Goal: Task Accomplishment & Management: Manage account settings

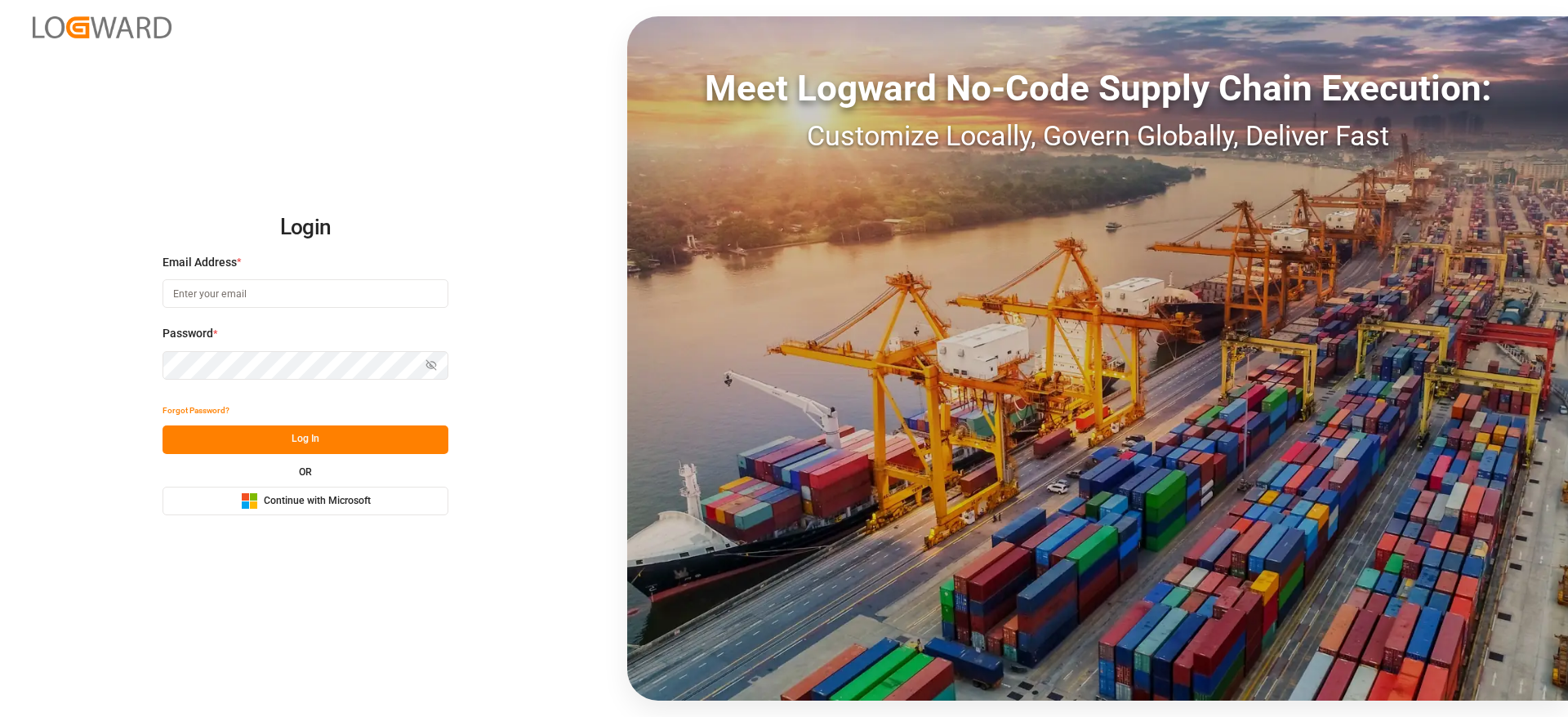
click at [333, 489] on button "Microsoft Logo Continue with Microsoft" at bounding box center [306, 501] width 286 height 29
click at [333, 488] on button "Microsoft Logo Continue with Microsoft" at bounding box center [306, 501] width 286 height 29
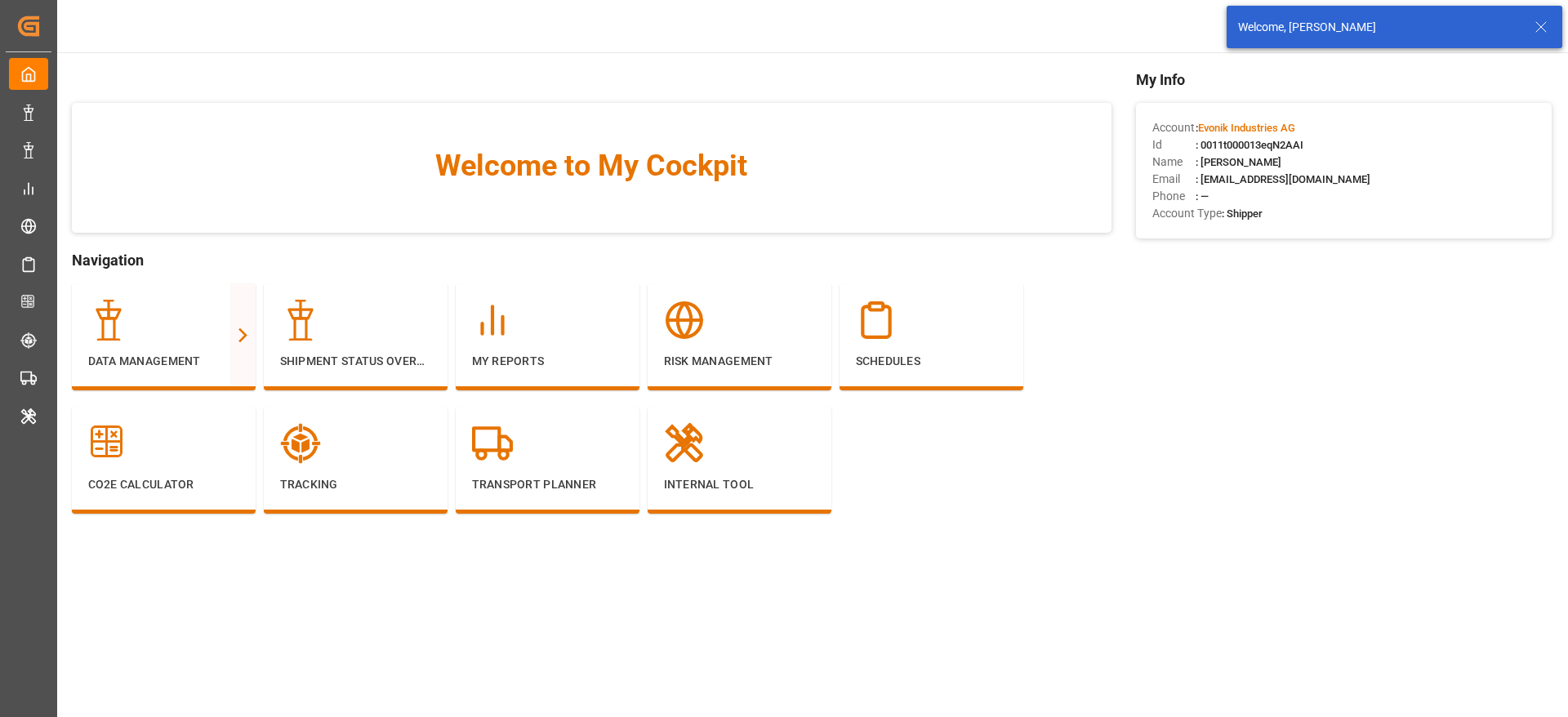
click at [1544, 24] on line at bounding box center [1541, 27] width 10 height 10
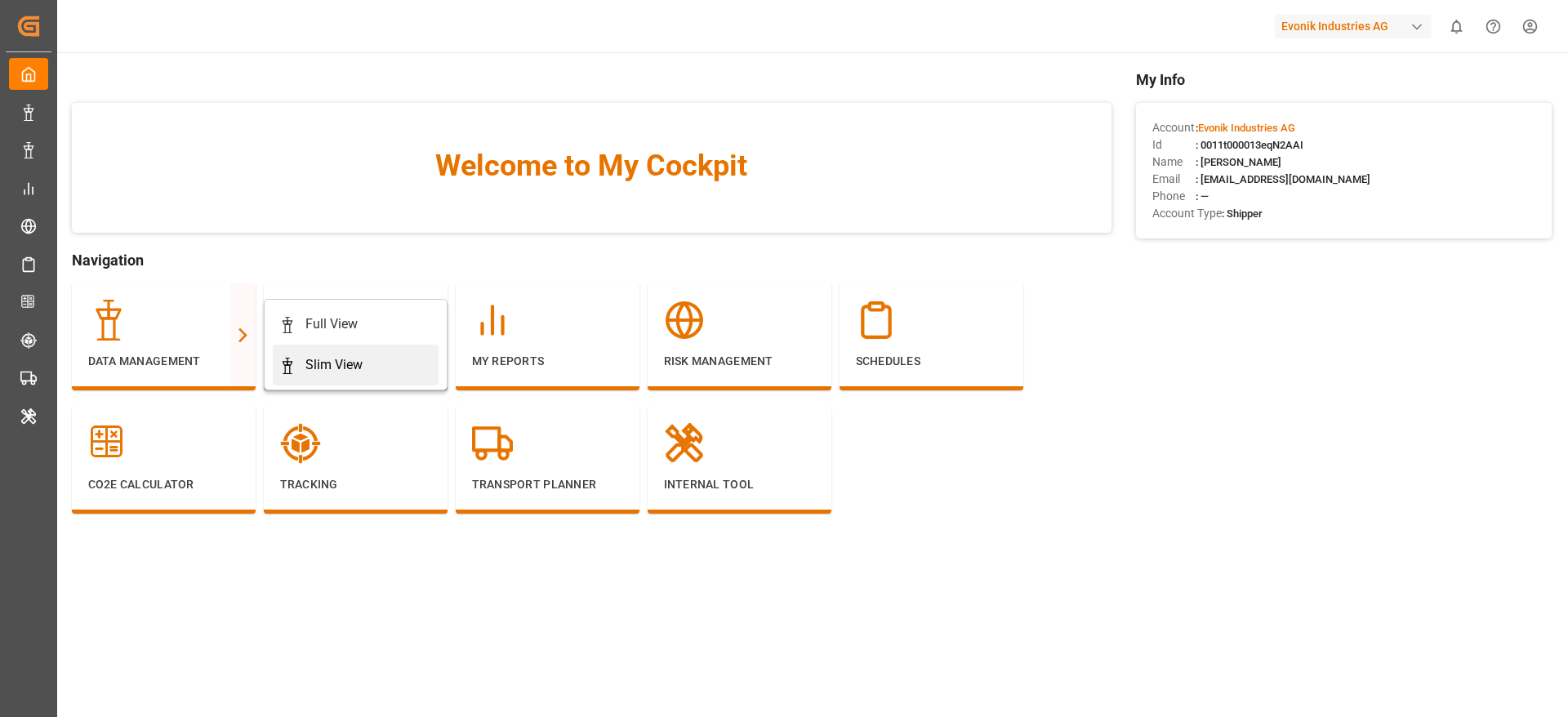
click at [276, 365] on link "Slim View" at bounding box center [355, 365] width 166 height 41
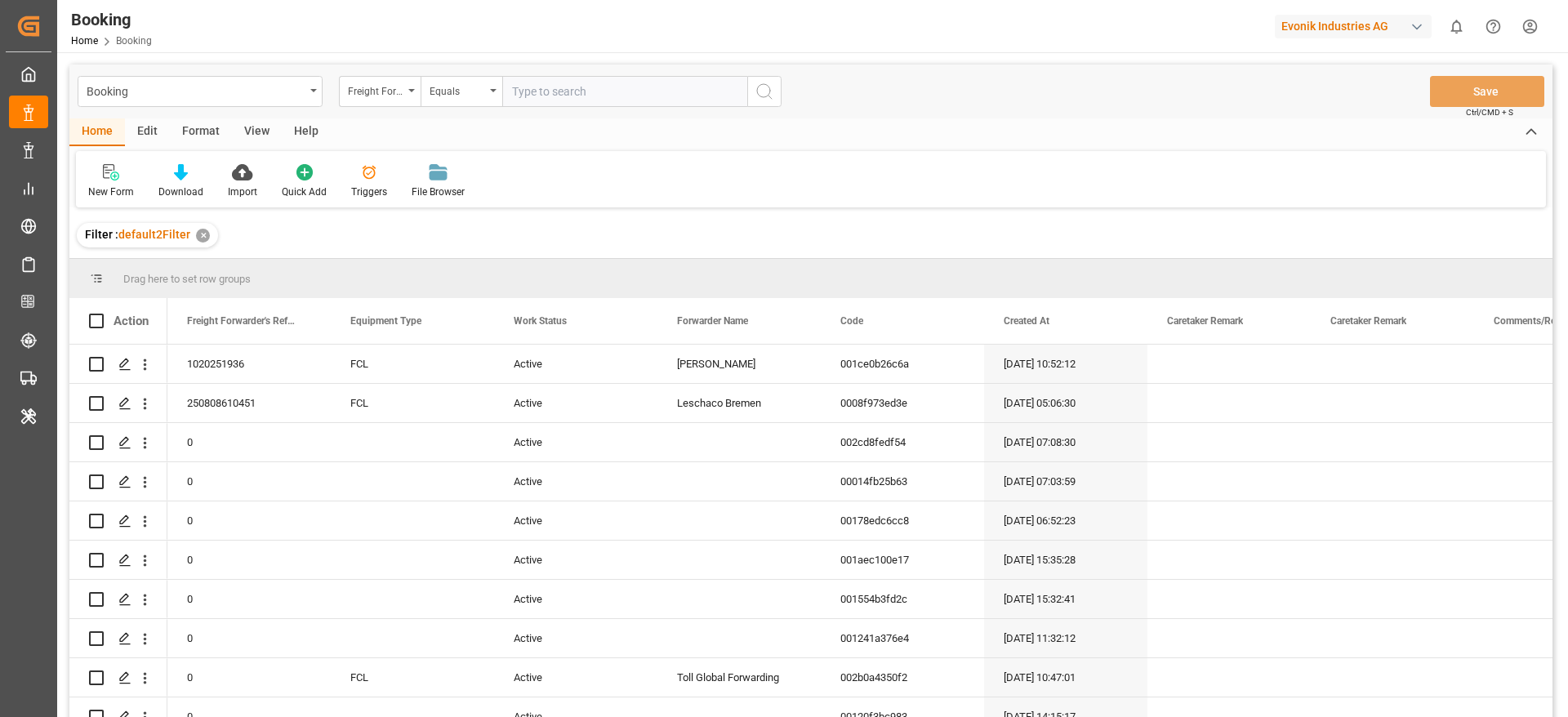
click at [206, 145] on div "Format" at bounding box center [201, 132] width 62 height 28
click at [96, 188] on div "Filter Rows" at bounding box center [112, 192] width 48 height 15
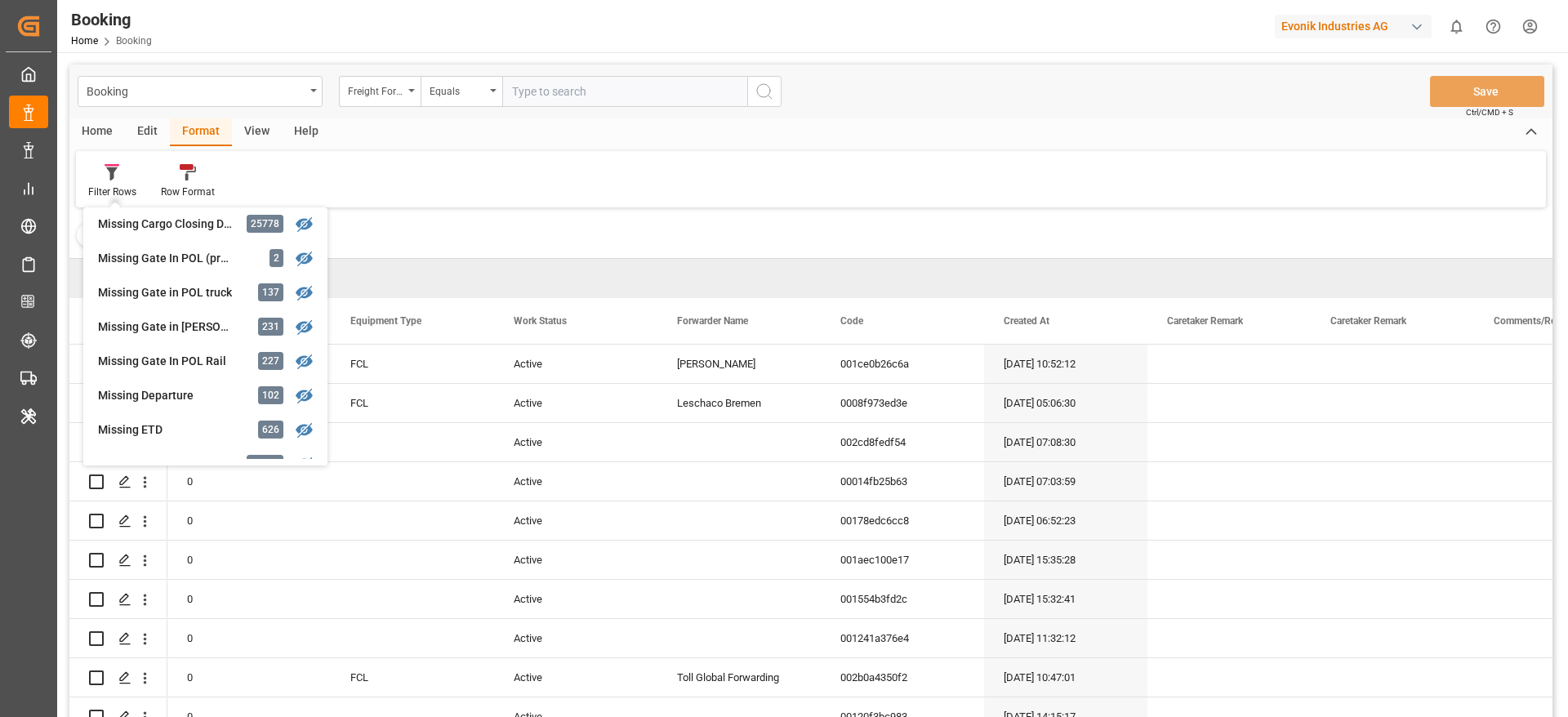
scroll to position [245, 0]
click at [192, 333] on div "Missing Gate In POL Rail" at bounding box center [169, 329] width 143 height 17
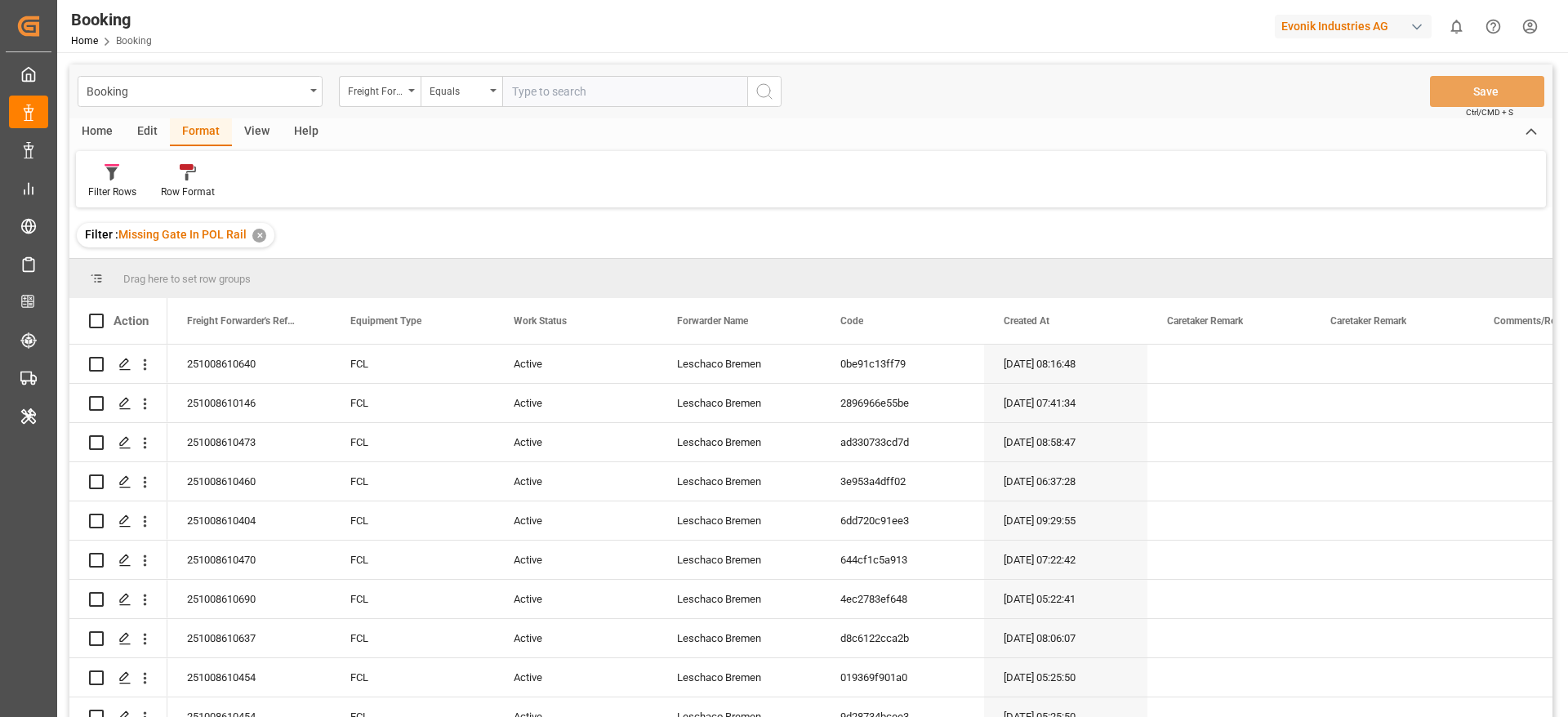
click at [256, 139] on div "View" at bounding box center [257, 132] width 50 height 28
click at [105, 185] on div "Default" at bounding box center [104, 192] width 32 height 15
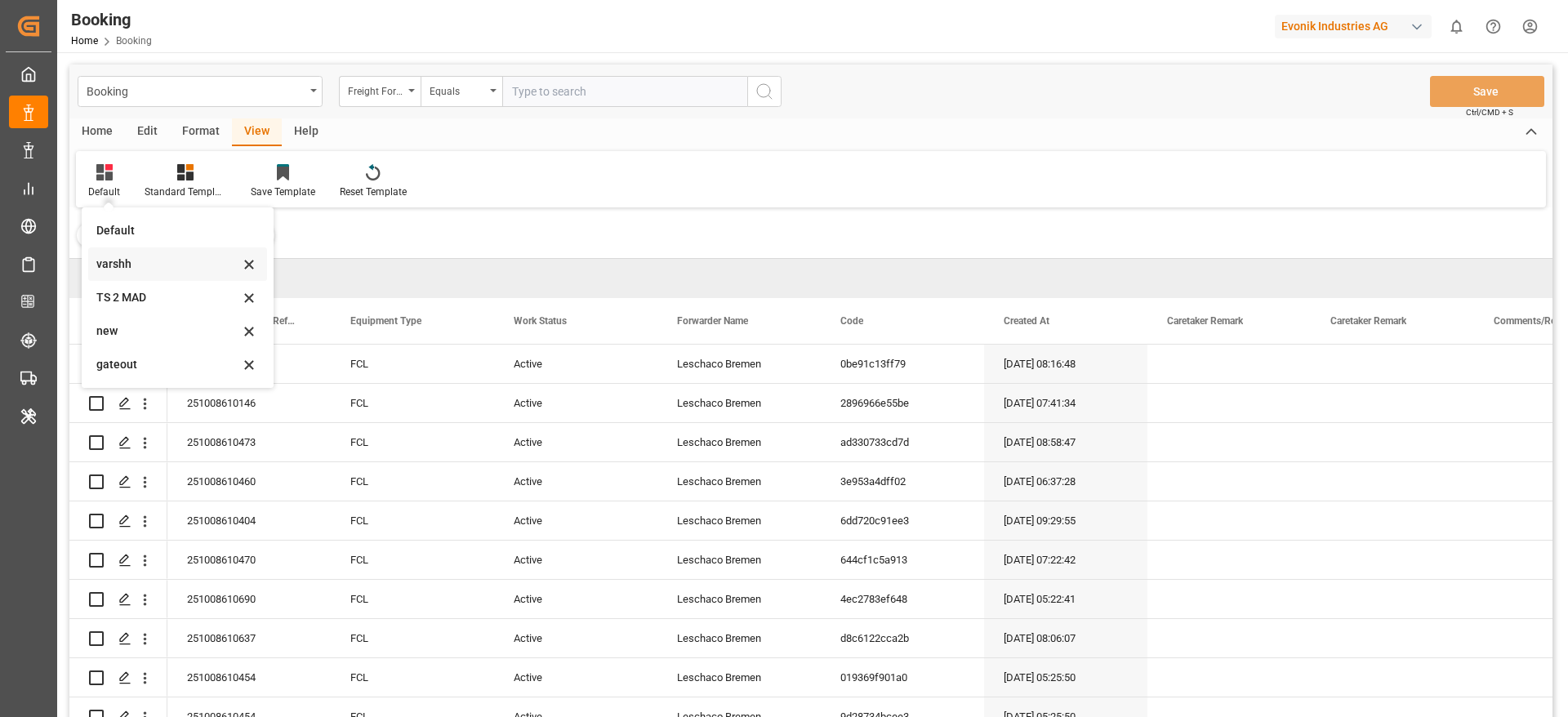
click at [141, 265] on div "varshh" at bounding box center [168, 264] width 143 height 17
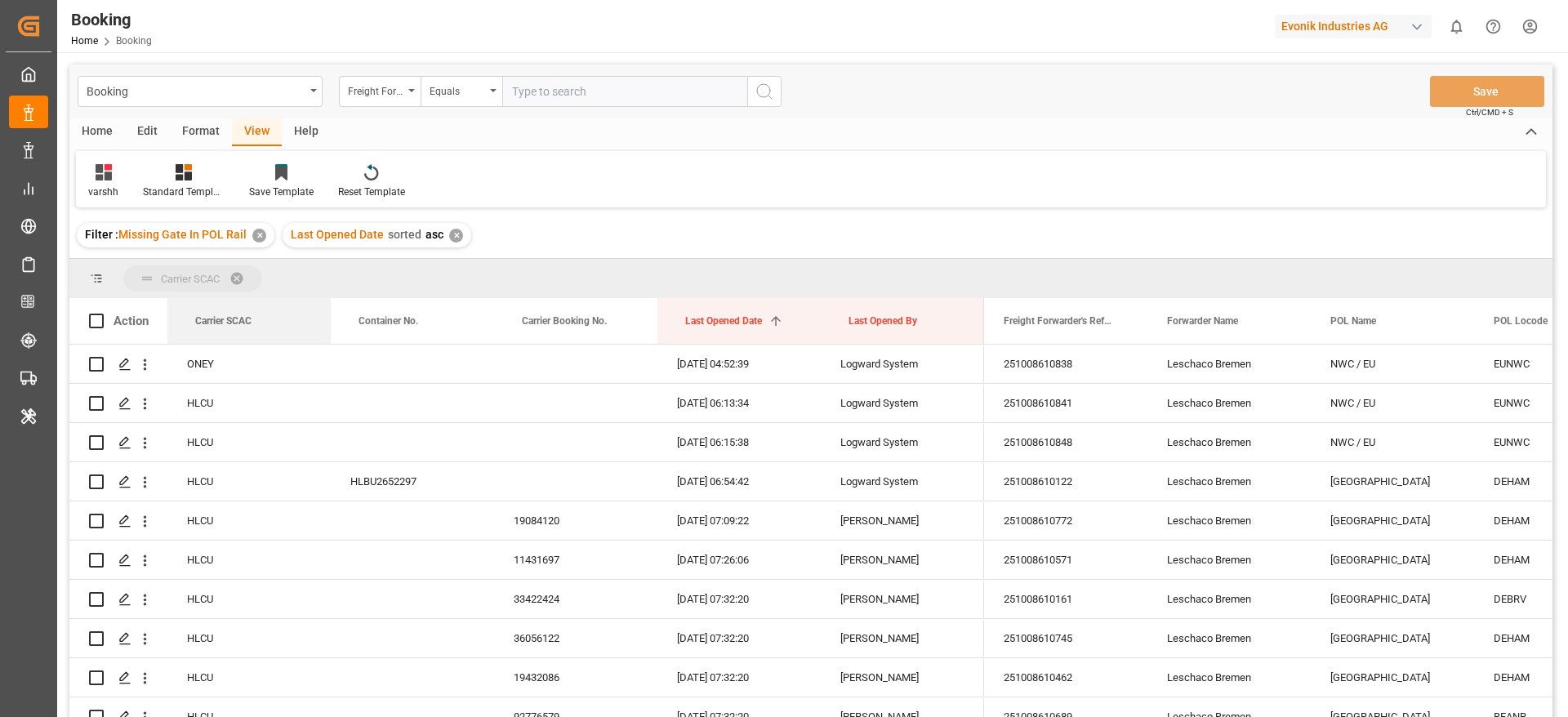
drag, startPoint x: 228, startPoint y: 323, endPoint x: 235, endPoint y: 281, distance: 42.6
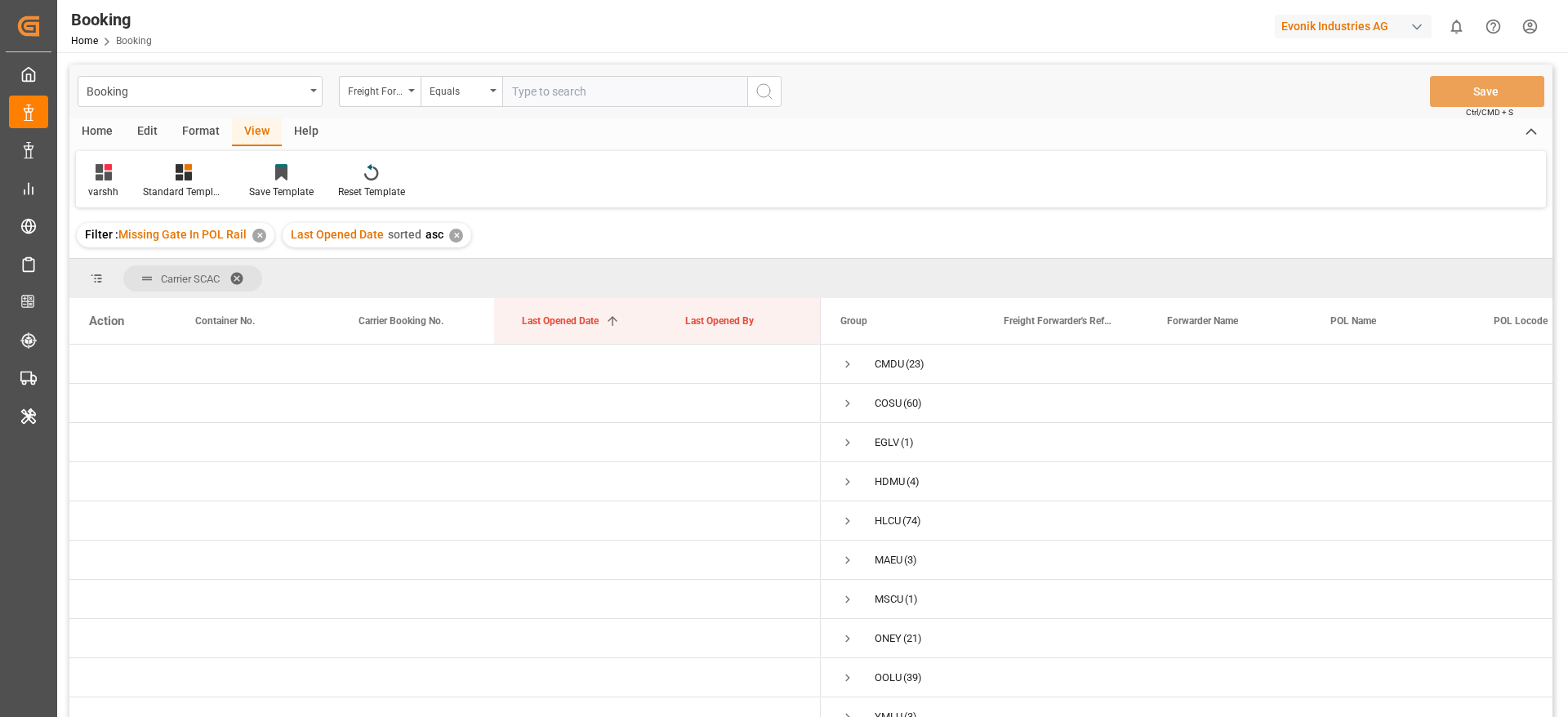
click at [199, 136] on div "Format" at bounding box center [201, 132] width 62 height 28
click at [119, 180] on div "Filter Rows" at bounding box center [112, 181] width 73 height 36
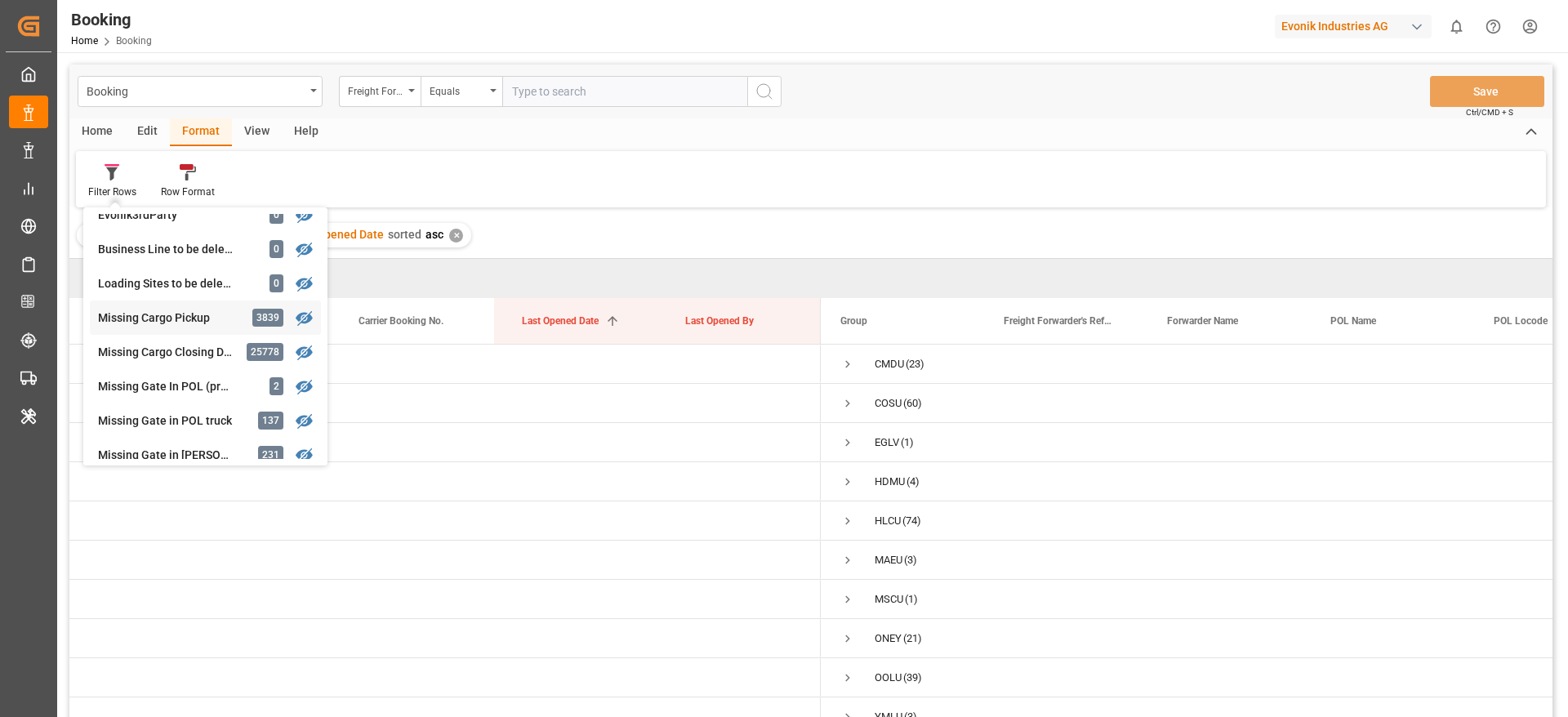
scroll to position [245, 0]
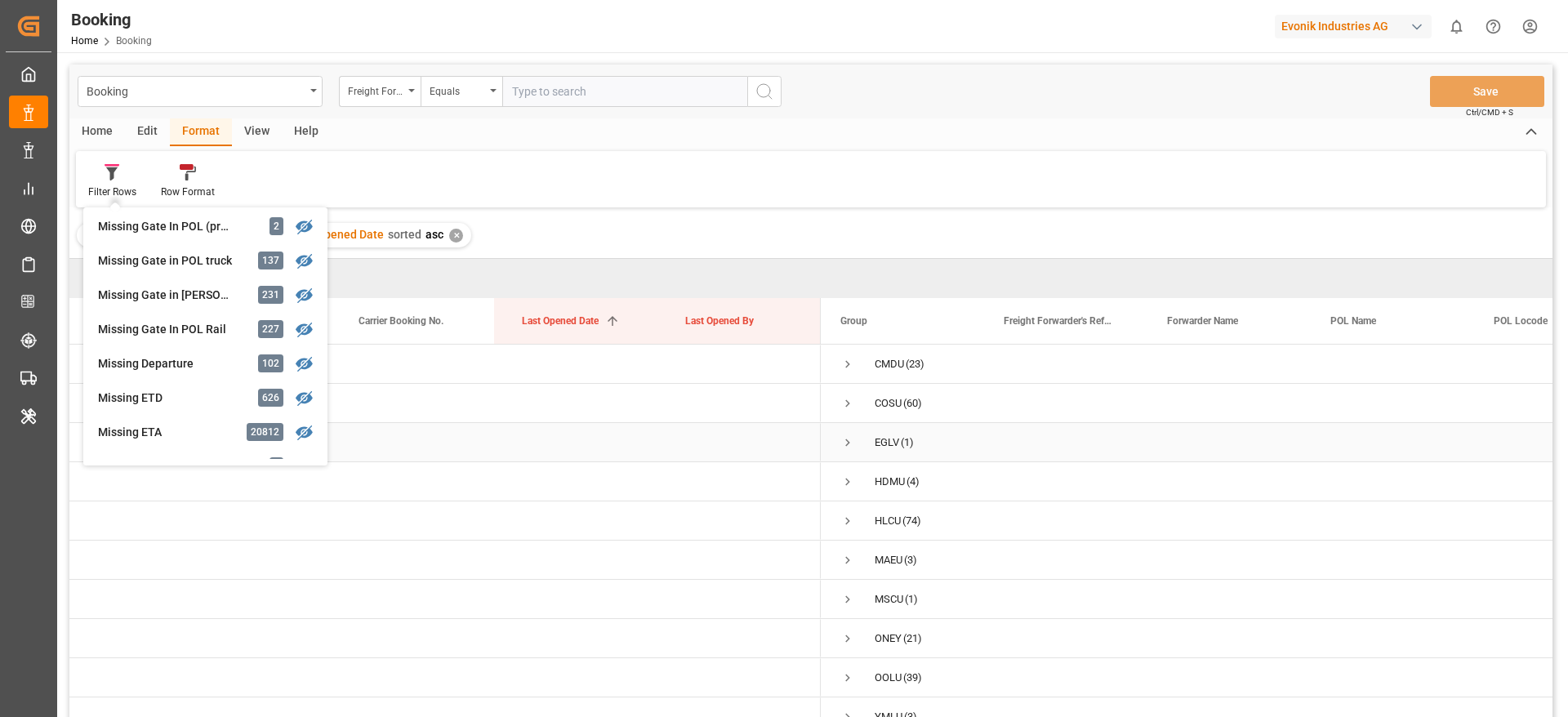
click at [532, 451] on div "Press SPACE to select this row." at bounding box center [576, 442] width 163 height 38
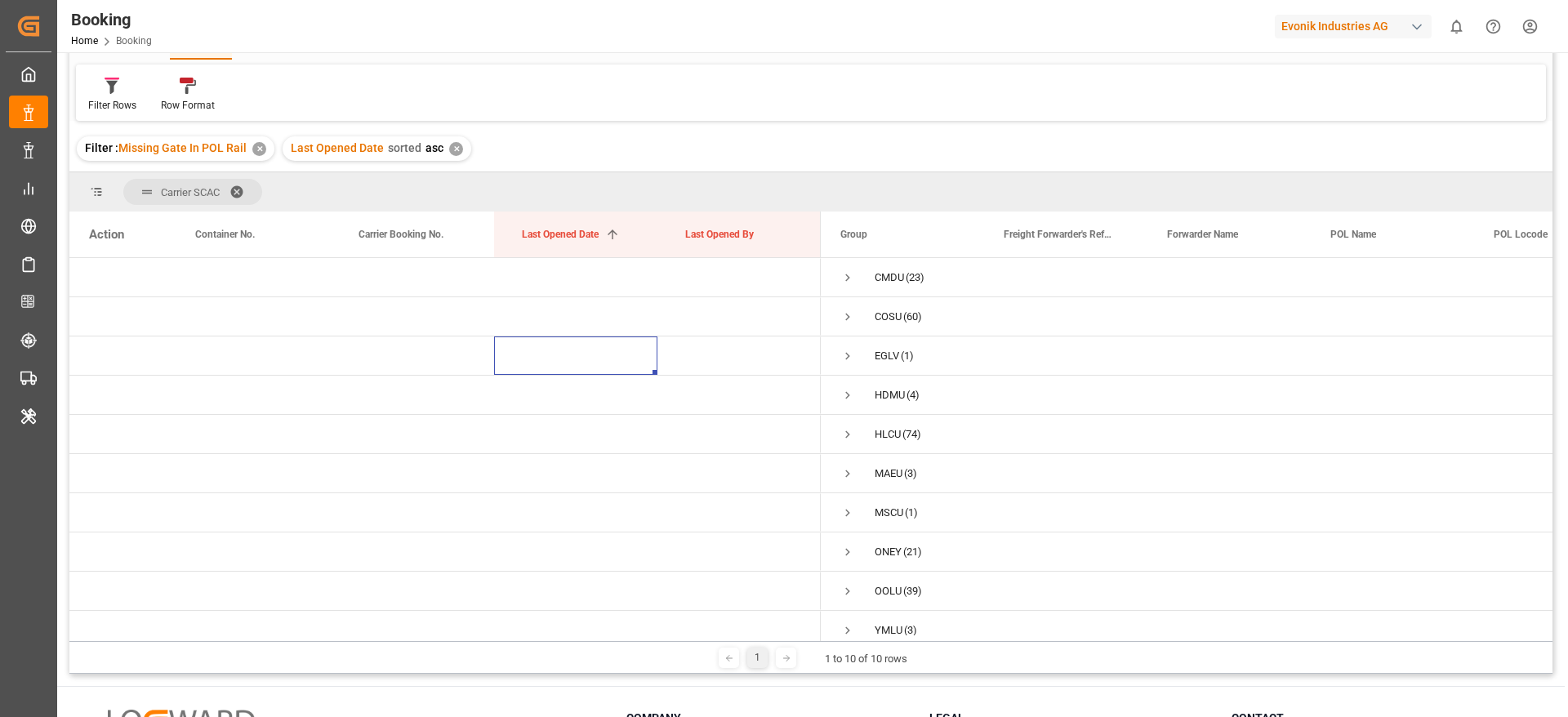
scroll to position [122, 0]
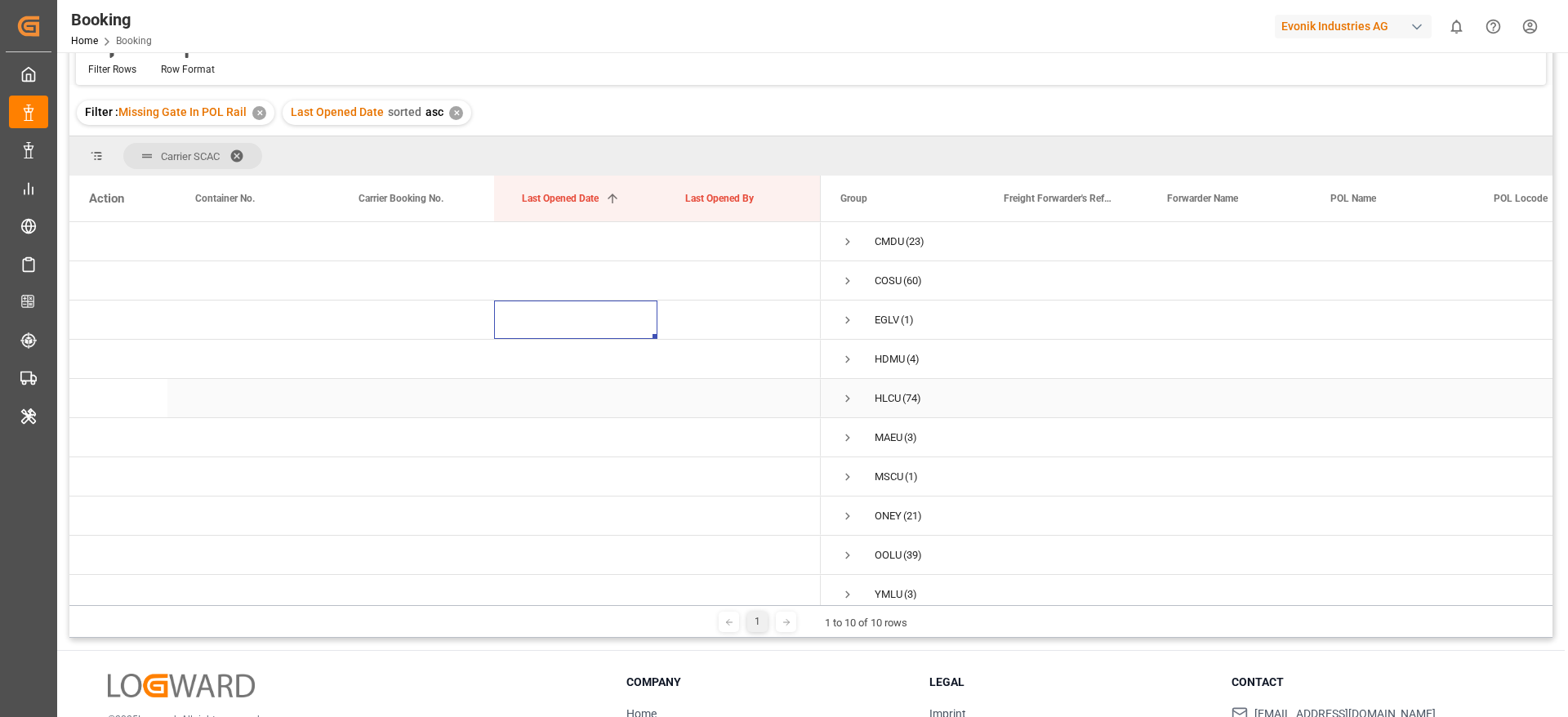
click at [850, 404] on span "Press SPACE to select this row." at bounding box center [848, 399] width 15 height 15
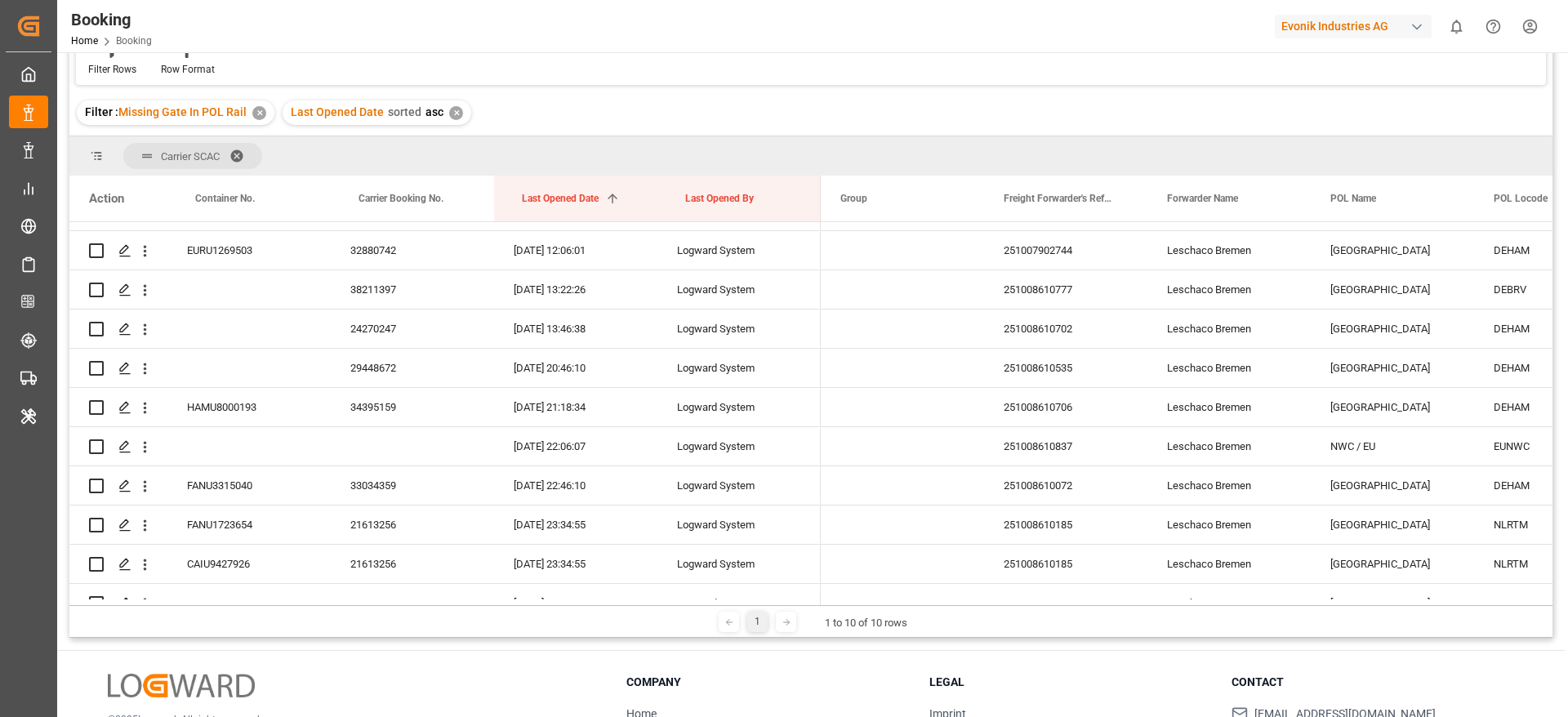
scroll to position [1818, 0]
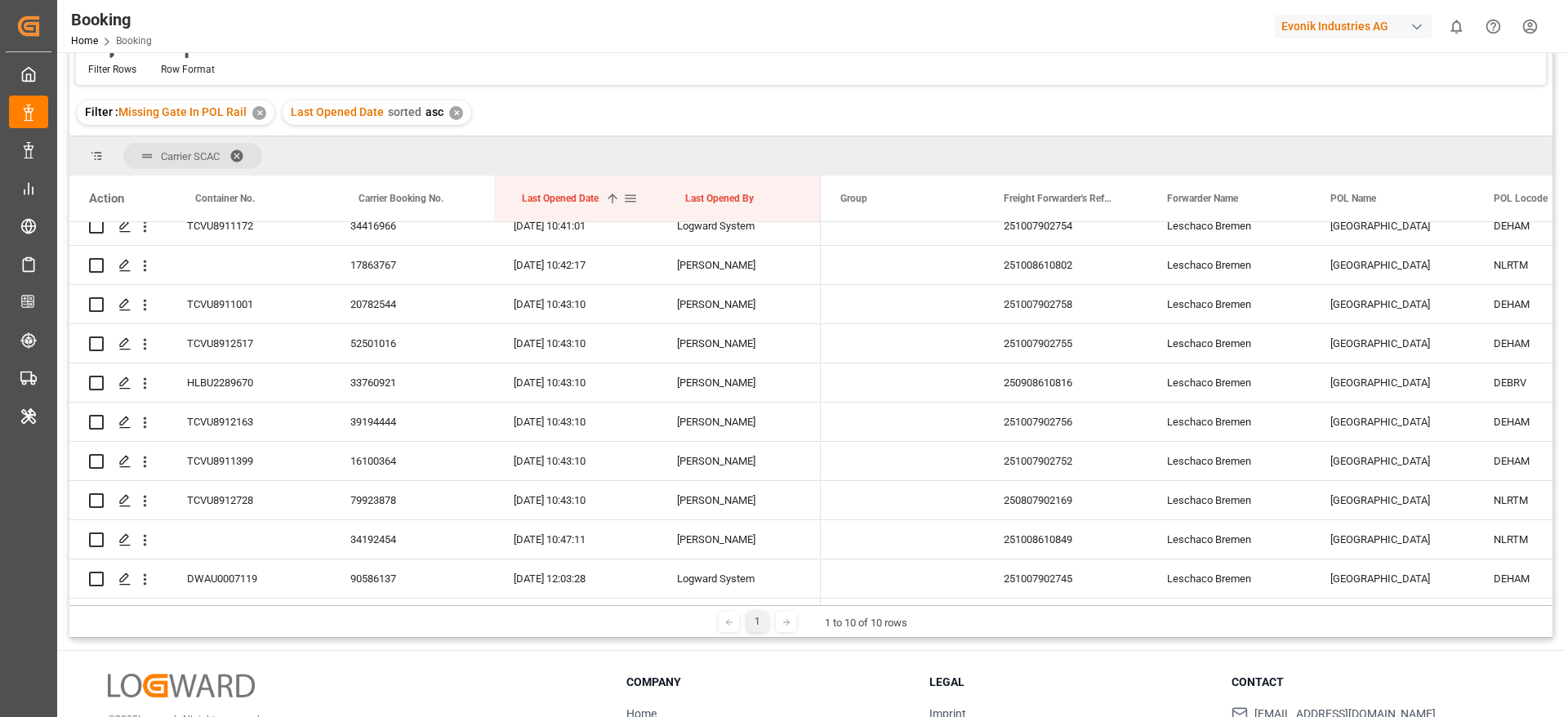
click at [592, 210] on div "Last Opened Date 1" at bounding box center [573, 198] width 101 height 46
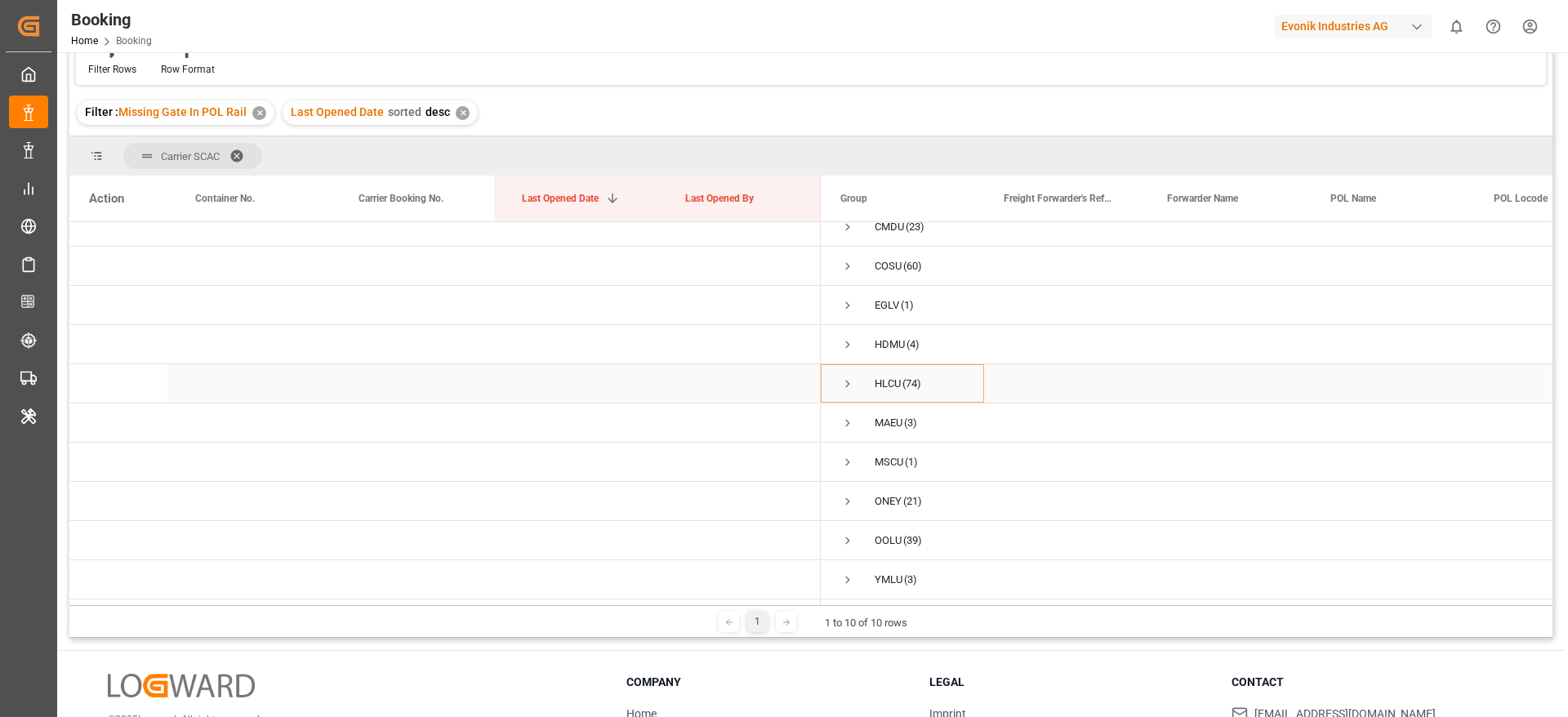
scroll to position [20, 0]
click at [847, 380] on span "Press SPACE to select this row." at bounding box center [848, 384] width 15 height 15
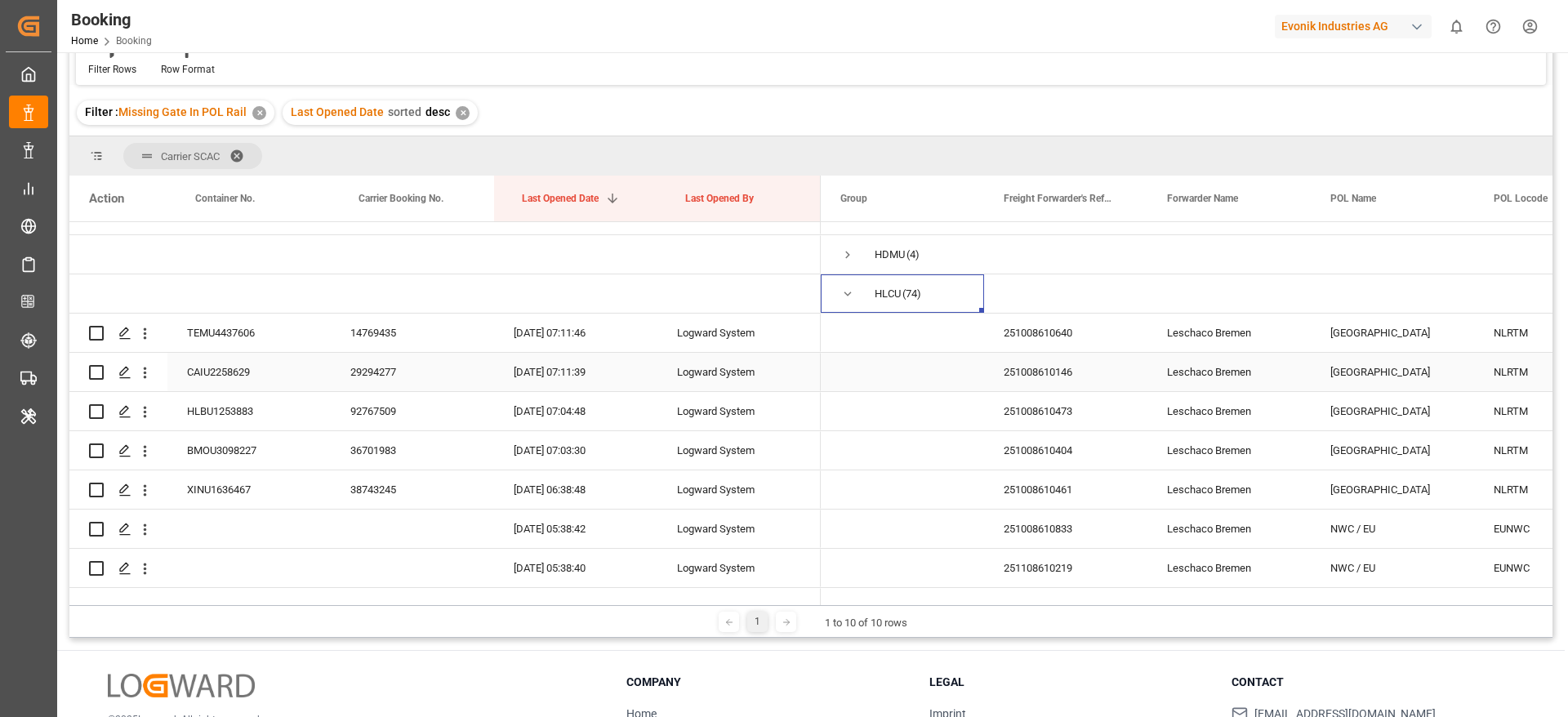
scroll to position [143, 0]
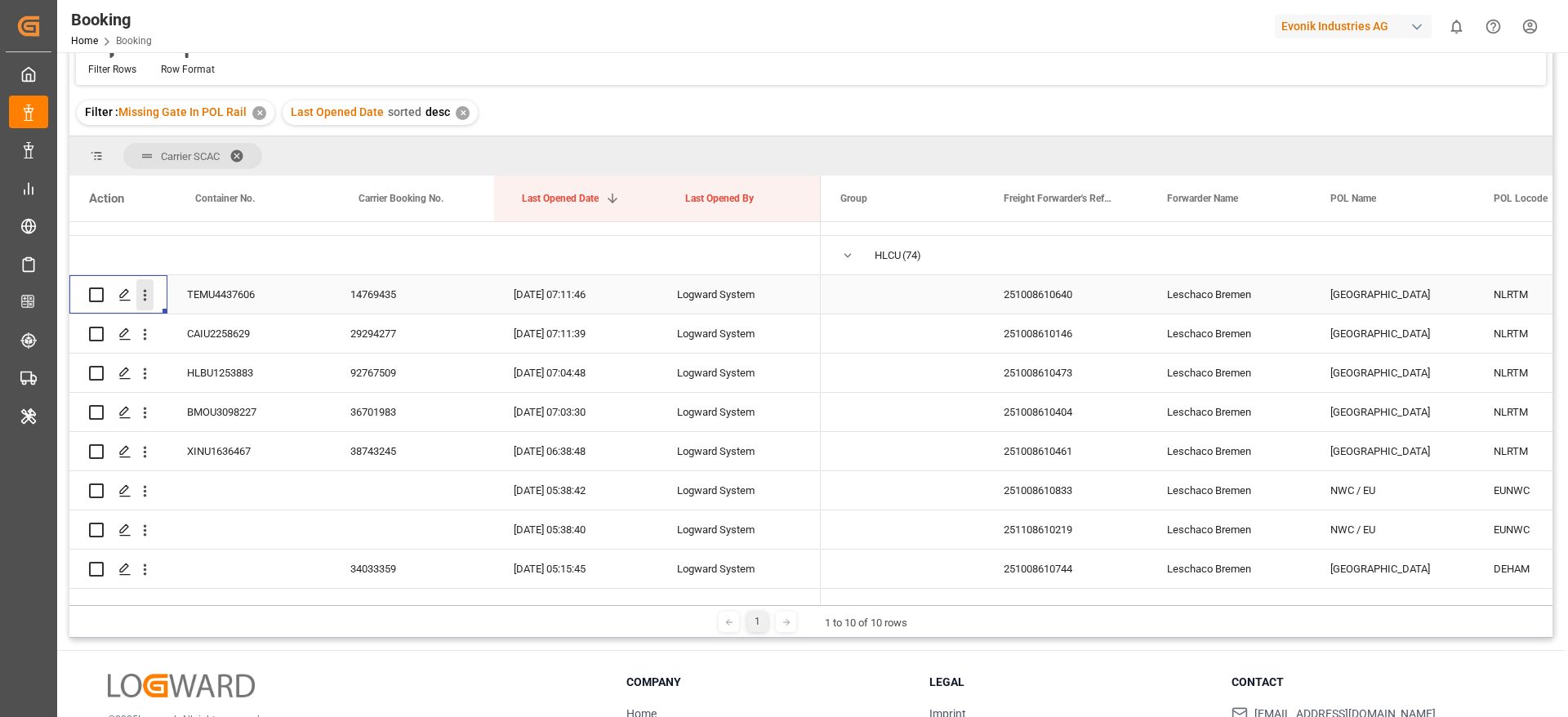
click at [147, 301] on icon "open menu" at bounding box center [145, 295] width 17 height 17
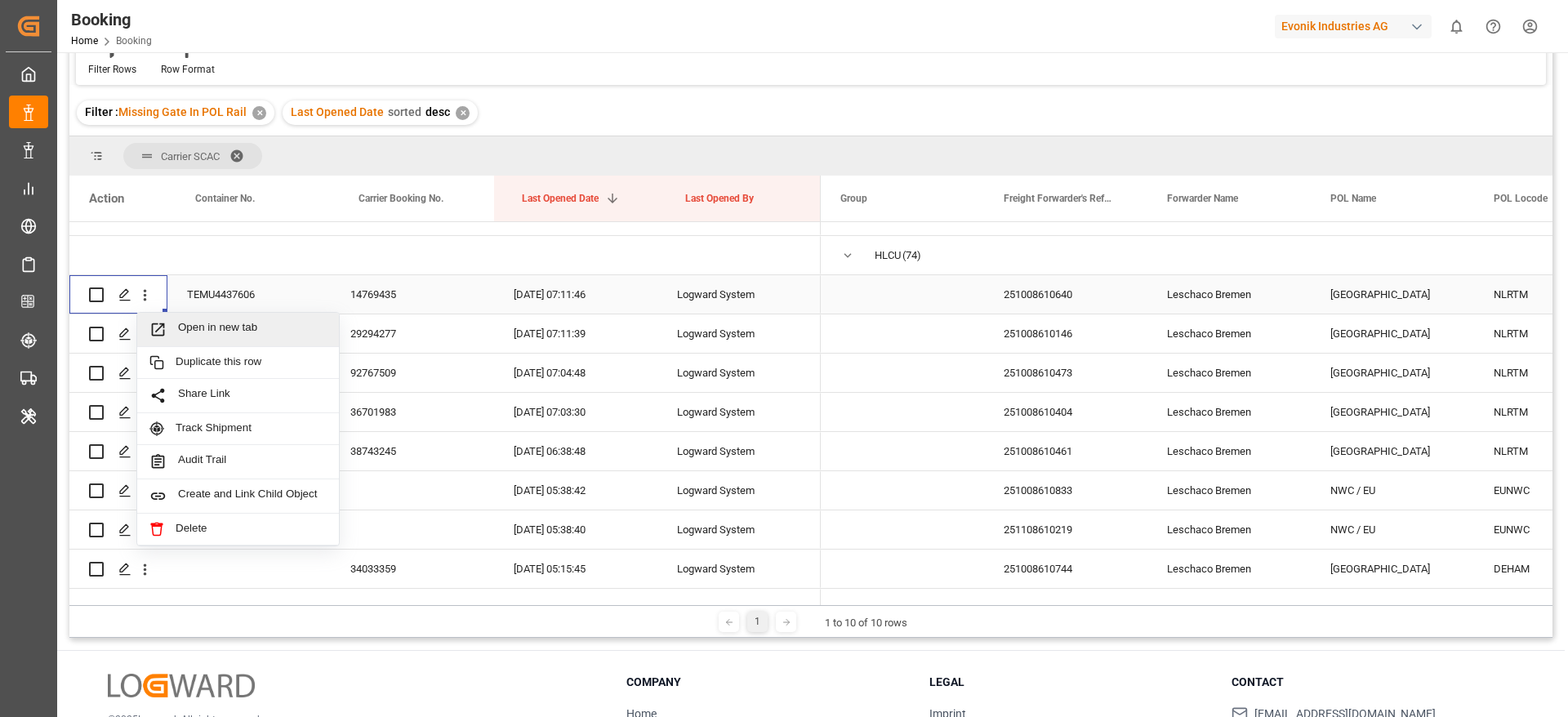
click at [193, 322] on span "Open in new tab" at bounding box center [252, 329] width 149 height 17
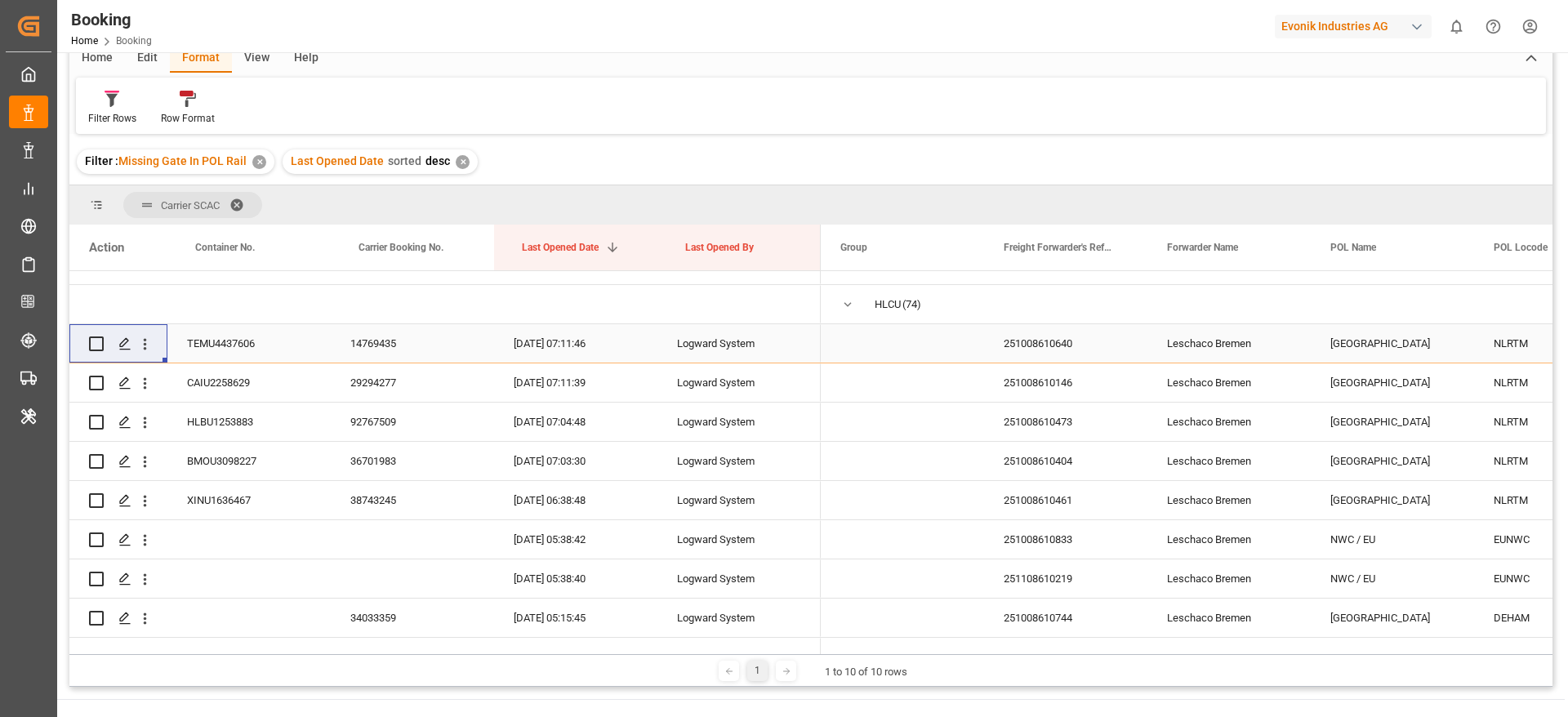
scroll to position [171, 0]
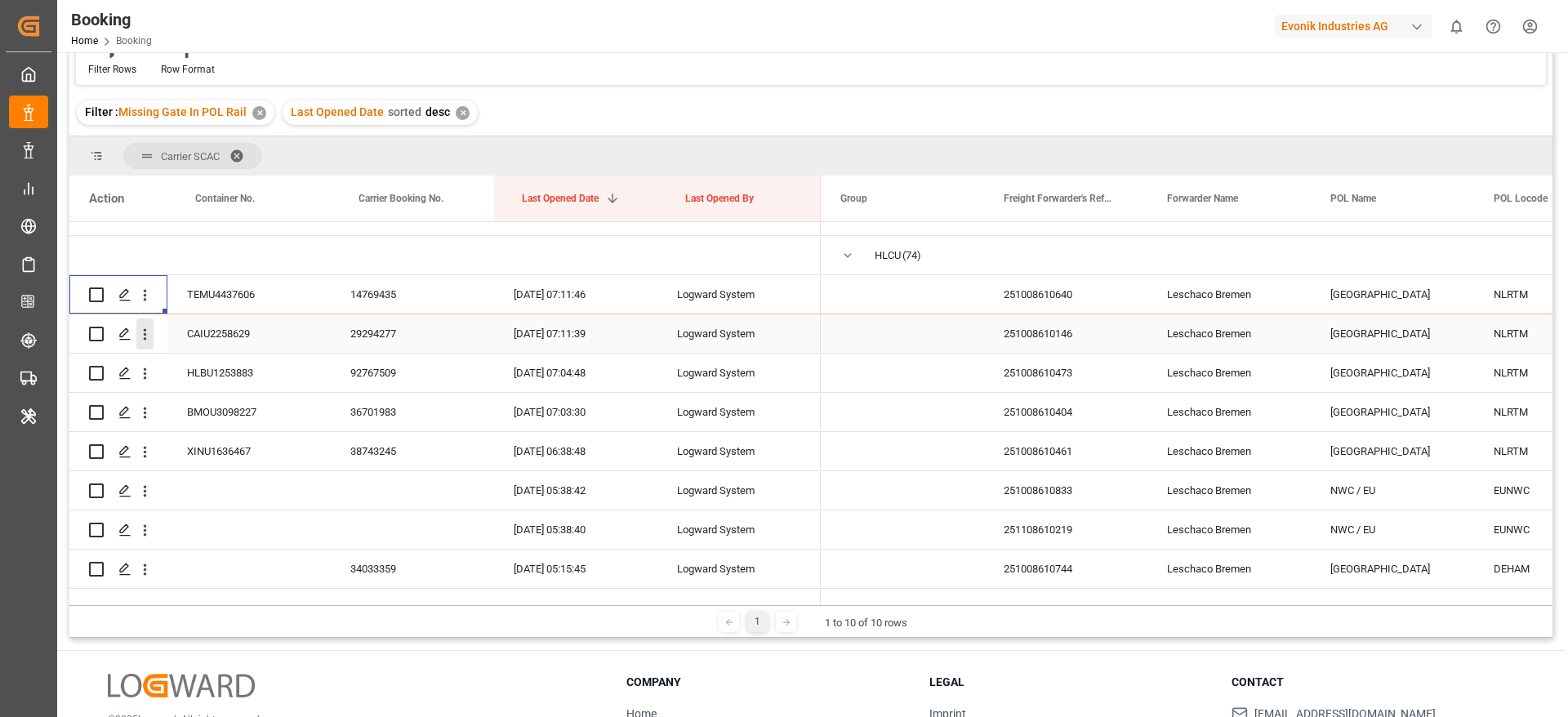
click at [142, 342] on icon "open menu" at bounding box center [145, 334] width 17 height 17
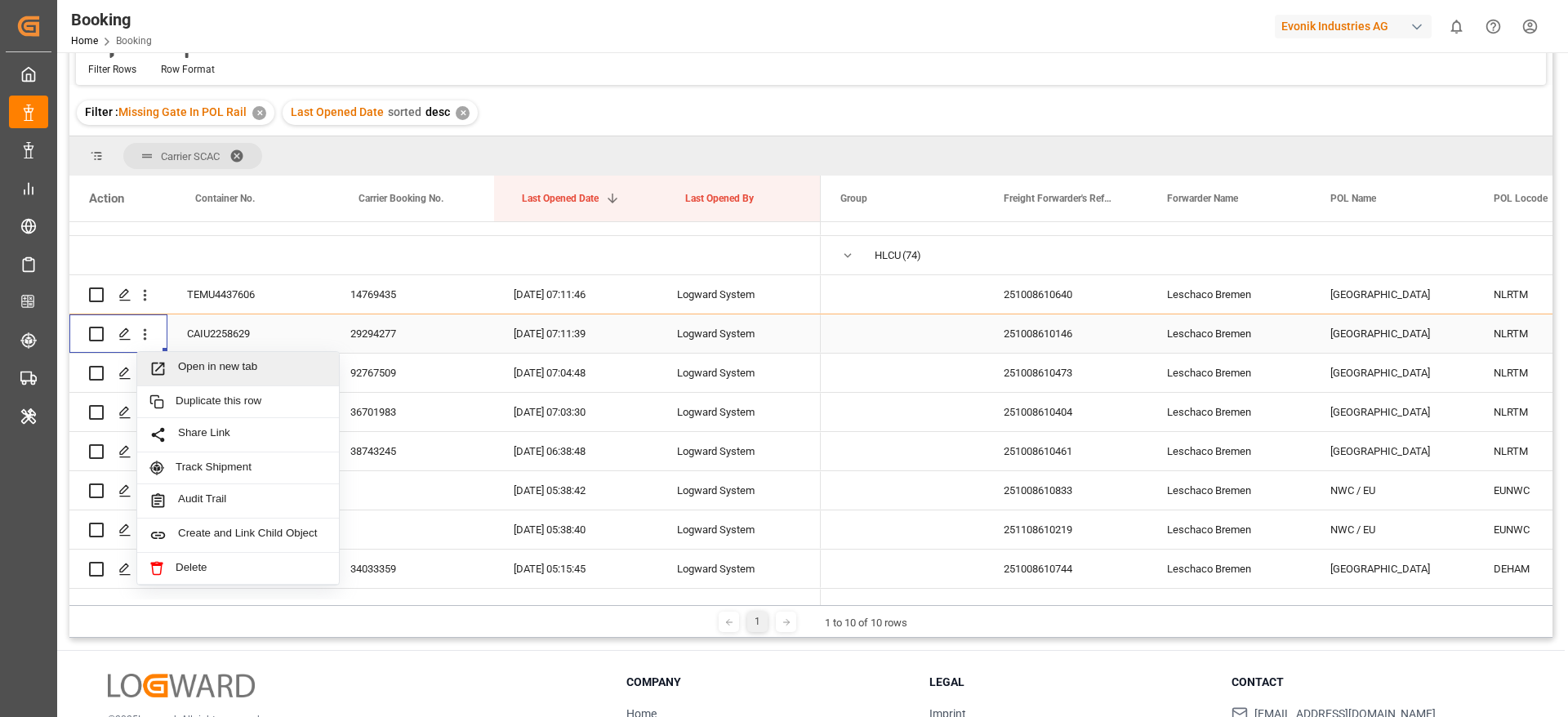
click at [200, 368] on span "Open in new tab" at bounding box center [252, 368] width 149 height 17
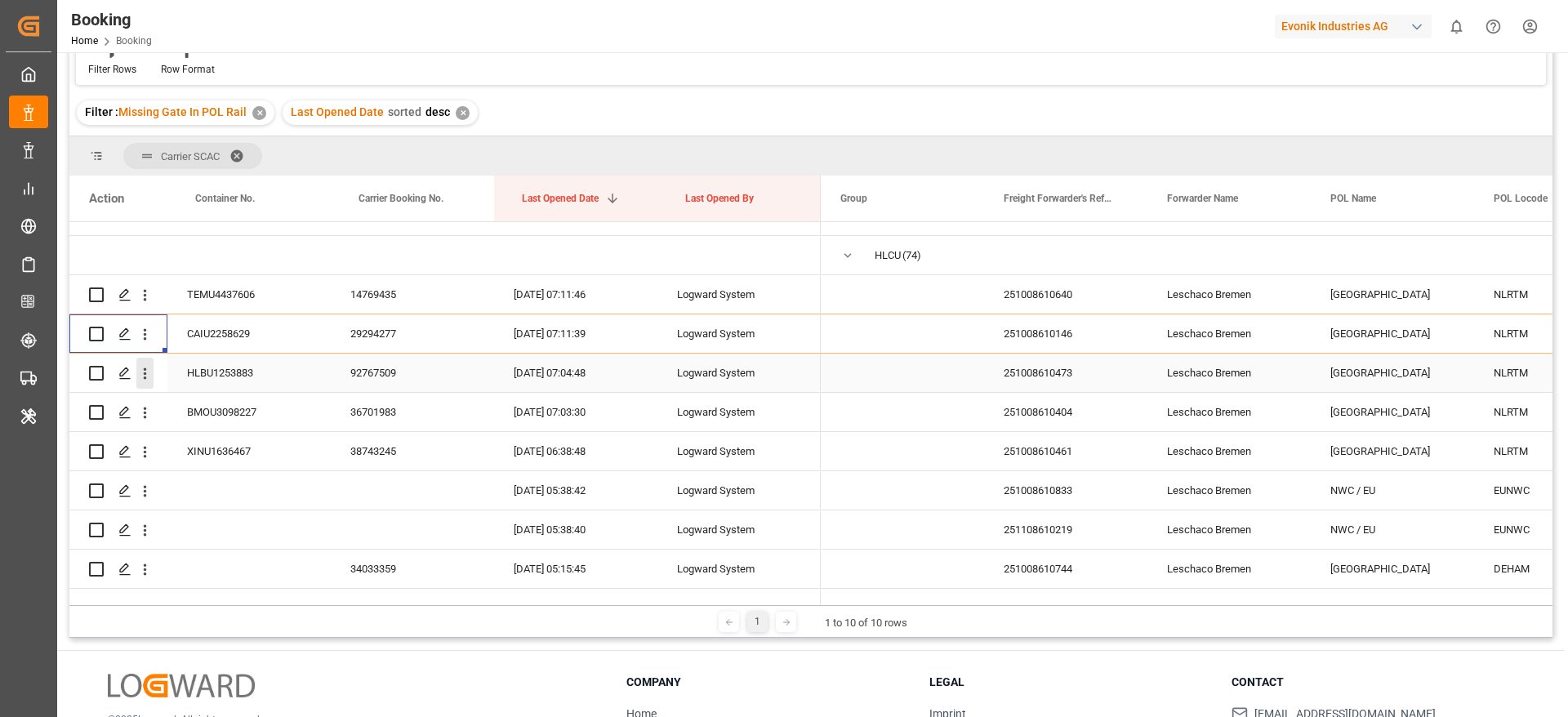
click at [145, 379] on icon "open menu" at bounding box center [145, 374] width 3 height 11
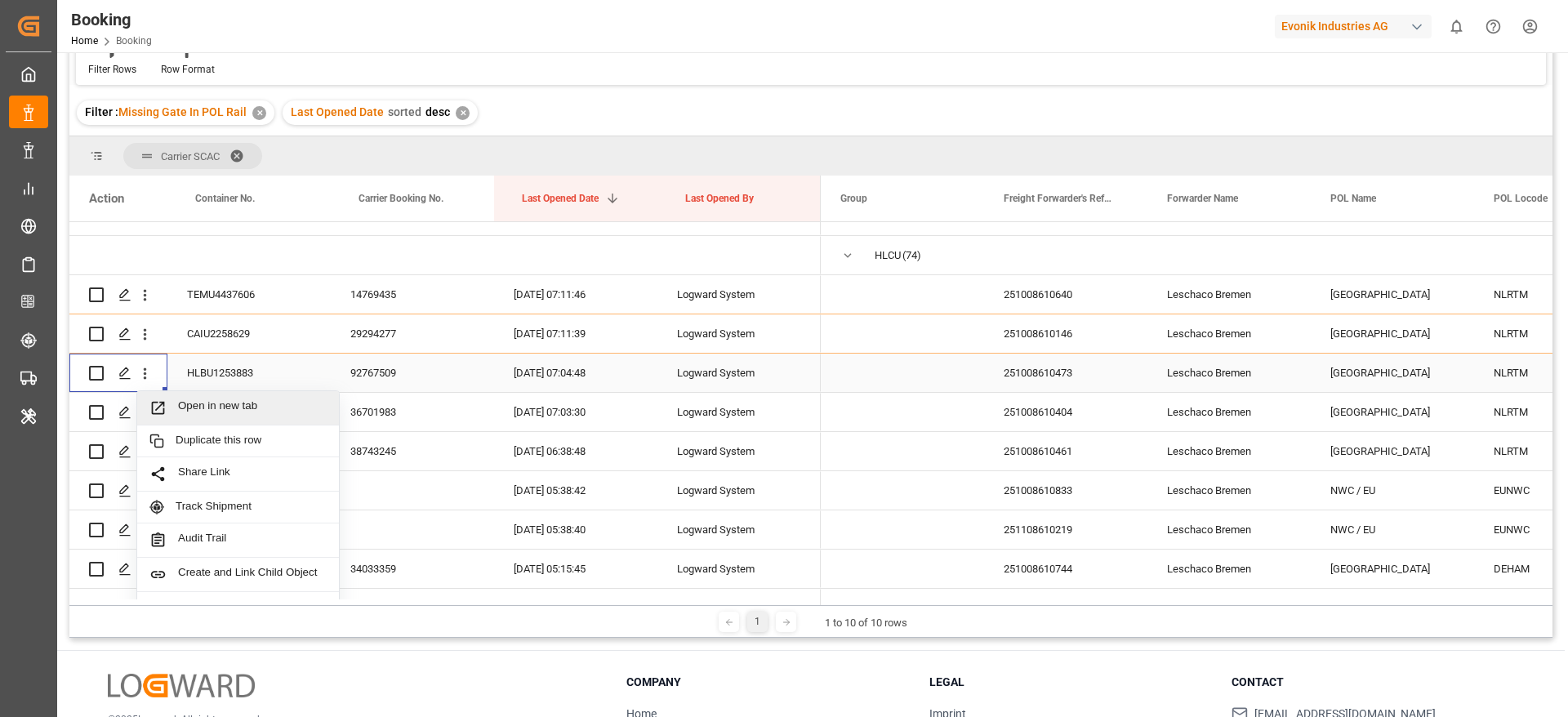
click at [185, 399] on span "Open in new tab" at bounding box center [252, 407] width 149 height 17
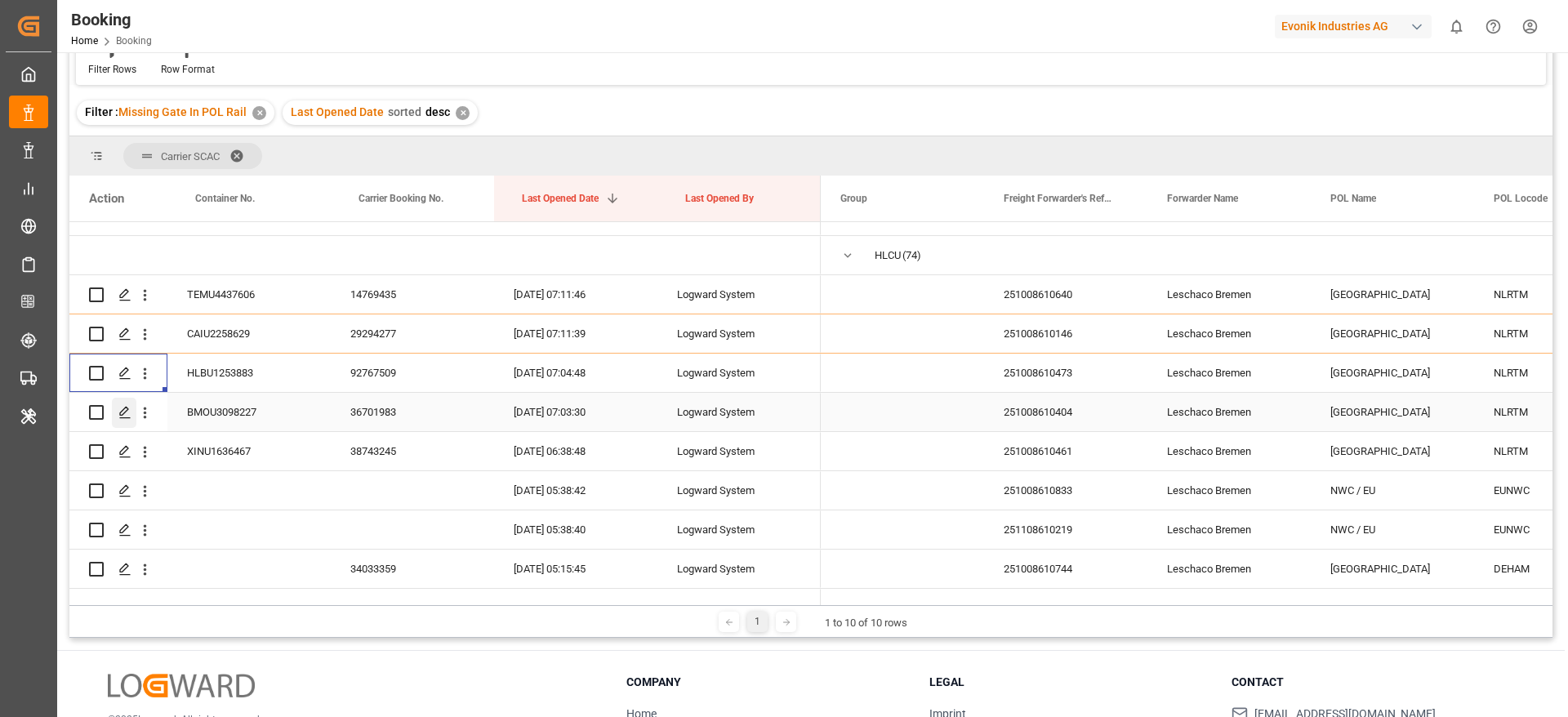
scroll to position [265, 0]
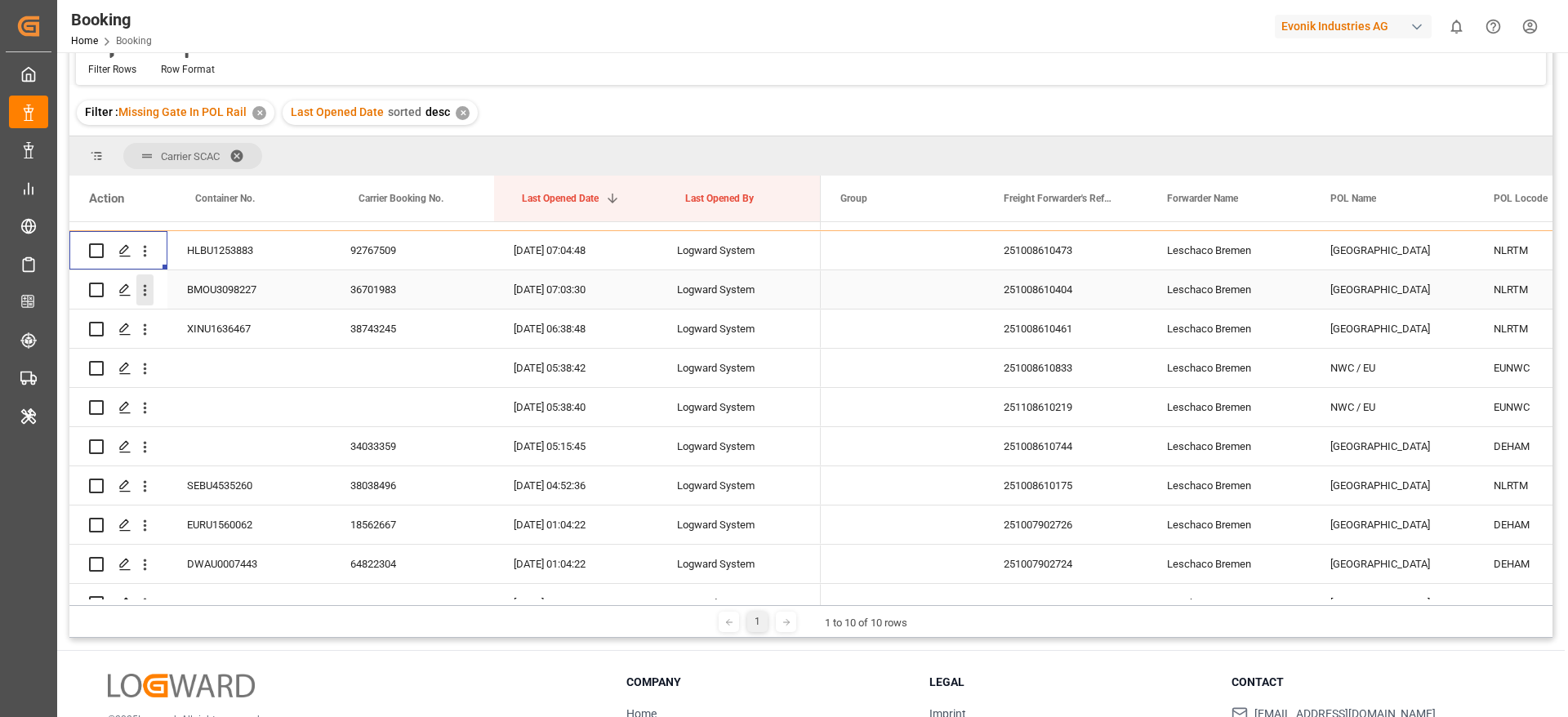
click at [150, 283] on icon "open menu" at bounding box center [145, 290] width 17 height 17
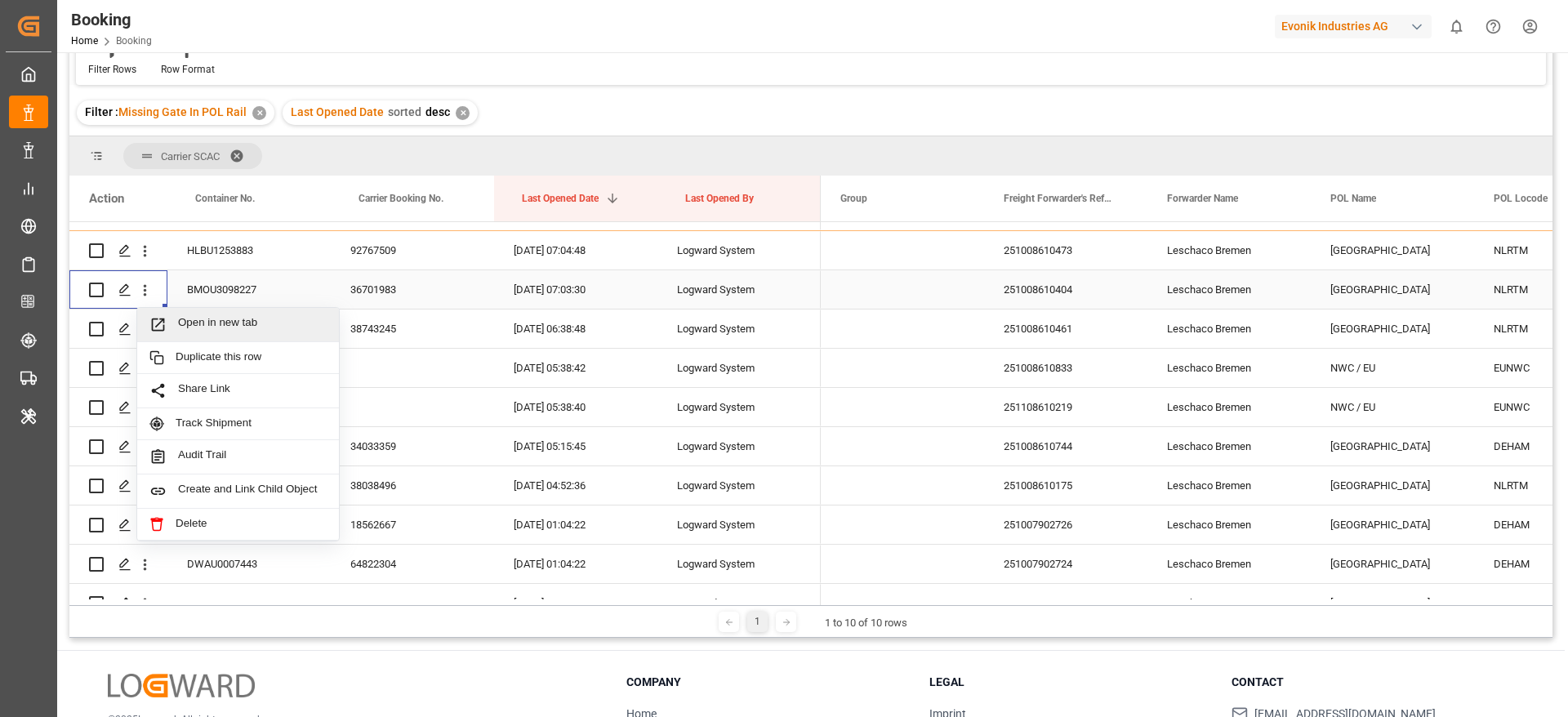
click at [197, 318] on span "Open in new tab" at bounding box center [252, 324] width 149 height 17
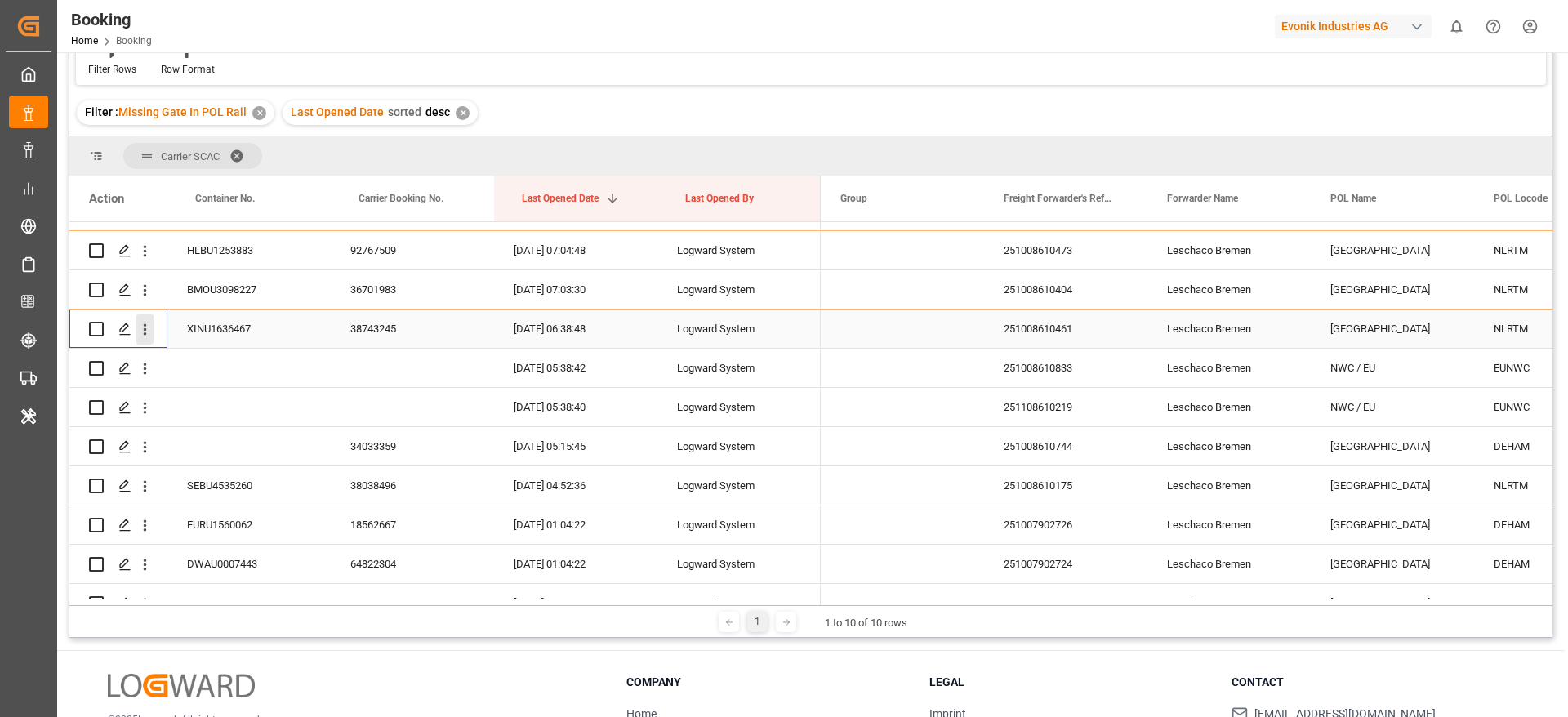
click at [149, 336] on icon "open menu" at bounding box center [145, 329] width 17 height 17
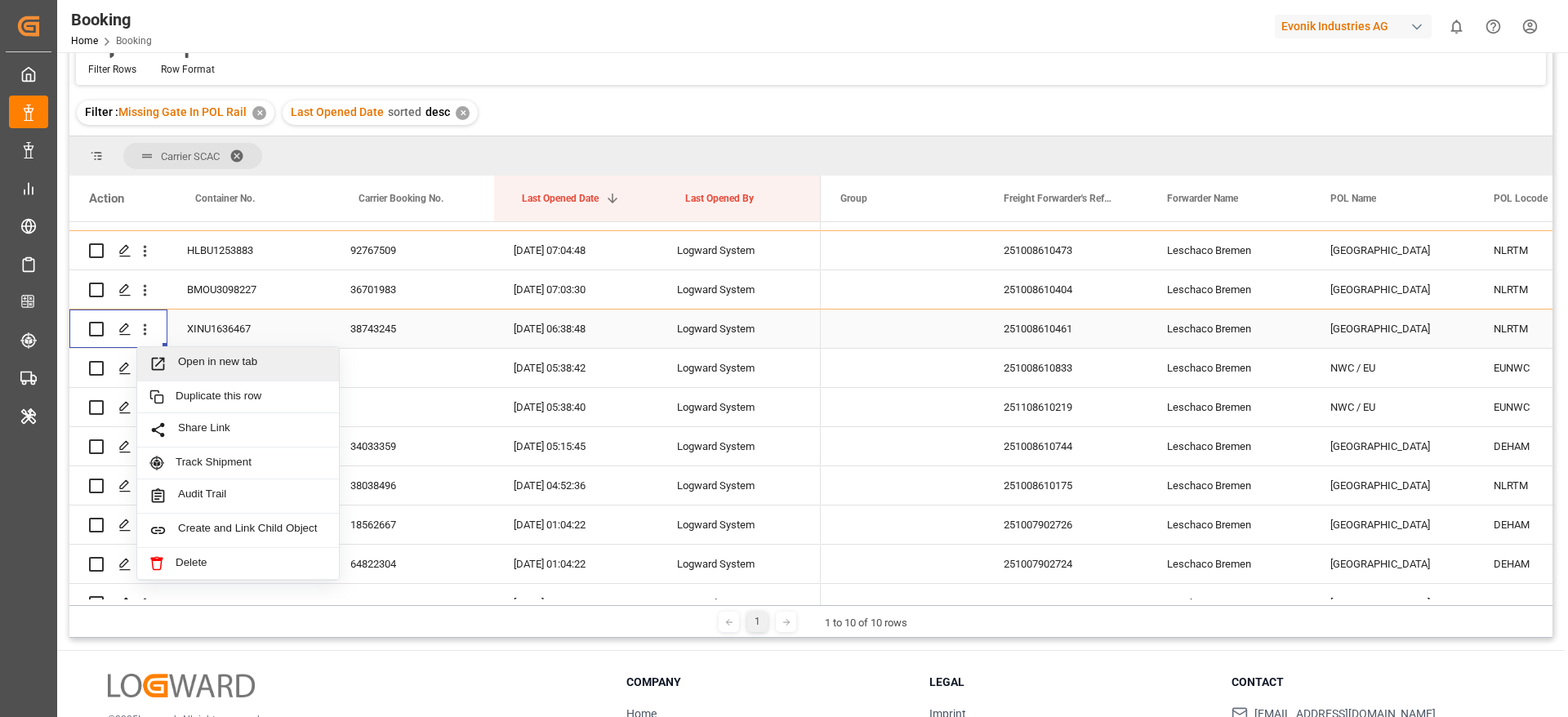
click at [192, 355] on span "Open in new tab" at bounding box center [252, 363] width 149 height 17
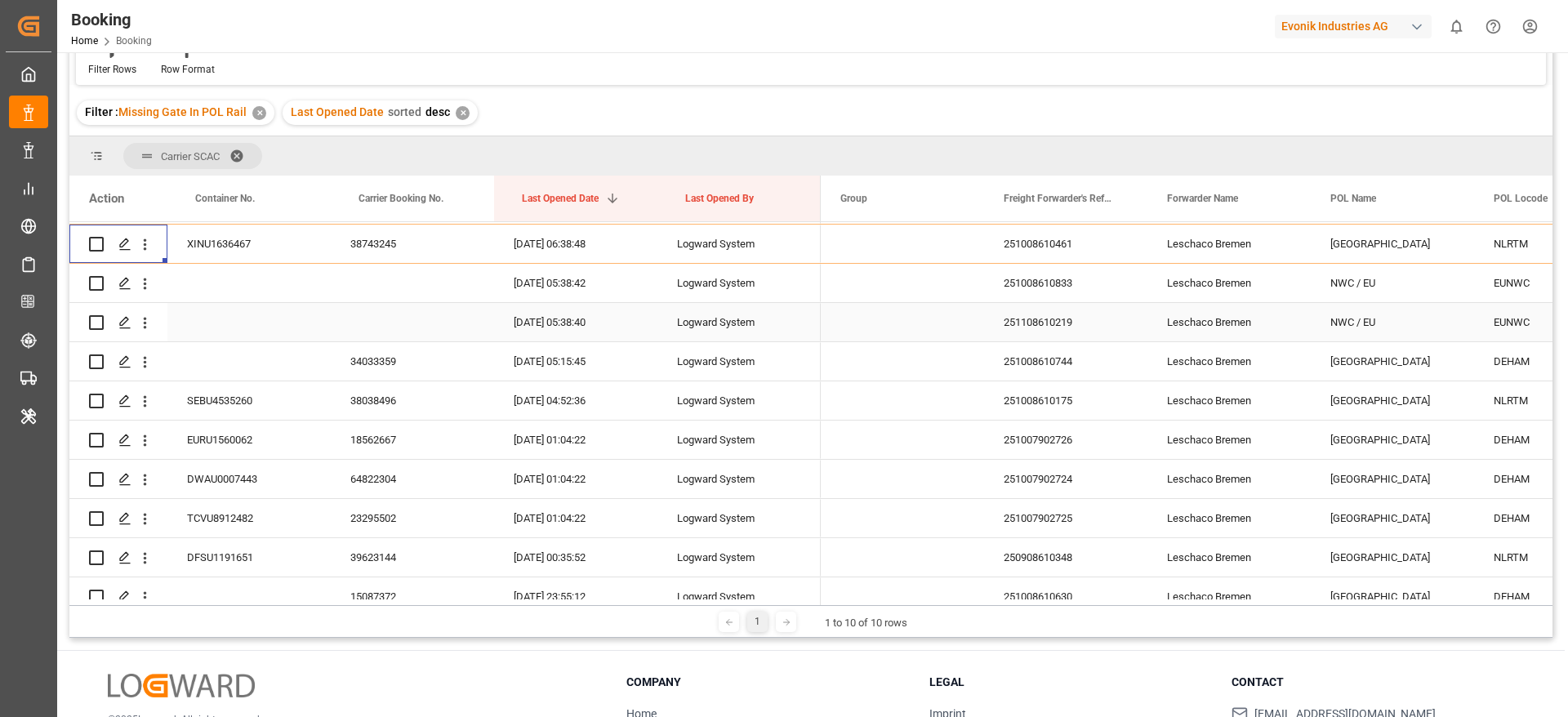
scroll to position [388, 0]
click at [274, 324] on div "Press SPACE to select this row." at bounding box center [249, 323] width 163 height 38
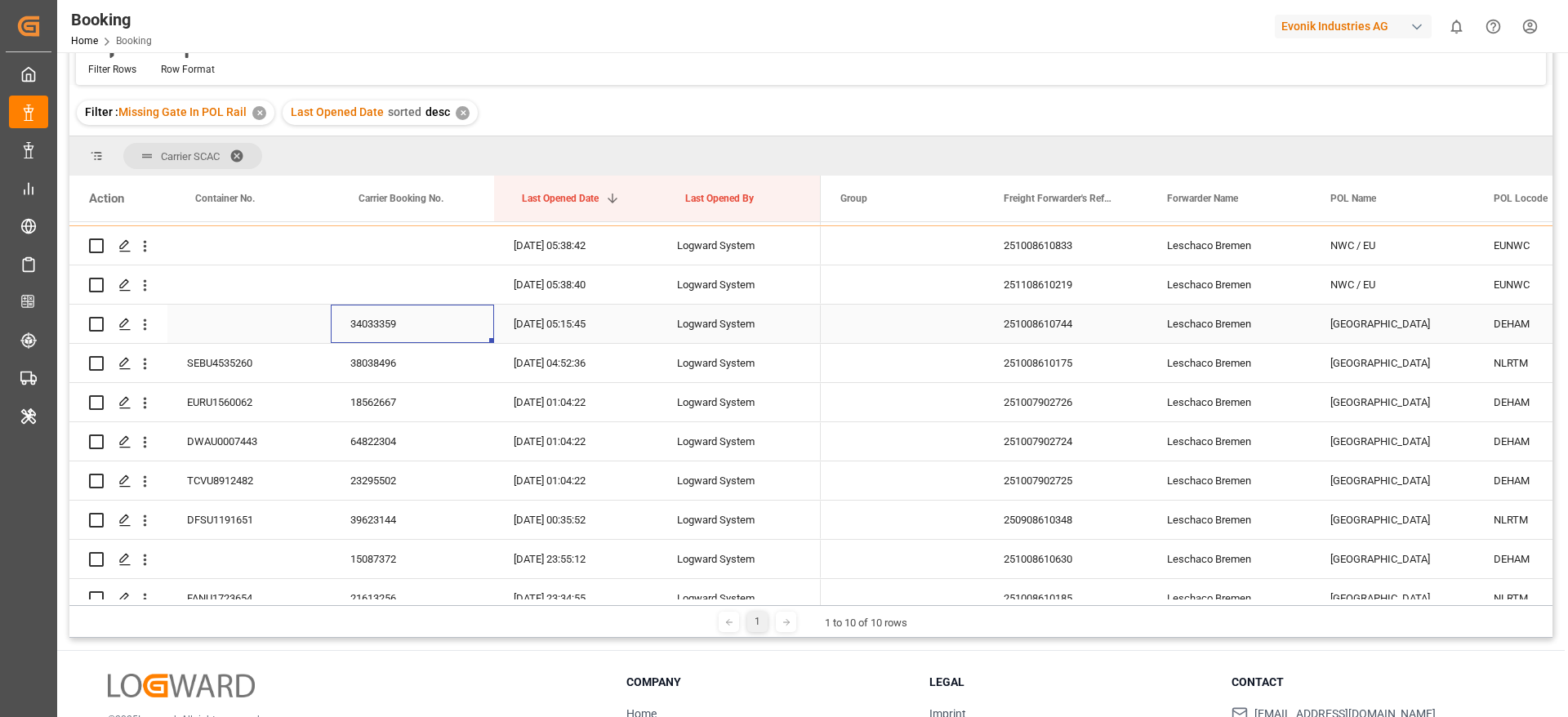
click at [402, 321] on div "34033359" at bounding box center [413, 323] width 163 height 38
click at [385, 363] on div "38038496" at bounding box center [413, 363] width 163 height 38
click at [267, 374] on div "SEBU4535260" at bounding box center [249, 363] width 163 height 38
click at [226, 335] on div "Press SPACE to select this row." at bounding box center [249, 323] width 163 height 38
click at [142, 333] on button "open menu" at bounding box center [145, 324] width 17 height 31
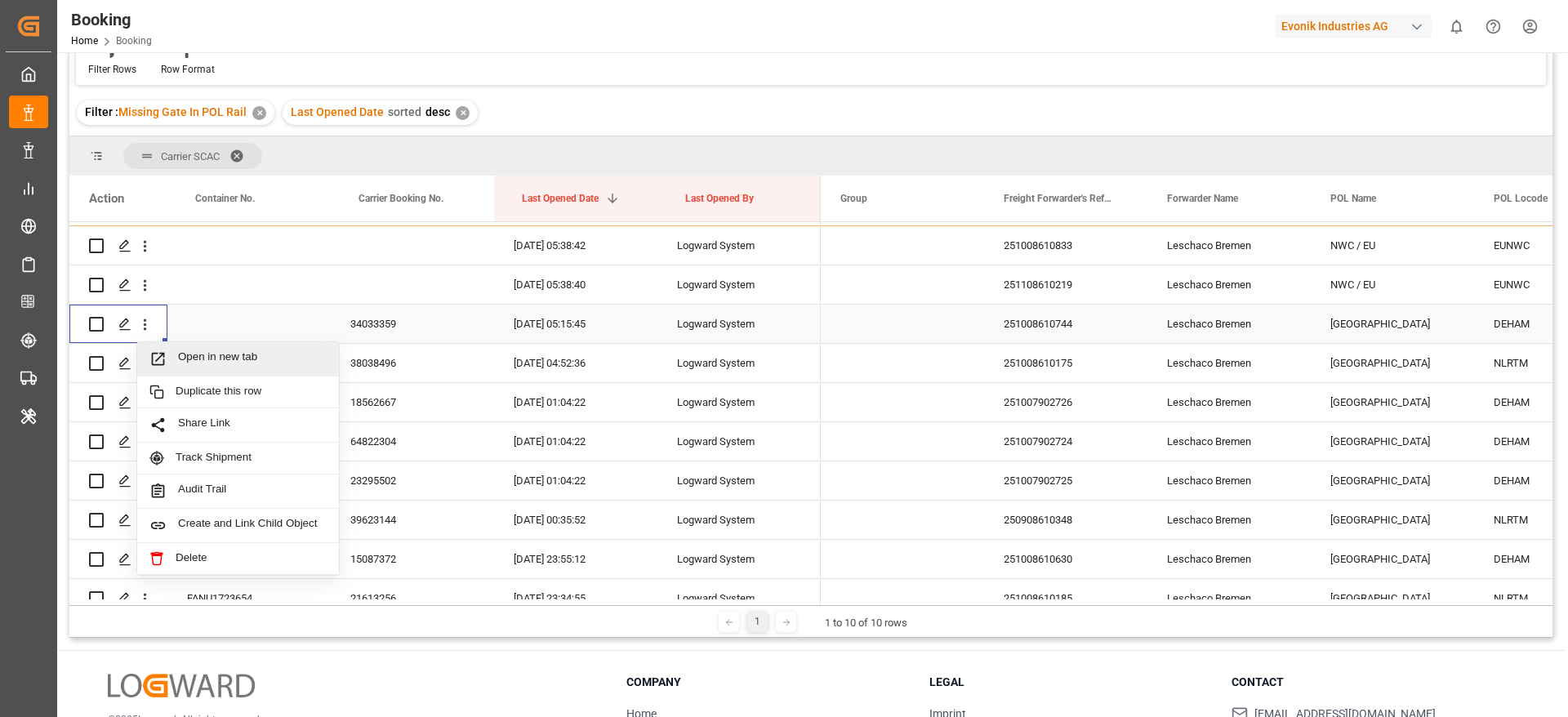
click at [194, 356] on span "Open in new tab" at bounding box center [252, 358] width 149 height 17
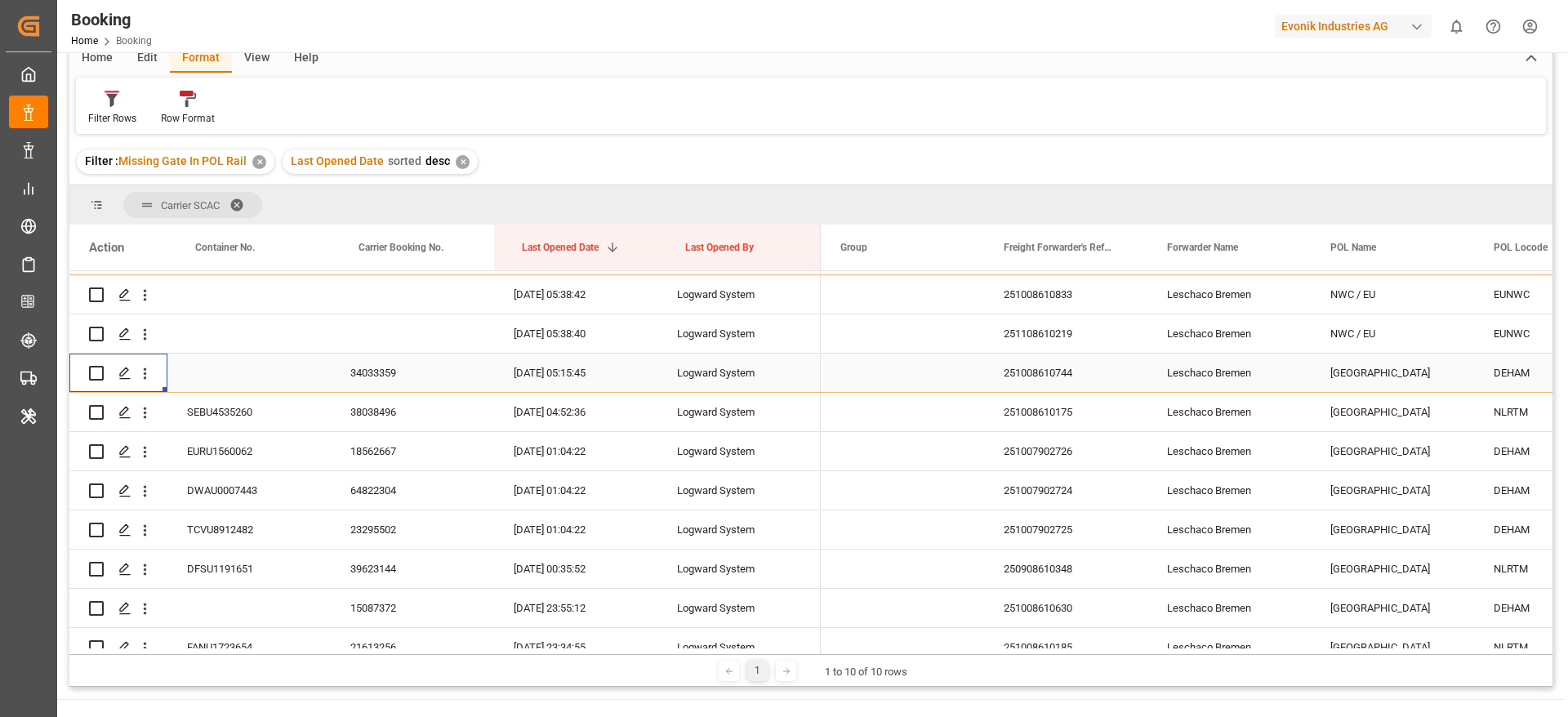
scroll to position [171, 0]
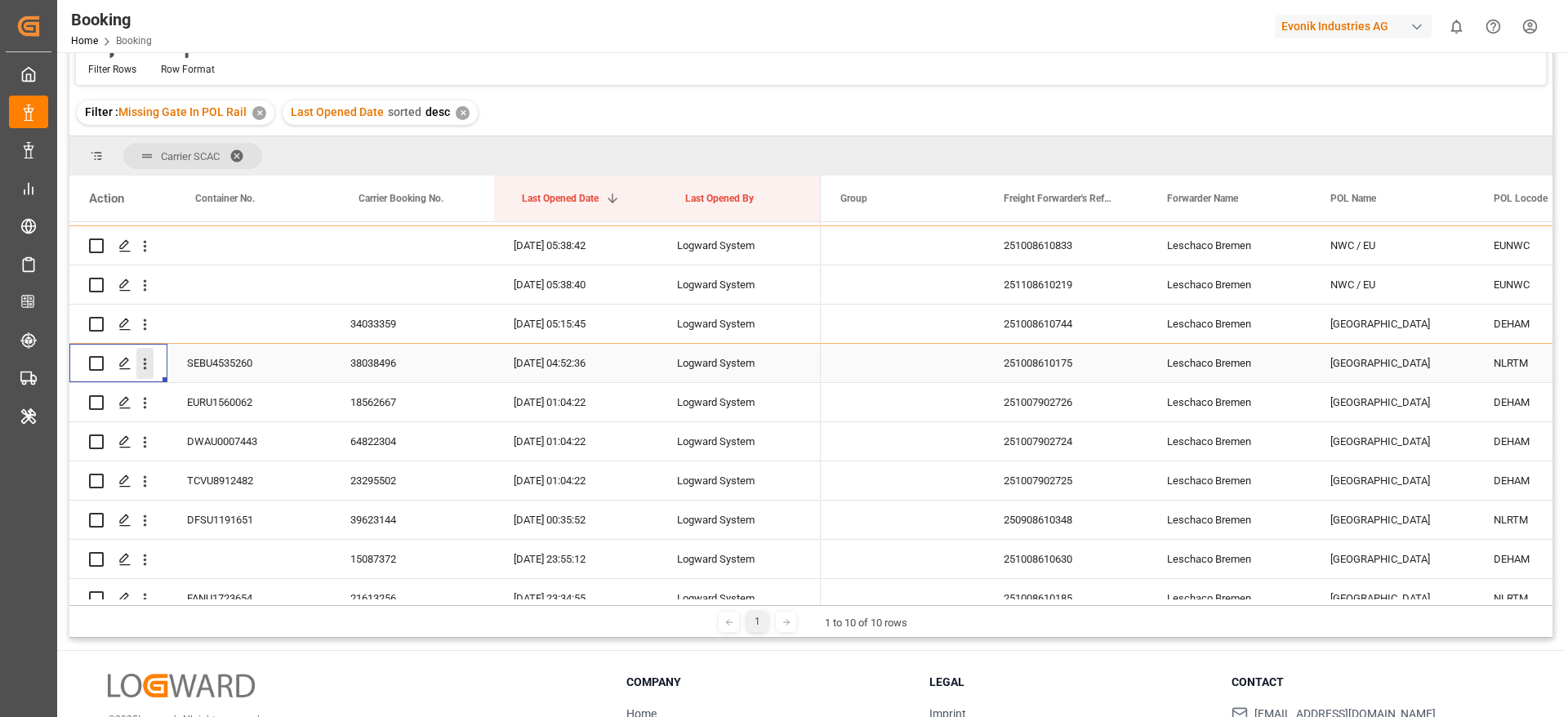
click at [143, 367] on icon "open menu" at bounding box center [145, 363] width 17 height 17
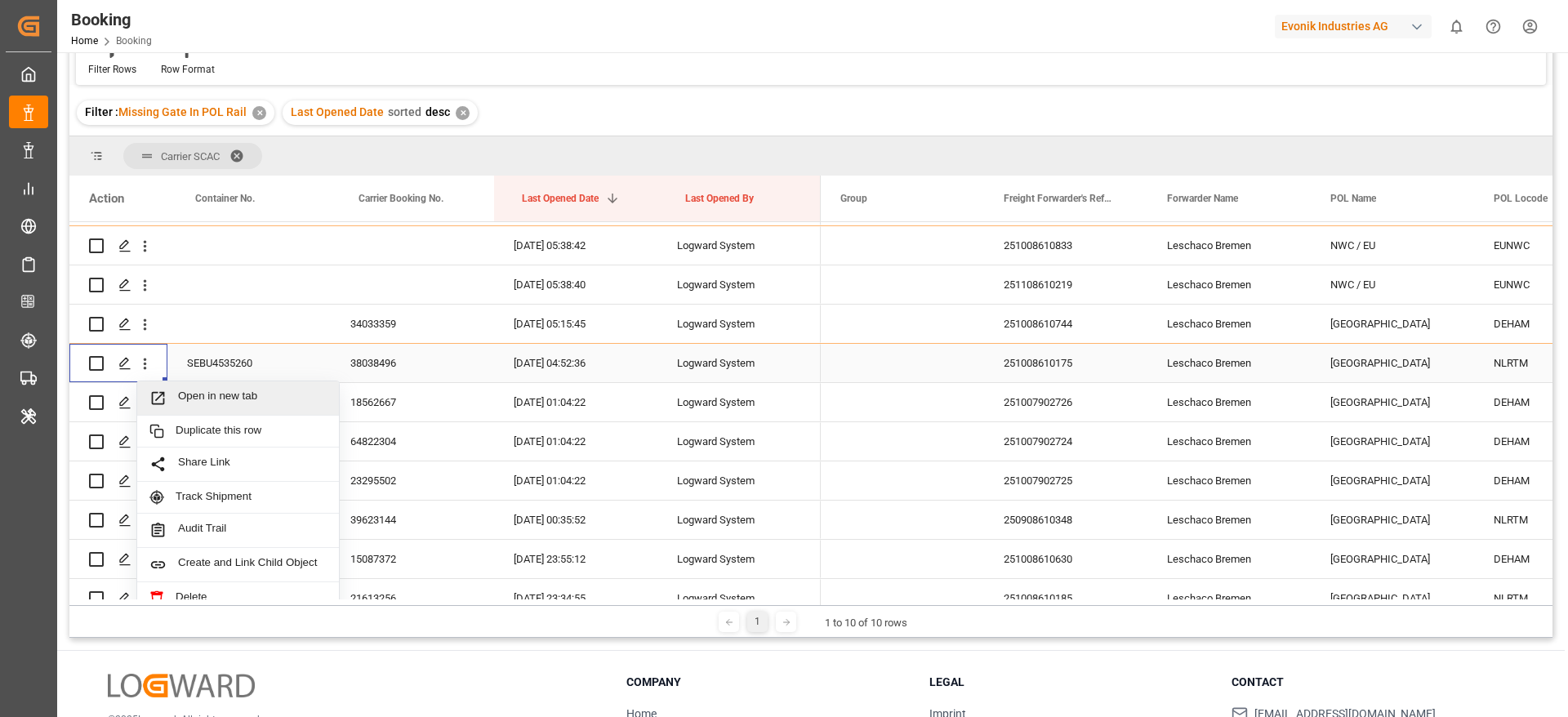
click at [220, 403] on span "Open in new tab" at bounding box center [252, 398] width 149 height 17
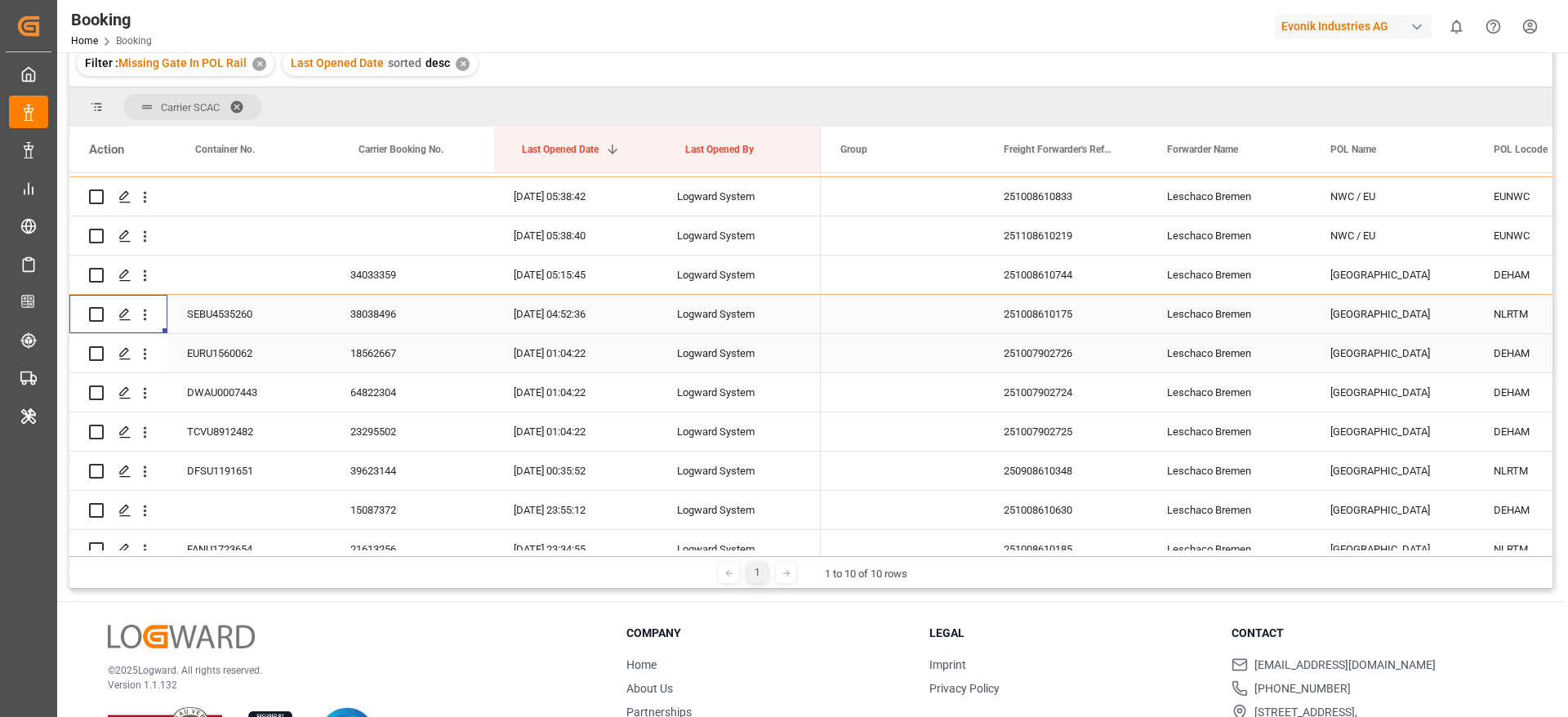
scroll to position [122, 0]
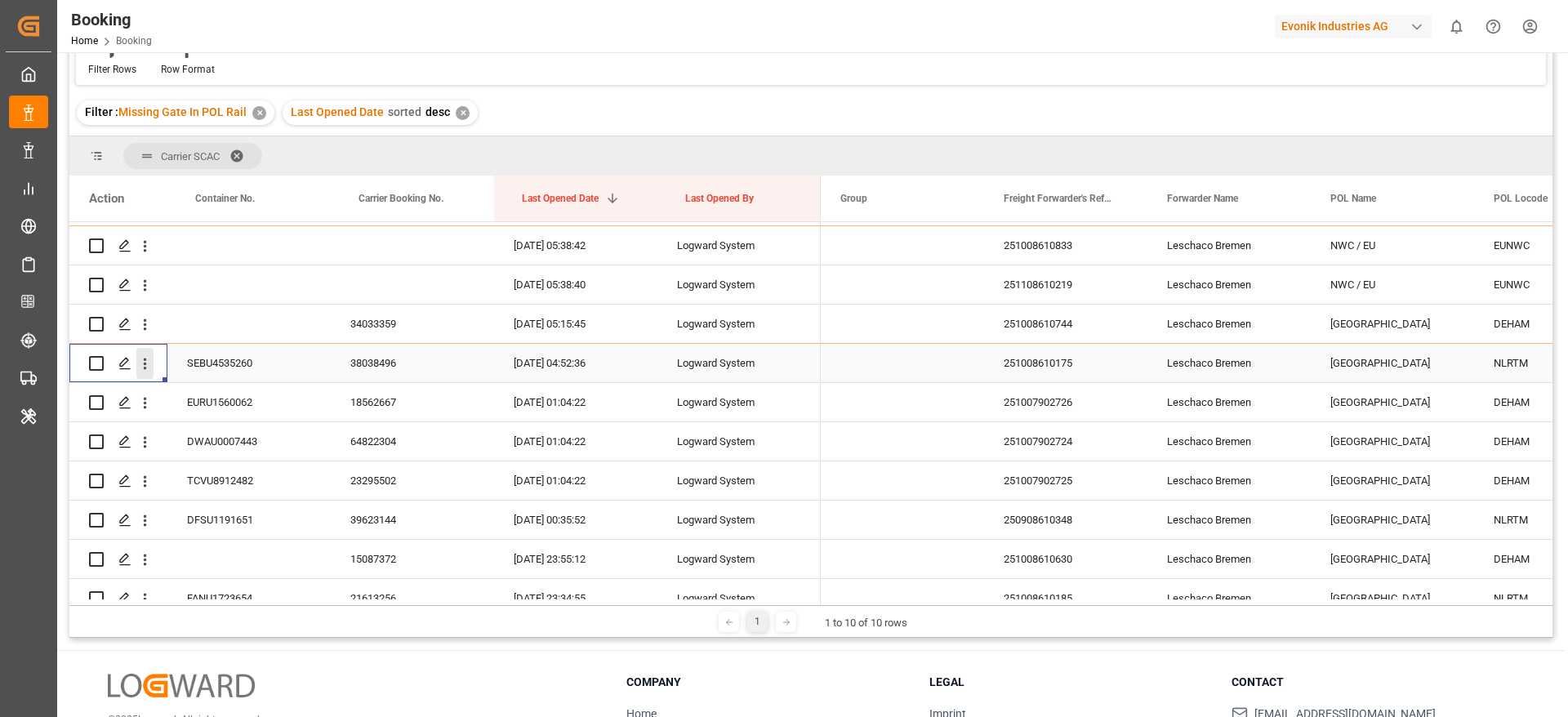
click at [145, 372] on icon "open menu" at bounding box center [145, 363] width 17 height 17
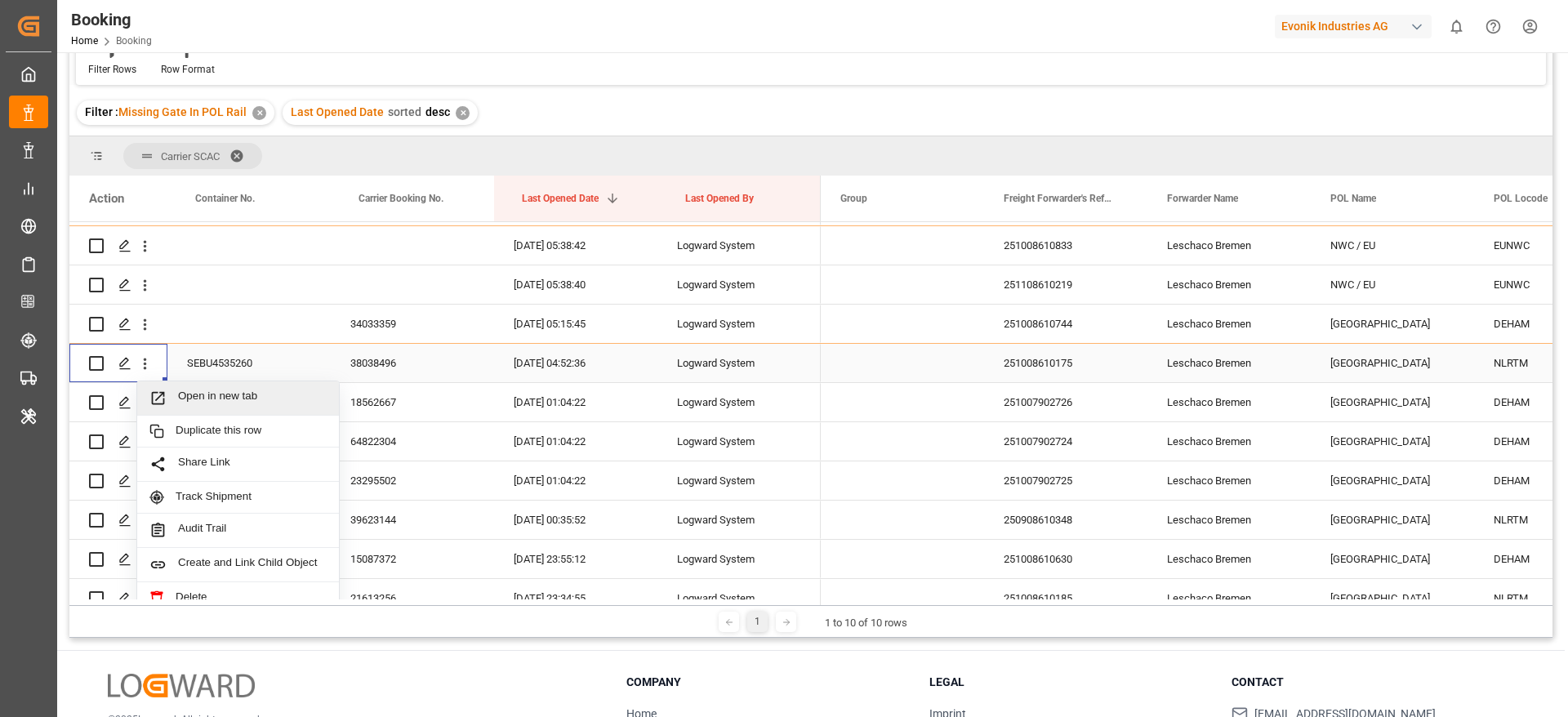
click at [205, 385] on div "Open in new tab" at bounding box center [238, 399] width 202 height 34
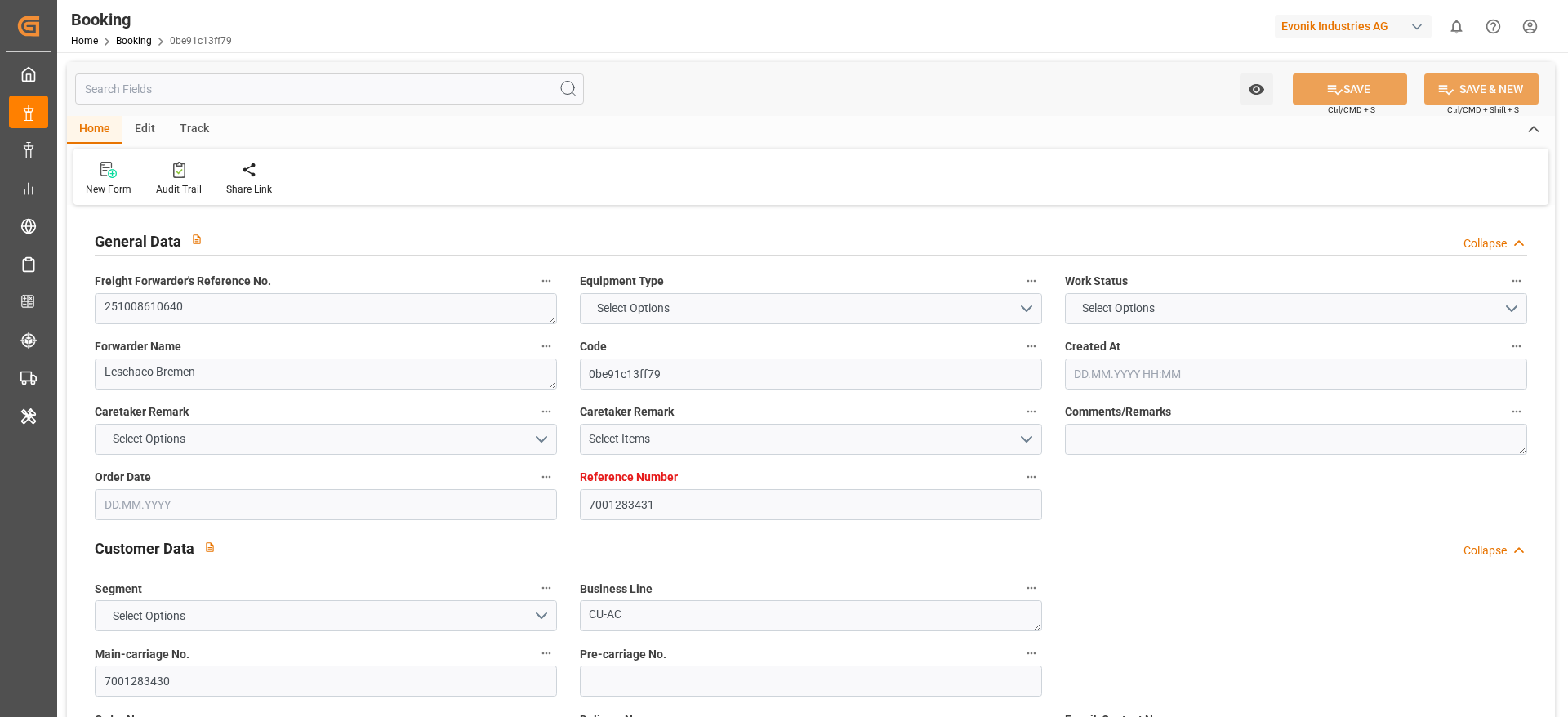
type input "7001283431"
type input "9632179"
type input "Hapag [PERSON_NAME]"
type input "Hapag Lloyd Aktiengesellschaft"
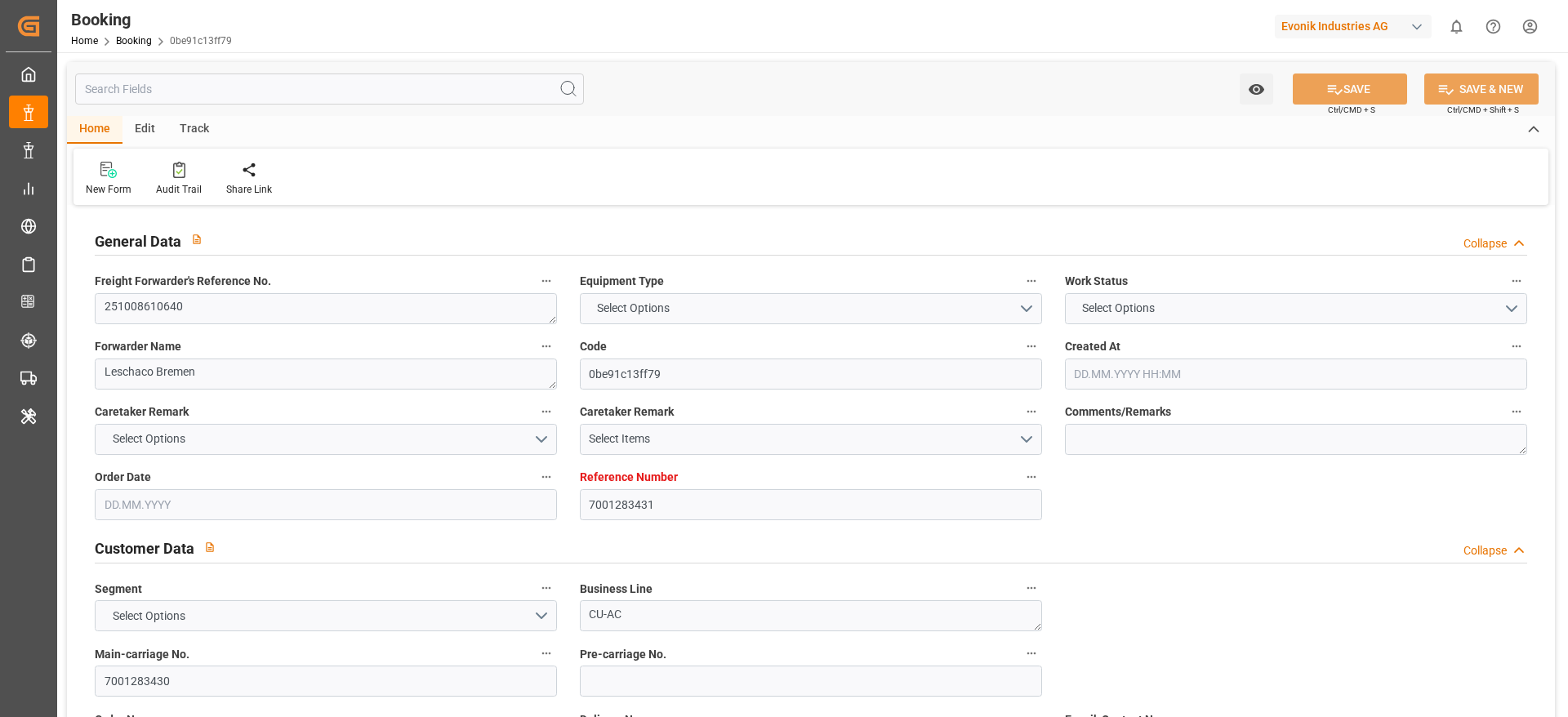
type input "NLRTM"
type input "CNSGH"
type input "24.09.2025 08:16"
type input "24.09.2025"
type input "10.12.2025"
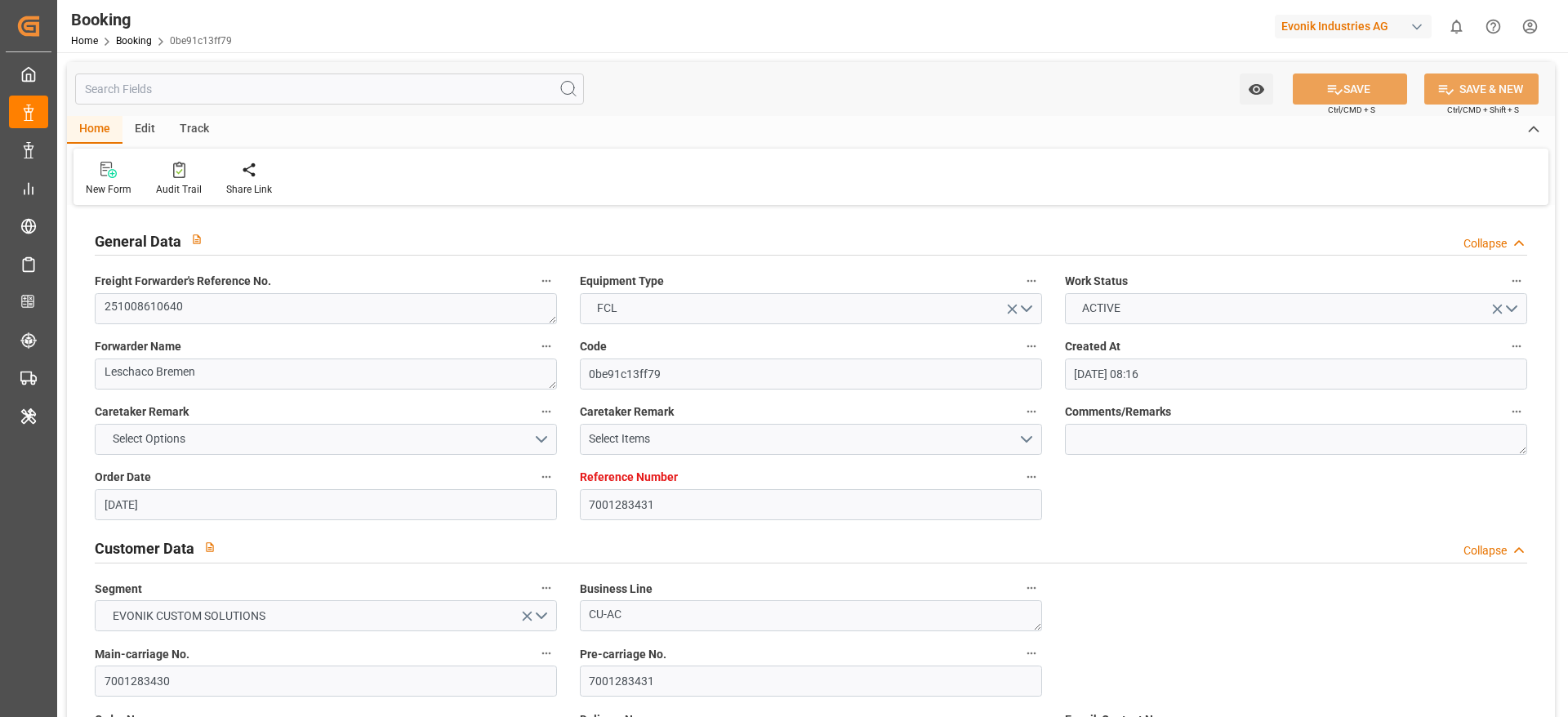
type input "14.10.2025"
type input "14.10.2025 00:00"
type input "26.09.2025"
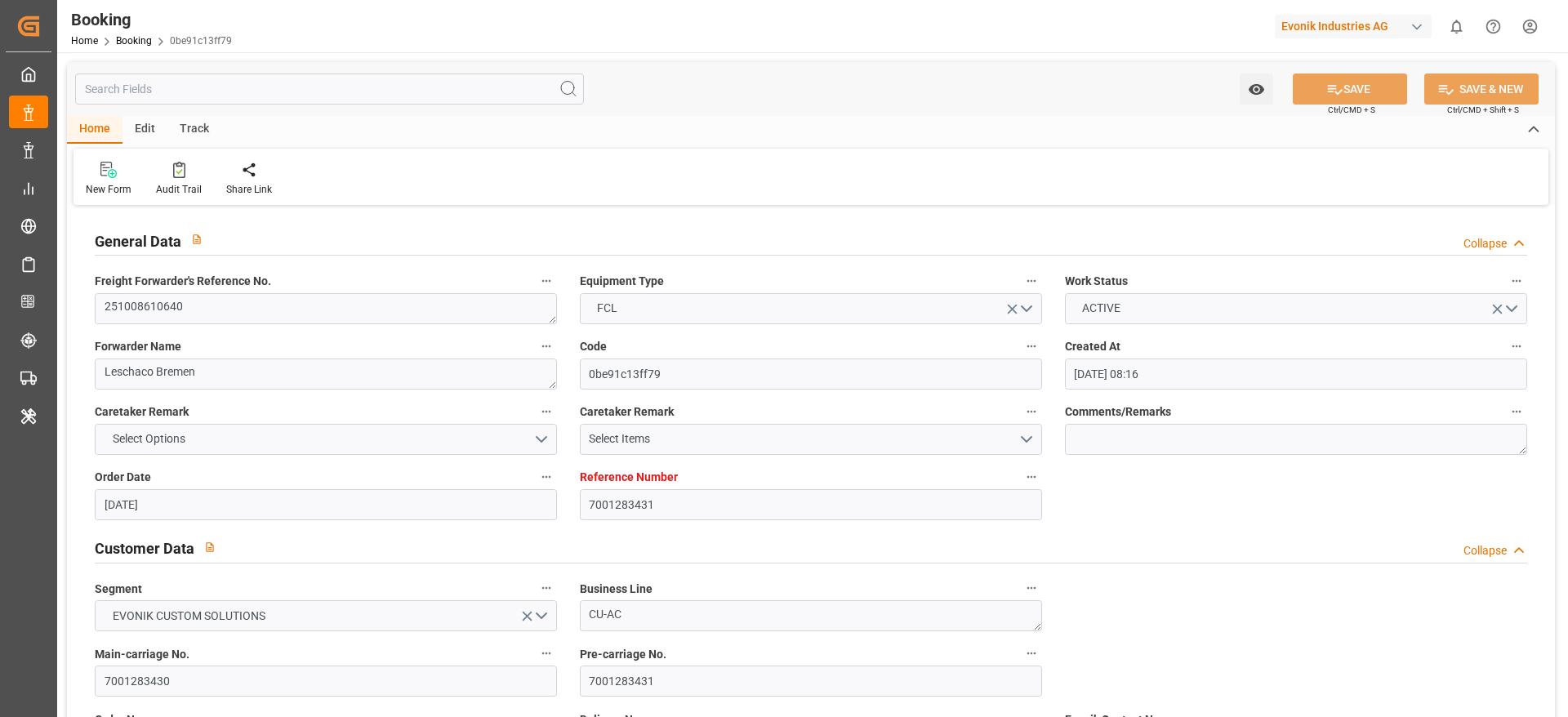
type input "[DATE] 00:00"
type input "10.12.2025 00:00"
type input "10.10.2025 07:11"
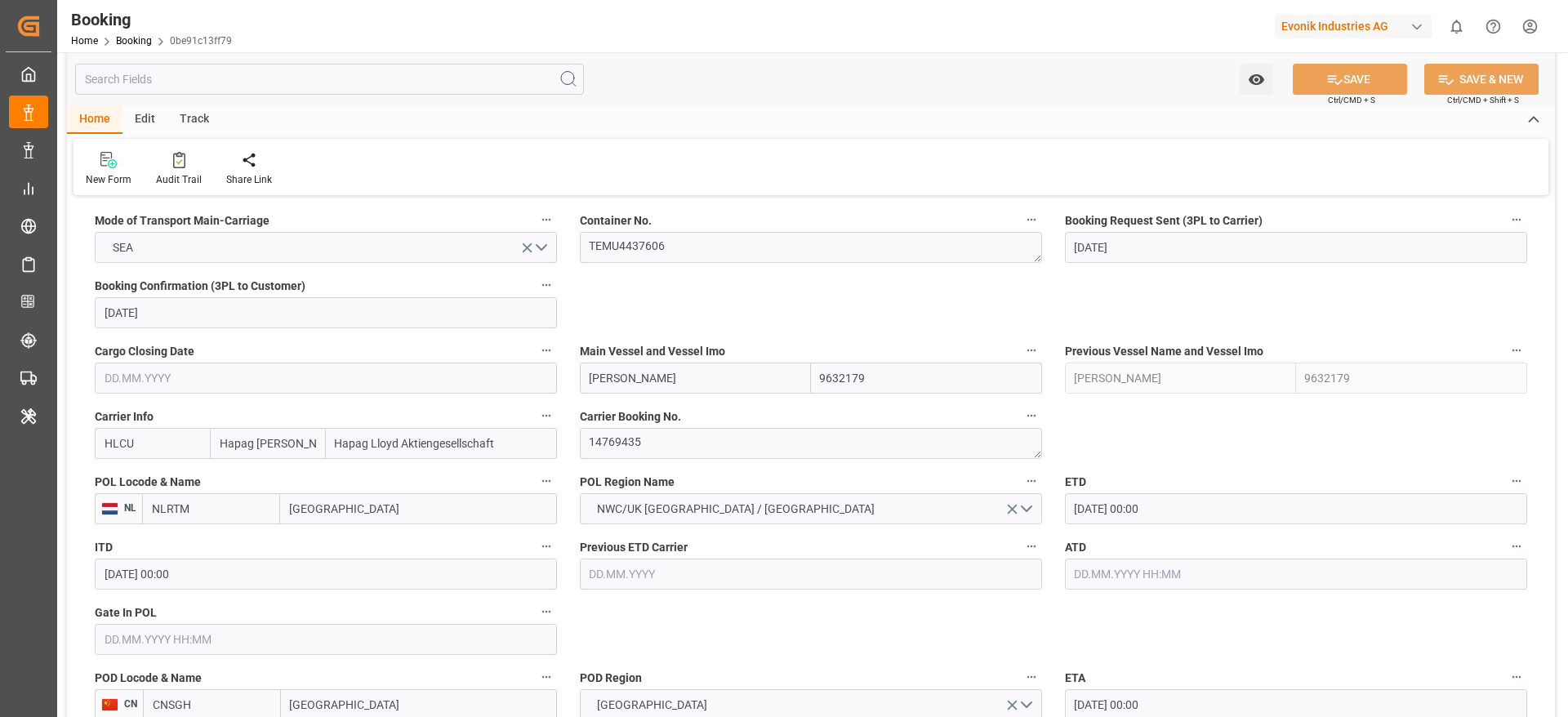
scroll to position [1102, 0]
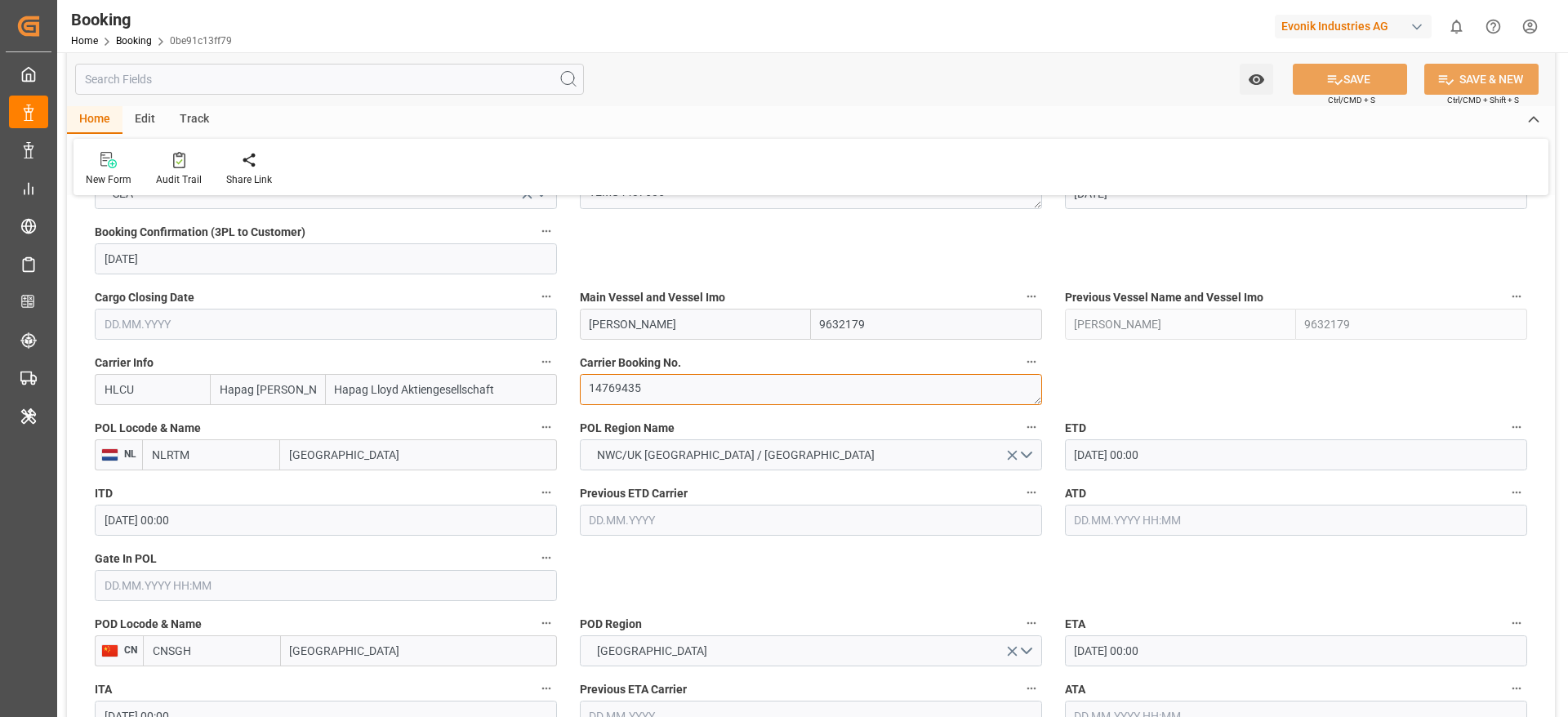
click at [605, 394] on textarea "14769435" at bounding box center [811, 390] width 462 height 31
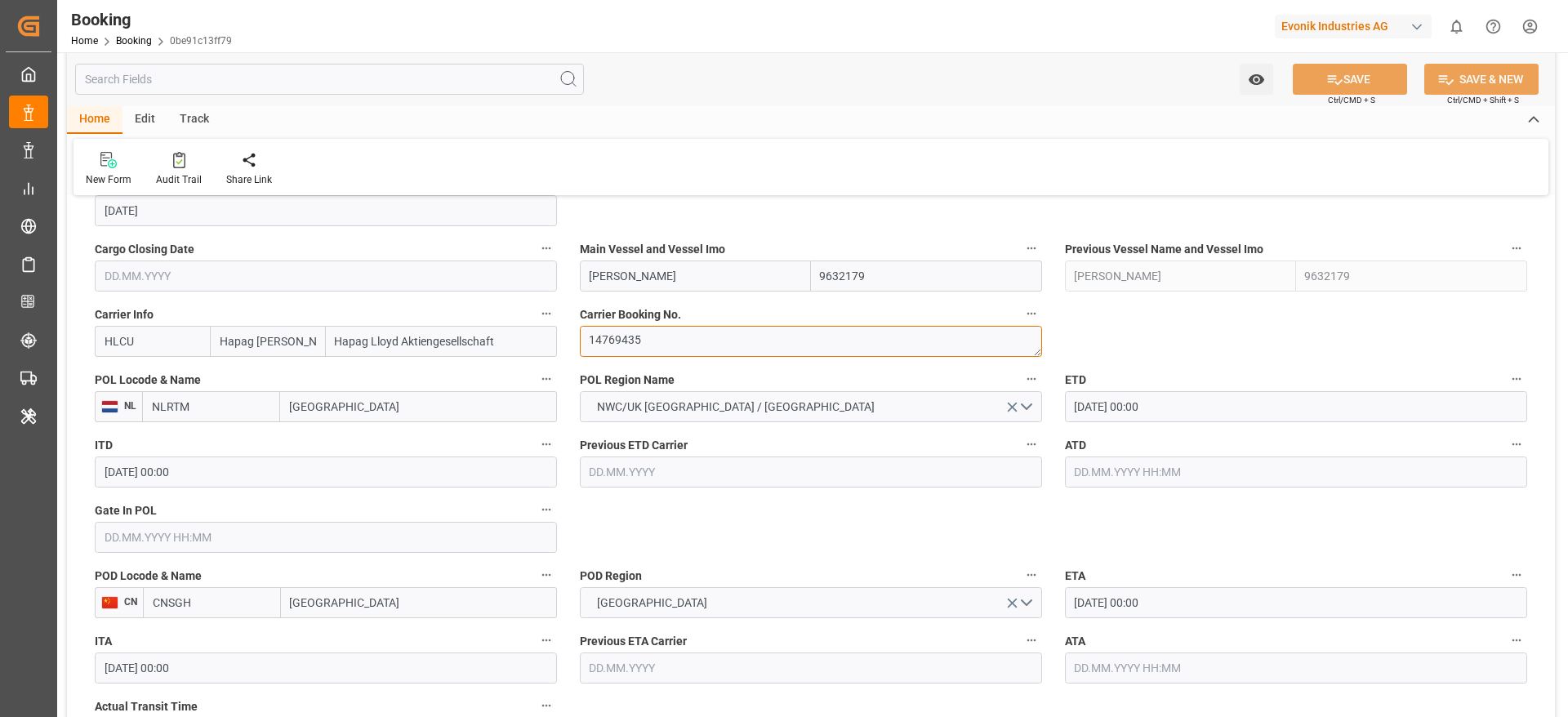
scroll to position [1224, 0]
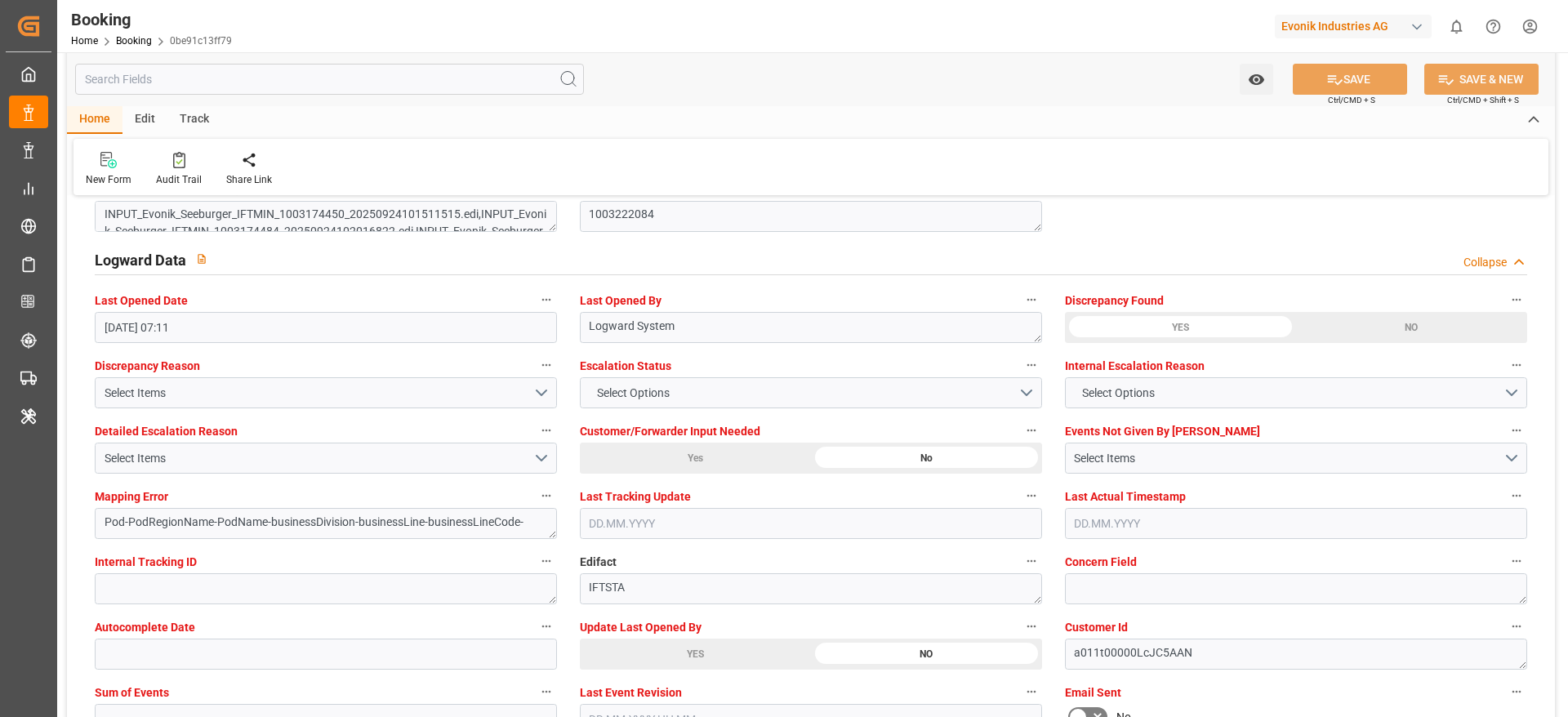
scroll to position [3062, 0]
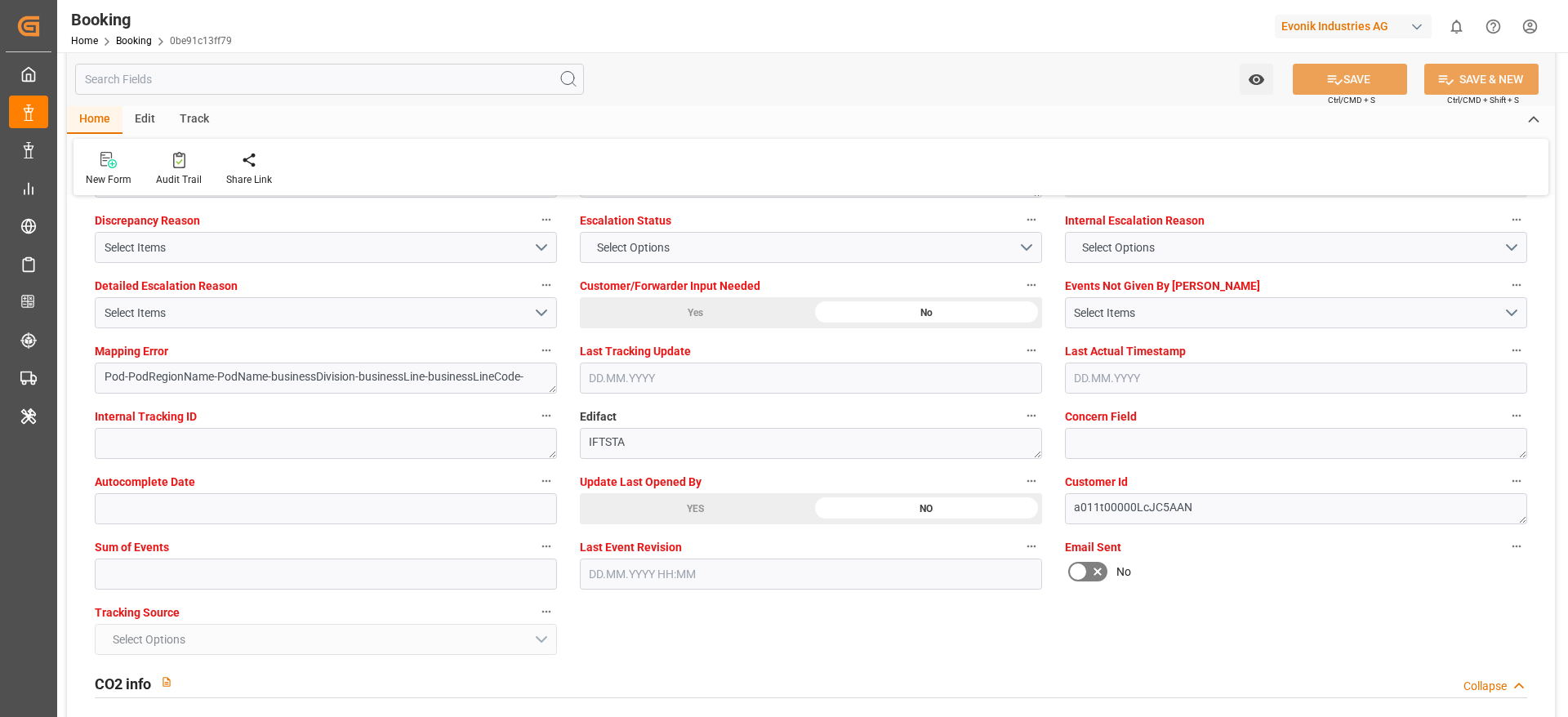
click at [739, 514] on div "YES" at bounding box center [695, 509] width 231 height 31
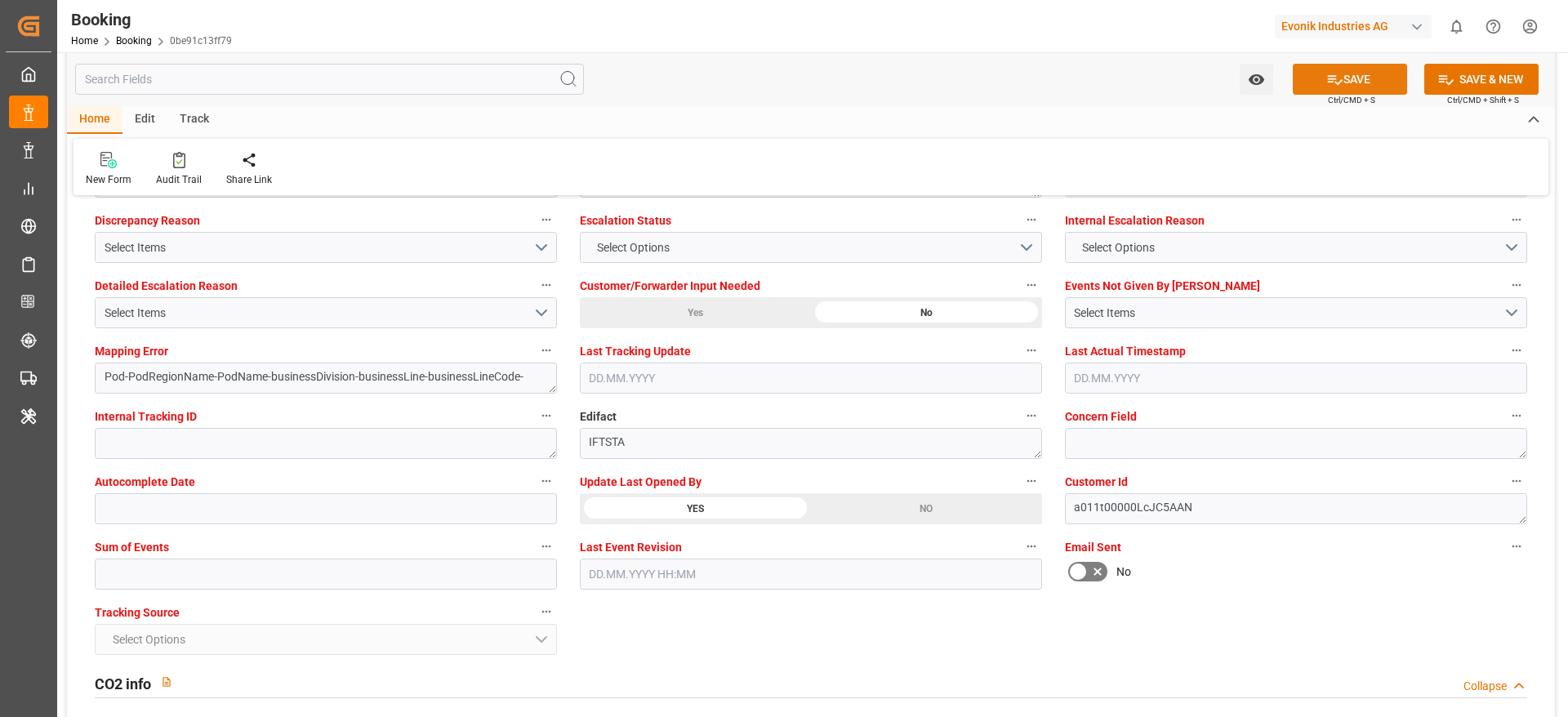
click at [1328, 81] on icon at bounding box center [1335, 80] width 15 height 10
type textarea "[PERSON_NAME]"
type textarea "Pod-PodRegionName-businessDivision-businessLine-"
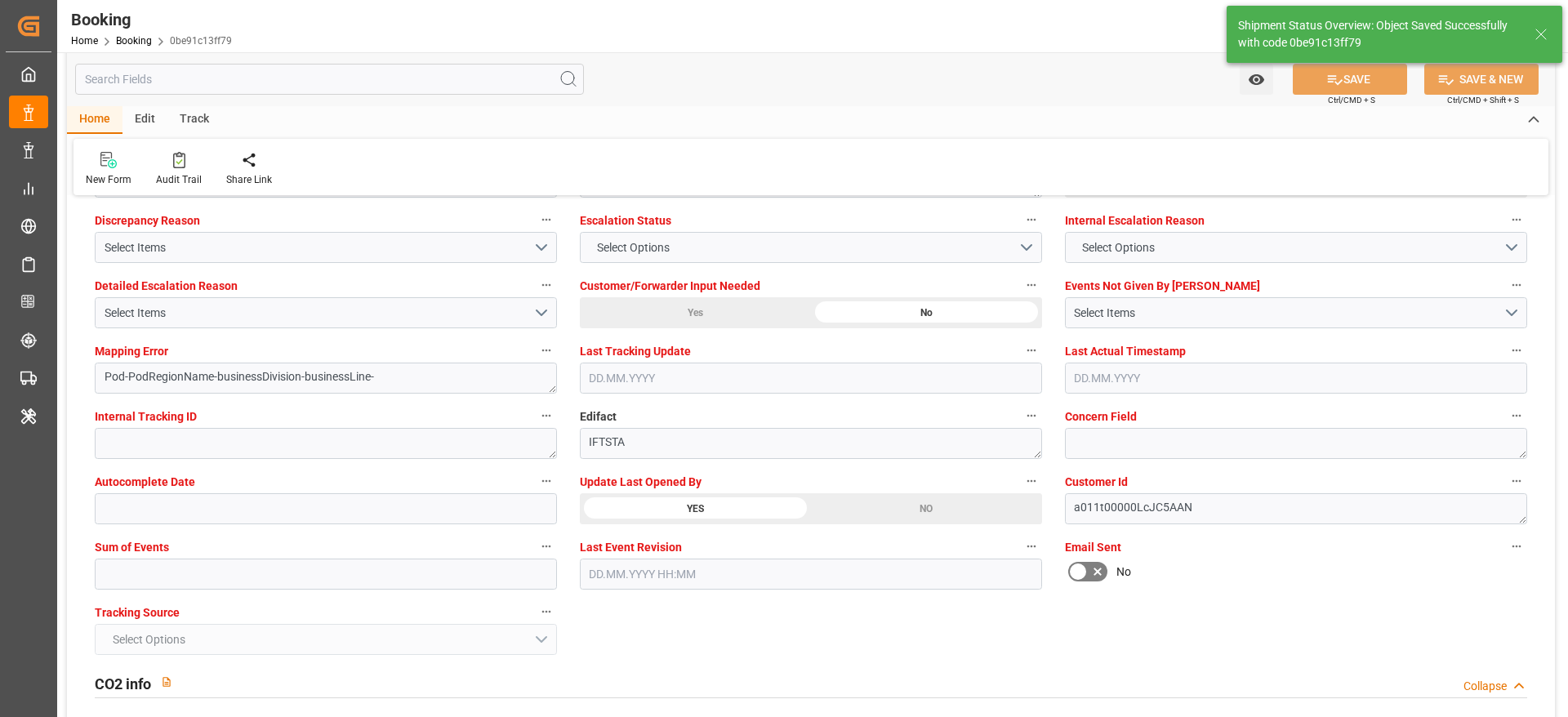
type input "10.10.2025 07:20"
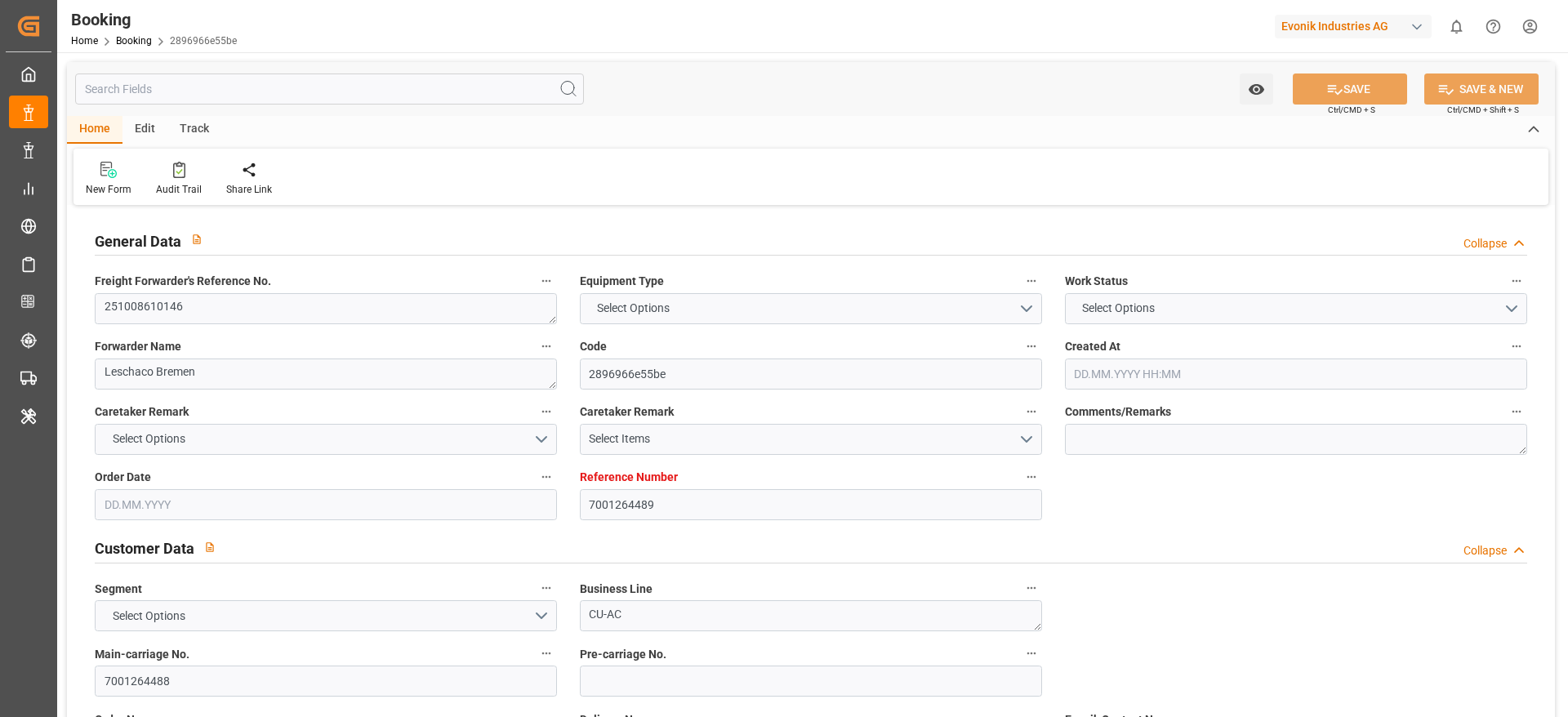
type input "7001264489"
type input "9723253"
type input "Hapag Lloyd"
type input "Hapag Lloyd Aktiengesellschaft"
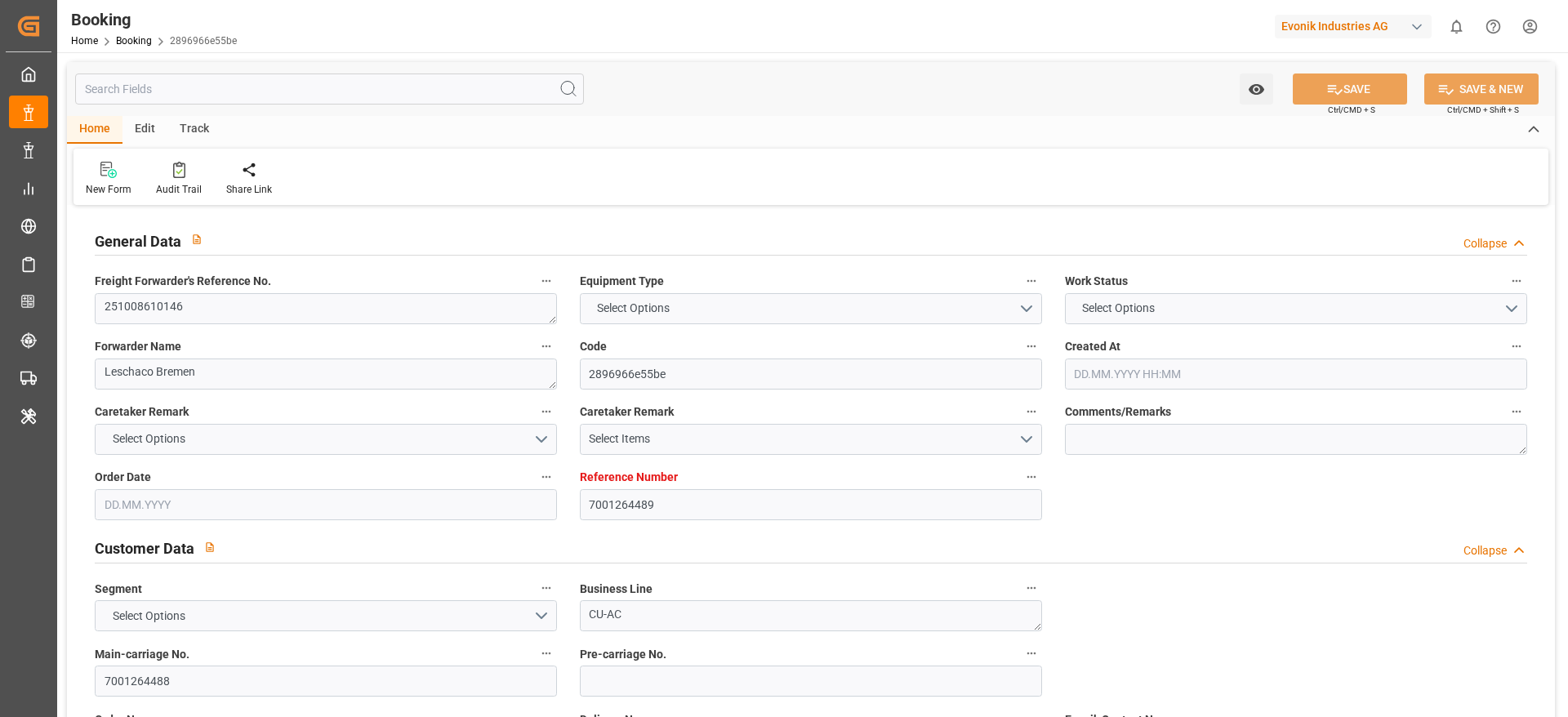
type input "NLRTM"
type input "BRSSZ"
type input "02.09.2025 07:41"
type input "02.09.2025"
type input "15.11.2025"
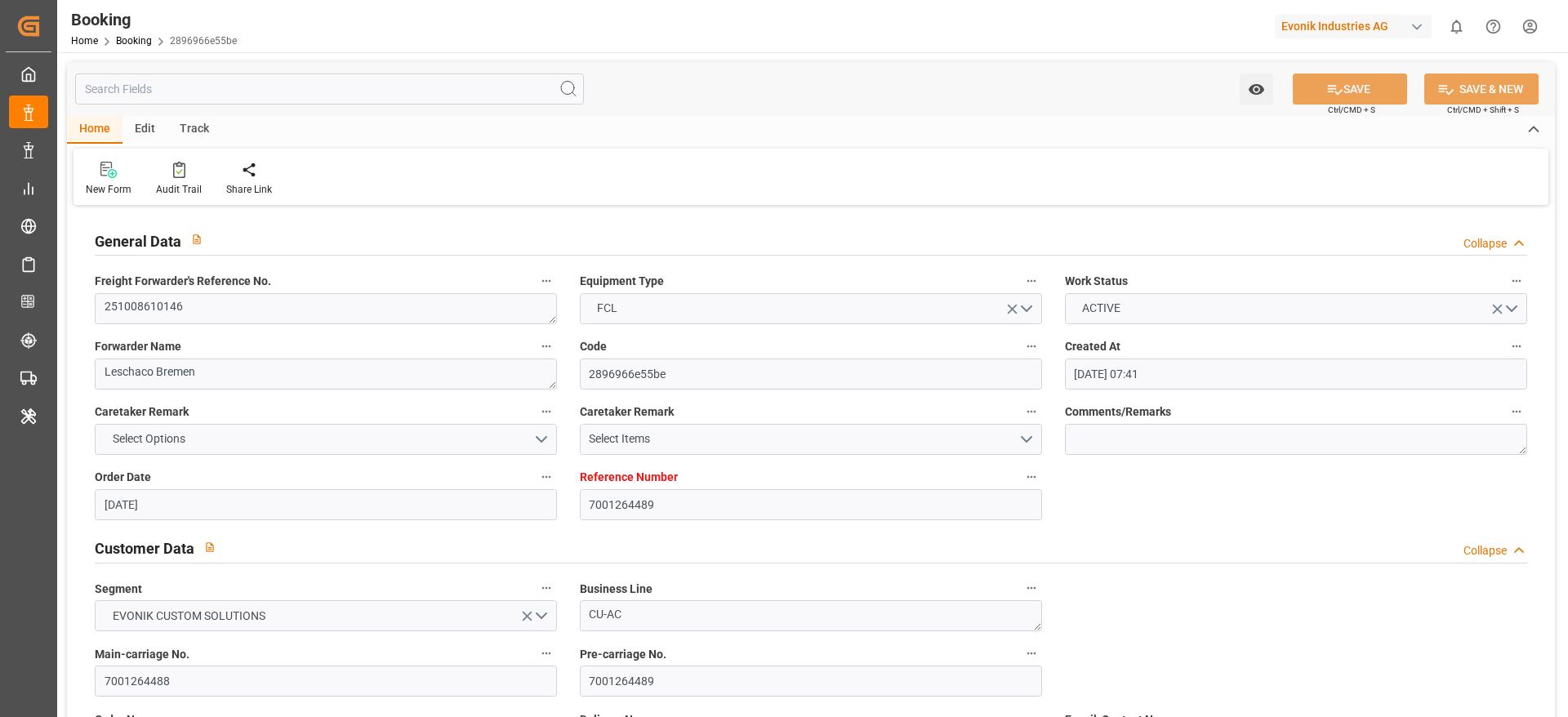
type input "13.10.2025"
type input "13.10.2025 00:00"
type input "02.09.2025"
type input "03.09.2025"
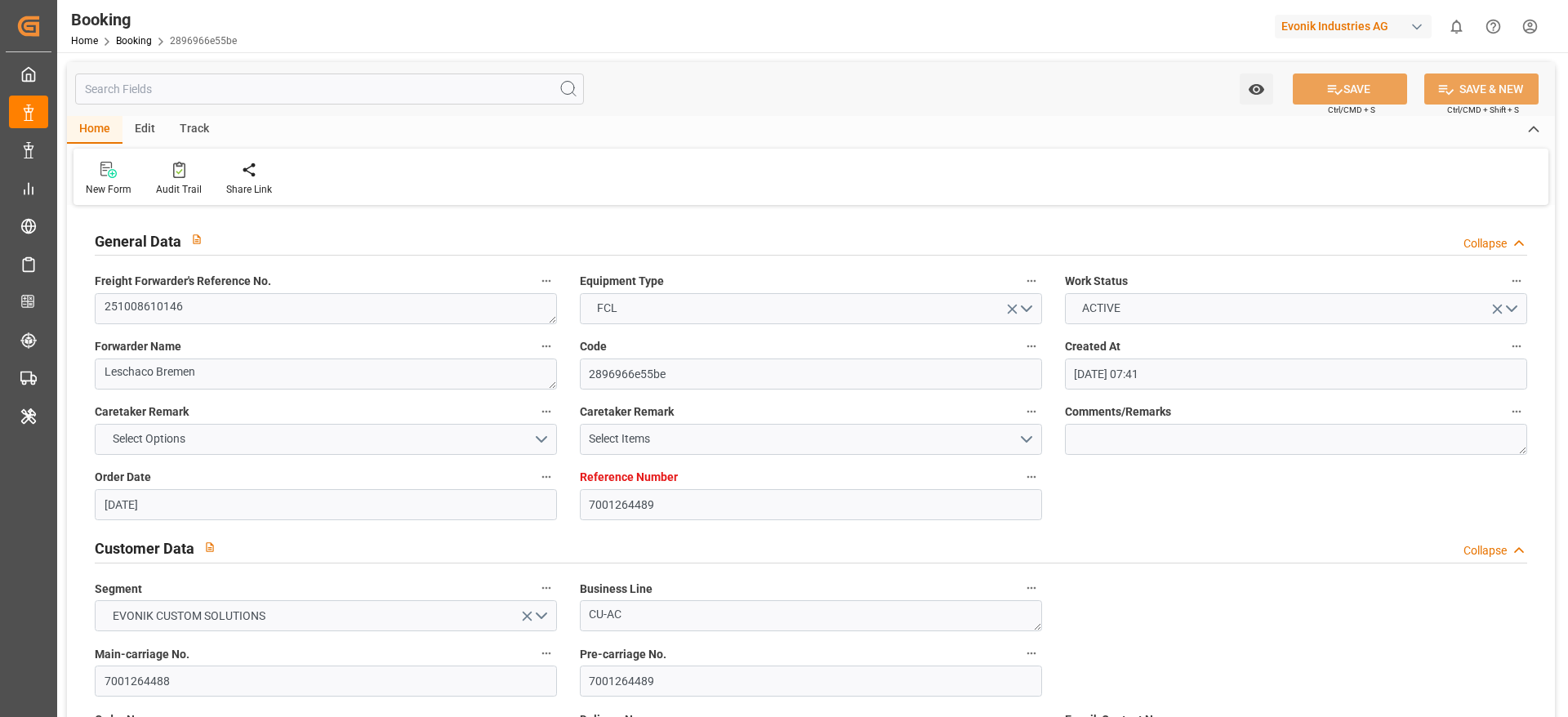
type input "[DATE] 00:00"
type input "25.11.2025 00:00"
type input "15.11.2025 00:00"
type input "10.10.2025 07:11"
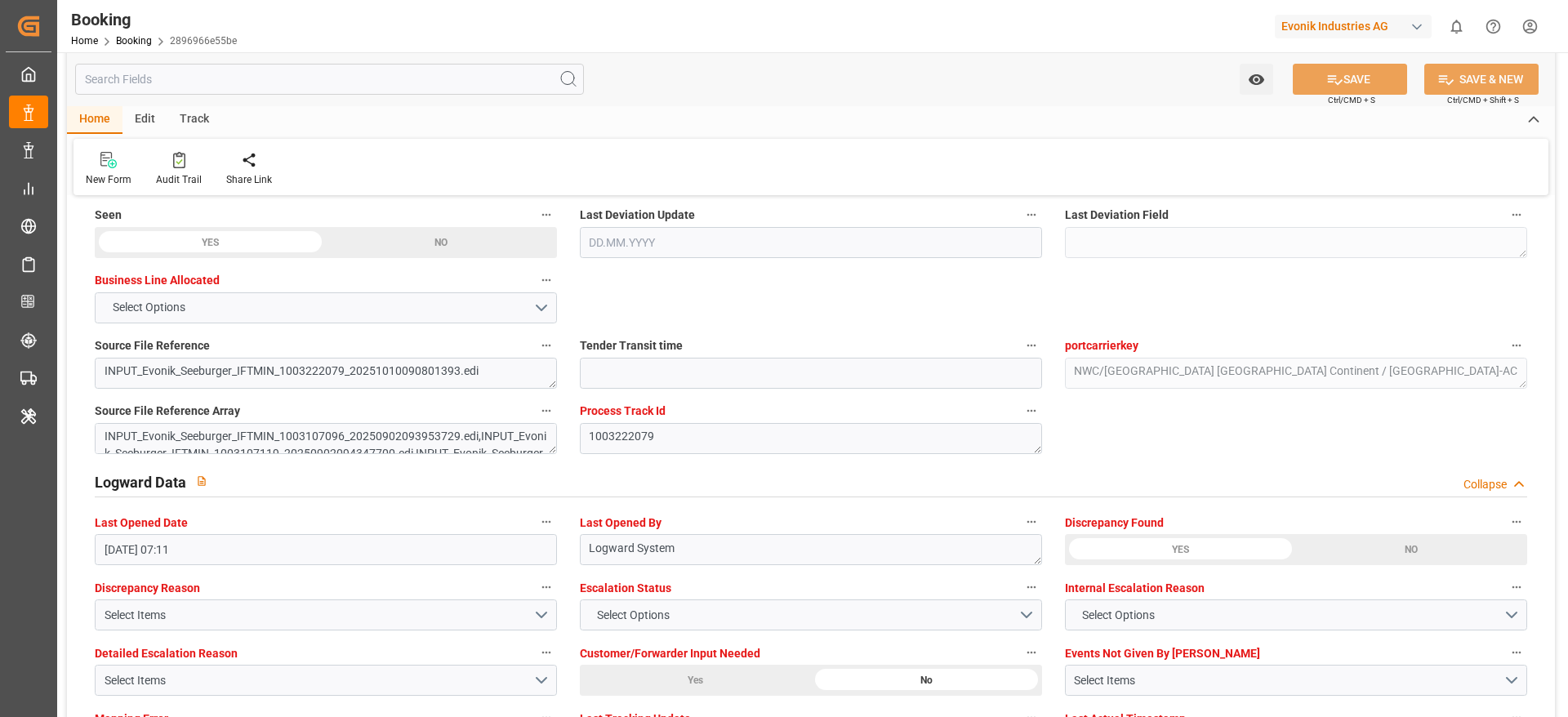
scroll to position [3062, 0]
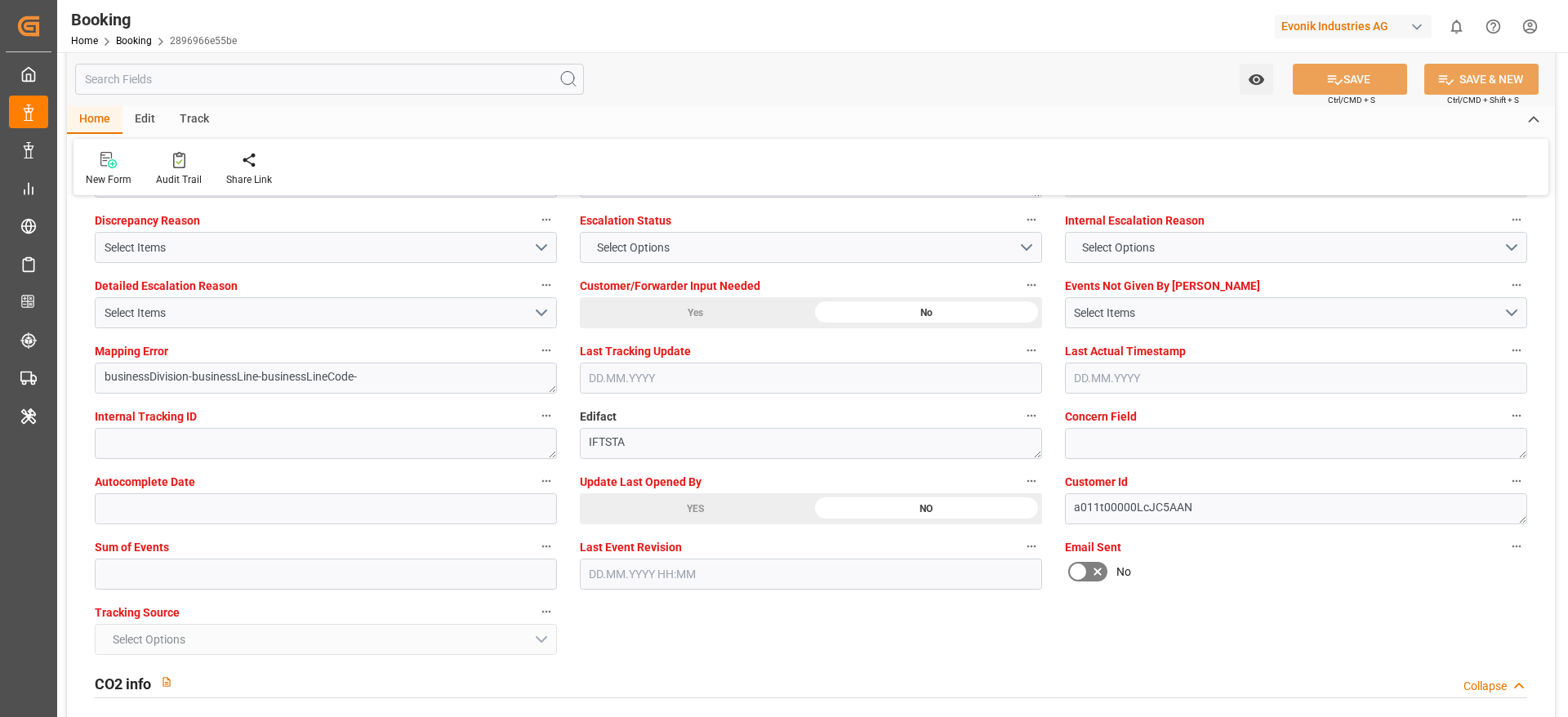
click at [638, 497] on div "YES" at bounding box center [695, 509] width 231 height 31
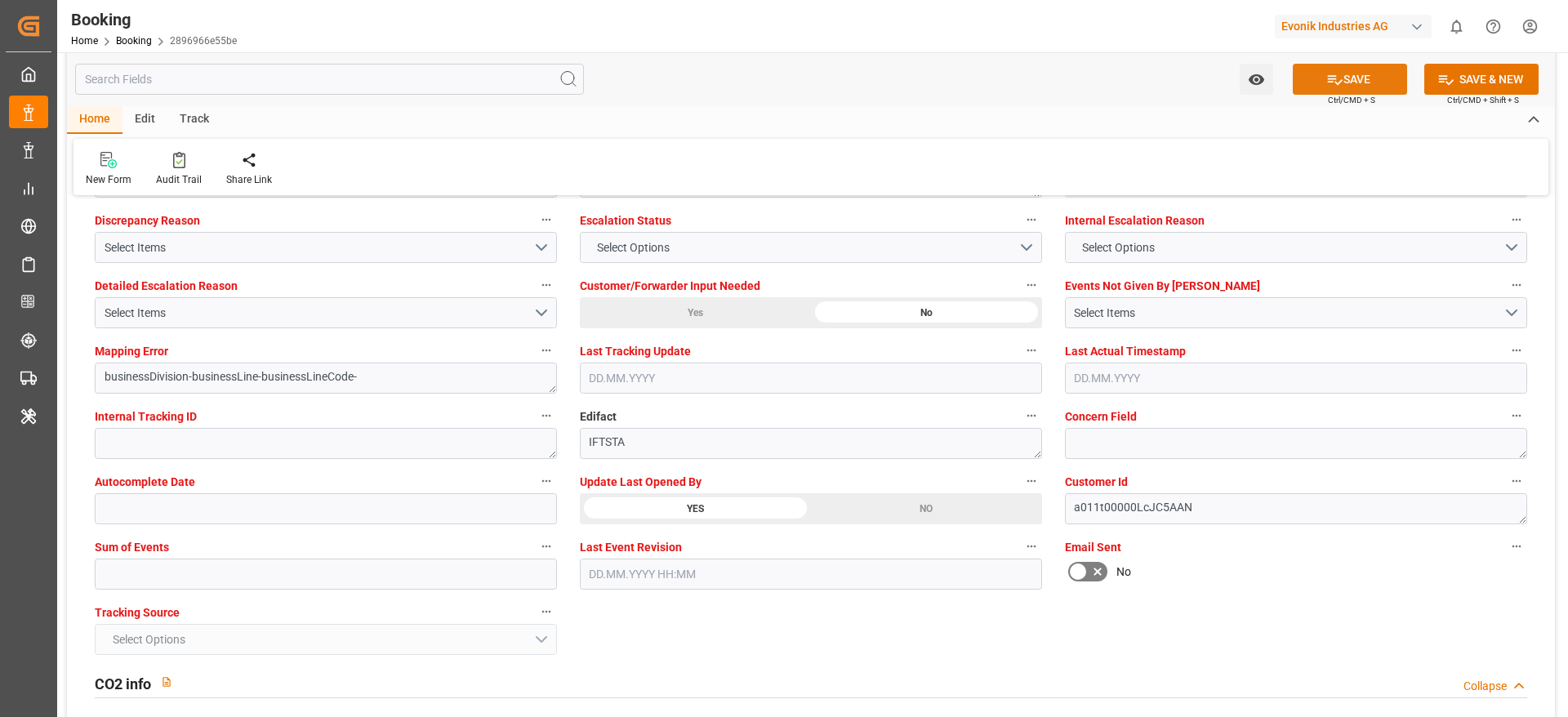
click at [1353, 78] on button "SAVE" at bounding box center [1350, 79] width 114 height 31
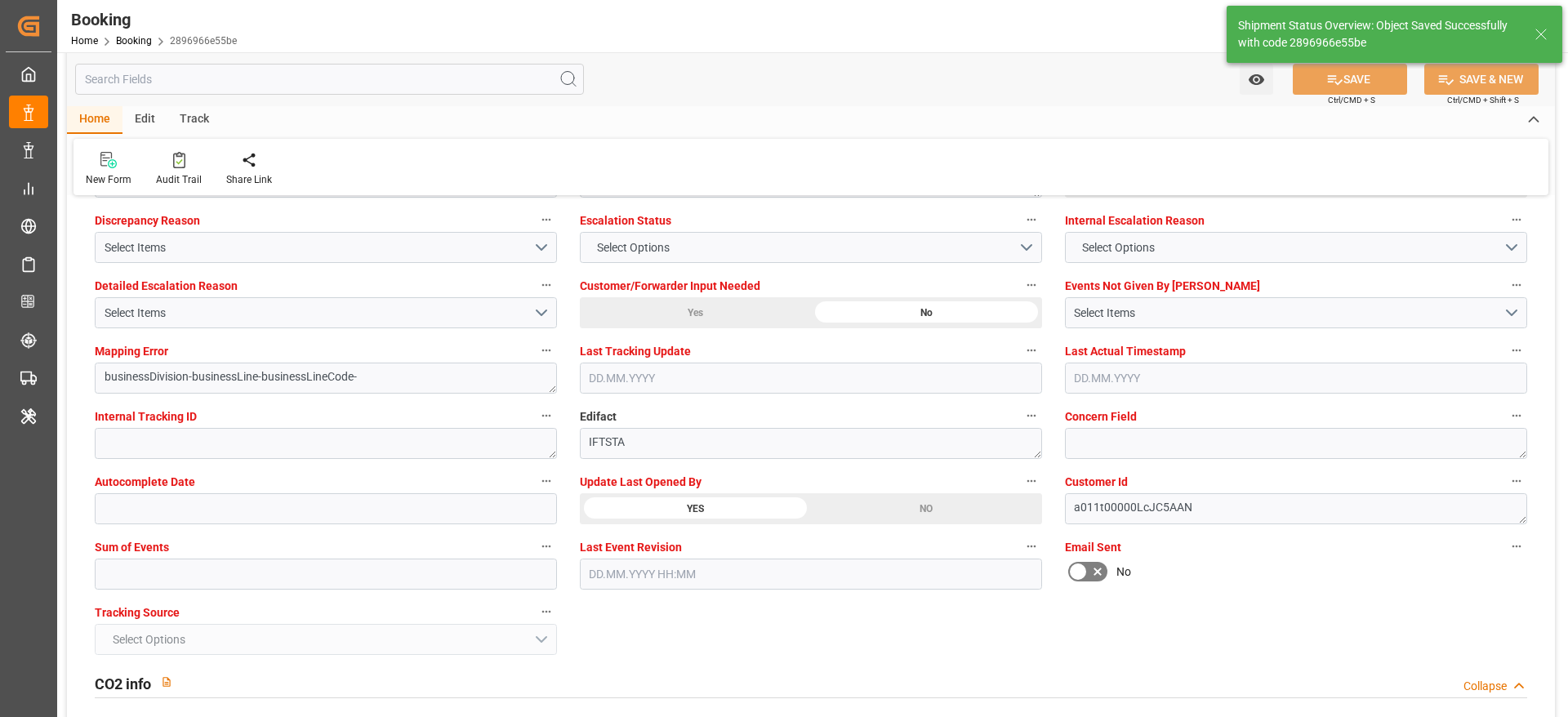
type textarea "[PERSON_NAME]"
type textarea "businessDivision-businessLine-"
type input "[DATE] 07:21"
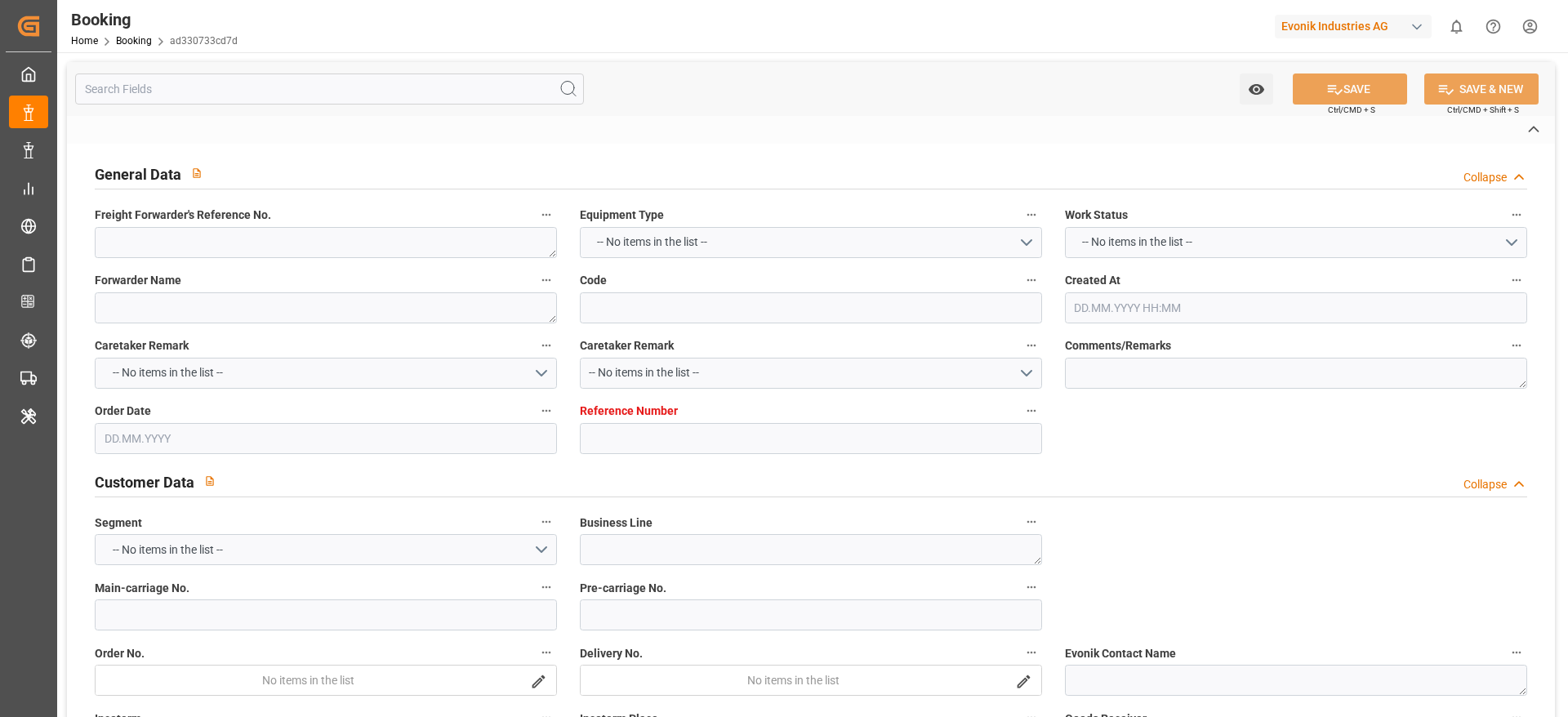
type textarea "251008610473"
type textarea "Leschaco Bremen"
type input "ad330733cd7d"
type input "7001279588"
type textarea "Oxeno"
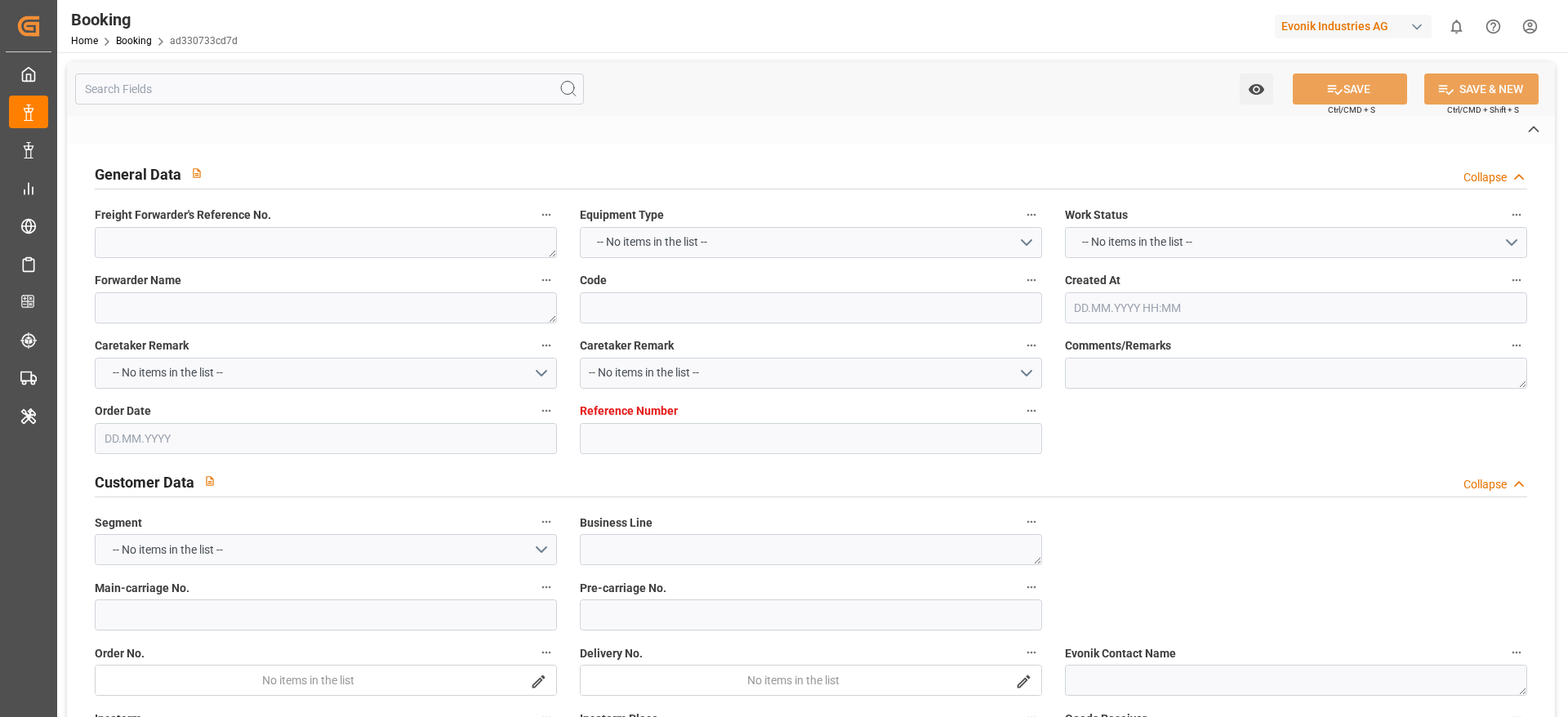
type input "7001279587"
type textarea "[PERSON_NAME][EMAIL_ADDRESS][PERSON_NAME][DOMAIN_NAME]"
type textarea "CIF"
type textarea "SHANGHAI PORT"
type textarea "Marl"
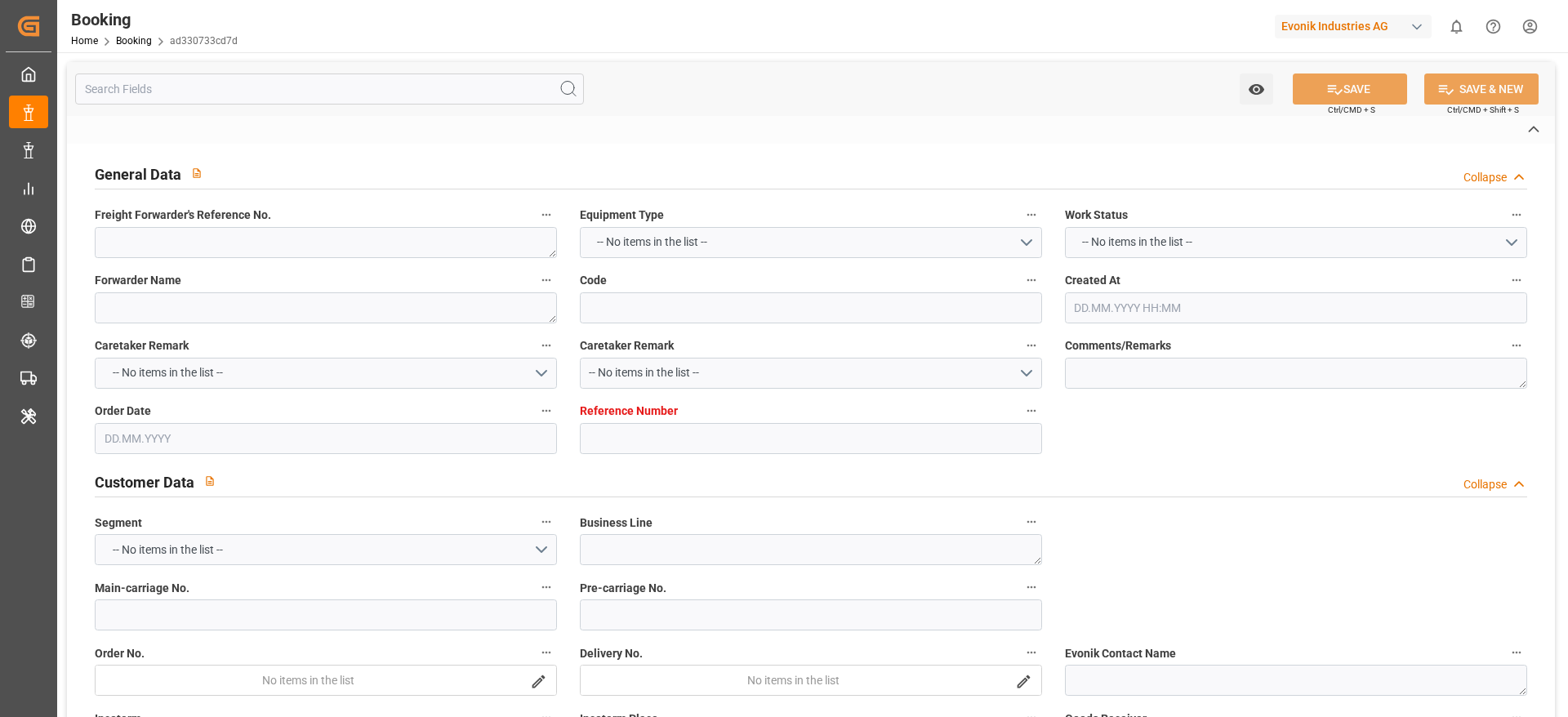
type textarea "HLBU1253883"
type input "[PERSON_NAME]"
type input "HLCU"
type textarea "92767509"
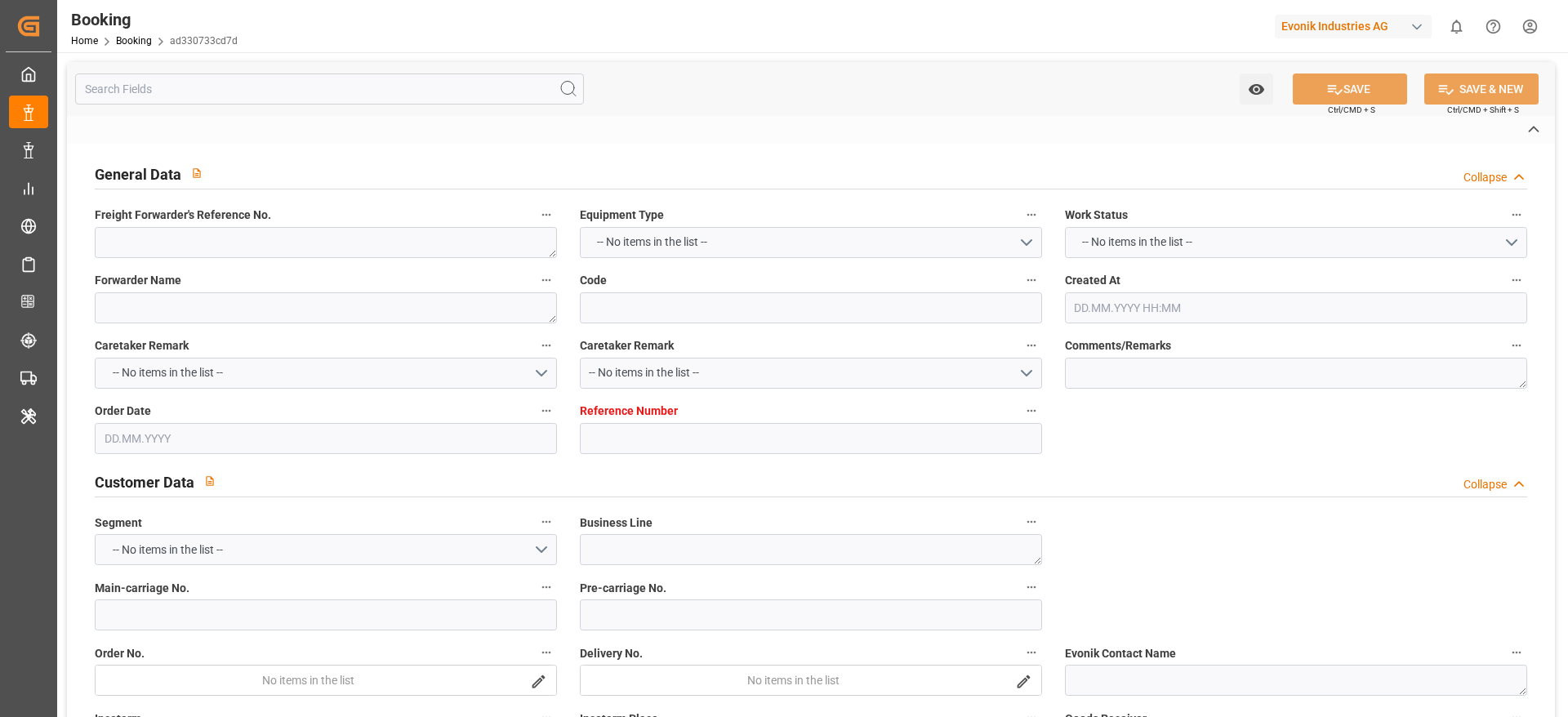
type input "[GEOGRAPHIC_DATA]"
type textarea "INPUT_Evonik_Seeburger_IFTMIN_1003222068_20251010090321366.edi"
type textarea "NWC/[GEOGRAPHIC_DATA] [GEOGRAPHIC_DATA] Continent / [GEOGRAPHIC_DATA]"
type textarea "INPUT_Evonik_Seeburger_IFTMIN_1003160041_20250919105740468.edi,INPUT_Evonik_See…"
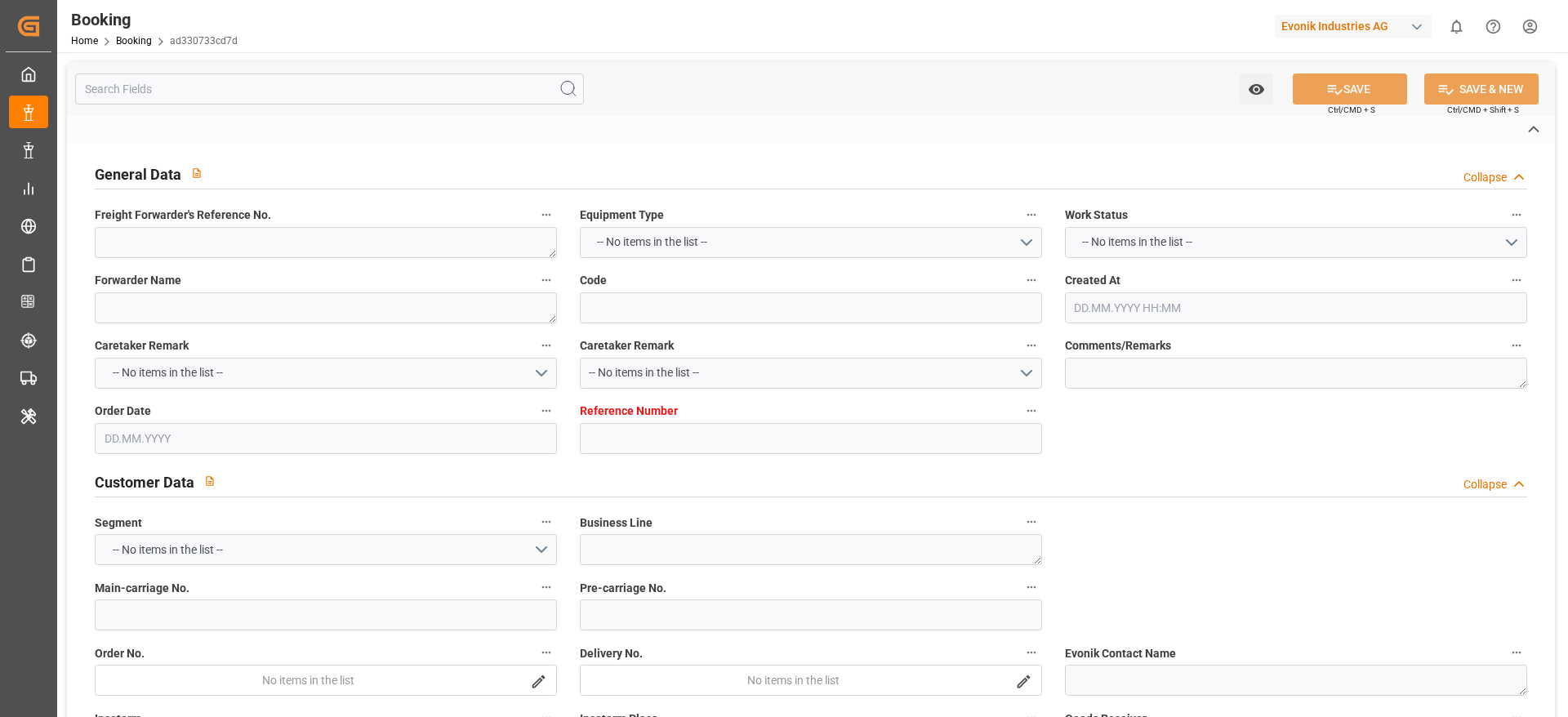
type textarea "1003222068"
type textarea "Logward System"
type textarea "Pod-PodRegionName-PodName-businessLine-businessLineCode-"
type textarea "IFTSTA"
type textarea "a011t00000LcJC5AAN"
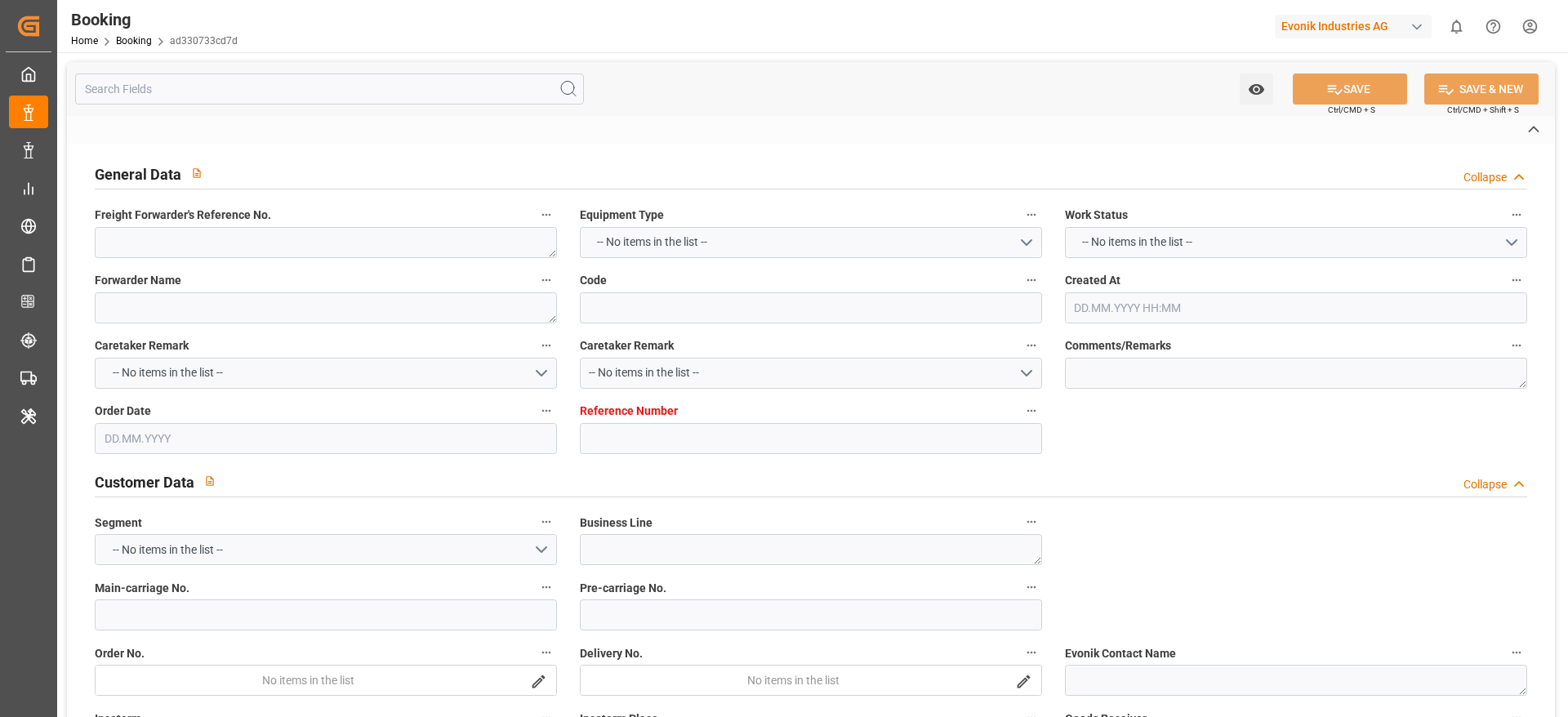
type textarea "No"
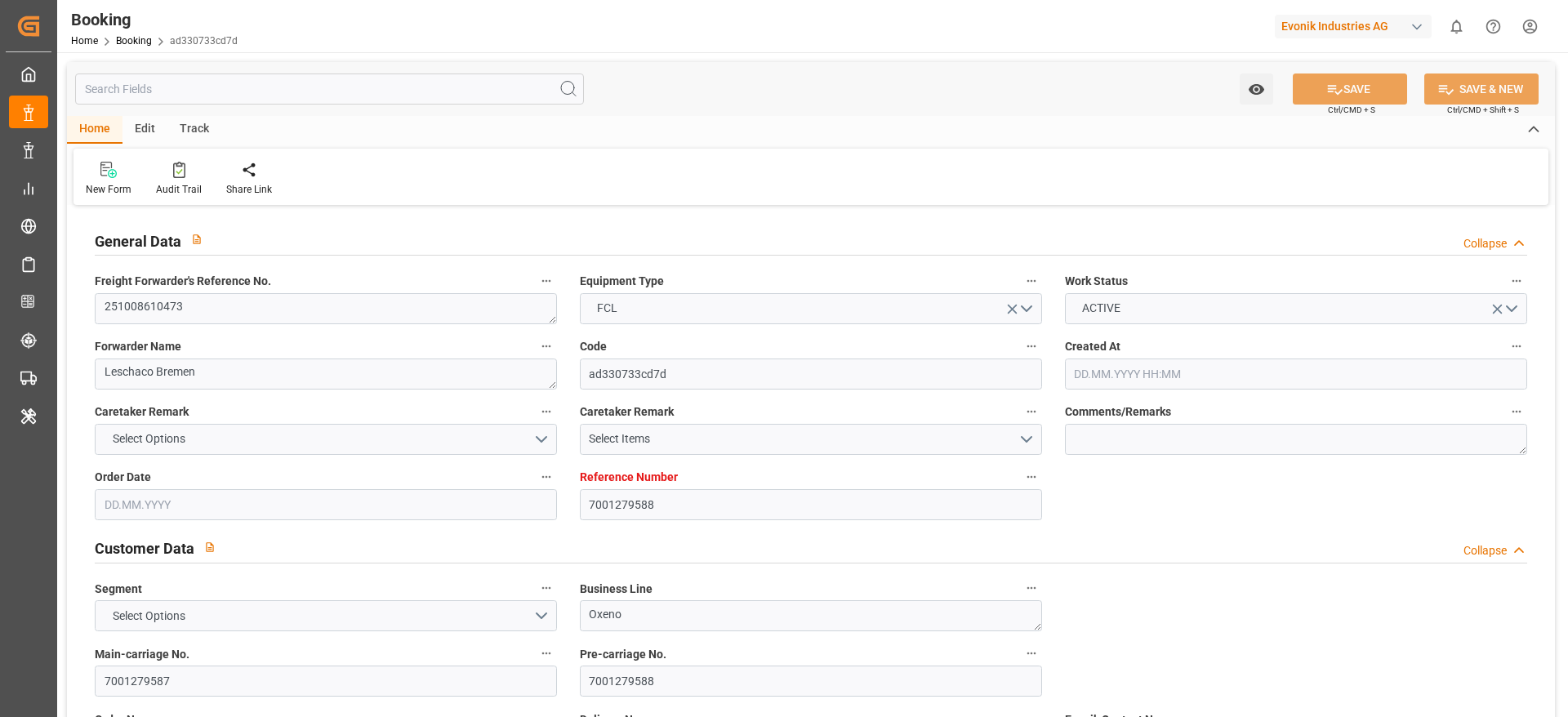
type input "7001279588"
type input "9632179"
type input "Hapag [PERSON_NAME]"
type input "Hapag Lloyd Aktiengesellschaft"
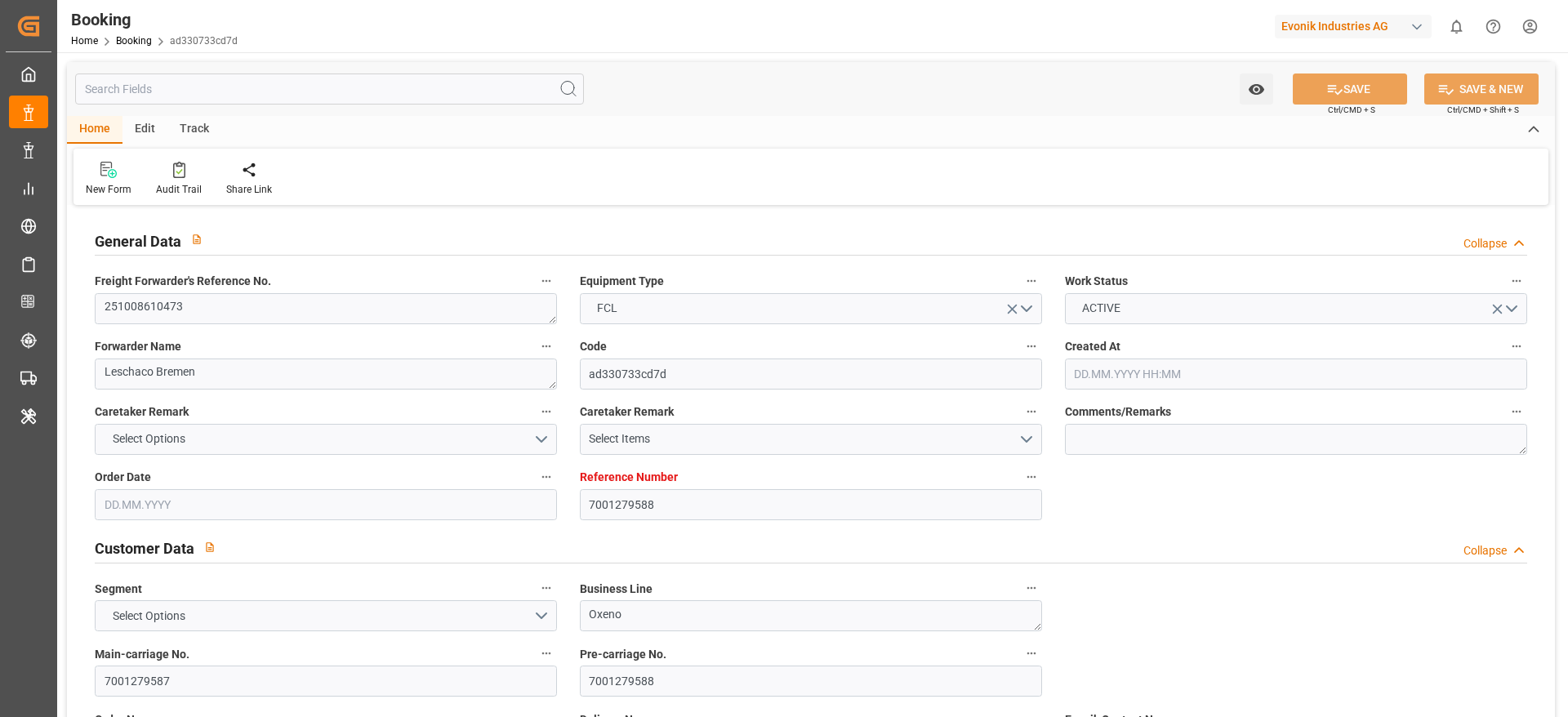
type input "NLRTM"
type input "CNSGH"
type input "19.09.2025 08:58"
type input "19.09.2025"
type input "06.12.2025"
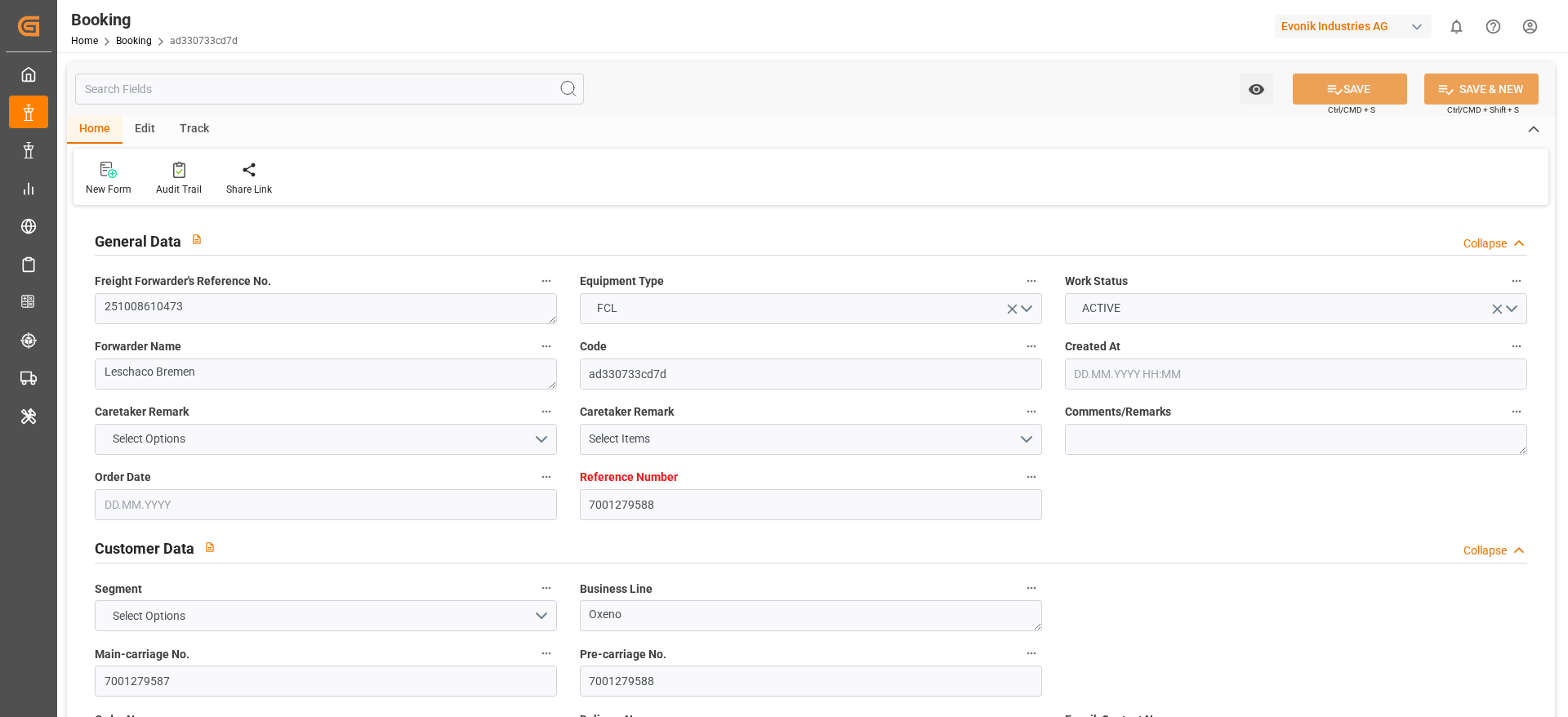
type input "10.10.2025"
type input "10.10.2025 00:00"
type input "22.09.2025"
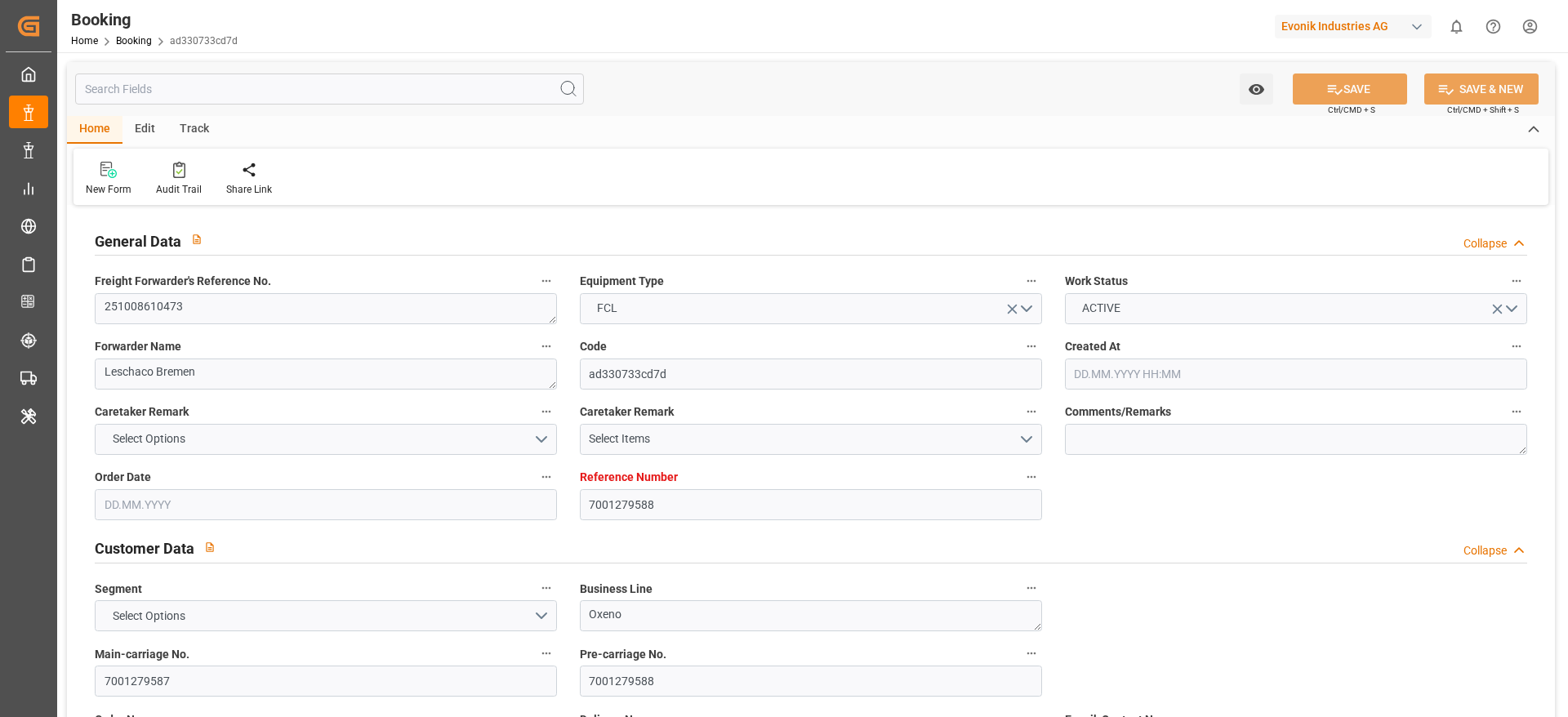
type input "25.10.2025 00:00"
type input "06.12.2025 00:00"
type input "10.10.2025 07:04"
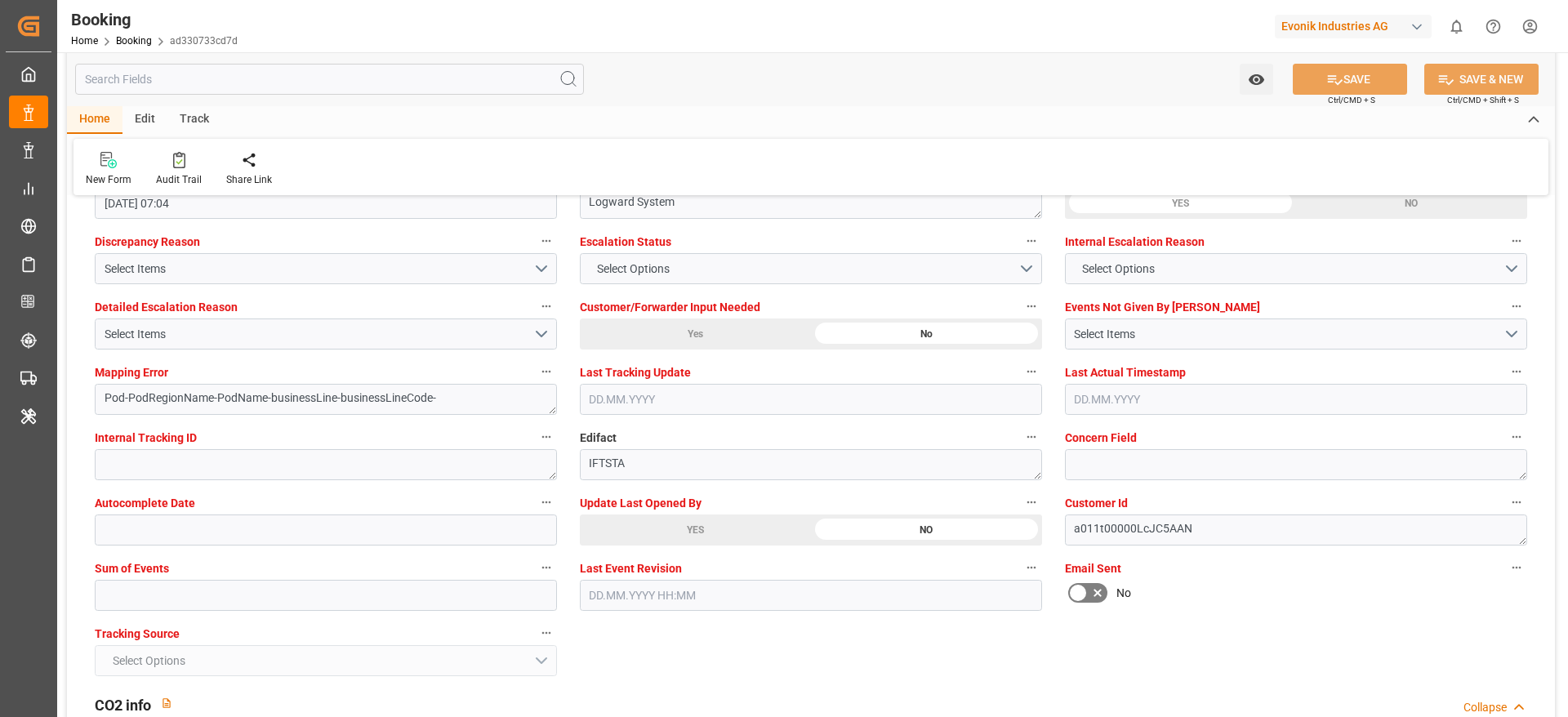
scroll to position [3062, 0]
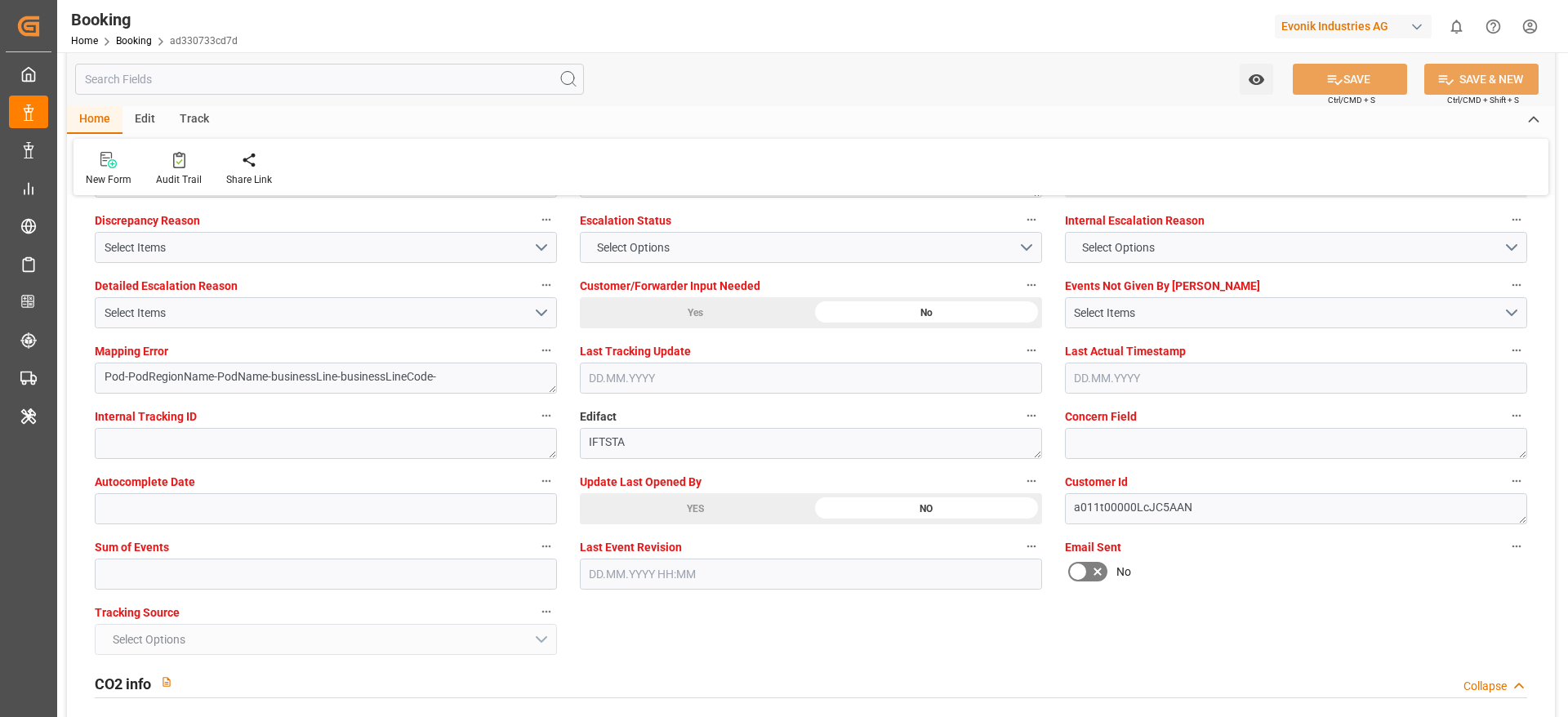
click at [692, 523] on div "YES" at bounding box center [695, 509] width 231 height 31
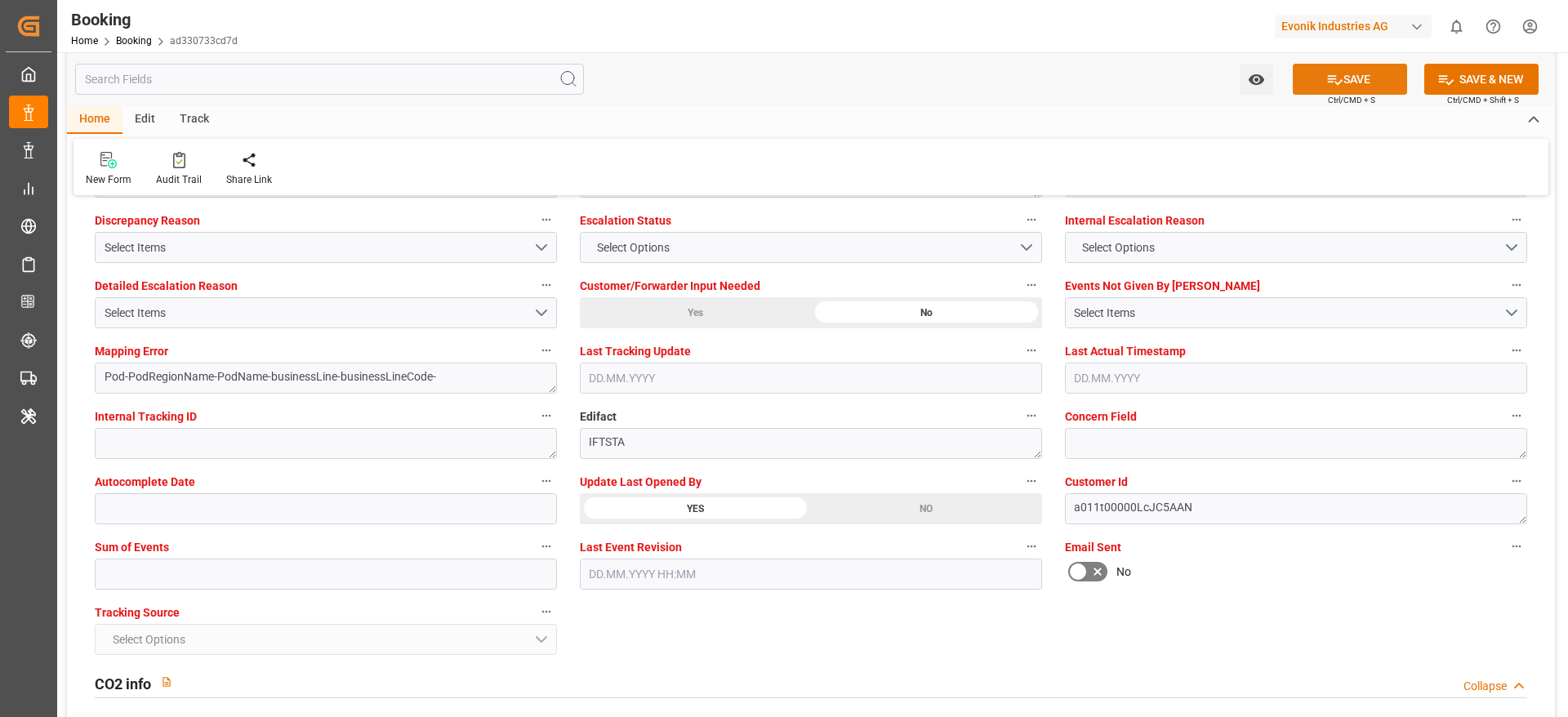
click at [1374, 87] on button "SAVE" at bounding box center [1350, 79] width 114 height 31
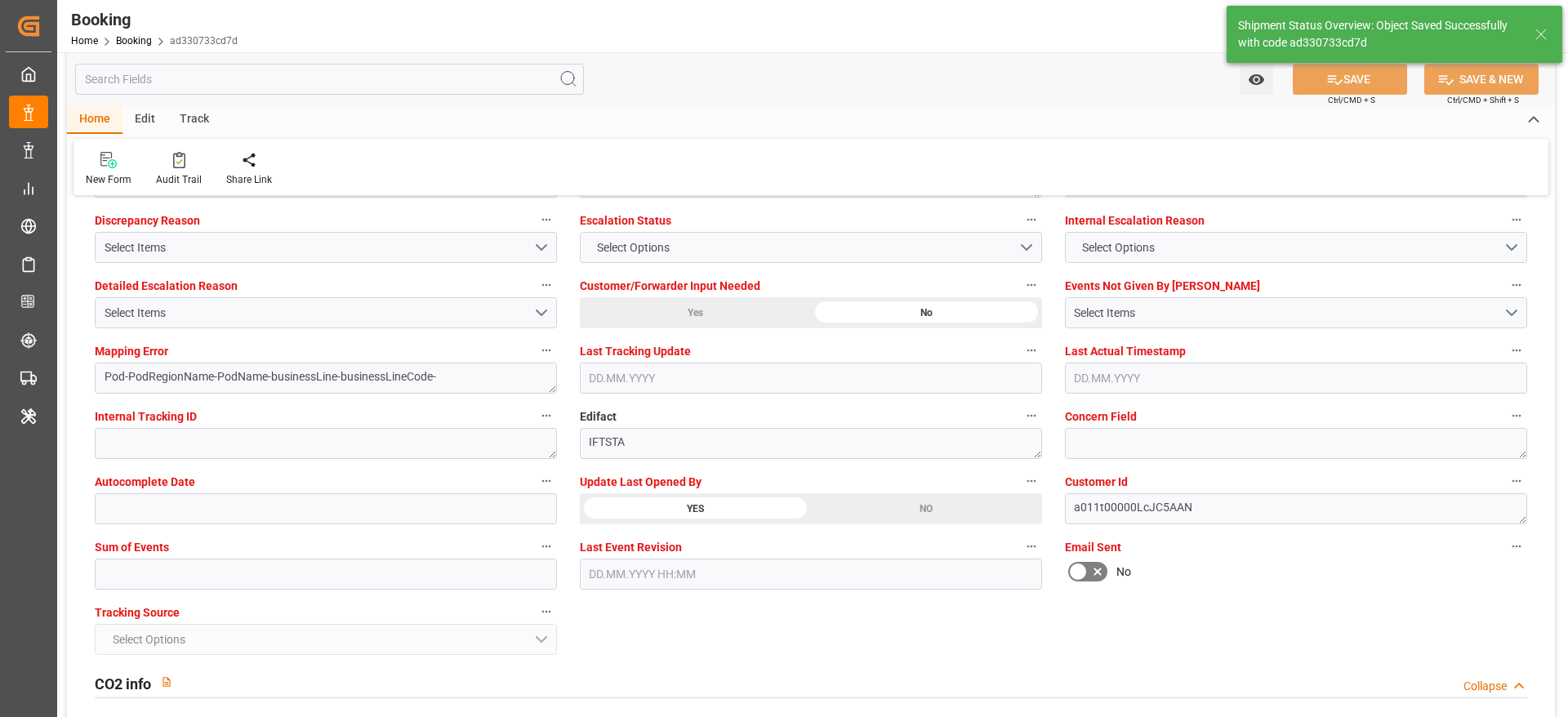
type textarea "[PERSON_NAME]"
type textarea "Pod-PodRegionName-businessLine-"
type input "10.10.2025 07:21"
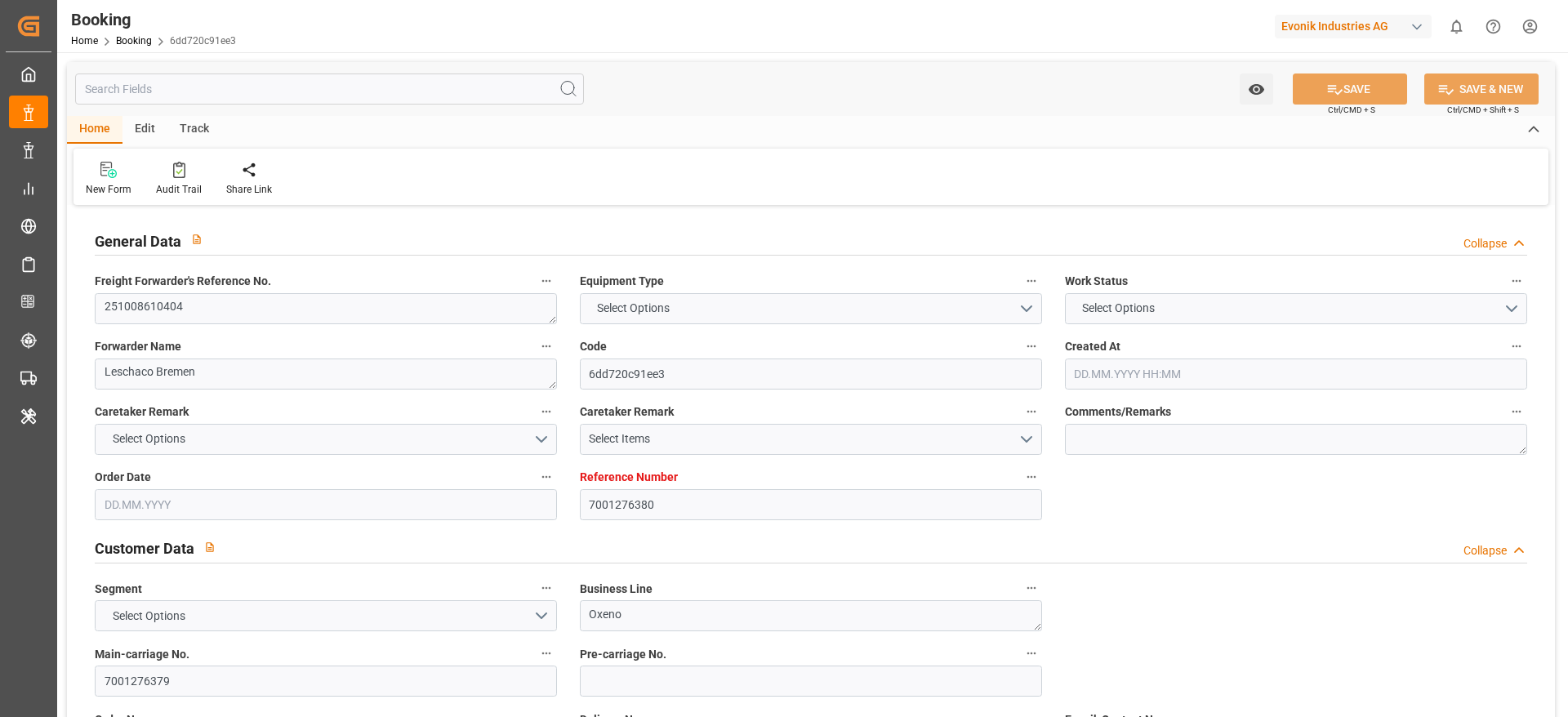
type input "7001276380"
type input "9306172"
type input "Hapag [PERSON_NAME]"
type input "Hapag Lloyd Aktiengesellschaft"
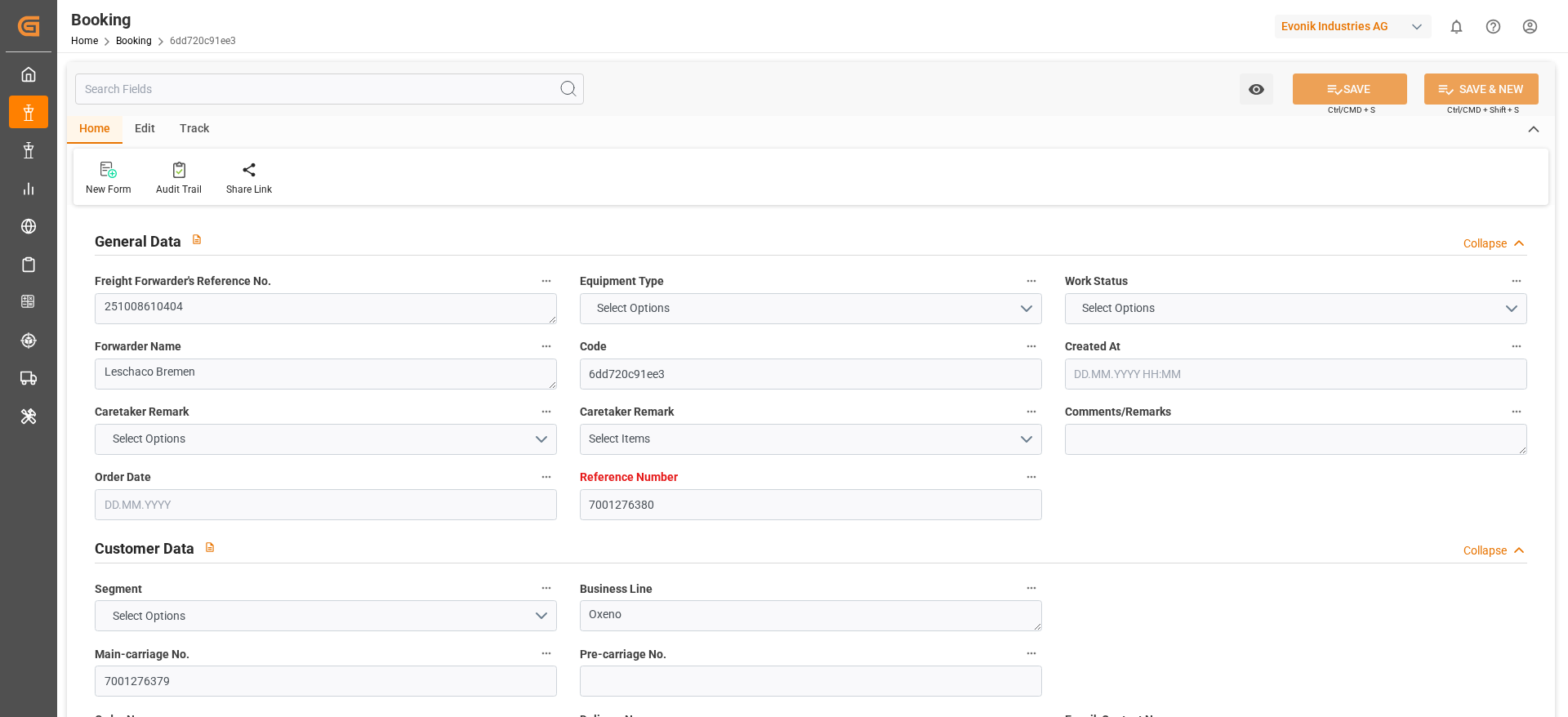
type input "NLRTM"
type input "USNYC"
type input "USDET"
type input "[DATE] 09:29"
type input "[DATE]"
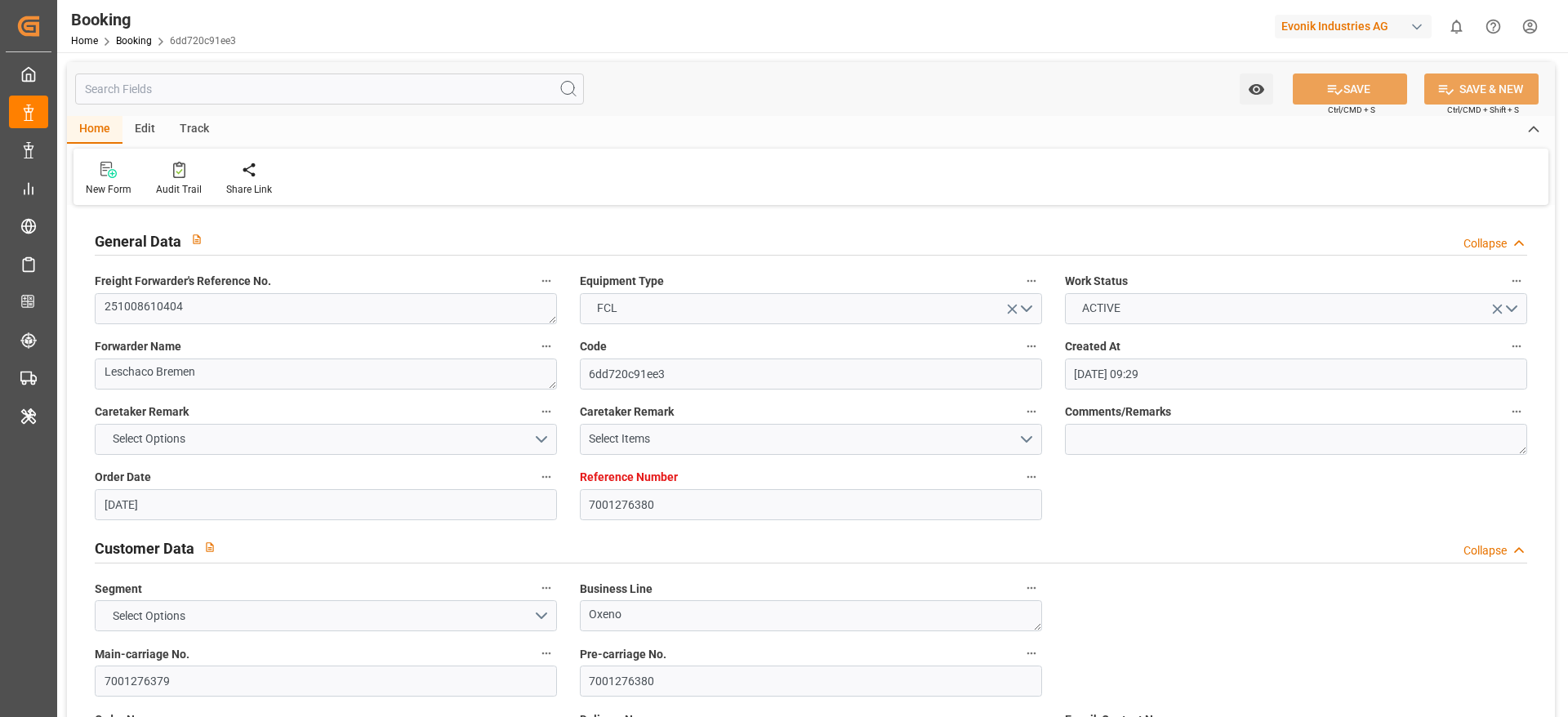
type input "[DATE]"
type input "[DATE] 00:00"
type input "[DATE]"
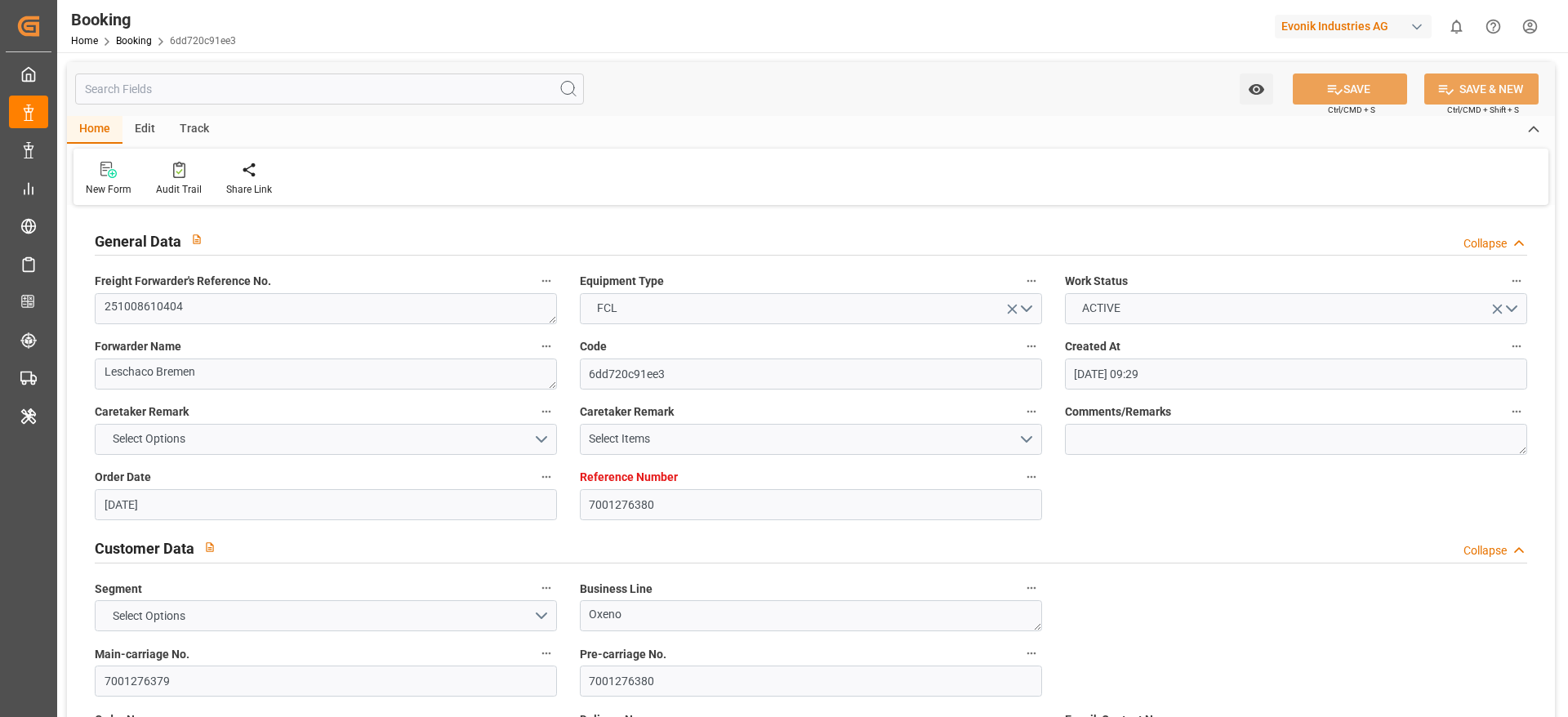
type input "[DATE]"
type input "[DATE] 00:00"
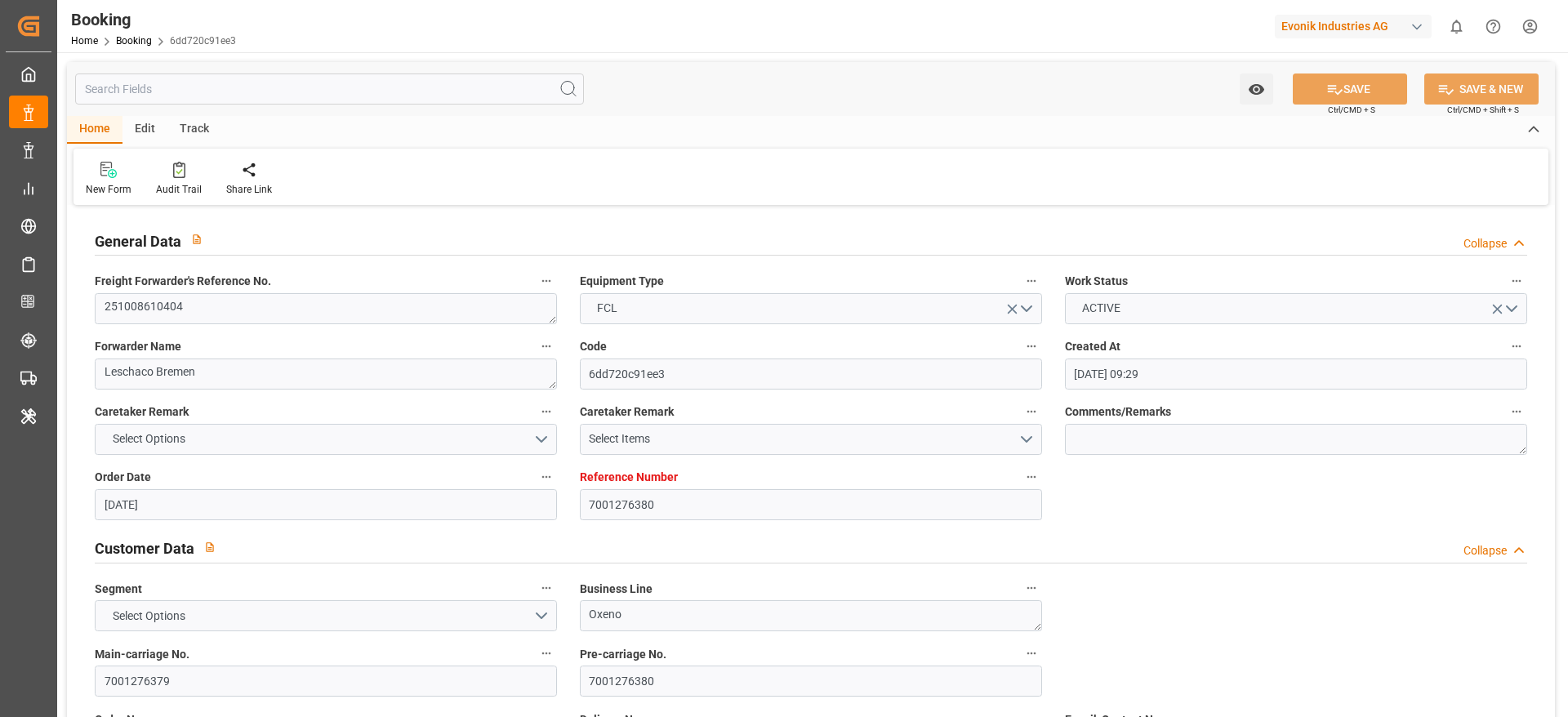
type input "[DATE] 07:03"
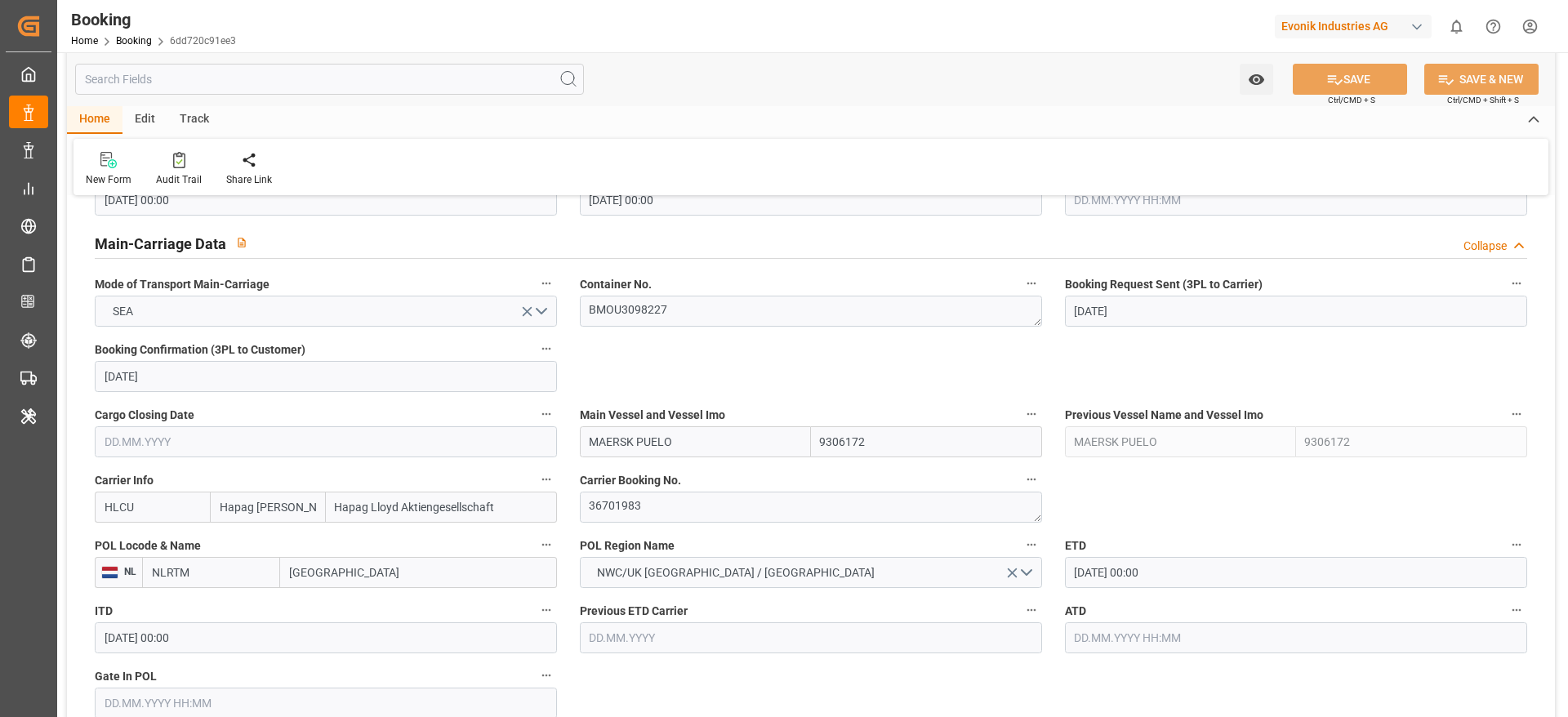
scroll to position [980, 0]
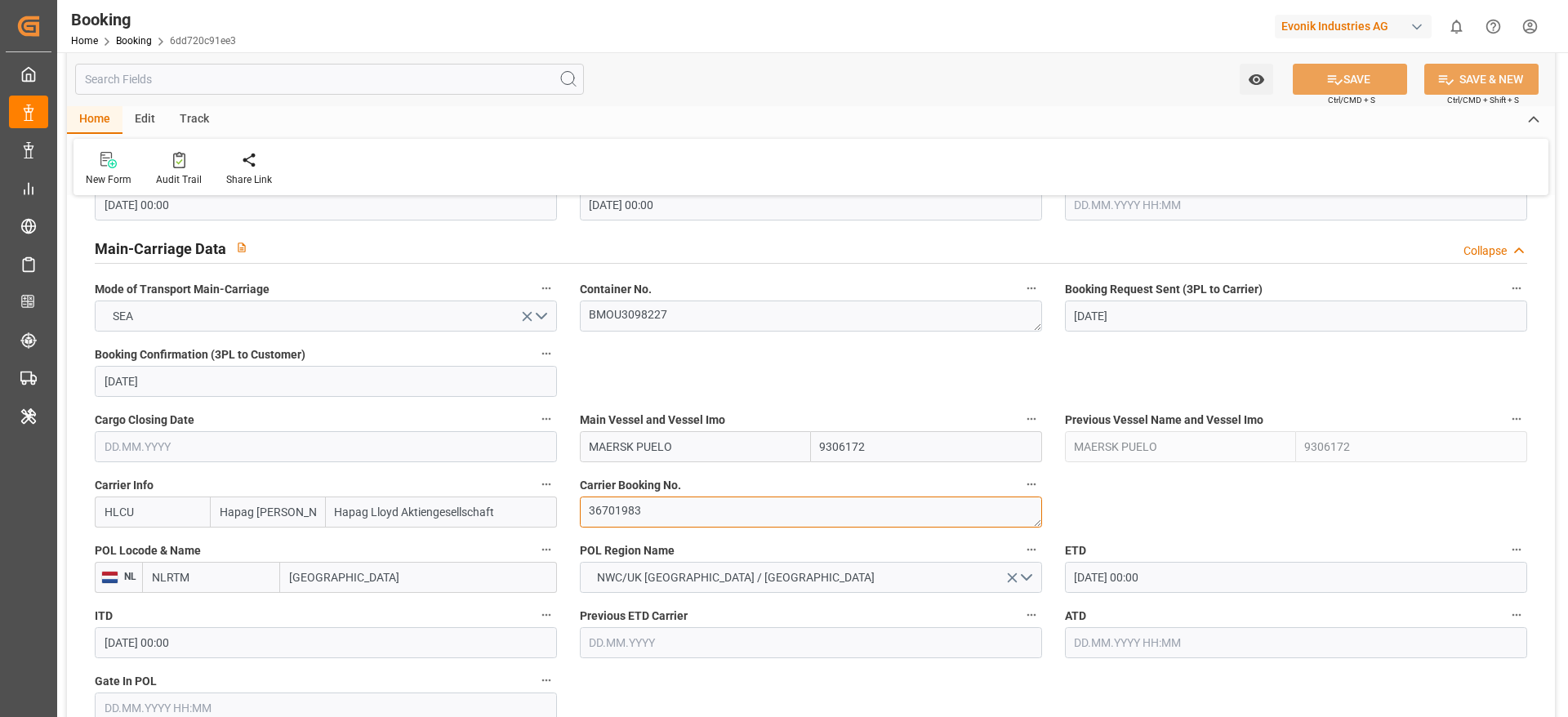
click at [620, 509] on textarea "36701983" at bounding box center [811, 512] width 462 height 31
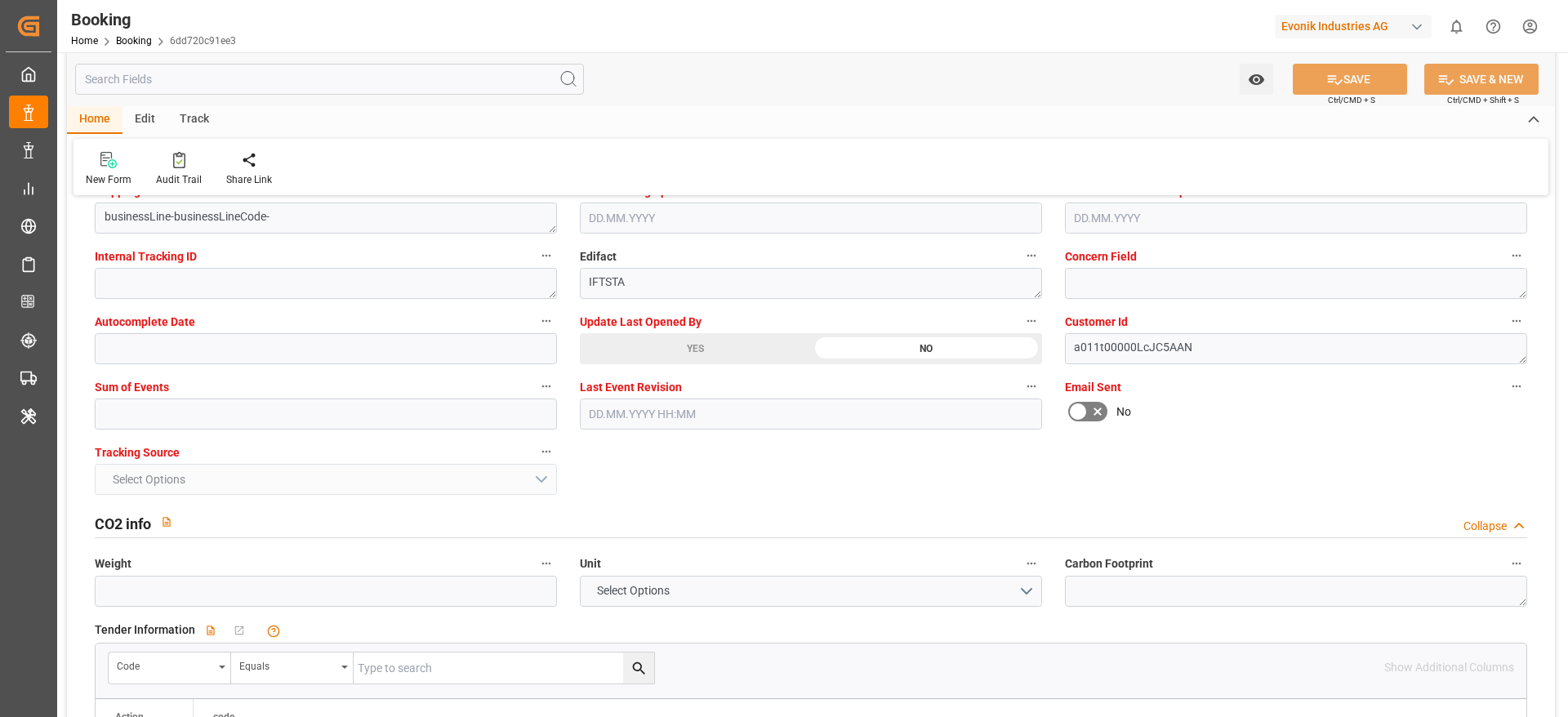
scroll to position [3184, 0]
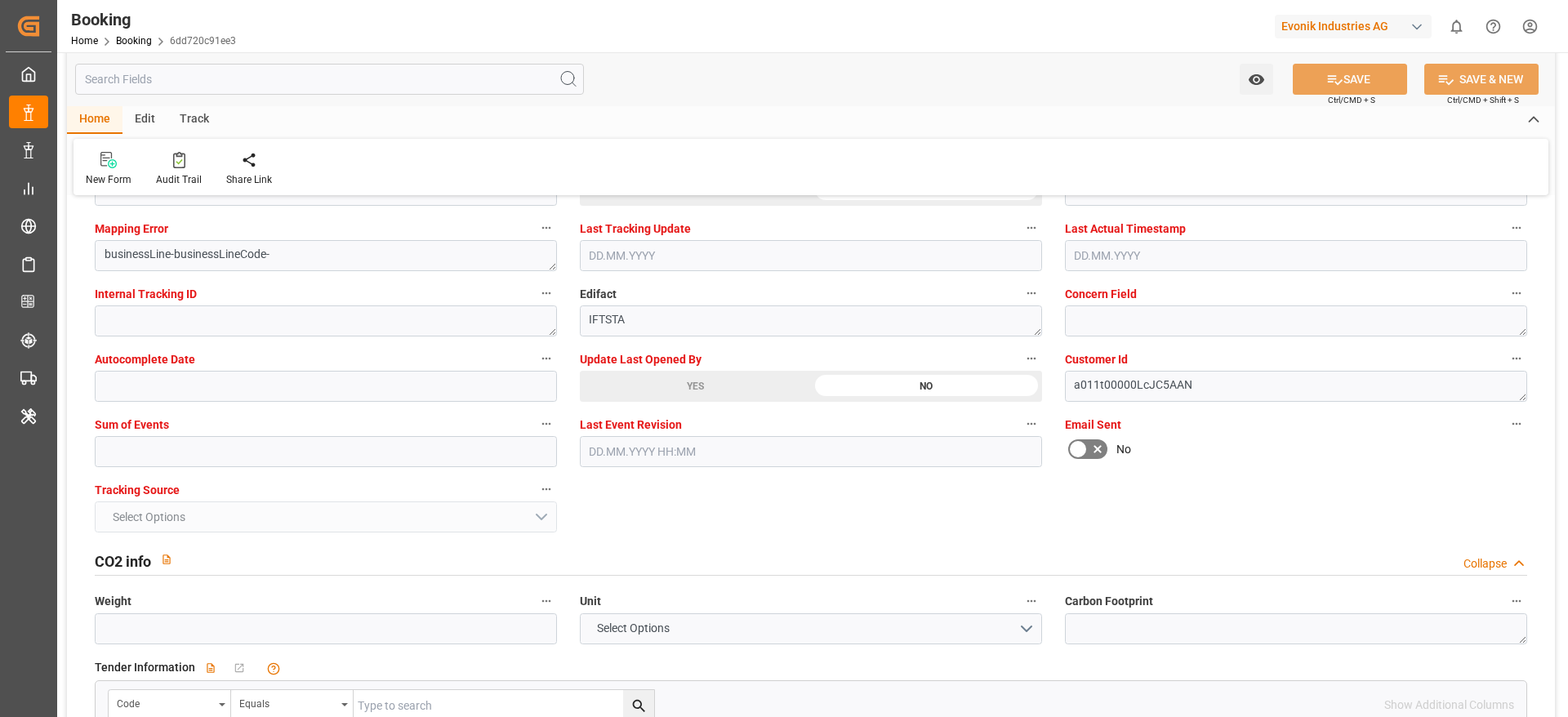
click at [619, 378] on div "YES" at bounding box center [695, 386] width 231 height 31
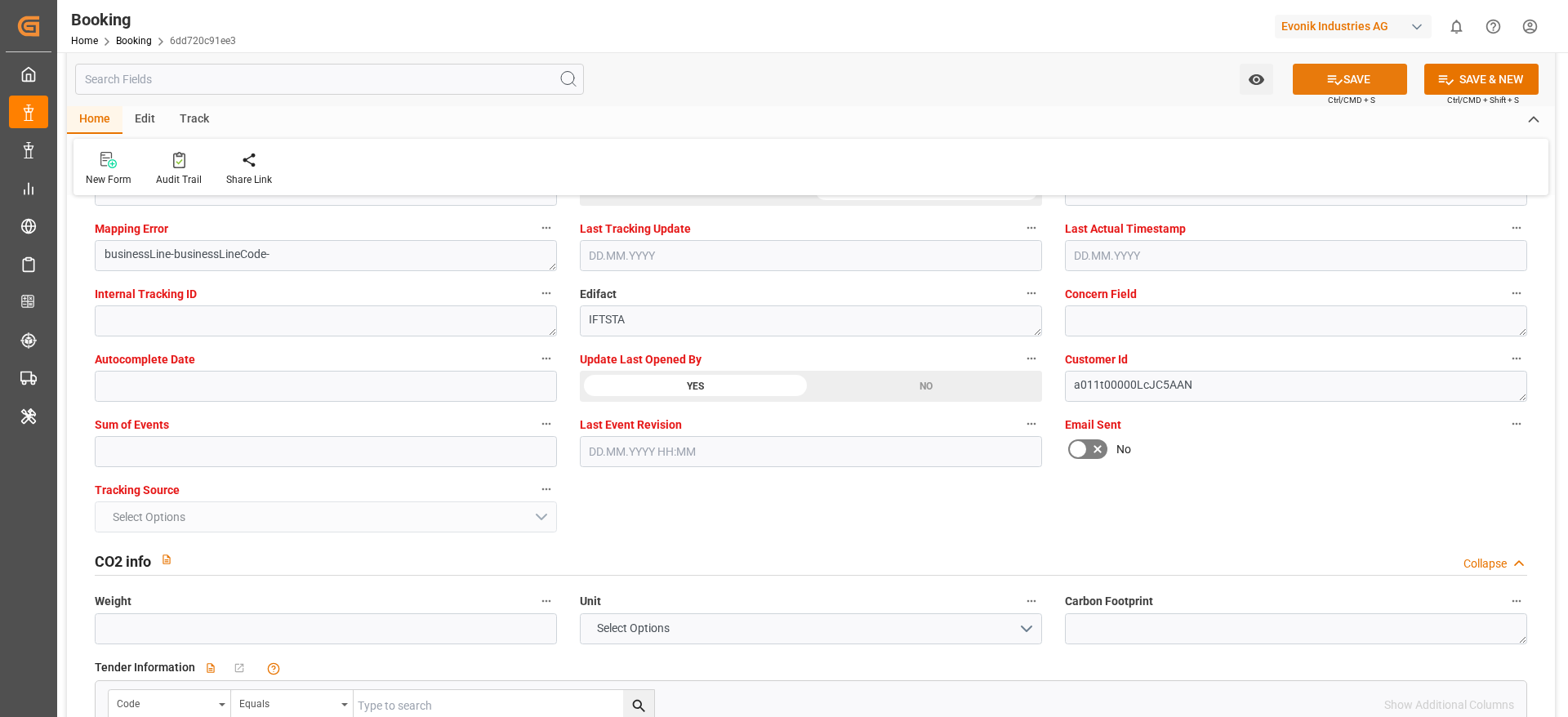
click at [1385, 73] on button "SAVE" at bounding box center [1350, 79] width 114 height 31
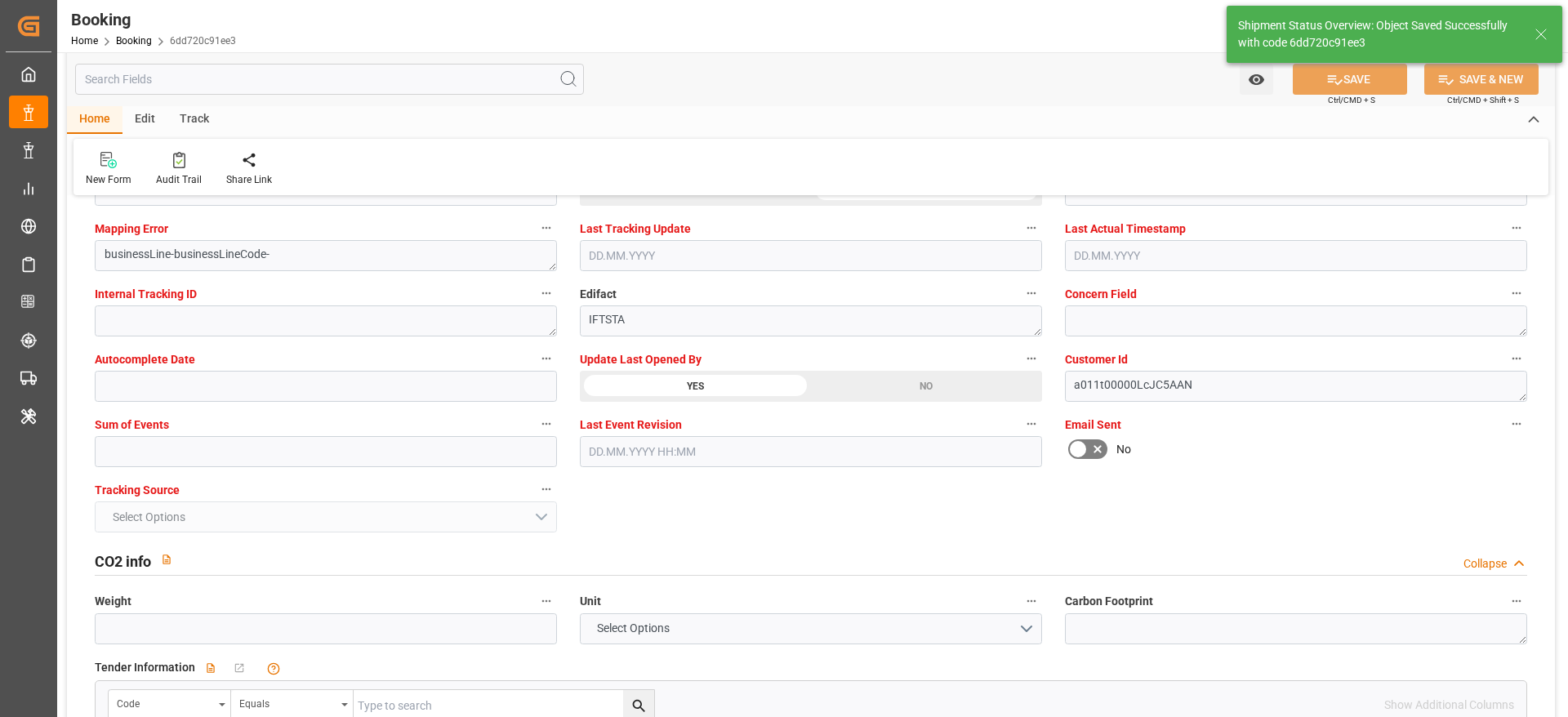
type textarea "[PERSON_NAME]"
type textarea "businessLine-"
type input "[DATE] 07:21"
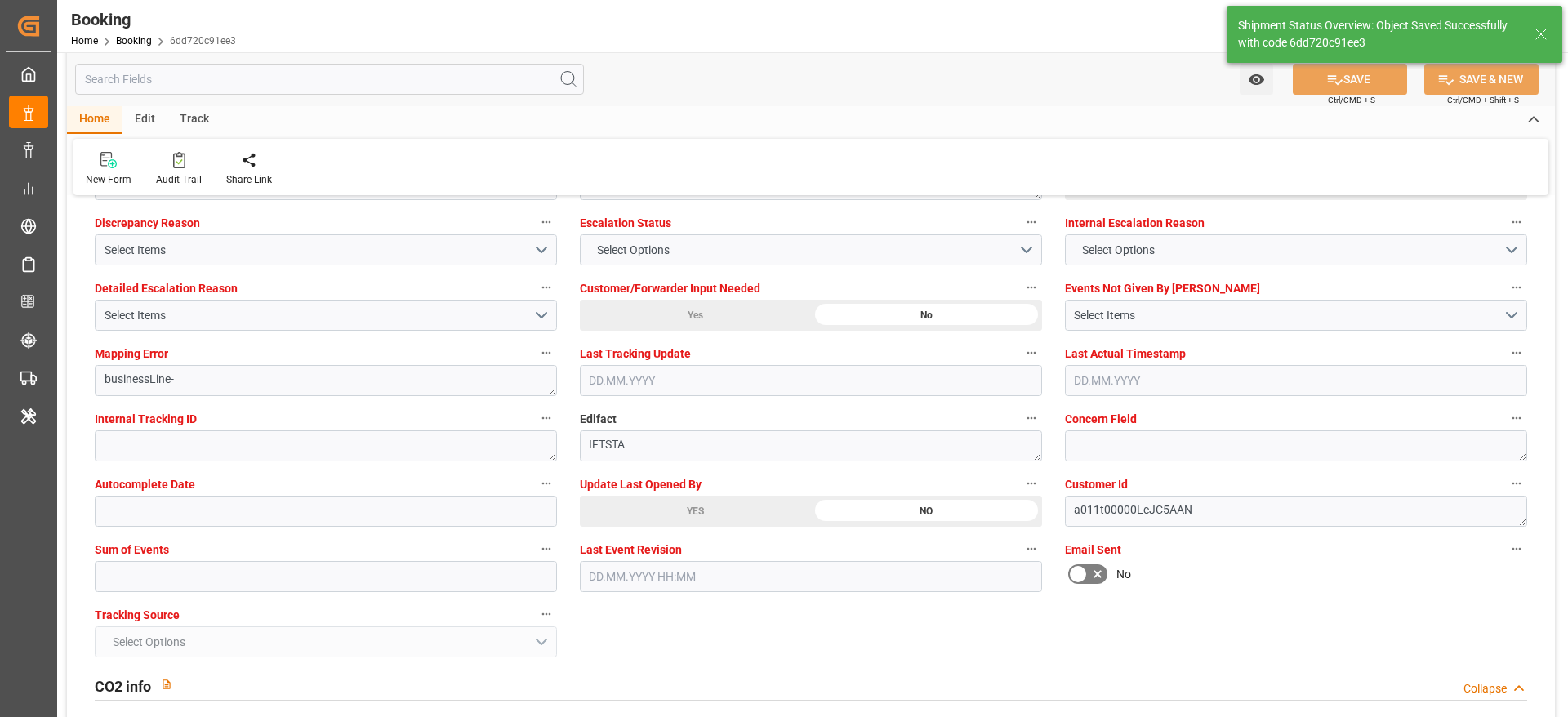
scroll to position [2939, 0]
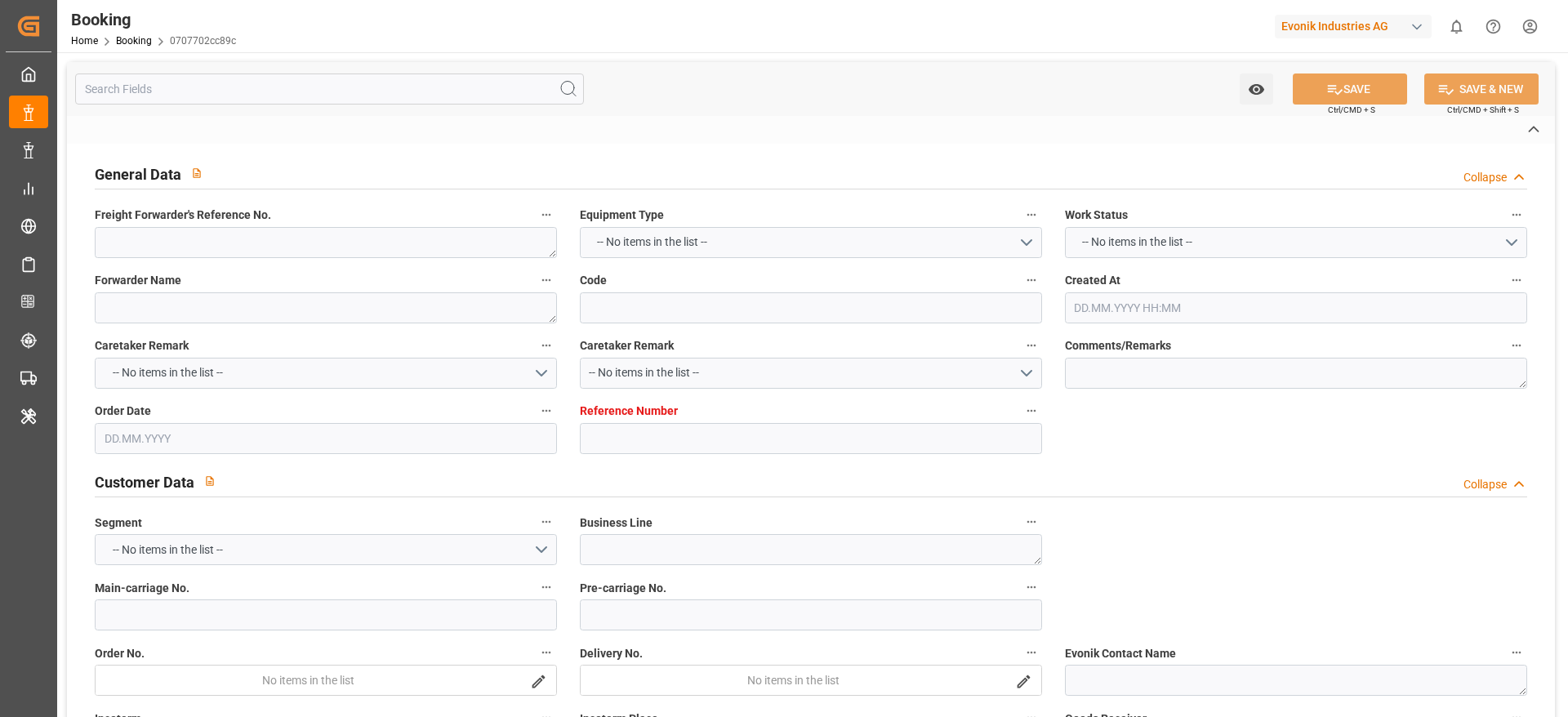
type textarea "251008610461"
type textarea "Leschaco Bremen"
type input "0707702cc89c"
type input "7001278463"
type textarea "AT-CL"
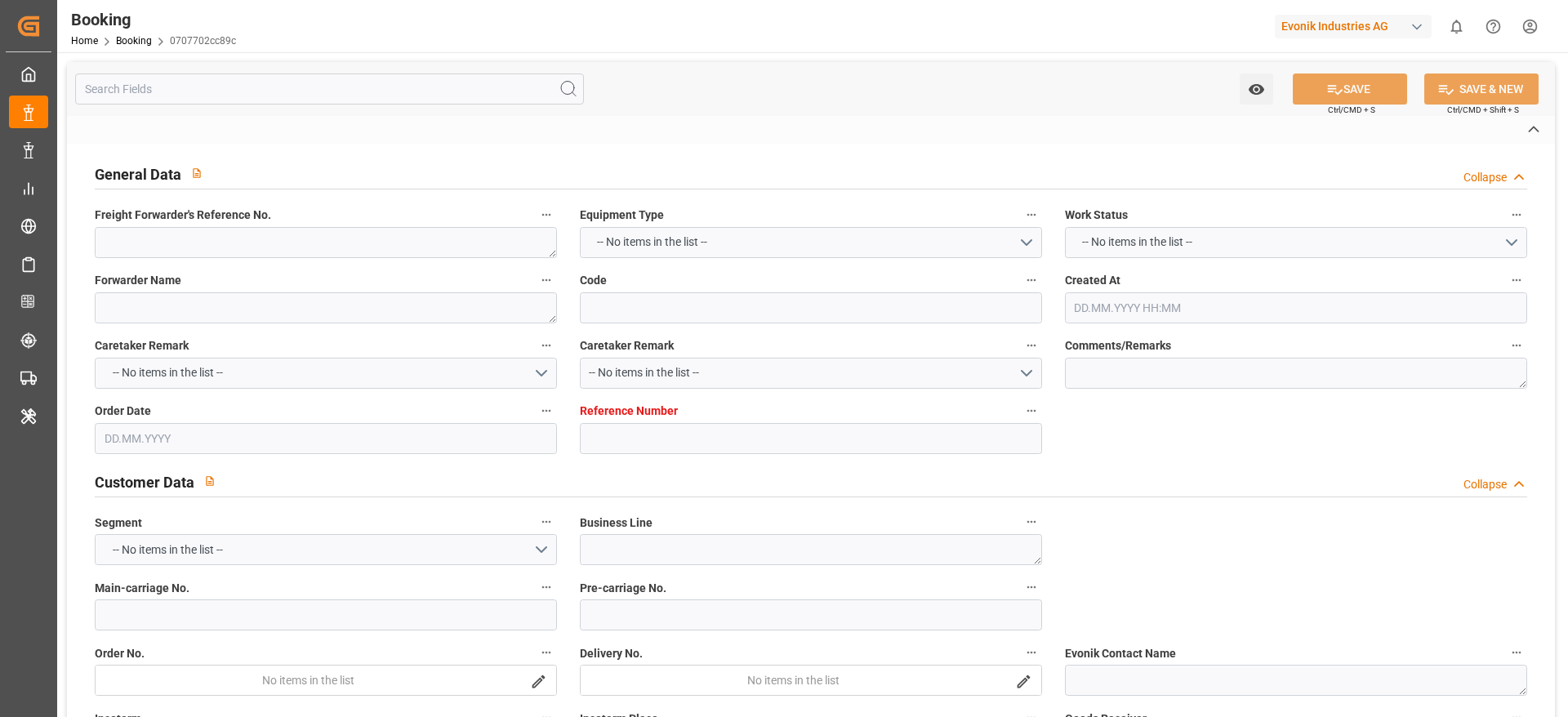
type input "7001278462"
type textarea "[PERSON_NAME][EMAIL_ADDRESS][DOMAIN_NAME]"
type textarea "CIF"
type textarea "LAEMCHABANG, THAILAND"
type textarea "8"
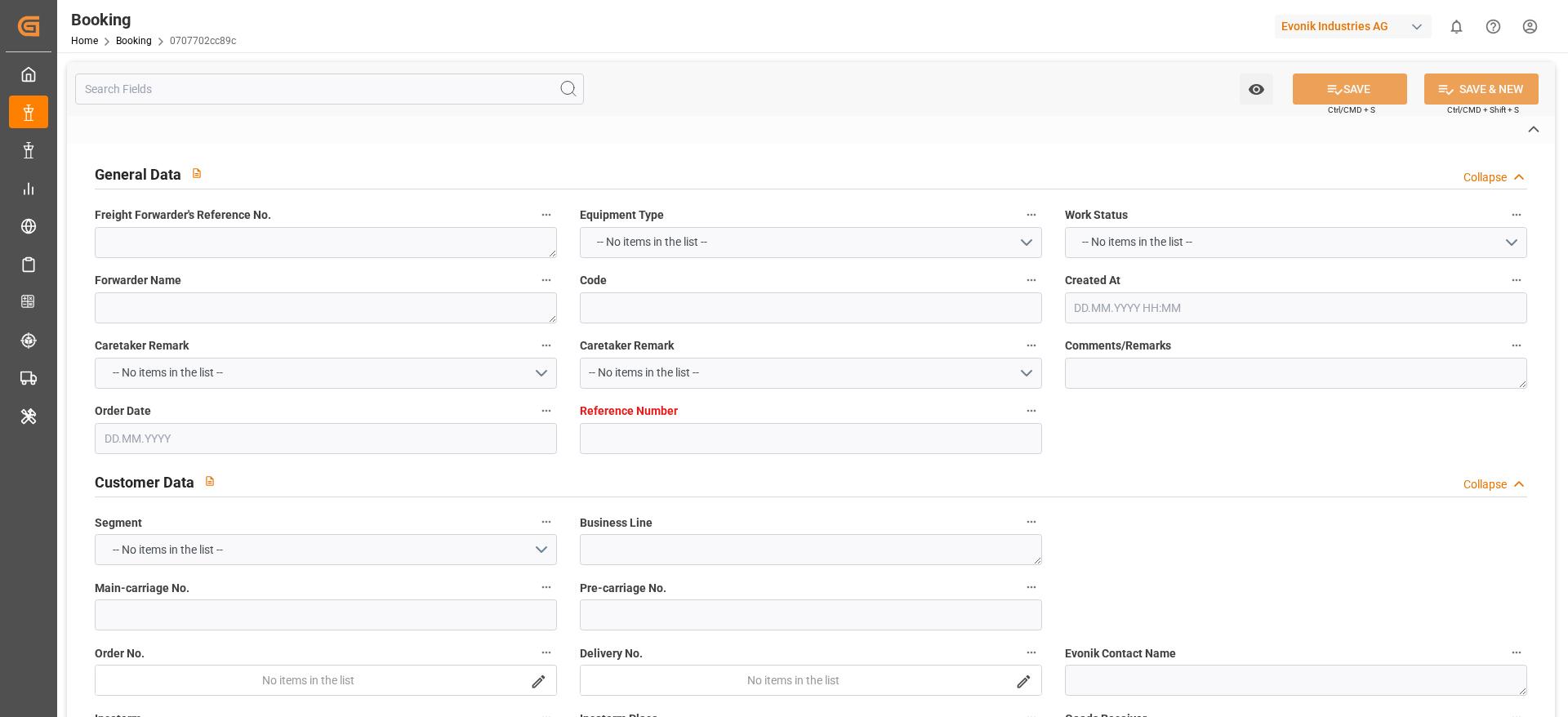
type textarea "Marl"
type textarea "XINU1636467"
type input "MUNKEBO MAERSK"
type input "HLCU"
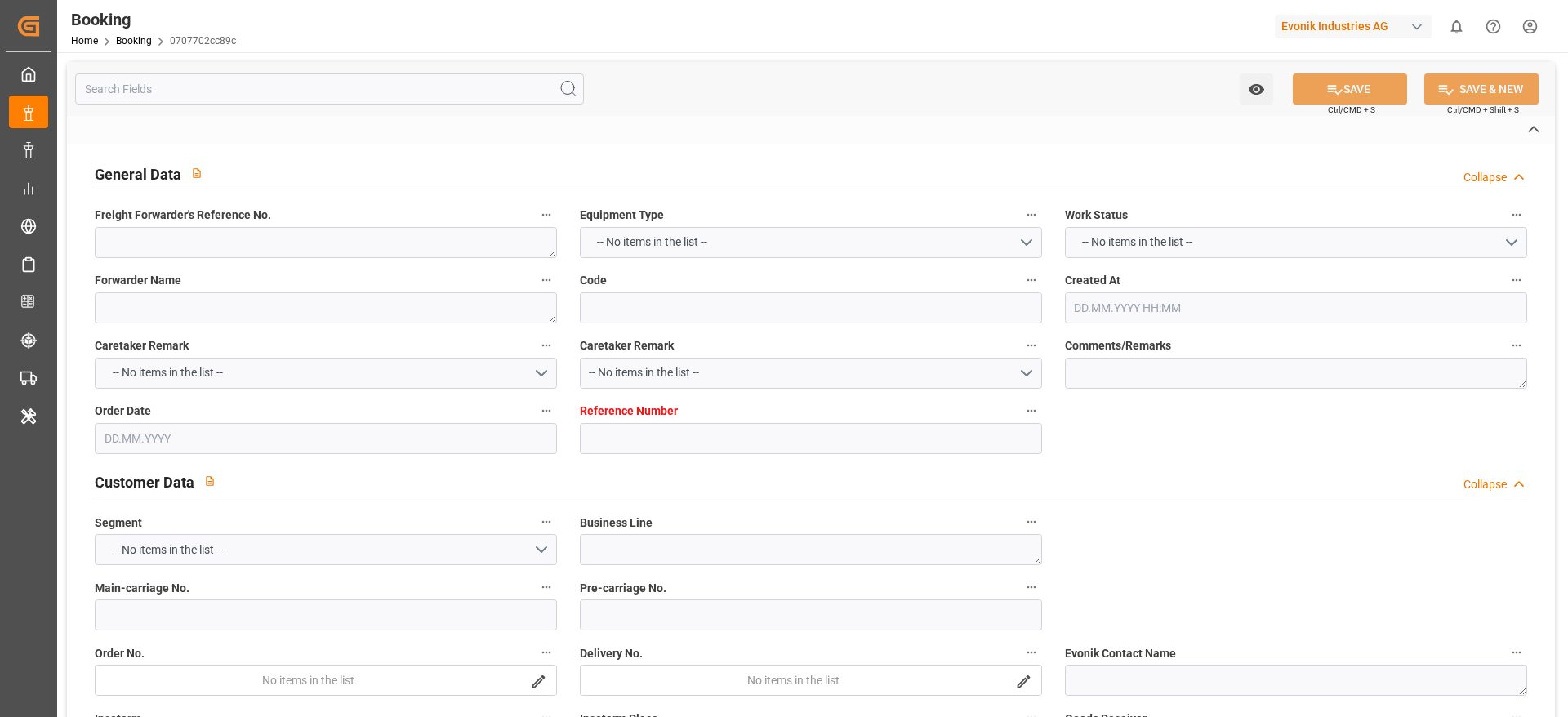
type textarea "38743245"
type input "Rotterdam"
type input "Laem Chabang"
type input "TANJUNG PELEPAS"
type textarea "INPUT_Evonik_Seeburger_IFTSTA_1003218855_20251009094348213.edi"
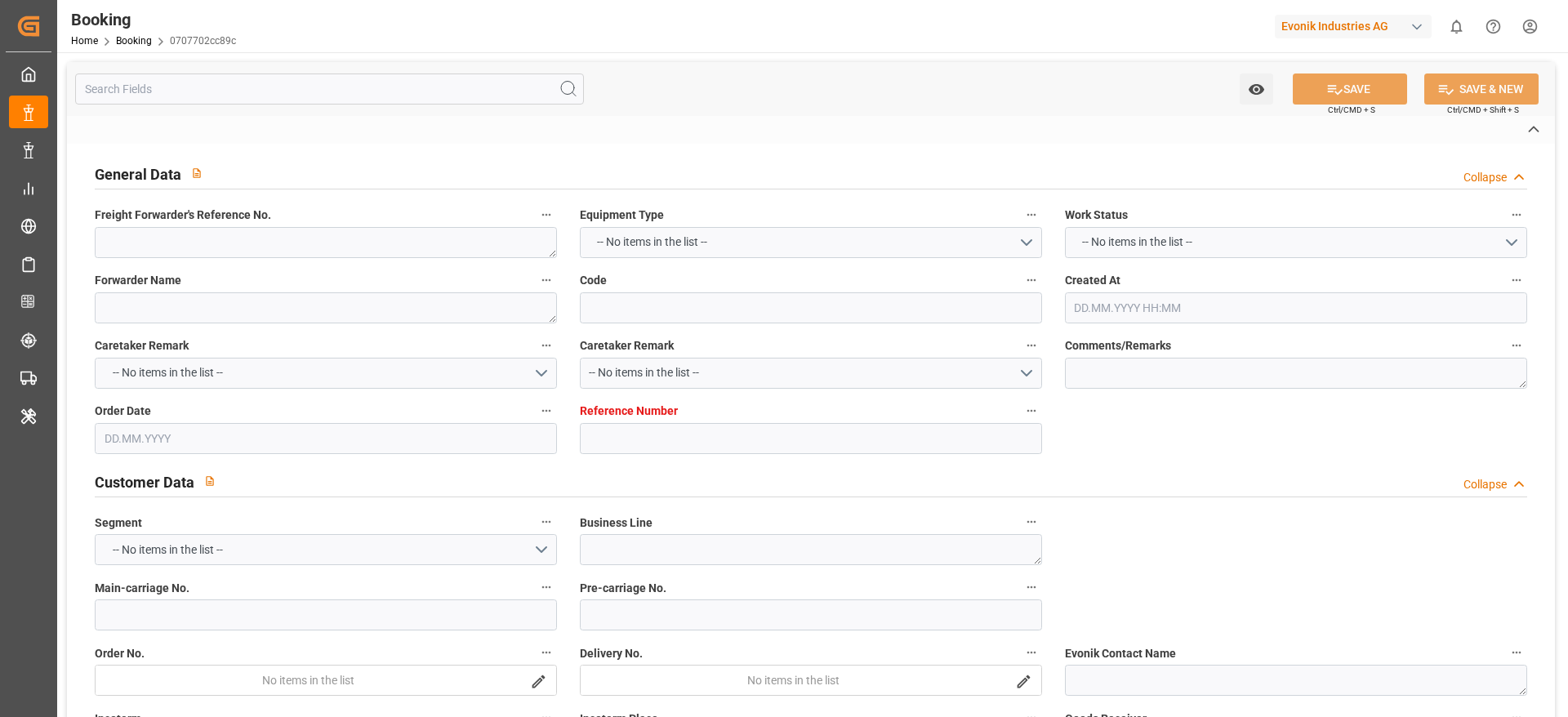
type textarea "NWC/UK North West Continent / UK_THLCH_HLCU_AT-CL"
type textarea "INPUT_Evonik_Seeburger_IFTMIN_1003156539_20250918115429577.edi,INPUT_Evonik_See…"
type textarea "1003218855"
type textarea "Logward System"
type textarea "businessDivision-businessLine-"
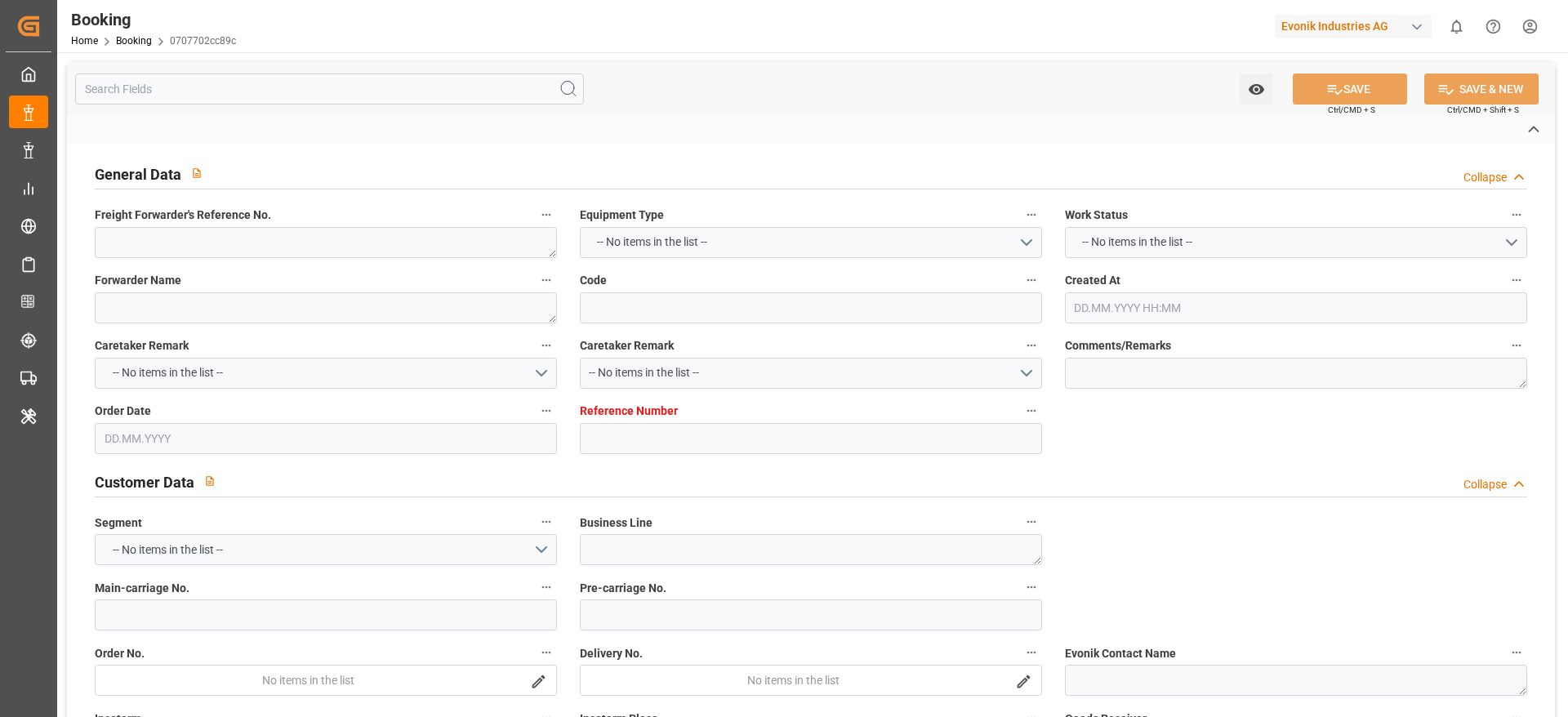
type textarea "IFTSTA"
type textarea "a011t00000LcJC5AAN"
type textarea "Yes"
type input "[GEOGRAPHIC_DATA]"
type input "LAEM CHABANG"
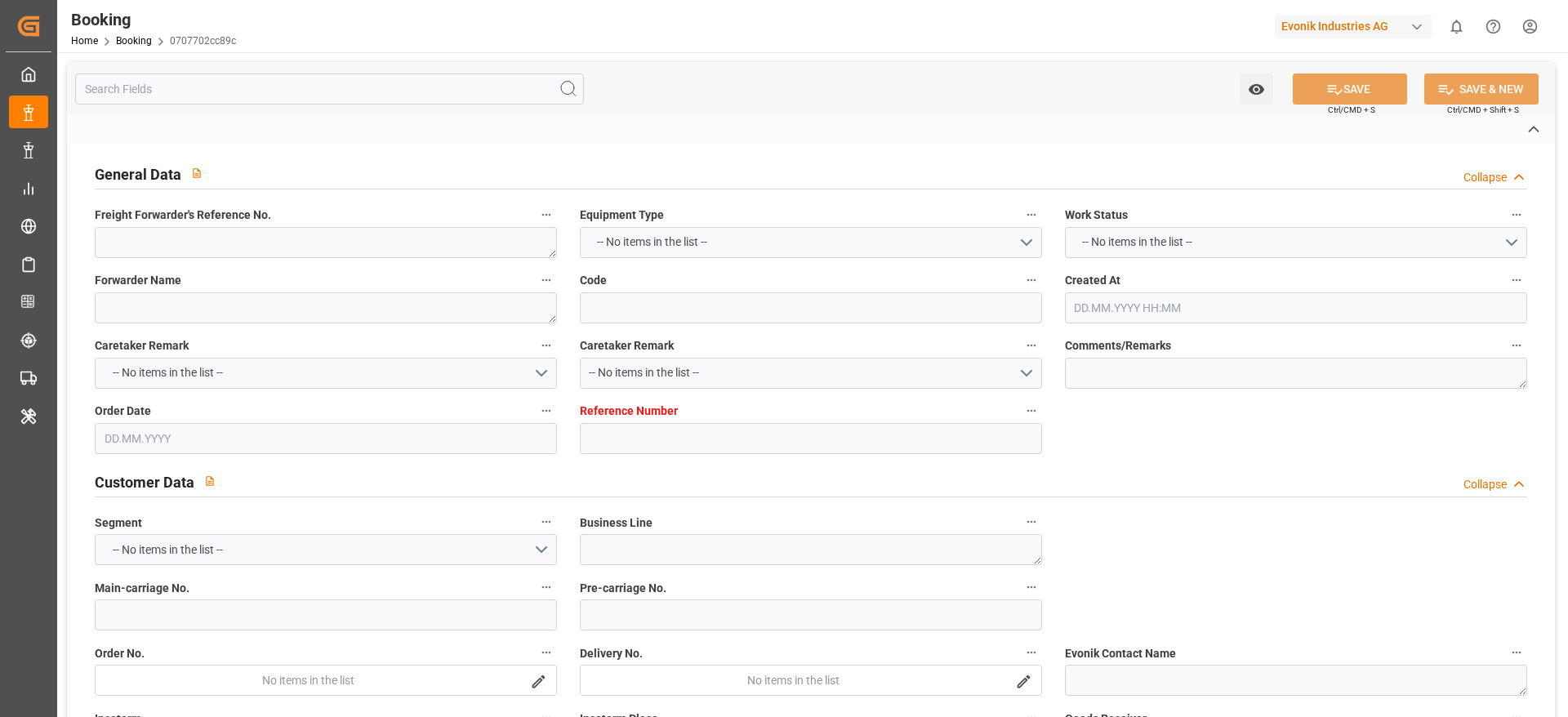
type input "540E"
type input "VESSEL"
type input "GSL VIOLETTA"
type input "547N"
type input "TRUCK"
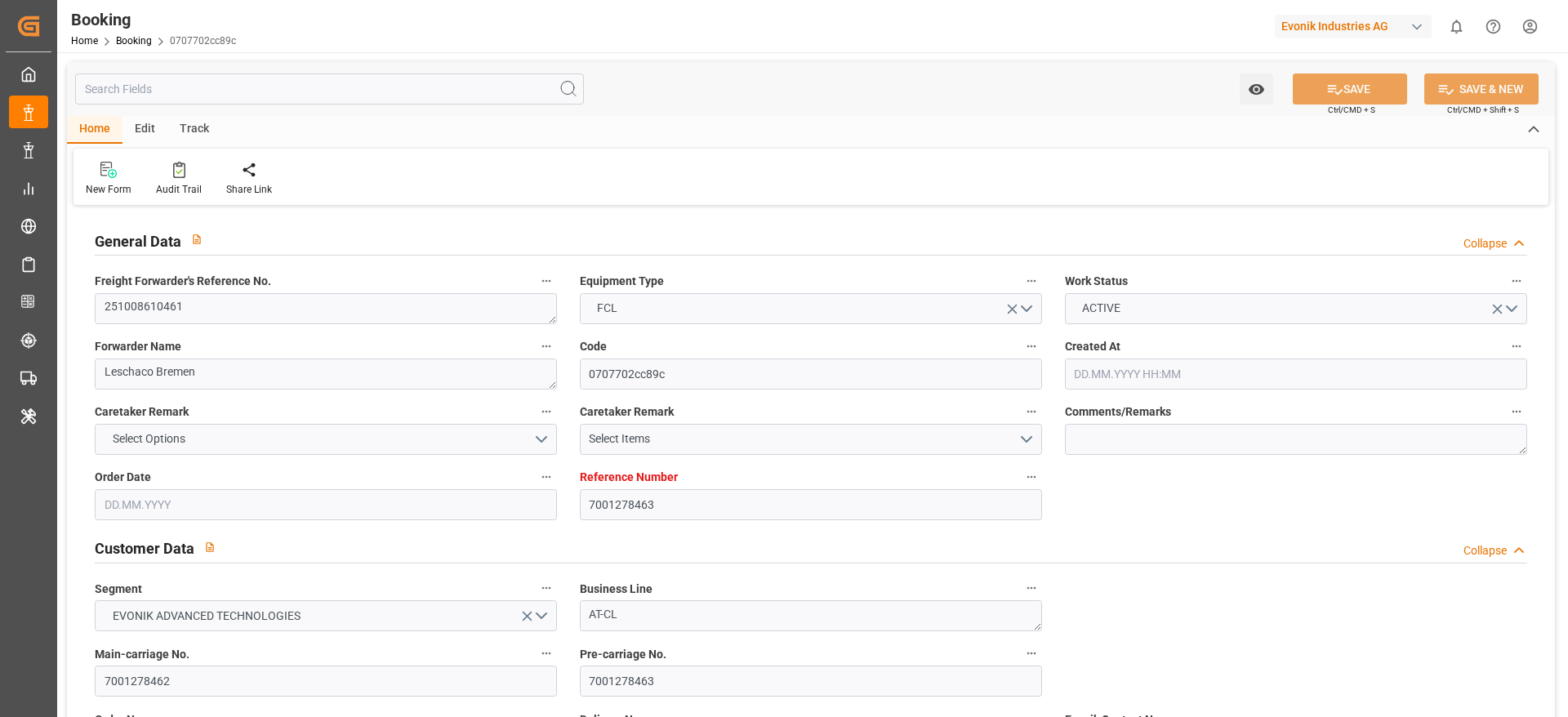
type input "7001278463"
type input "9632117"
type input "Hapag [PERSON_NAME]"
type input "Hapag Lloyd Aktiengesellschaft"
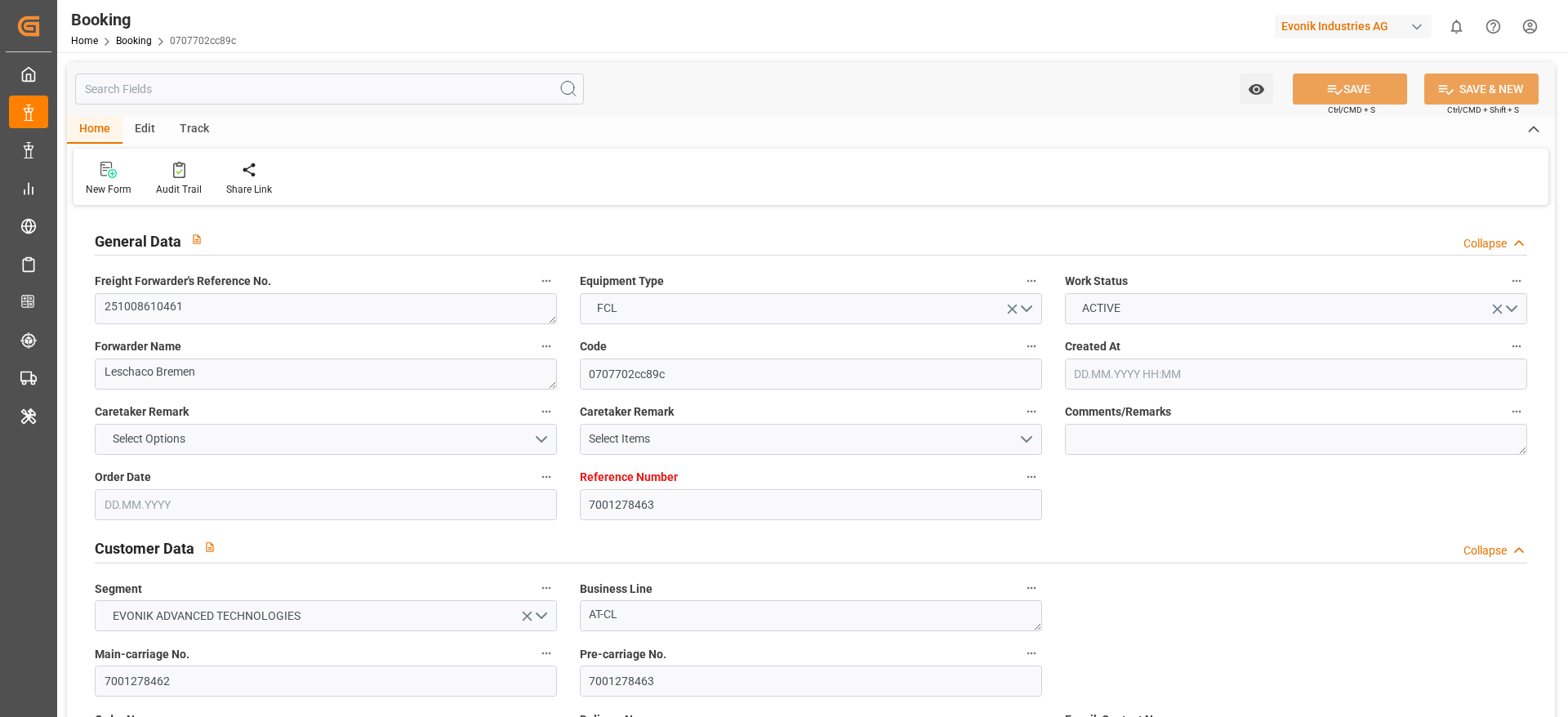
type input "NLRTM"
type input "THLCH"
type input "MYTPP"
type input "0"
type input "NLRTM"
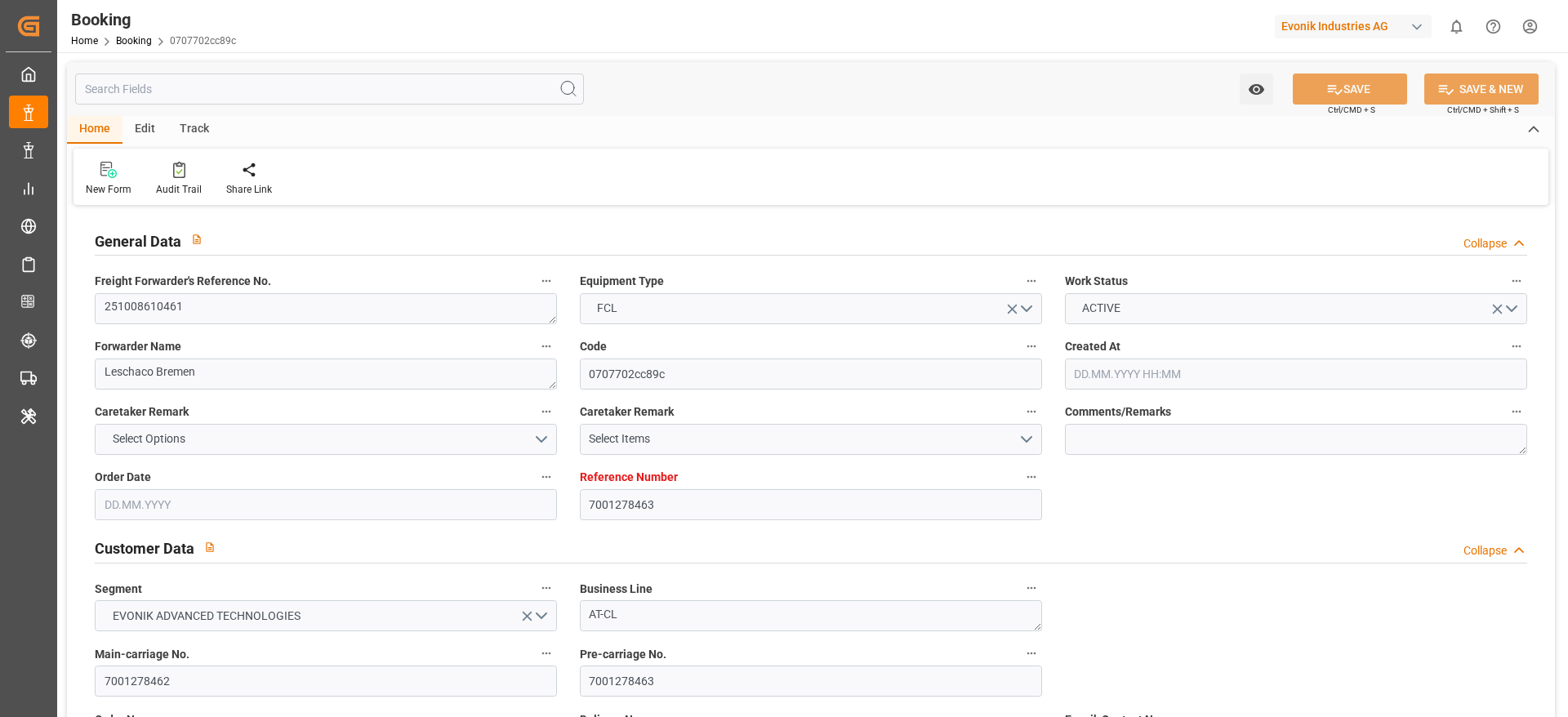
type input "THLCH"
type input "9214202"
type input "18.09.2025 10:01"
type input "18.09.2025"
type input "10.11.2025"
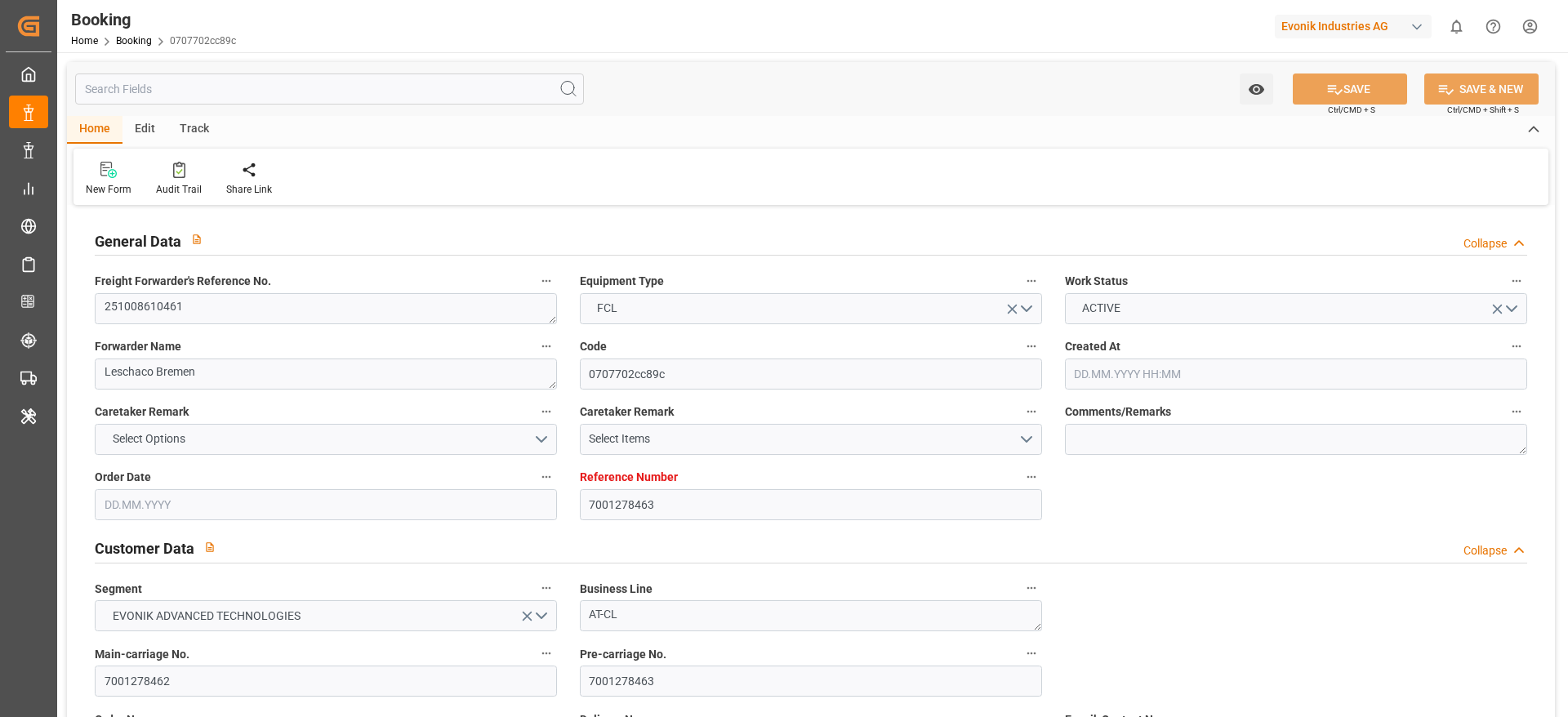
type input "22.09.2025"
type input "22.09.2025 00:00"
type input "[DATE] 00:00"
type input "19.09.2025"
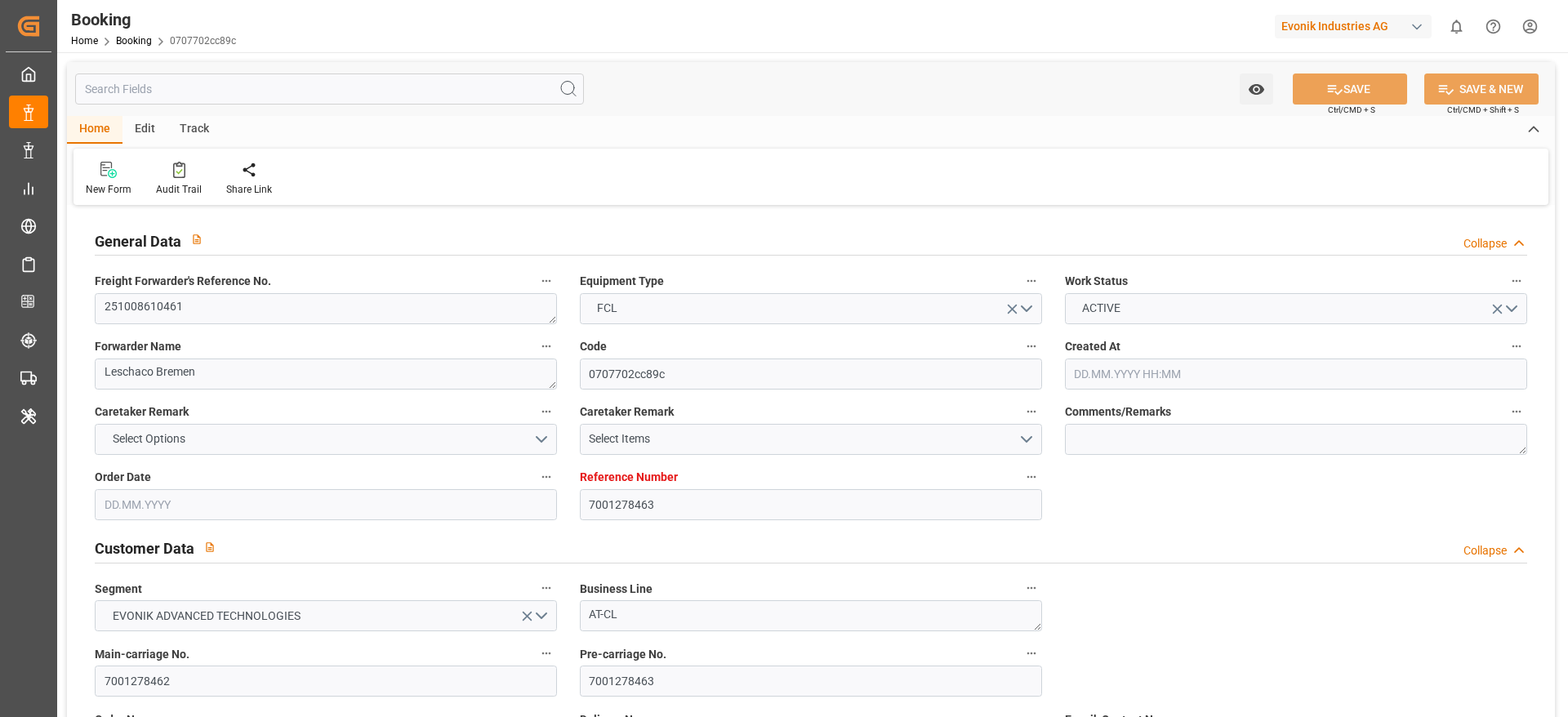
type input "09.10.2025"
type input "[DATE] 15:00"
type input "[DATE] 00:00"
type input "19.11.2025 12:00"
type input "10.11.2025 00:00"
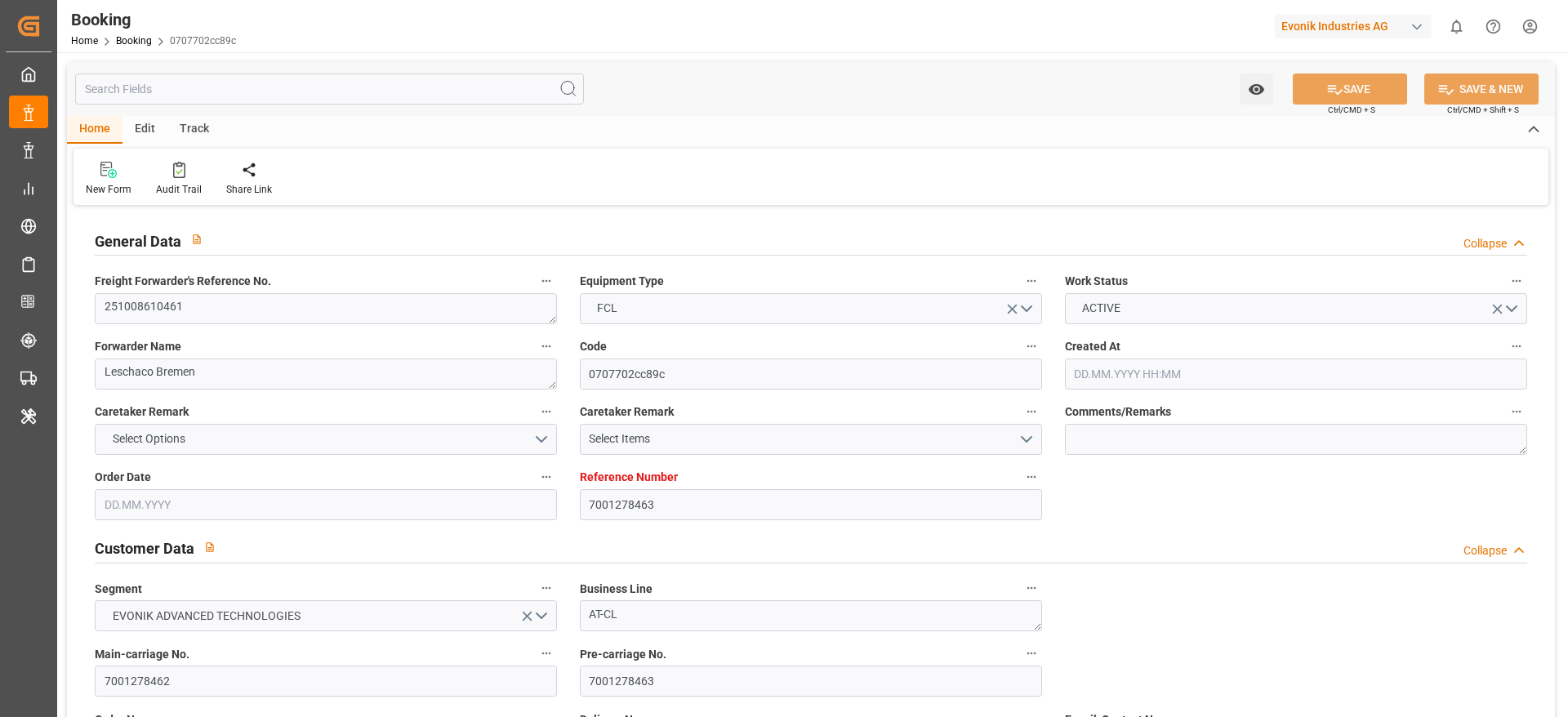
type input "[DATE] 01:00"
type input "[DATE] 00:00"
type input "17.11.2025 07:00"
type input "10.11.2025 00:00"
type input "10.10.2025 06:38"
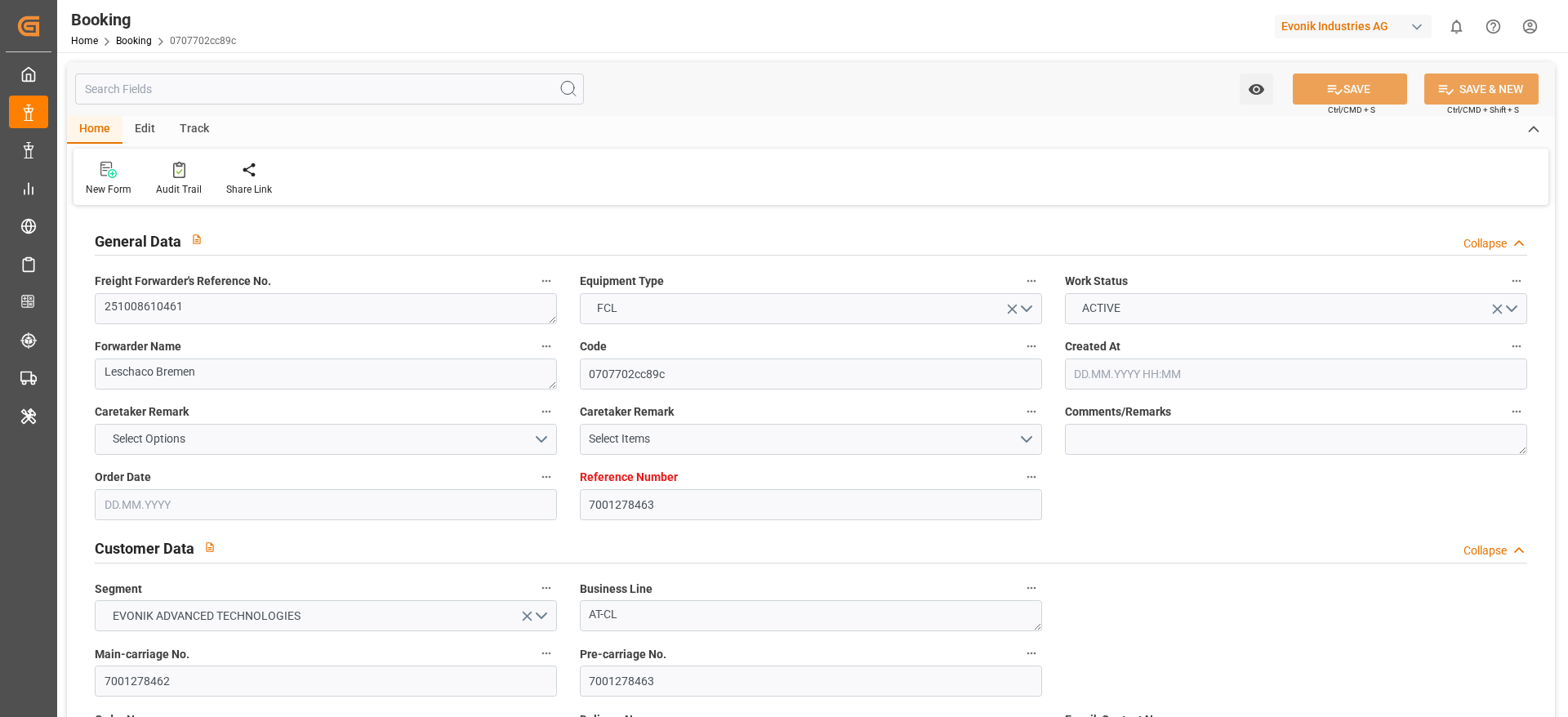
type input "[DATE]"
type input "08.10.2025 20:12"
type input "[DATE] 15:00"
type input "[DATE] 01:00"
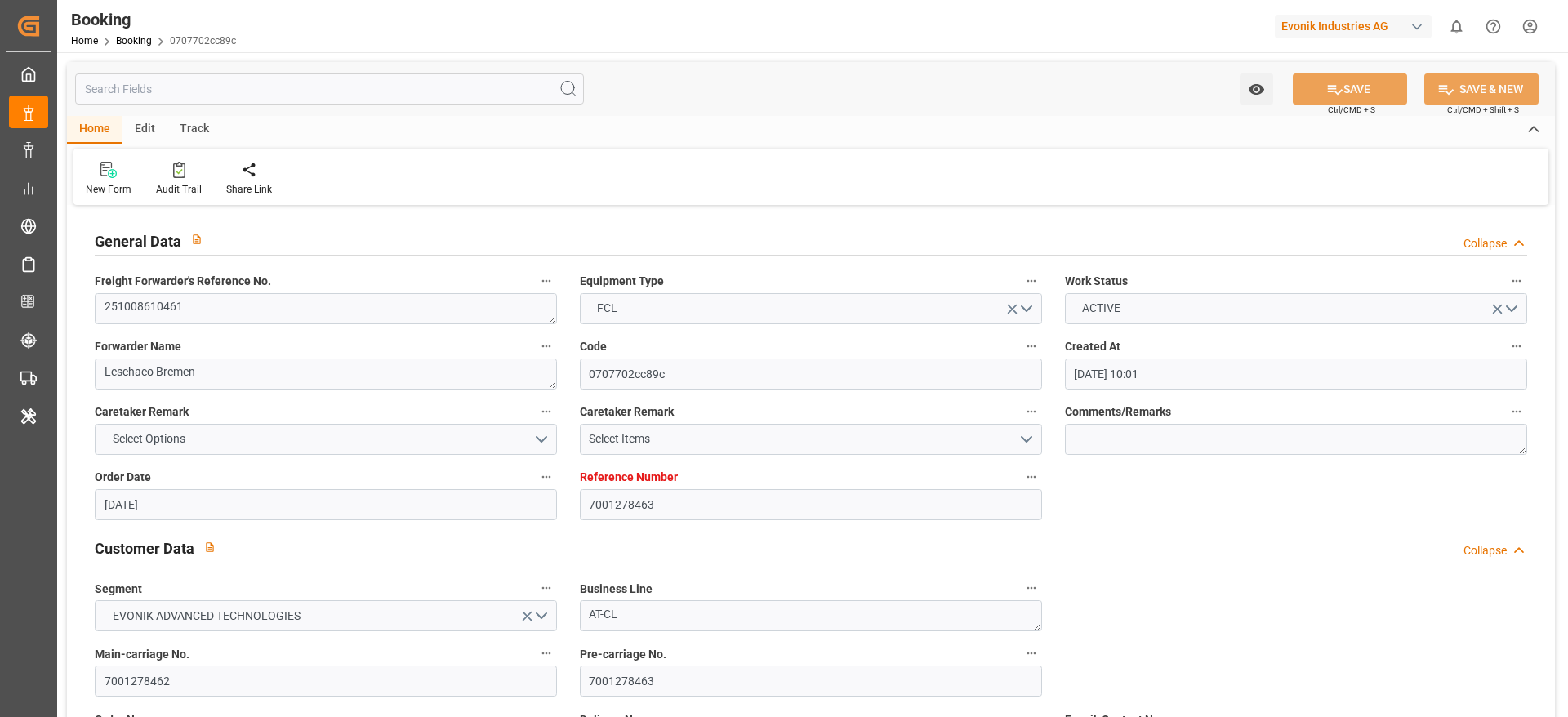
type input "[DATE] 12:18"
type input "17.11.2025 07:00"
type input "19.11.2025 12:00"
type input "19.11.2025 23:26"
type input "23.11.2025 23:26"
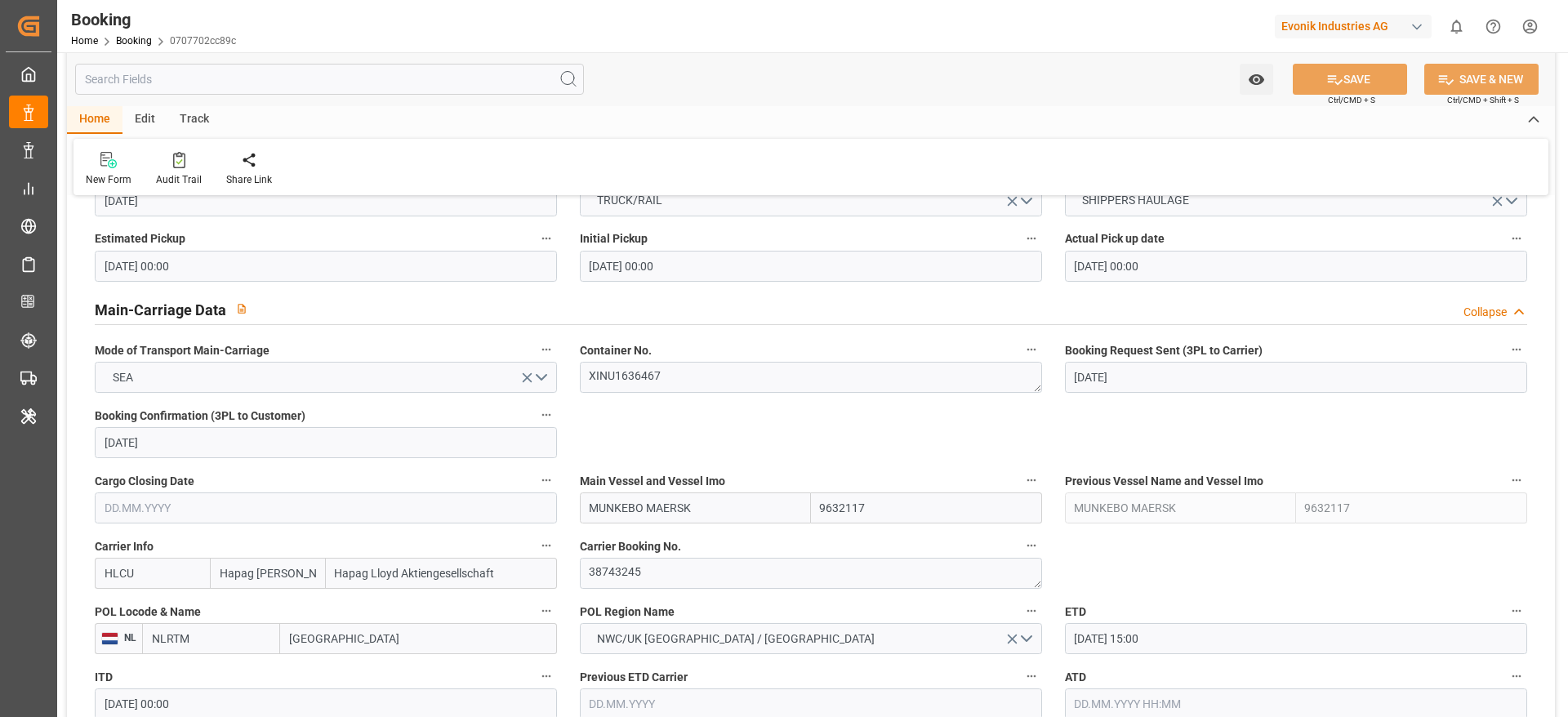
scroll to position [980, 0]
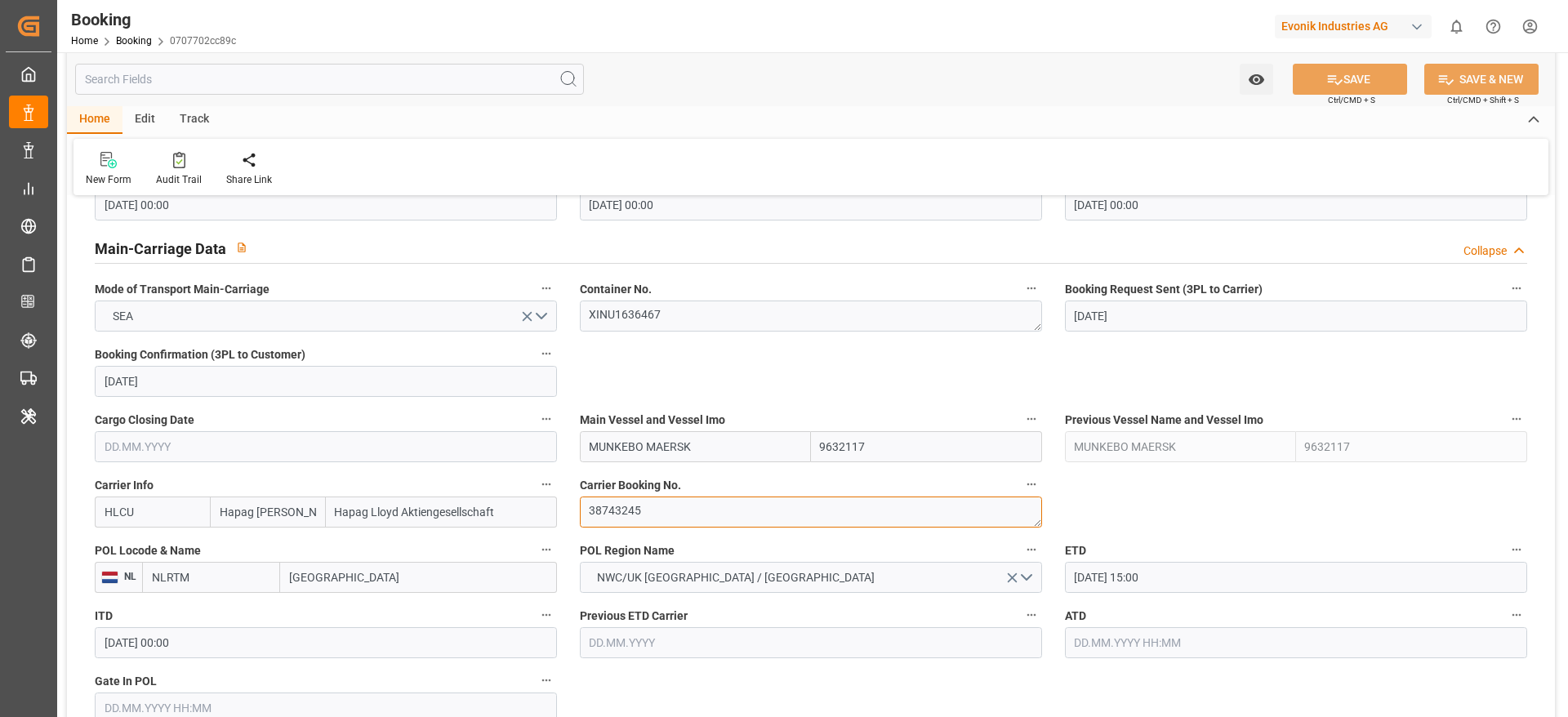
click at [632, 518] on textarea "38743245" at bounding box center [811, 512] width 462 height 31
click at [632, 517] on textarea "38743245" at bounding box center [811, 512] width 462 height 31
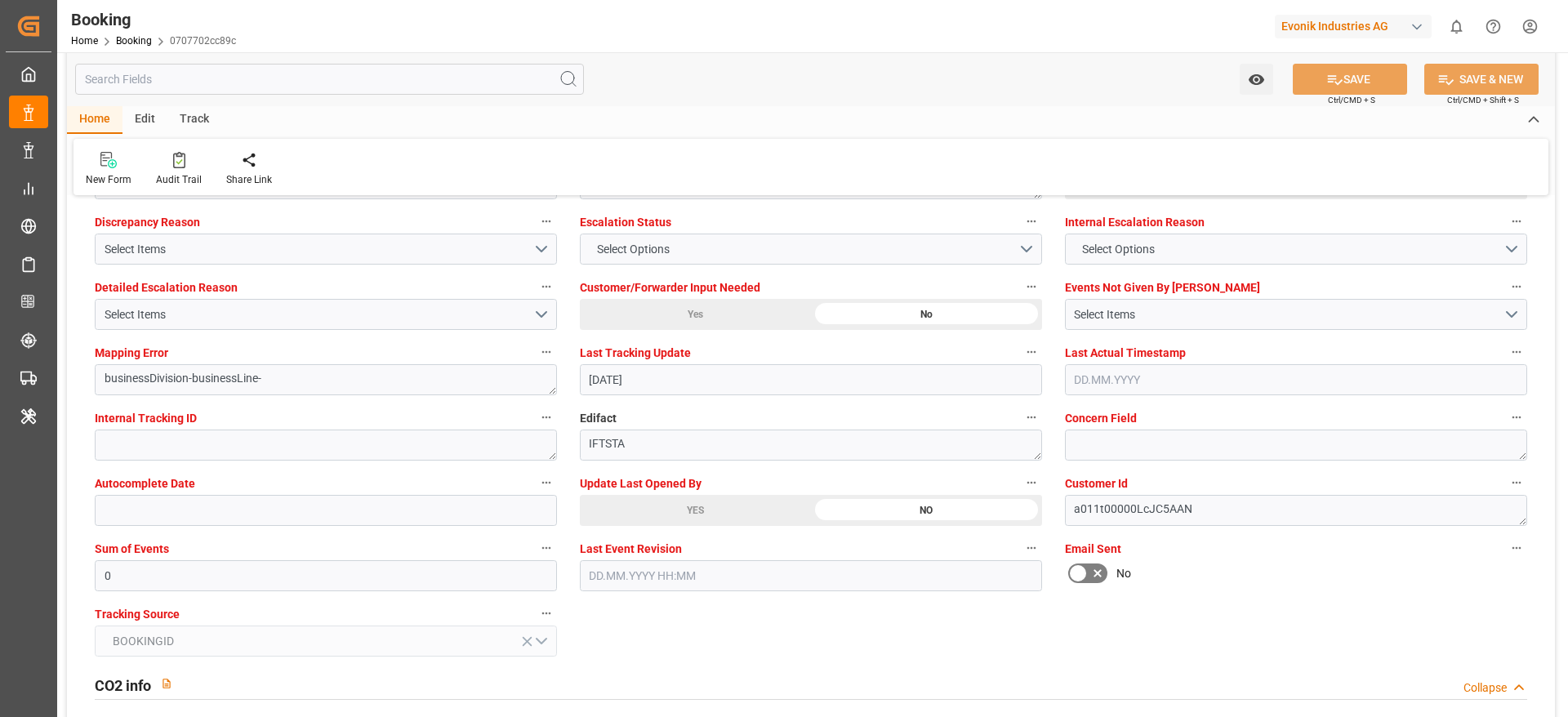
scroll to position [3062, 0]
click at [704, 510] on div "YES" at bounding box center [695, 509] width 231 height 31
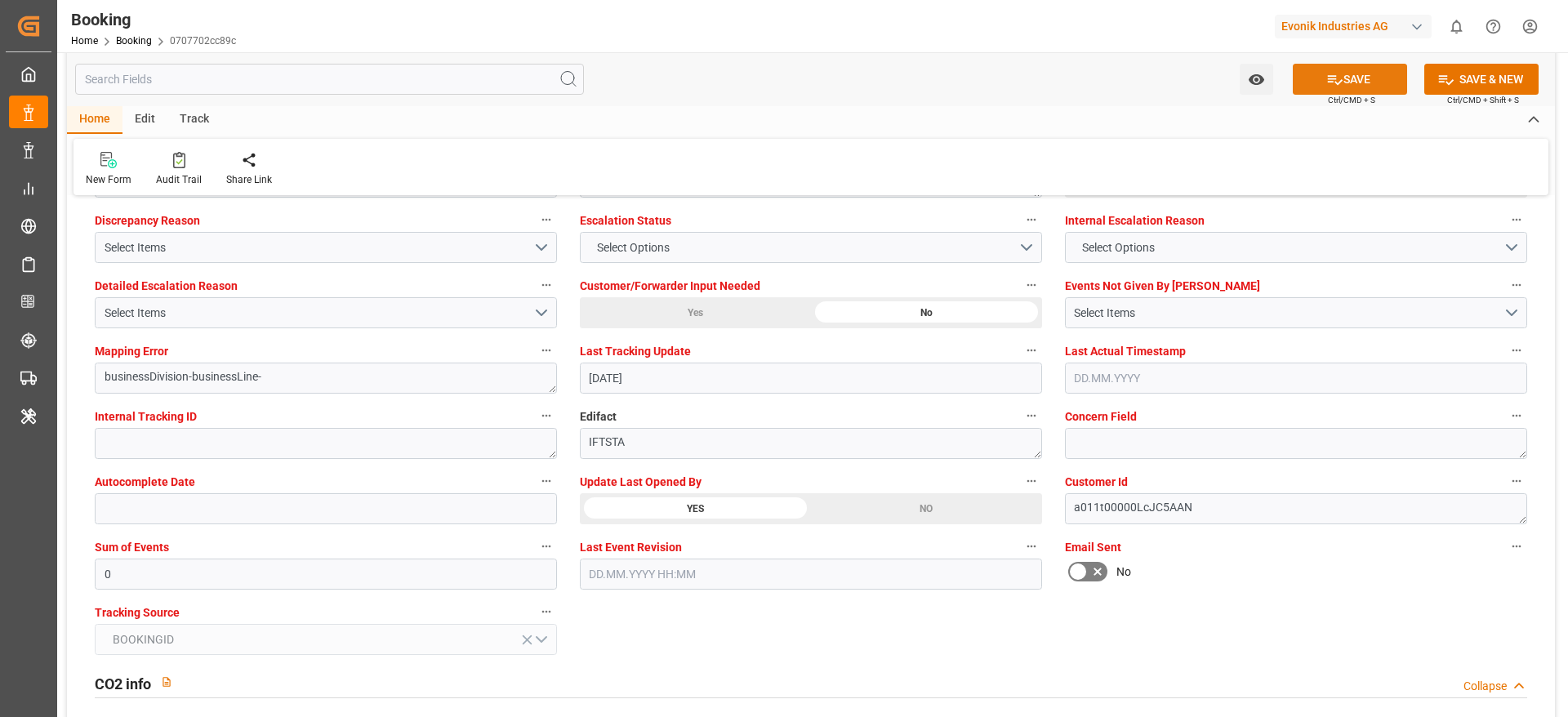
click at [1357, 78] on button "SAVE" at bounding box center [1350, 79] width 114 height 31
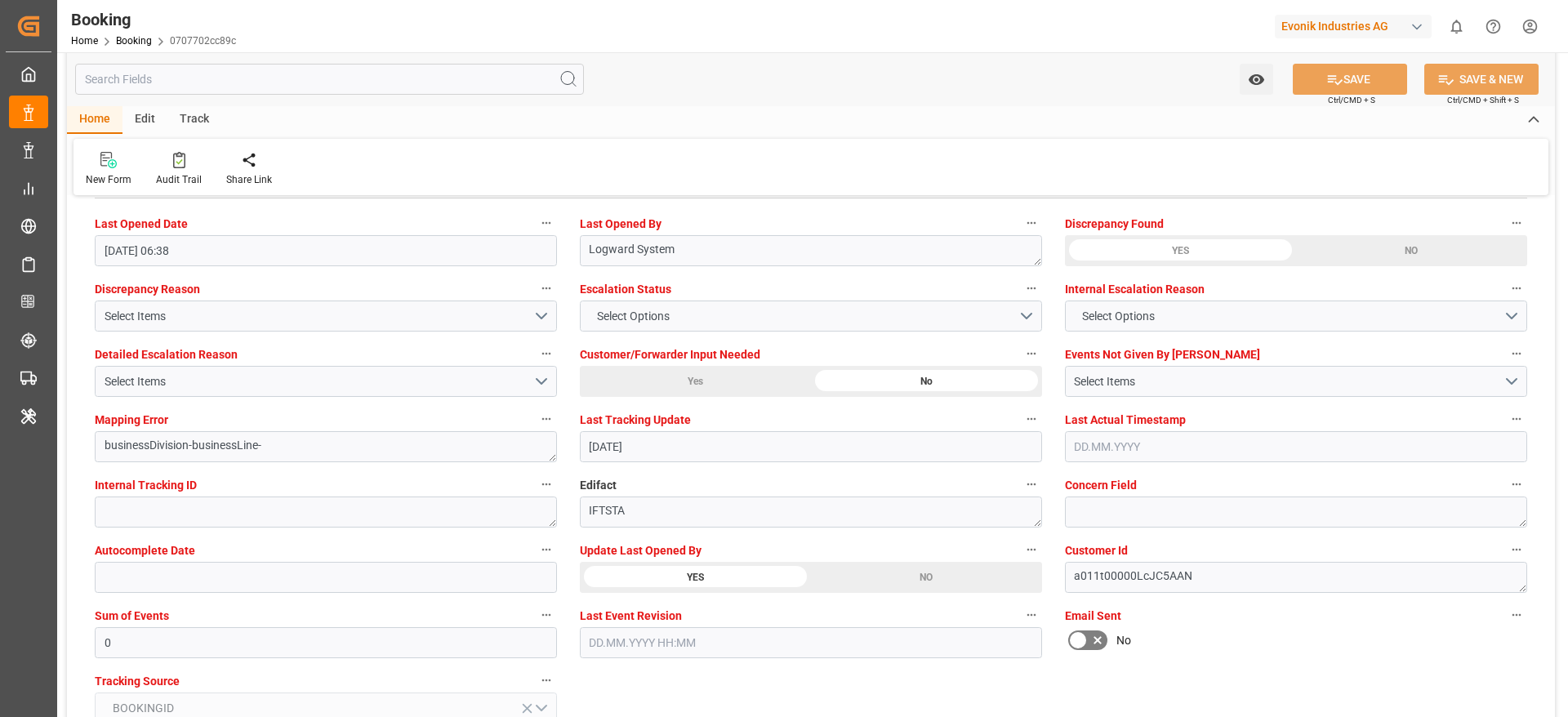
scroll to position [2939, 0]
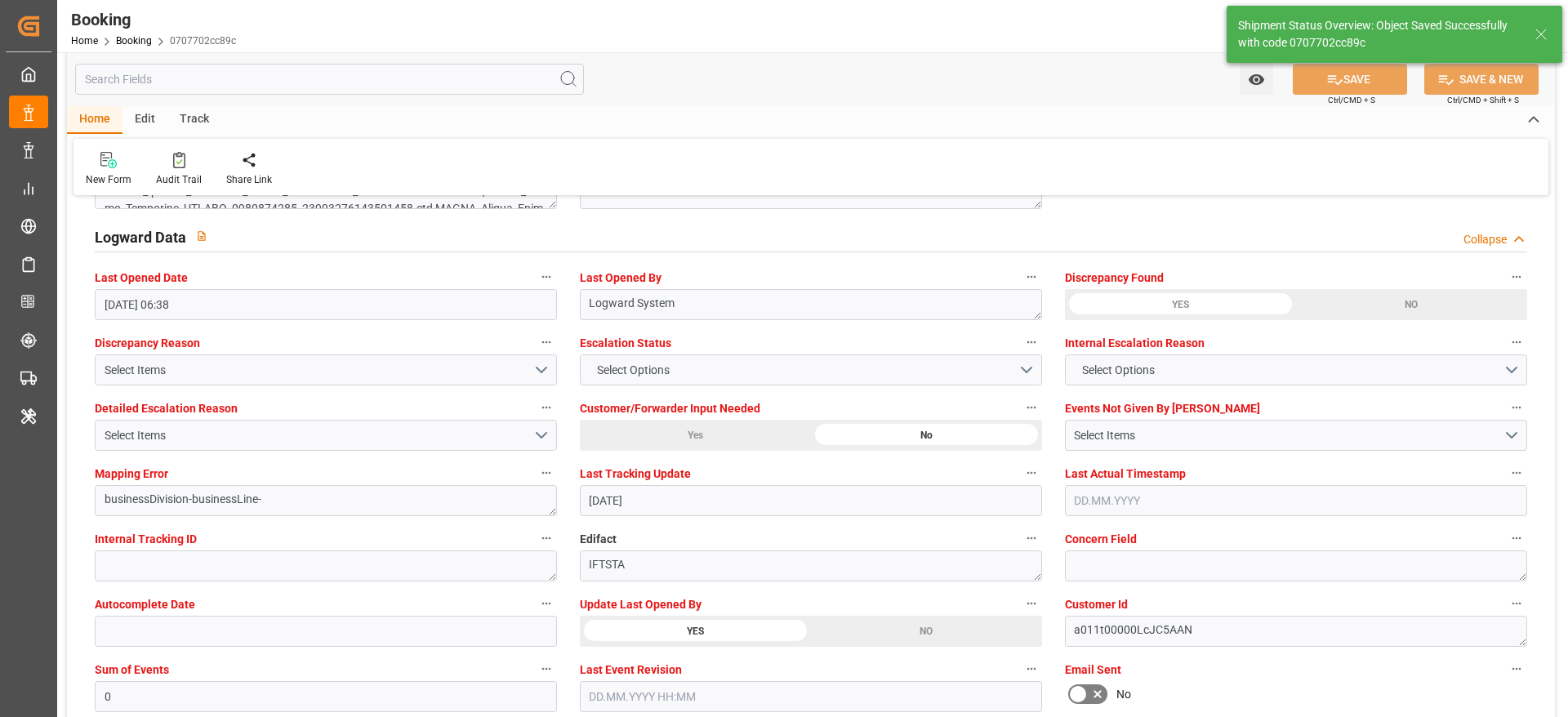
type textarea "[PERSON_NAME]"
type input "10.10.2025 07:22"
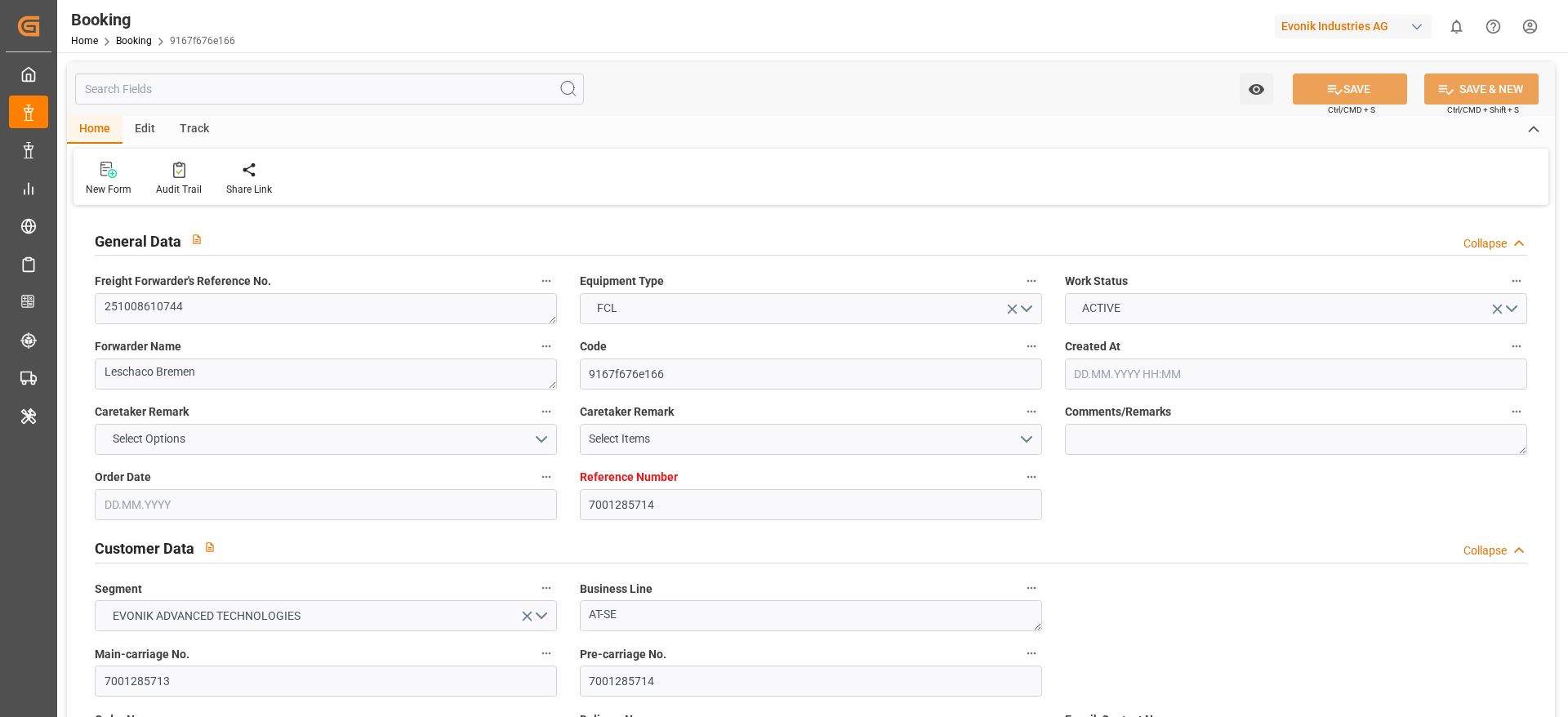
type input "7001285714"
type input "9430363"
type input "Hapag [PERSON_NAME]"
type input "Hapag Lloyd Aktiengesellschaft"
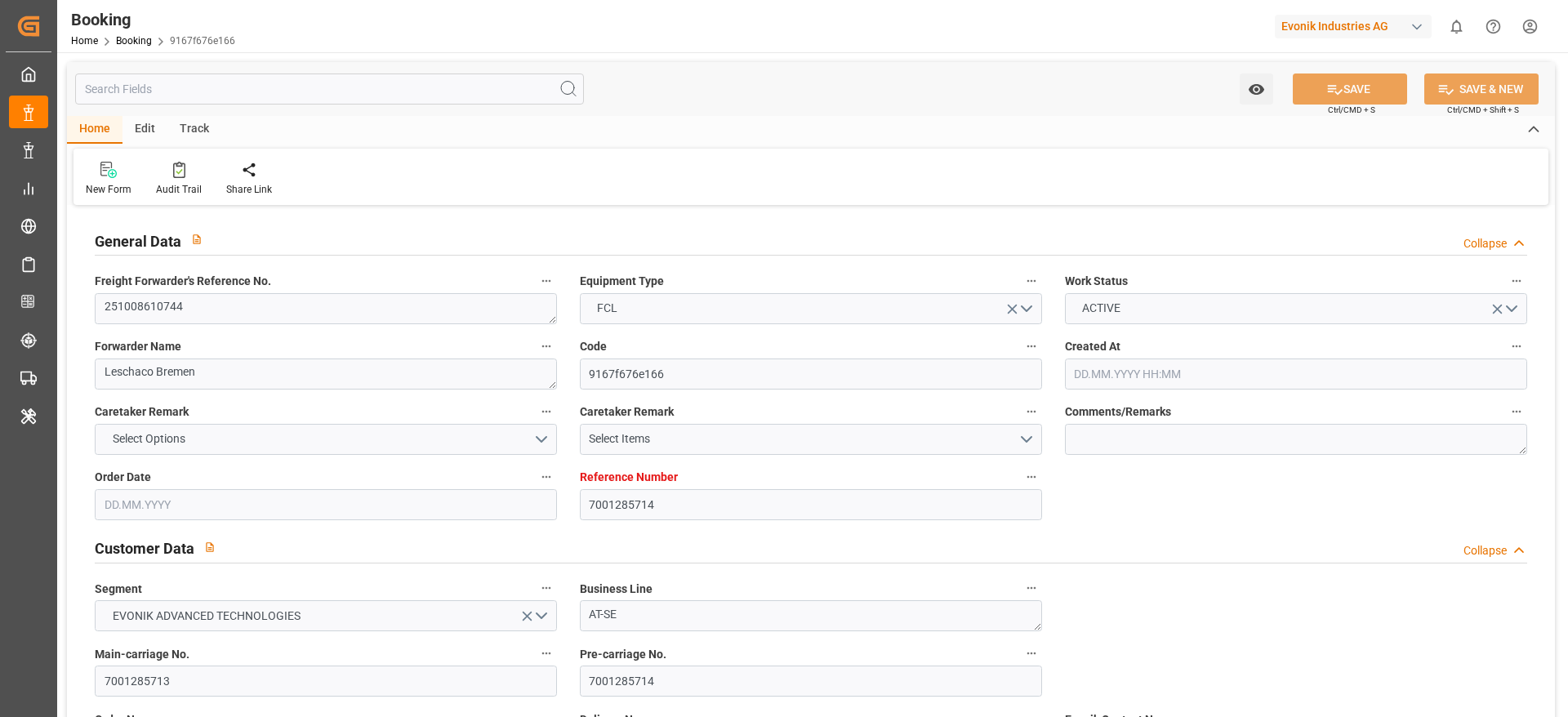
type input "DEHAM"
type input "USNYC"
type input "[DATE] 05:25"
type input "26.09.2025"
type input "13.11.2025"
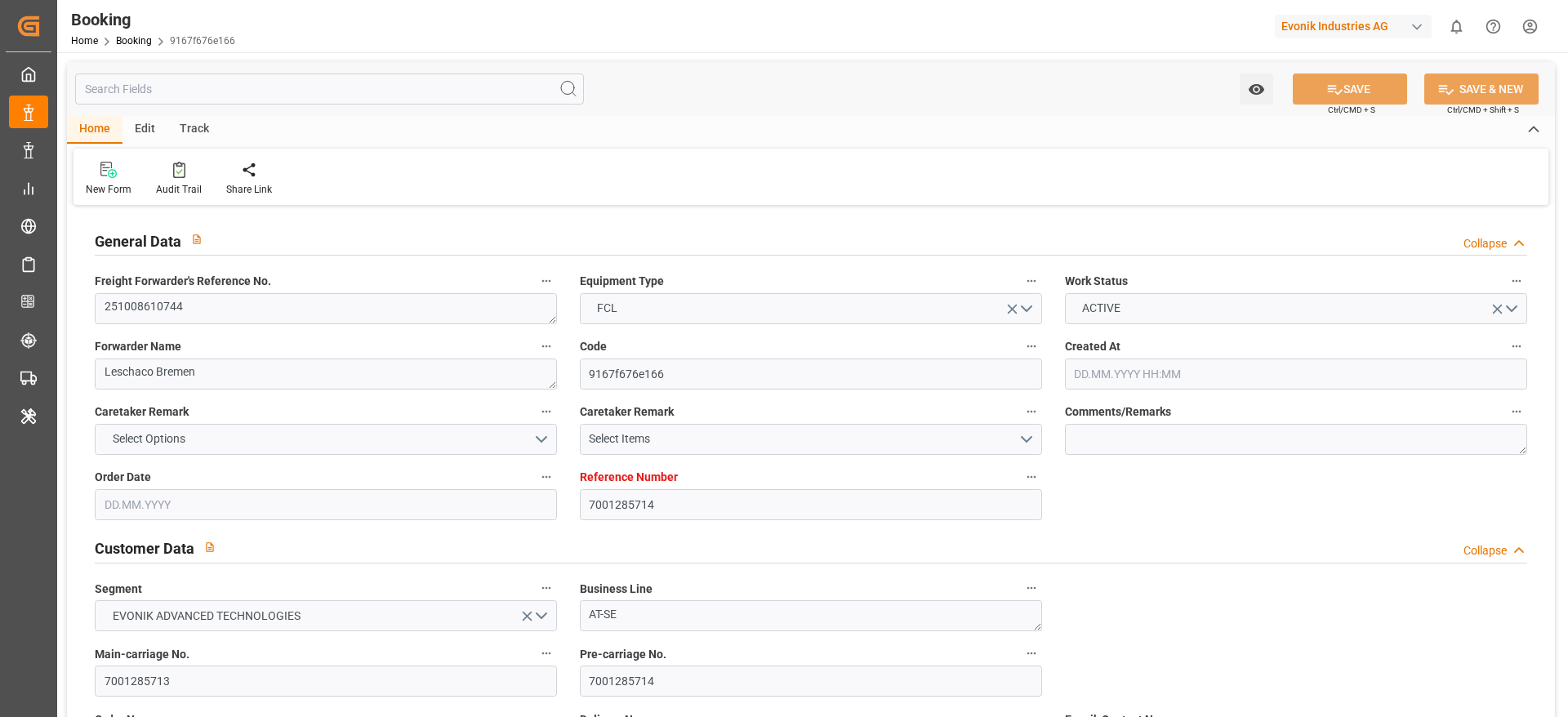
type input "[DATE]"
type input "10.10.2025 00:00"
type input "29.09.2025"
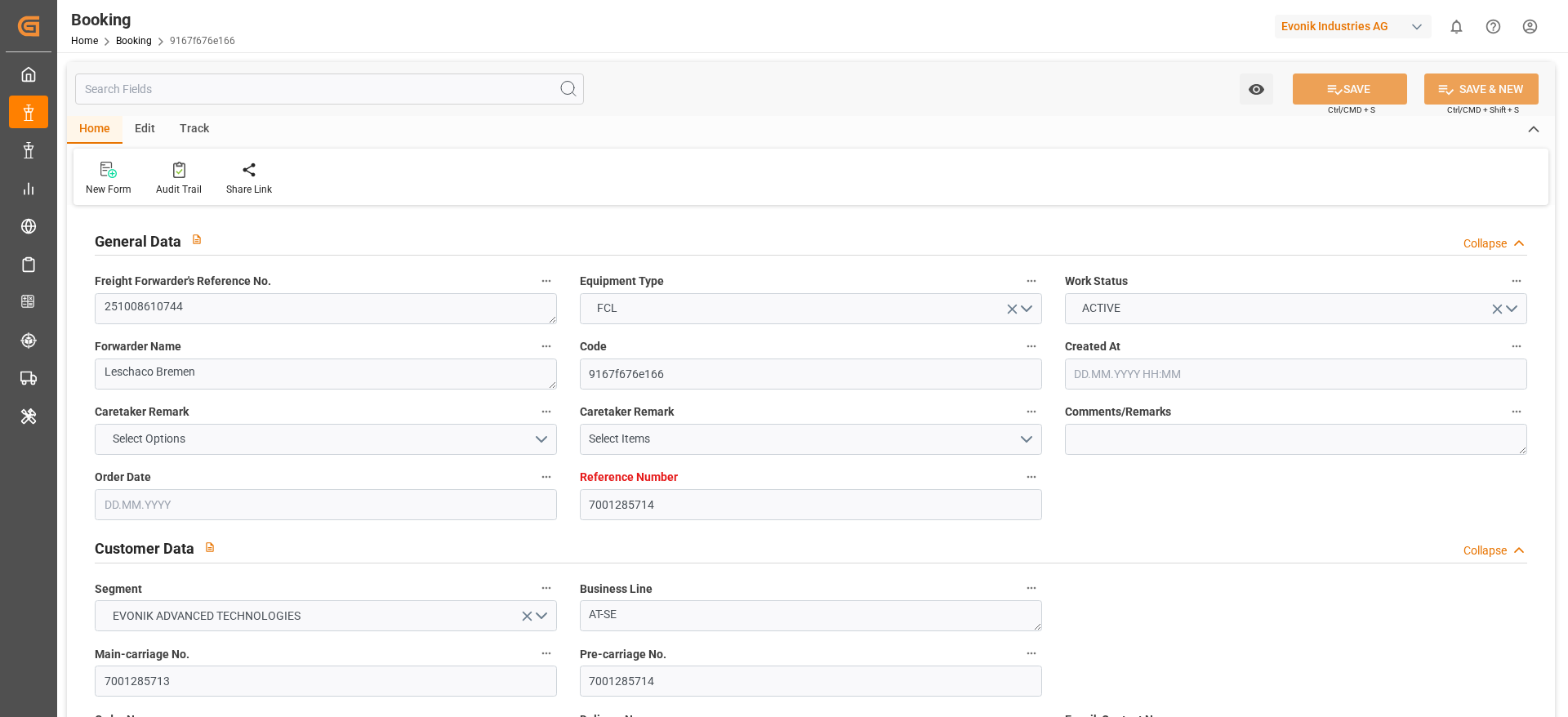
type input "20.10.2025 00:00"
type input "01.11.2025 00:00"
type input "10.10.2025 05:15"
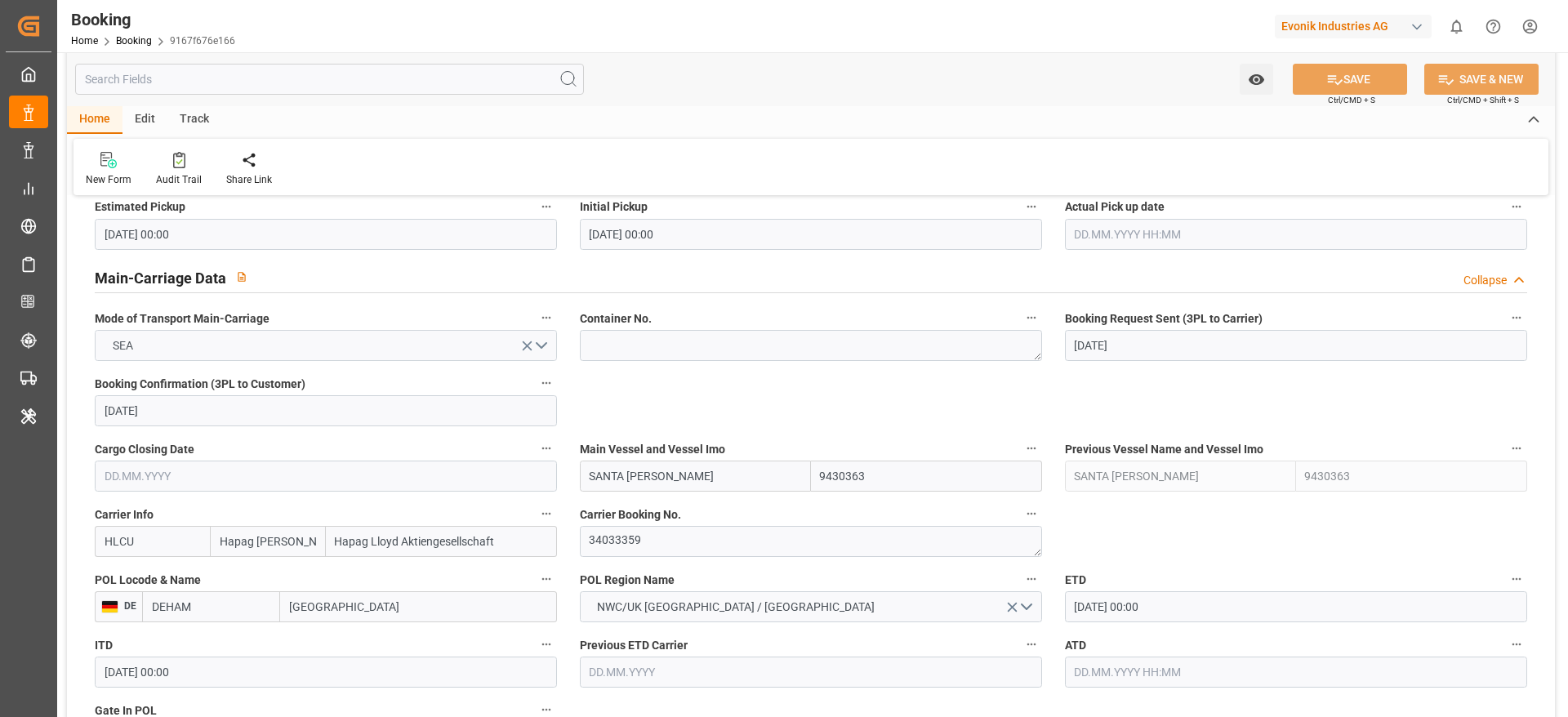
scroll to position [1102, 0]
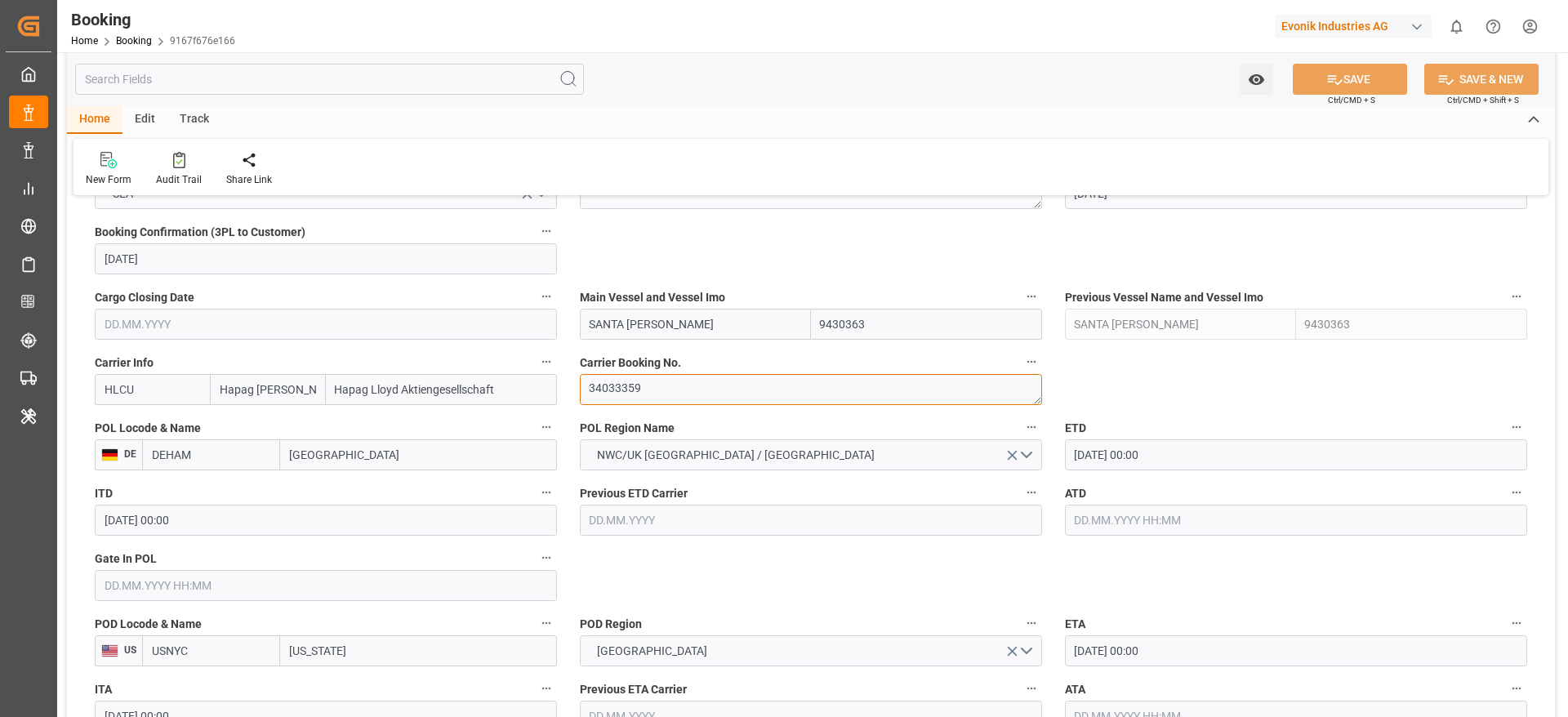
click at [602, 402] on textarea "34033359" at bounding box center [811, 390] width 462 height 31
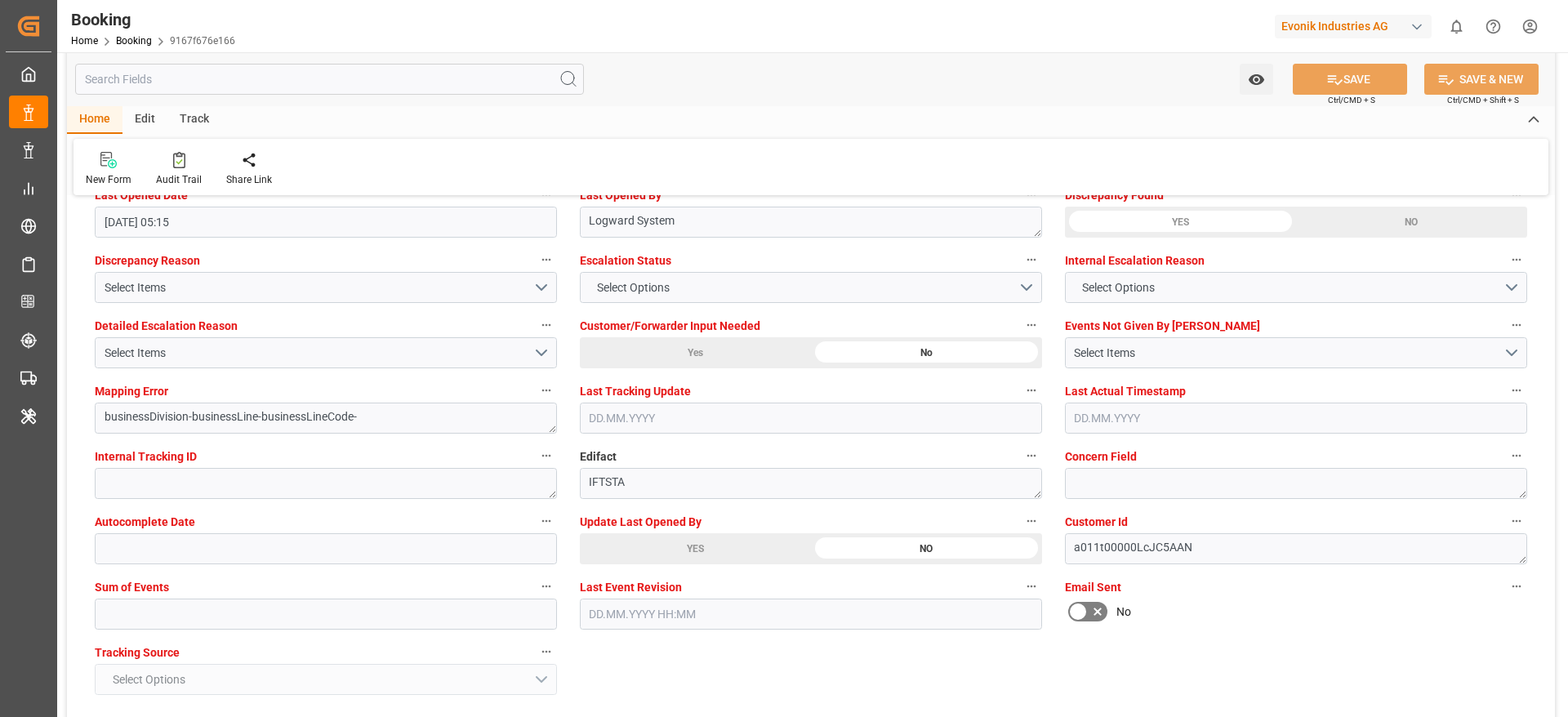
scroll to position [2939, 0]
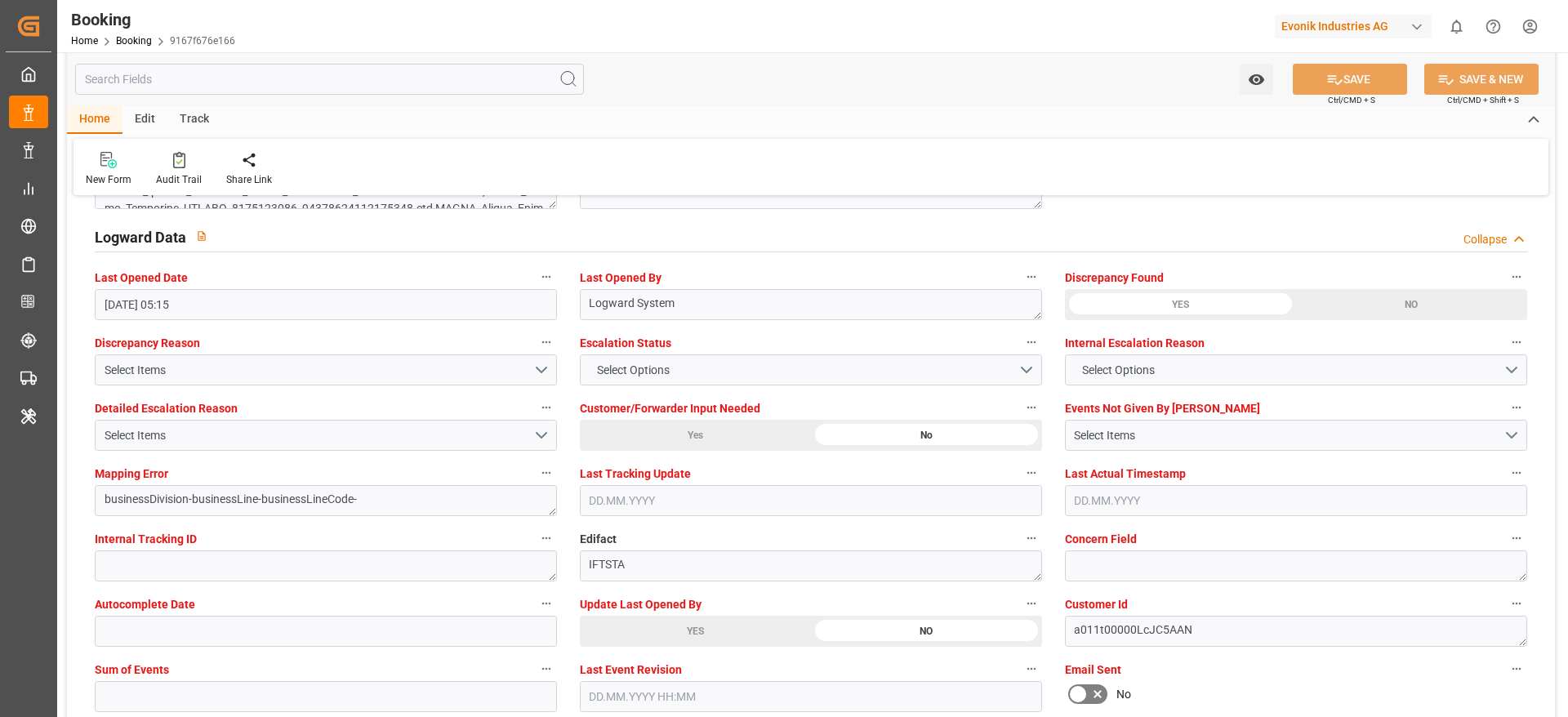
click at [705, 647] on div "Update Last Opened By YES NO" at bounding box center [811, 620] width 485 height 65
click at [708, 630] on div "YES" at bounding box center [695, 631] width 231 height 31
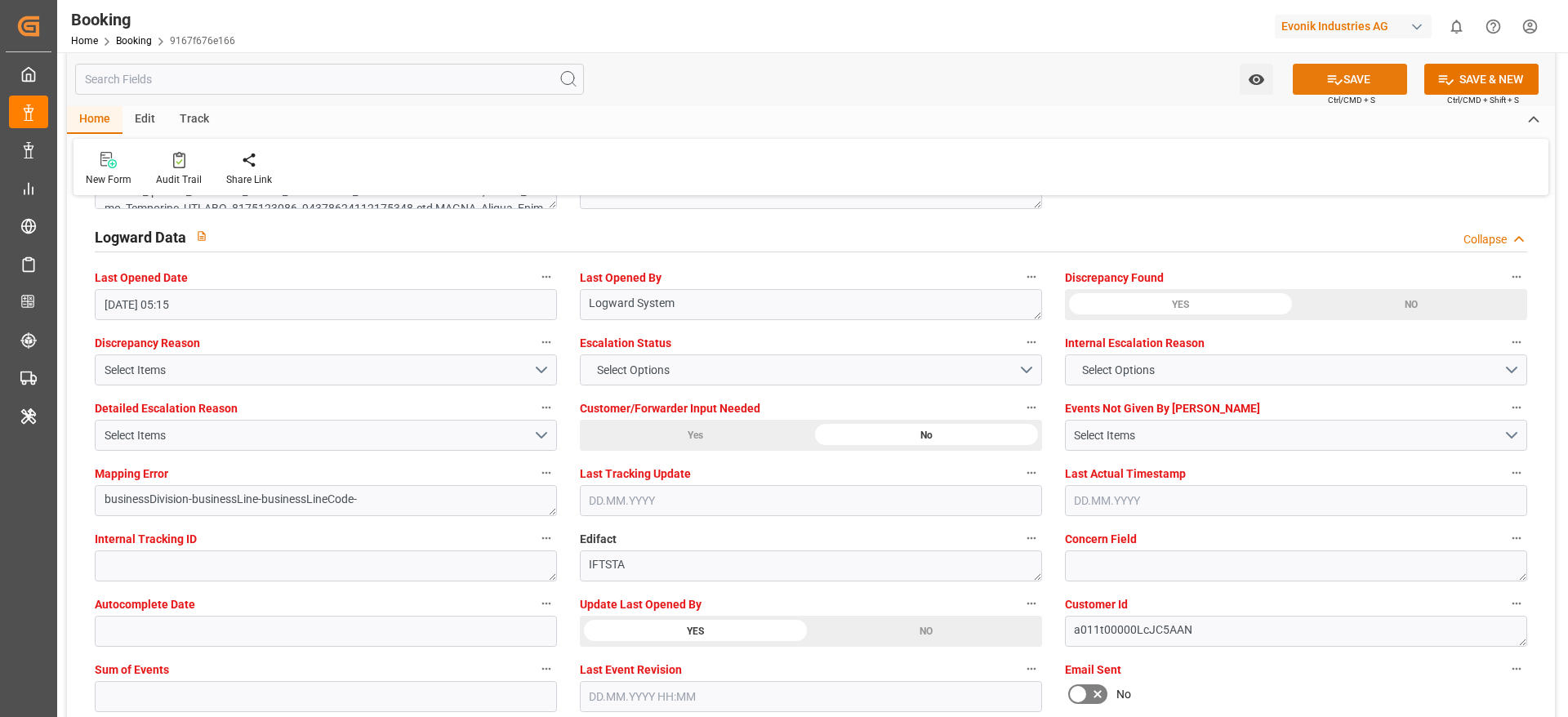
click at [1333, 88] on button "SAVE" at bounding box center [1350, 79] width 114 height 31
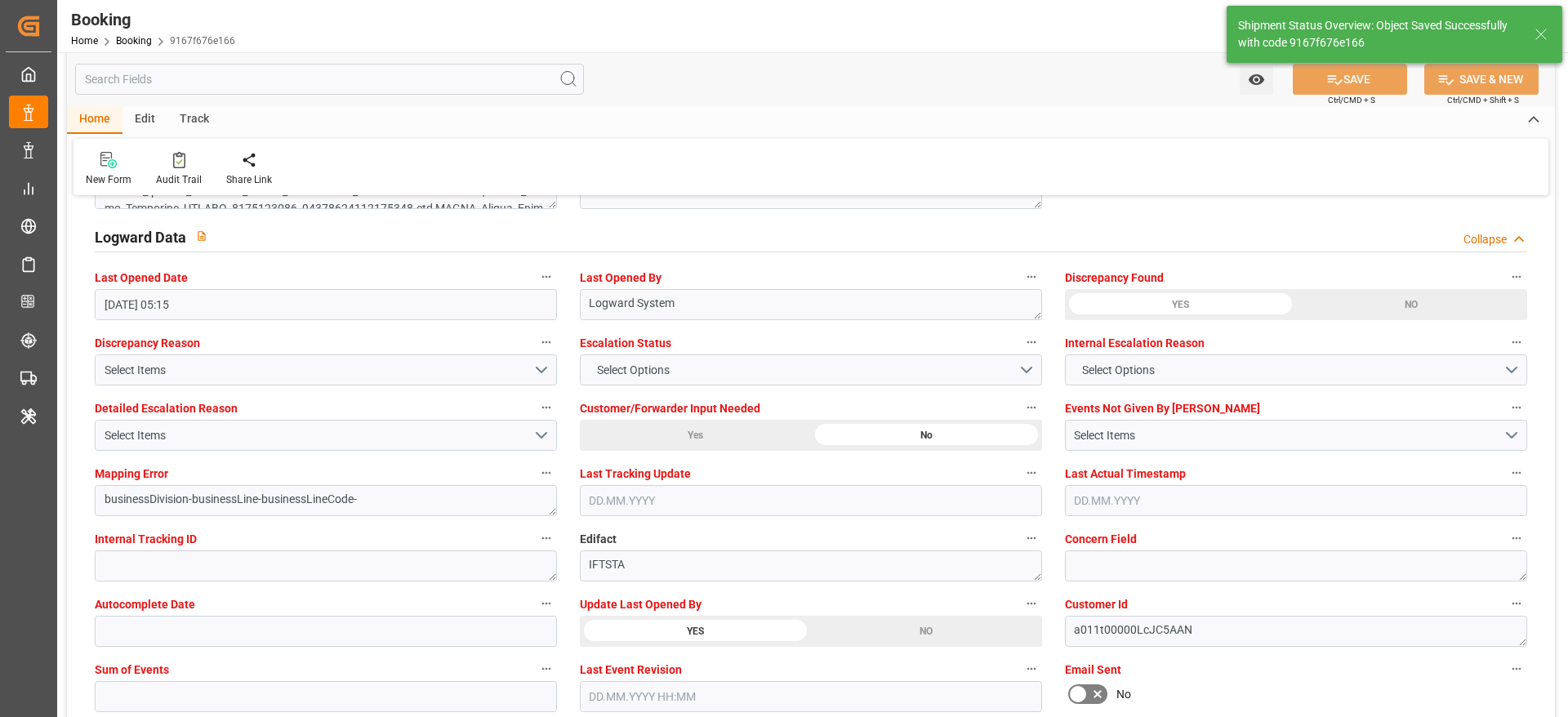
type textarea "[PERSON_NAME]"
type textarea "businessDivision-businessLine-"
type input "[DATE] 07:24"
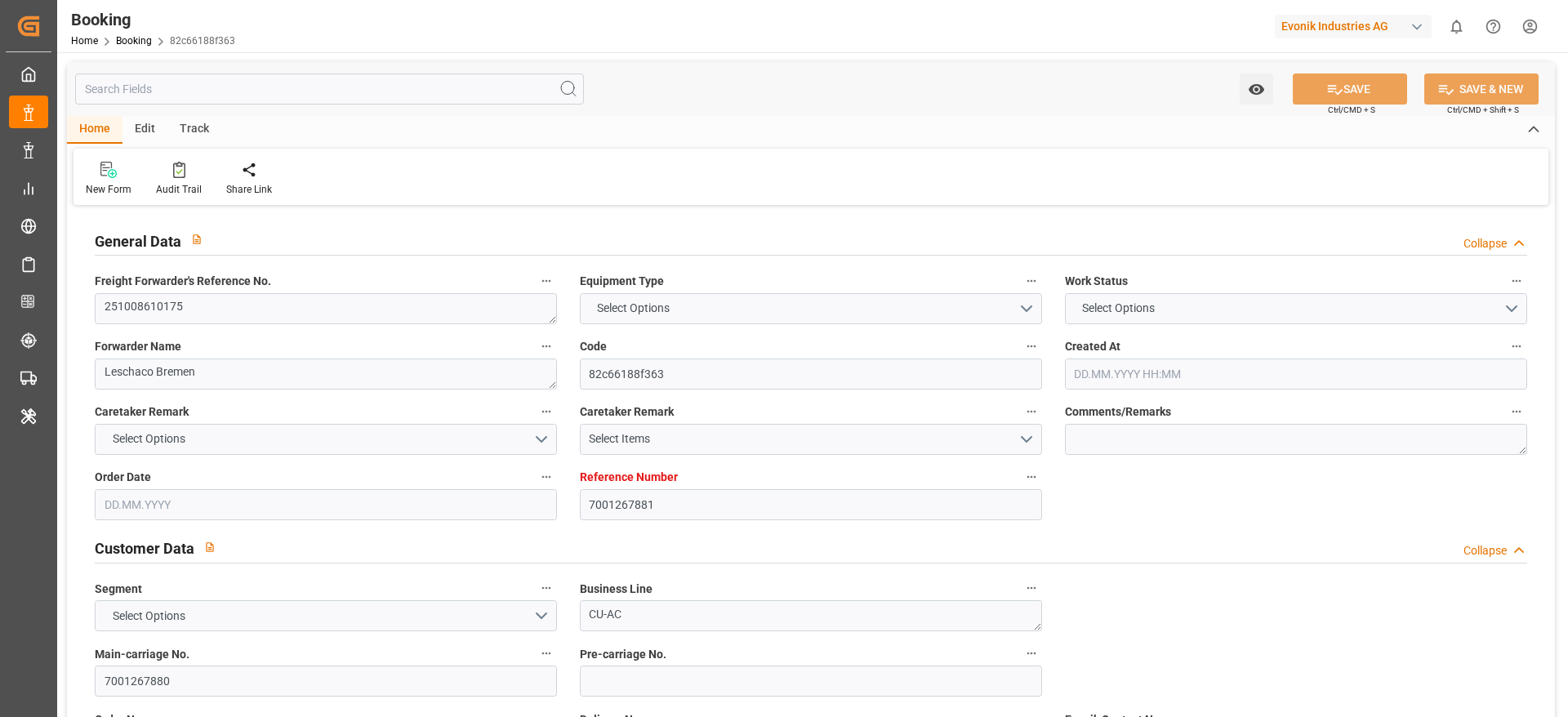
type input "7001267881"
type input "9632117"
type input "Hapag [PERSON_NAME]"
type input "Hapag Lloyd Aktiengesellschaft"
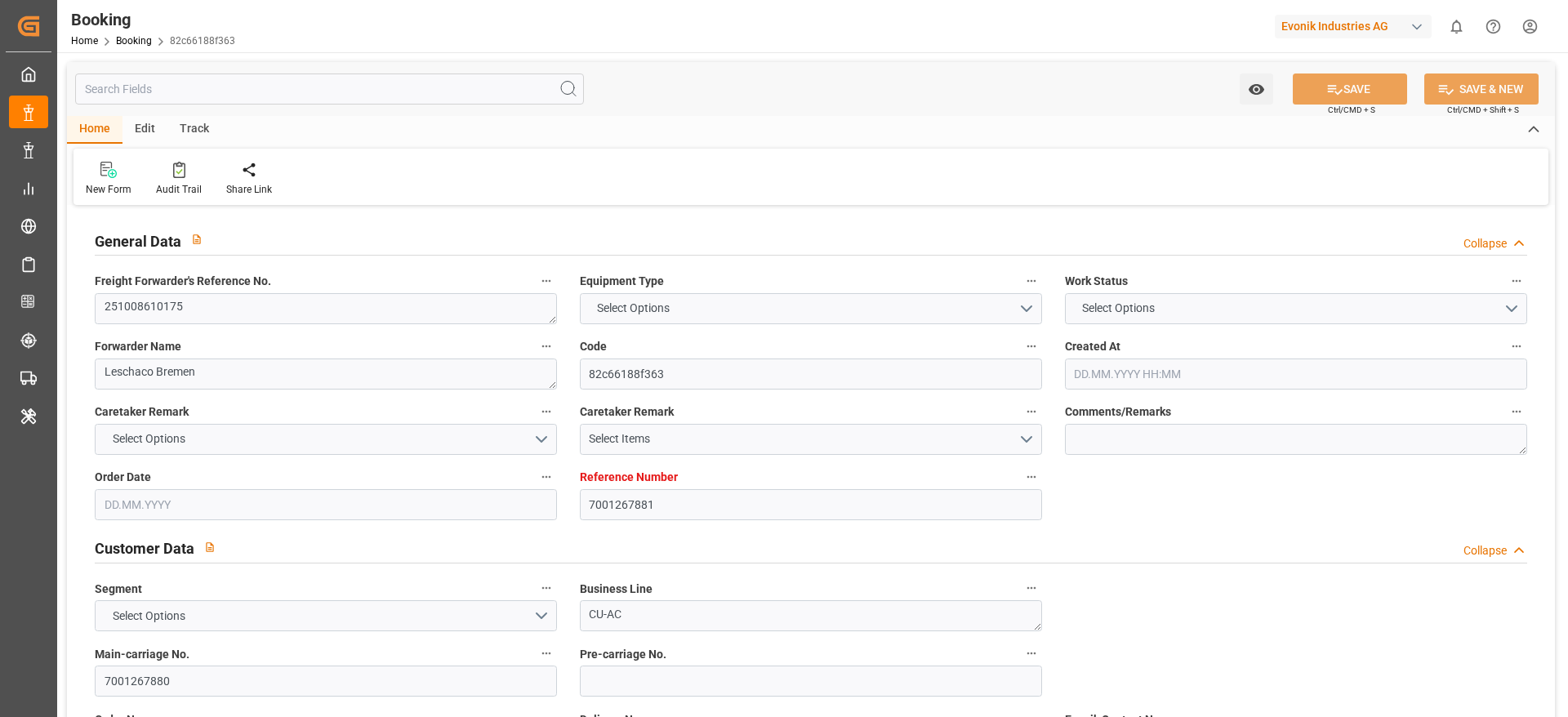
type input "NLRTM"
type input "CNTXG"
type input "MYTPP"
type input "0"
type input "NLRTM"
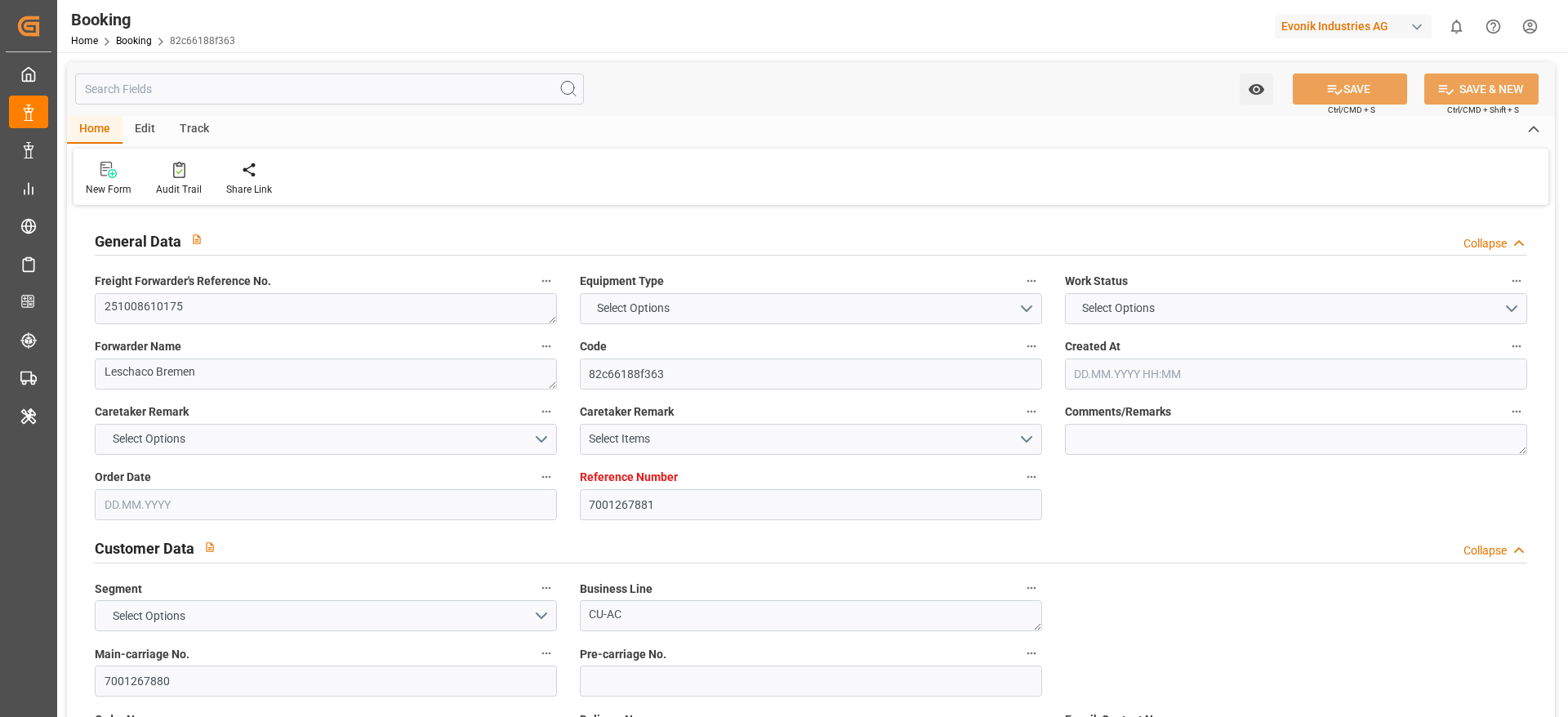
type input "CNTXG"
type input "9352030"
type input "[DATE] 05:26"
type input "[DATE]"
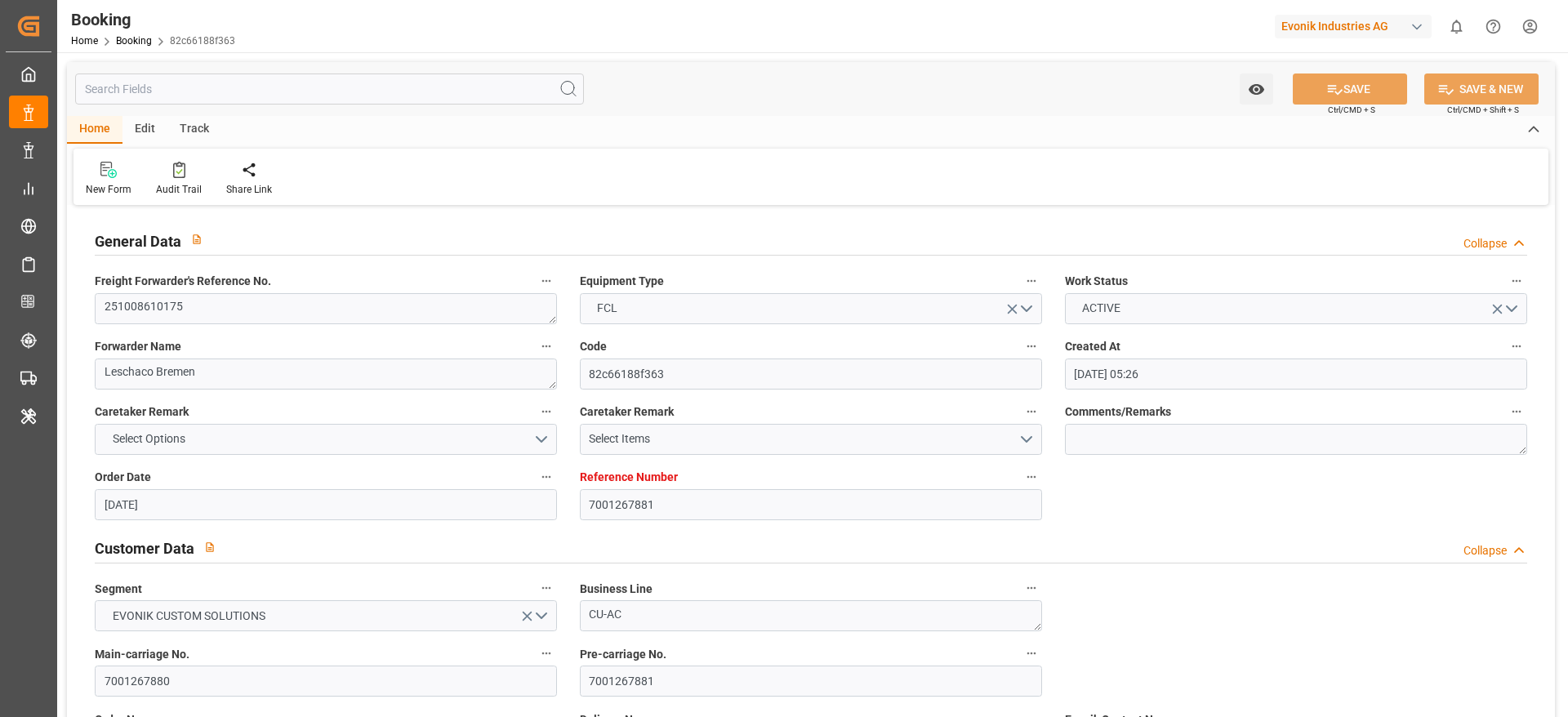
type input "[DATE]"
type input "[DATE] 00:00"
type input "[DATE]"
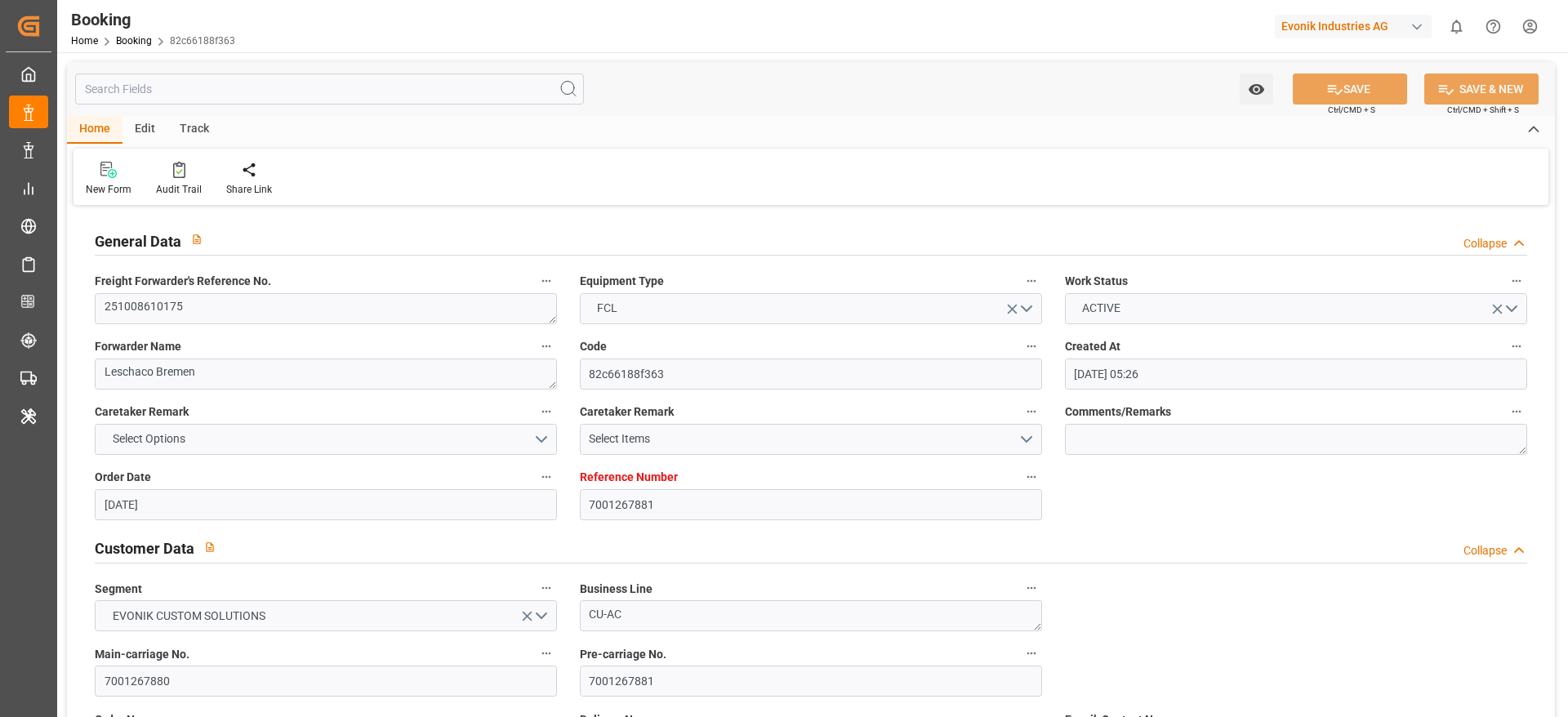
type input "[DATE]"
type input "[DATE] 15:00"
type input "[DATE] 00:00"
type input "[DATE] 08:00"
type input "[DATE] 00:00"
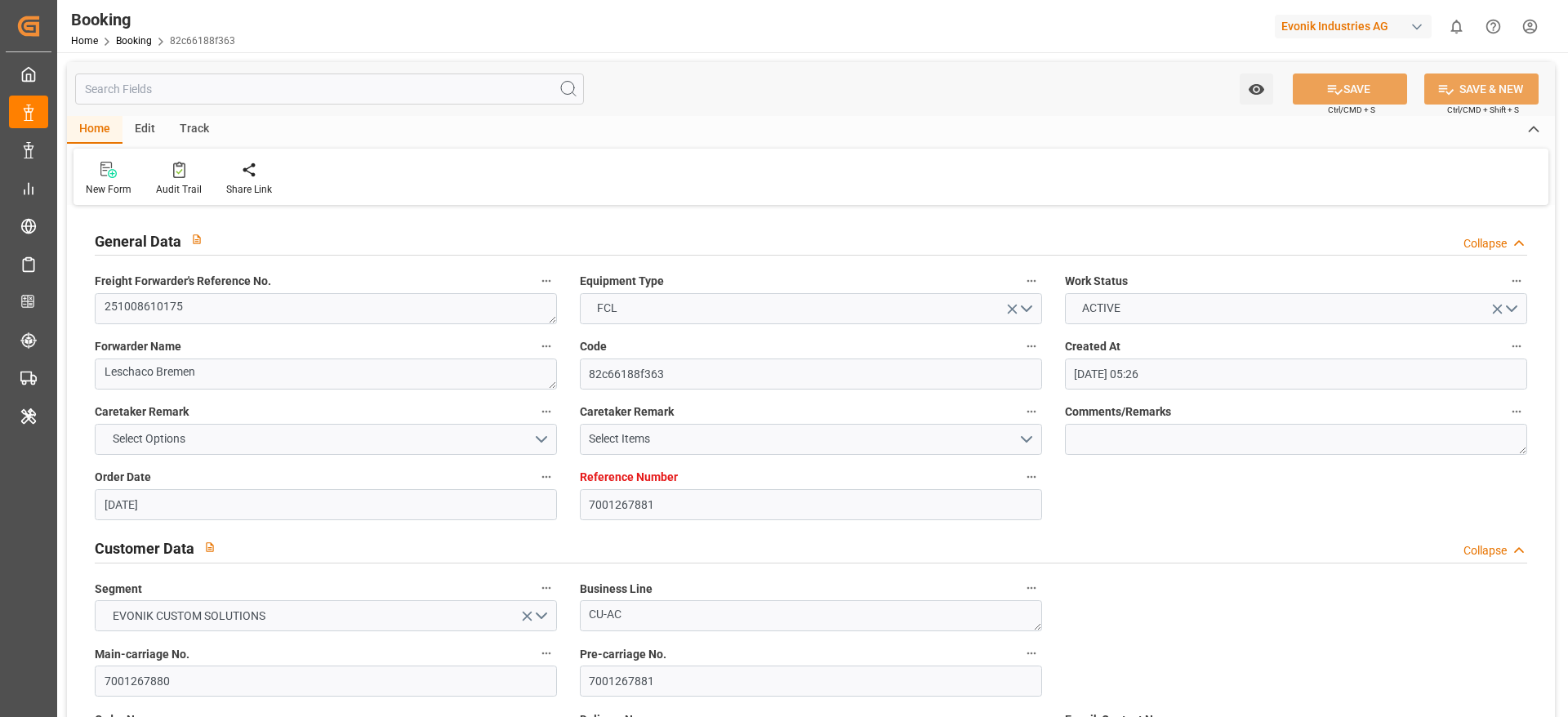
type input "[DATE] 01:00"
type input "[DATE] 00:00"
type input "[DATE] 15:00"
type input "[DATE] 00:00"
type input "[DATE] 04:52"
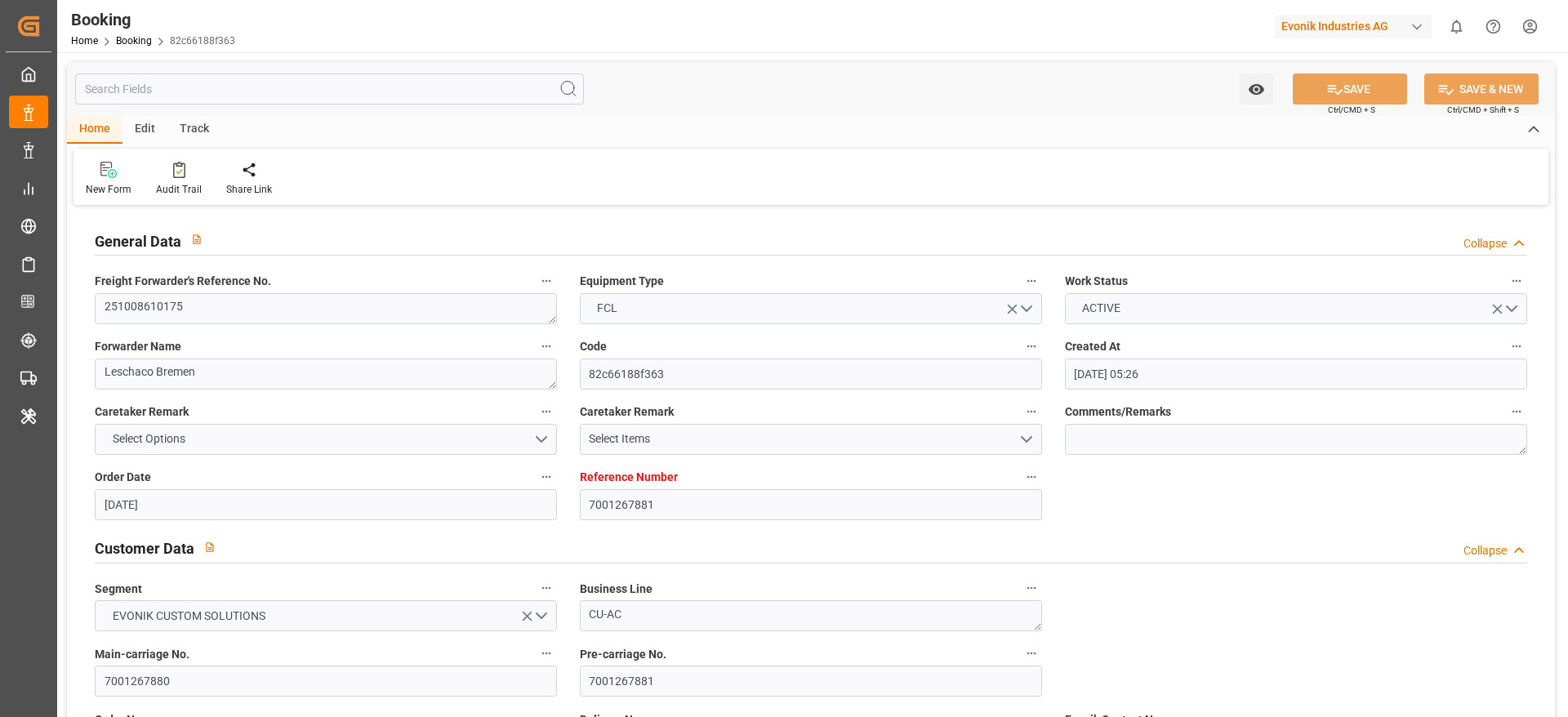
type input "[DATE]"
type input "[DATE] 15:00"
type input "[DATE] 01:00"
type input "[DATE] 12:18"
type input "[DATE] 00:01"
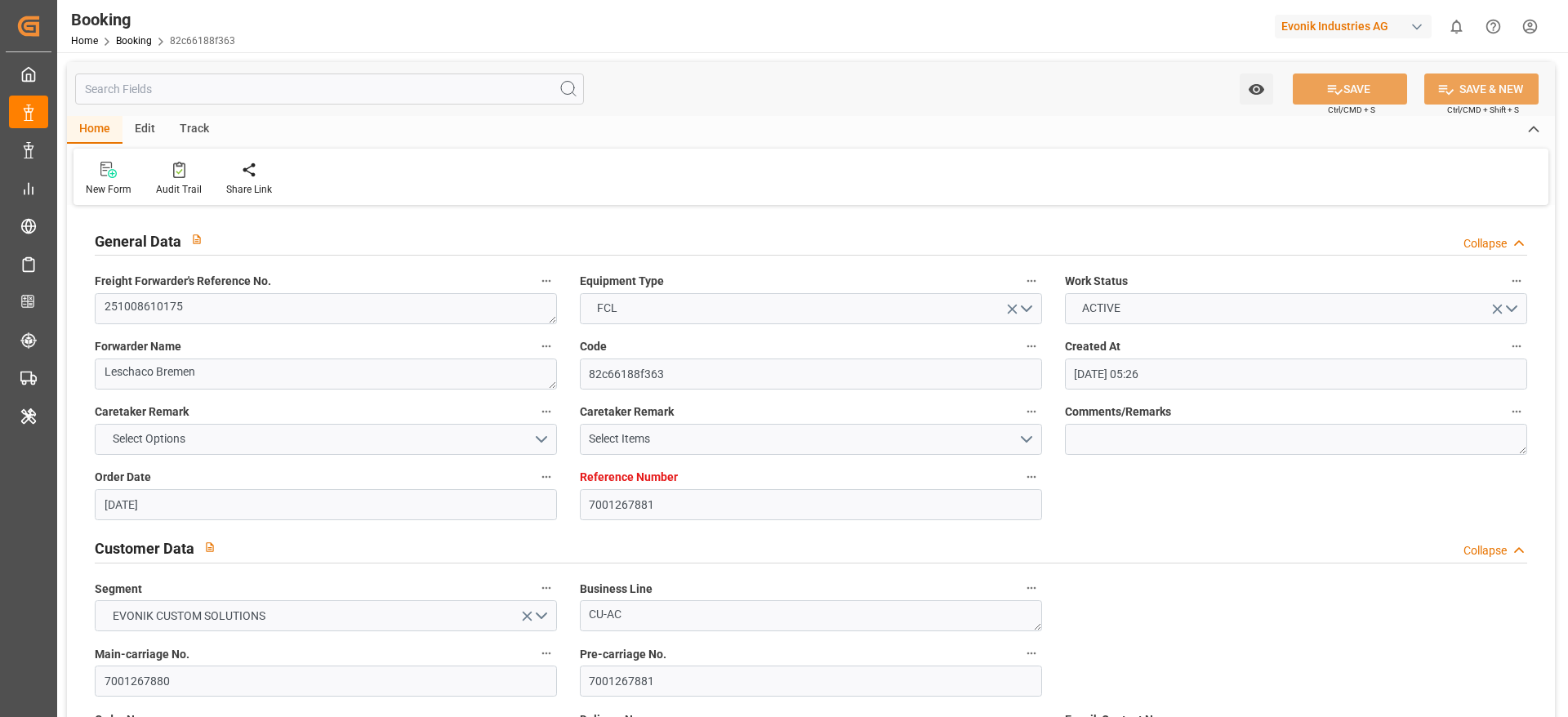
type input "[DATE] 00:01"
type input "[DATE] 15:00"
type input "[DATE] 08:00"
type input "[DATE] 16:09"
type input "[DATE] 08:00"
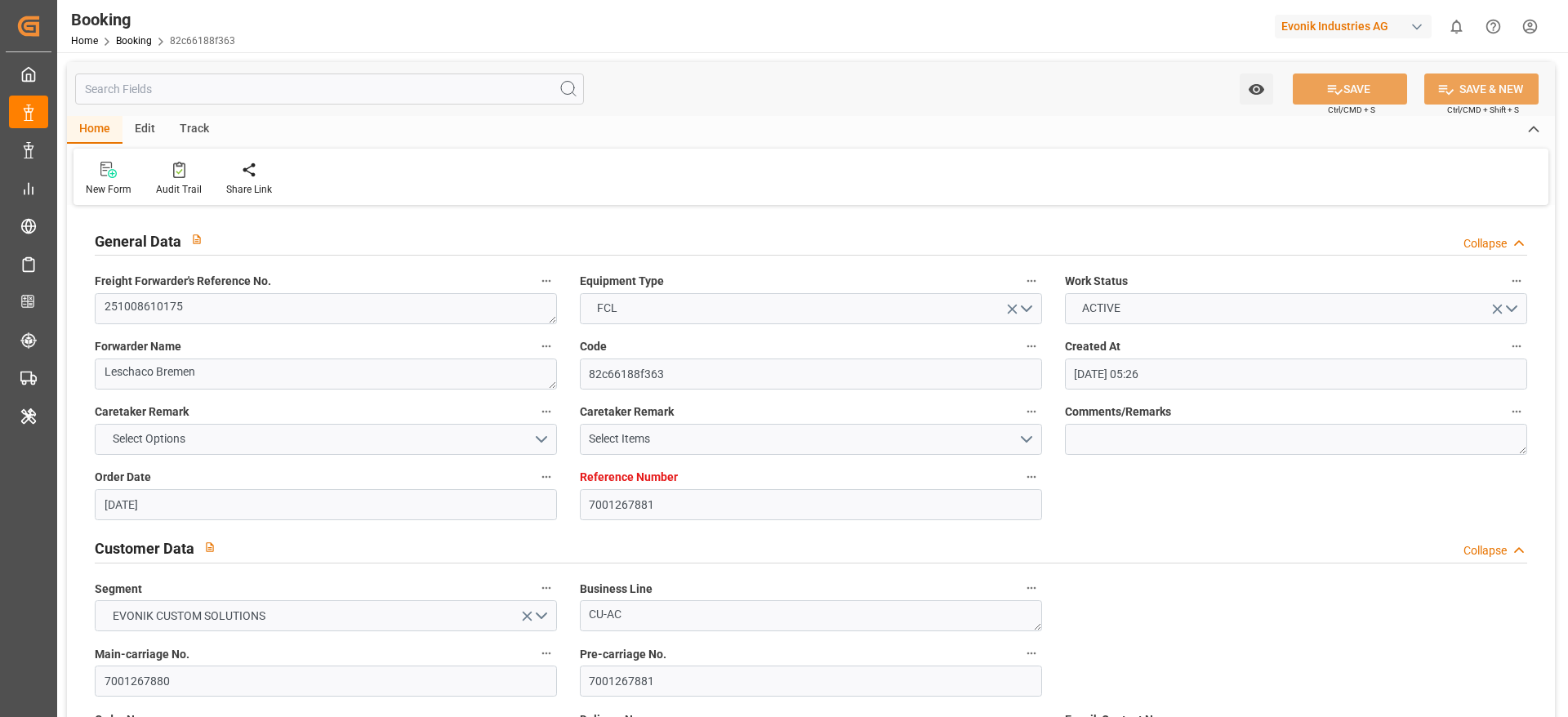
type input "[DATE] 08:00"
type input "[DATE] 16:09"
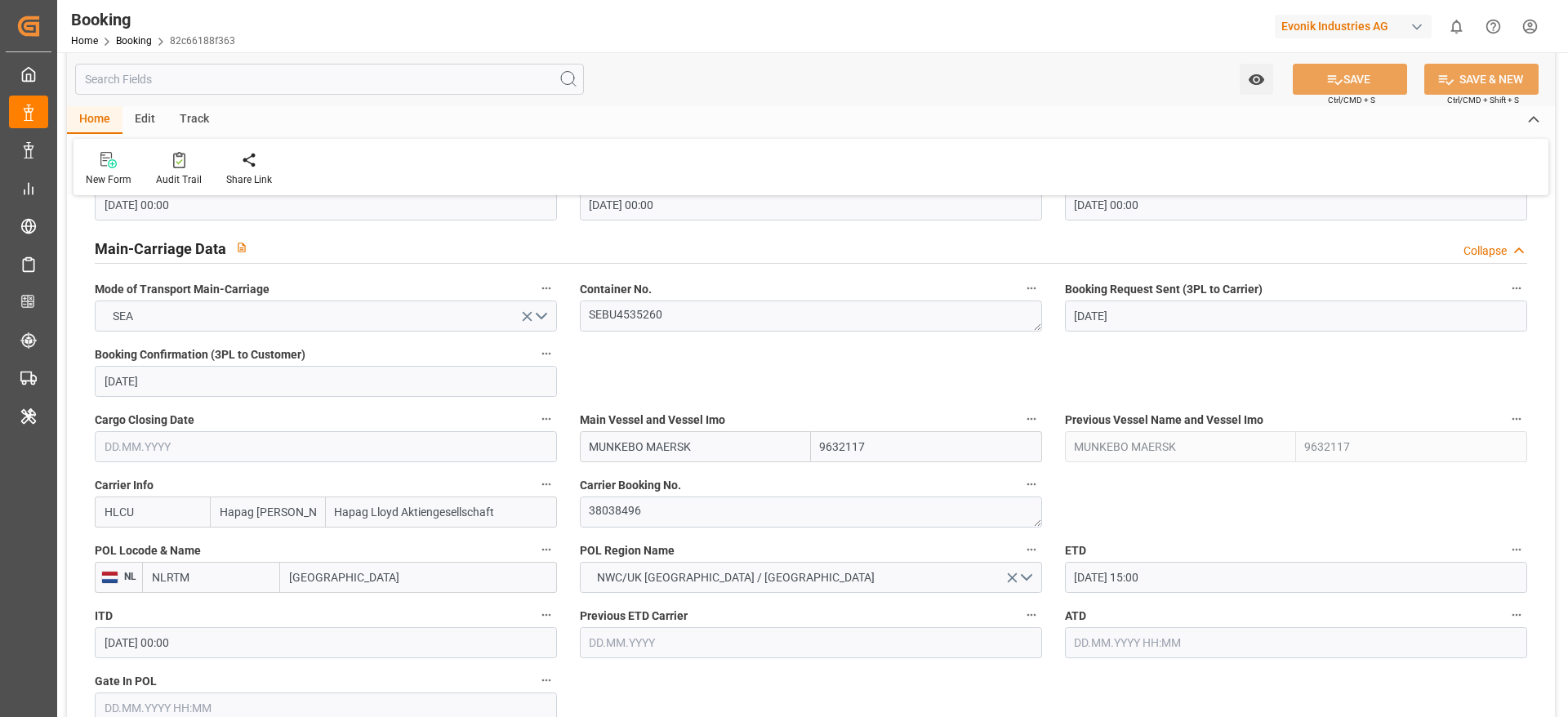
scroll to position [1102, 0]
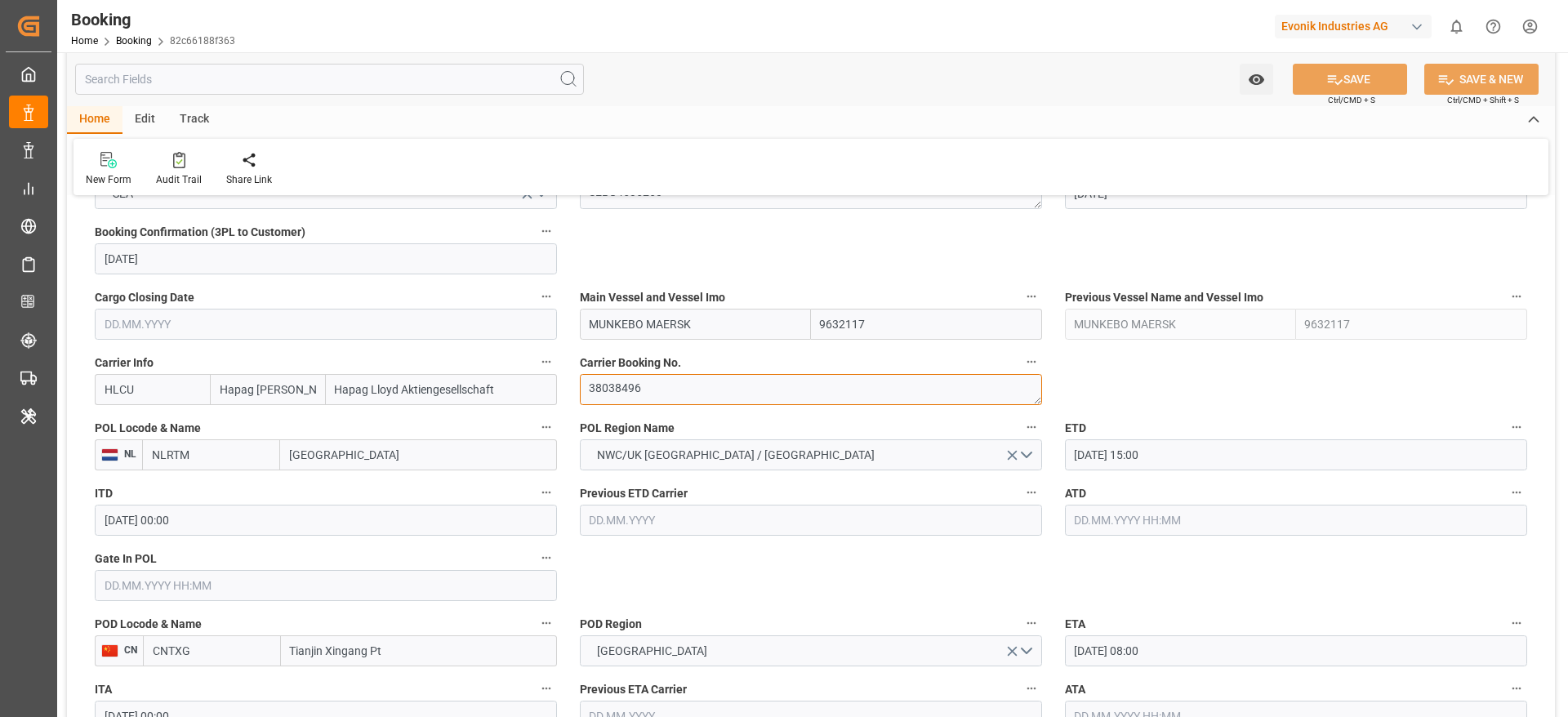
click at [602, 381] on textarea "38038496" at bounding box center [811, 390] width 462 height 31
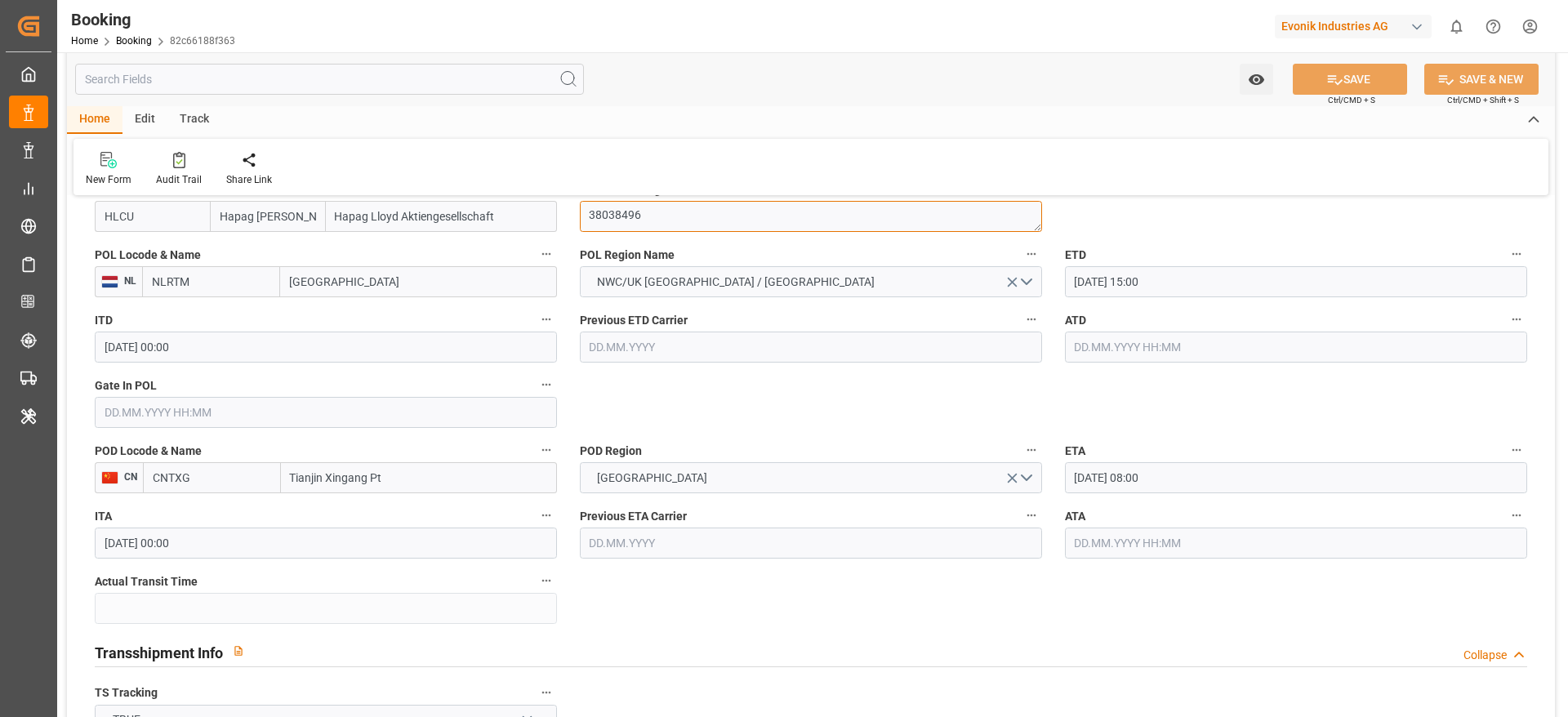
scroll to position [1347, 0]
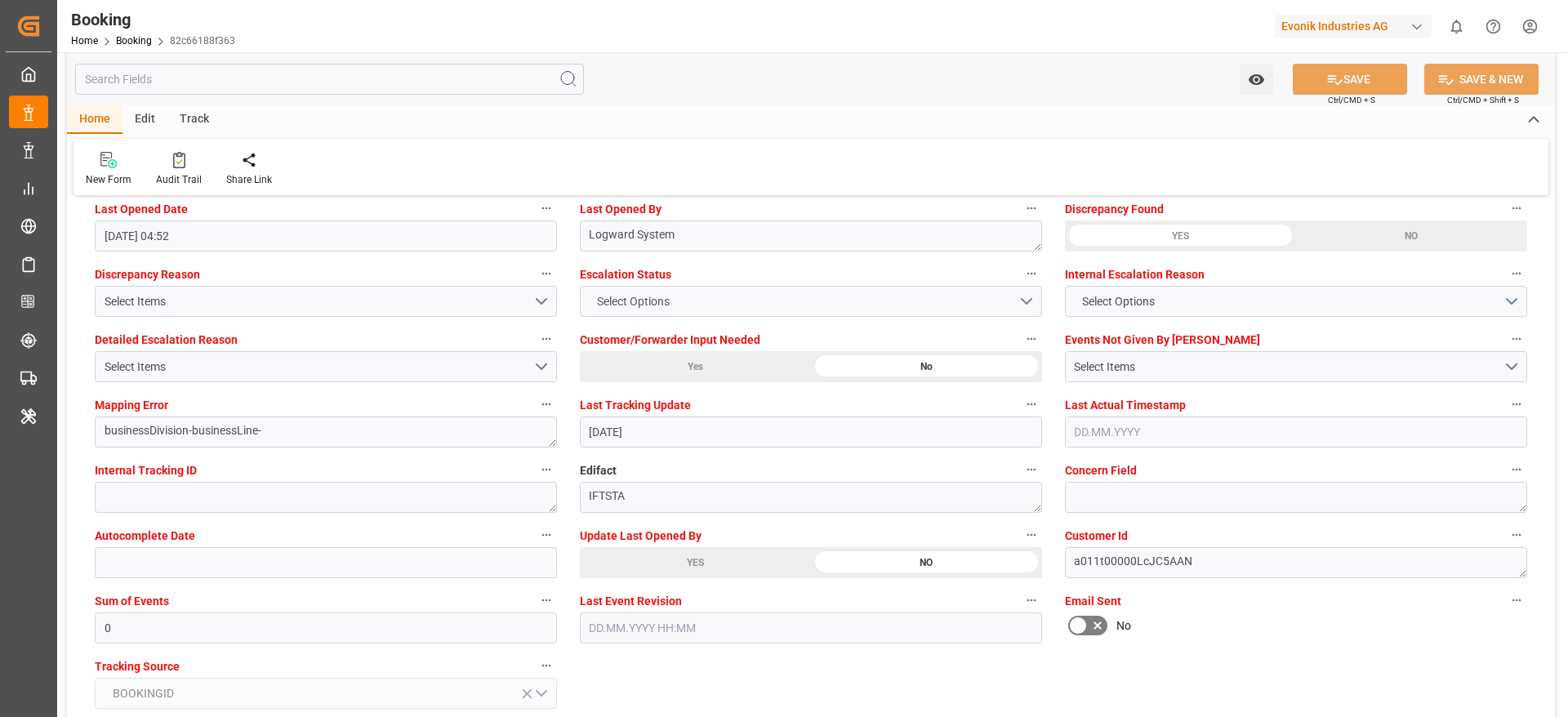
scroll to position [3062, 0]
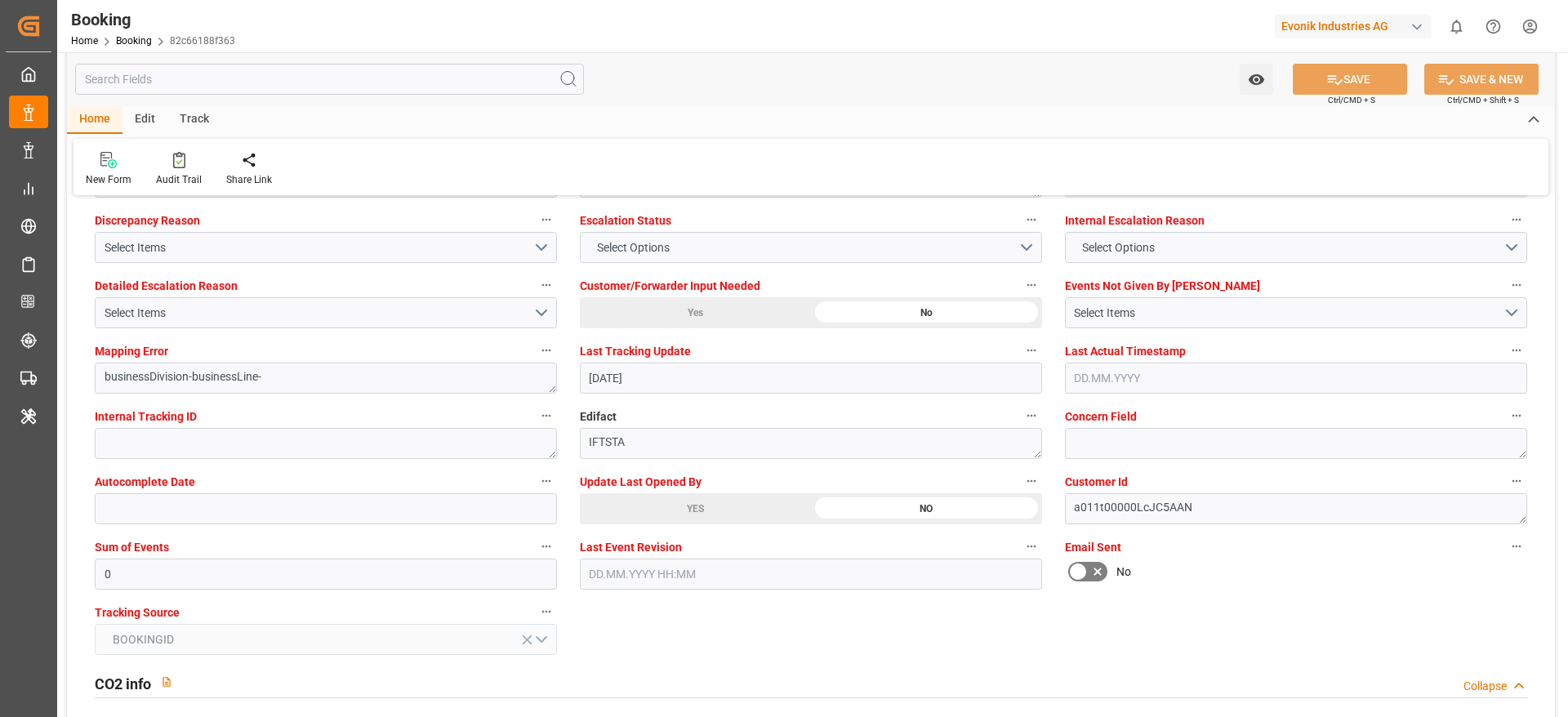
click at [675, 514] on div "YES" at bounding box center [695, 509] width 231 height 31
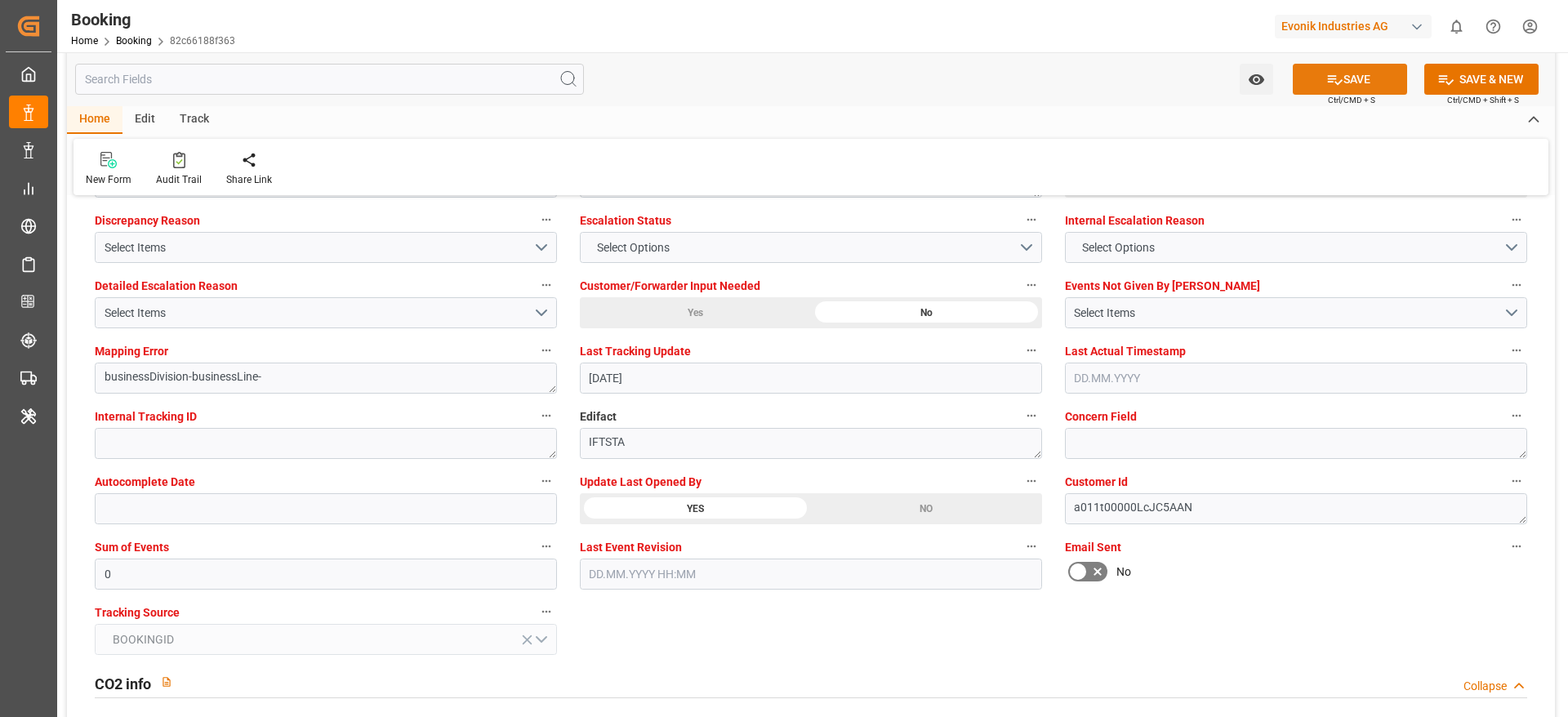
click at [1326, 82] on icon at bounding box center [1334, 79] width 17 height 17
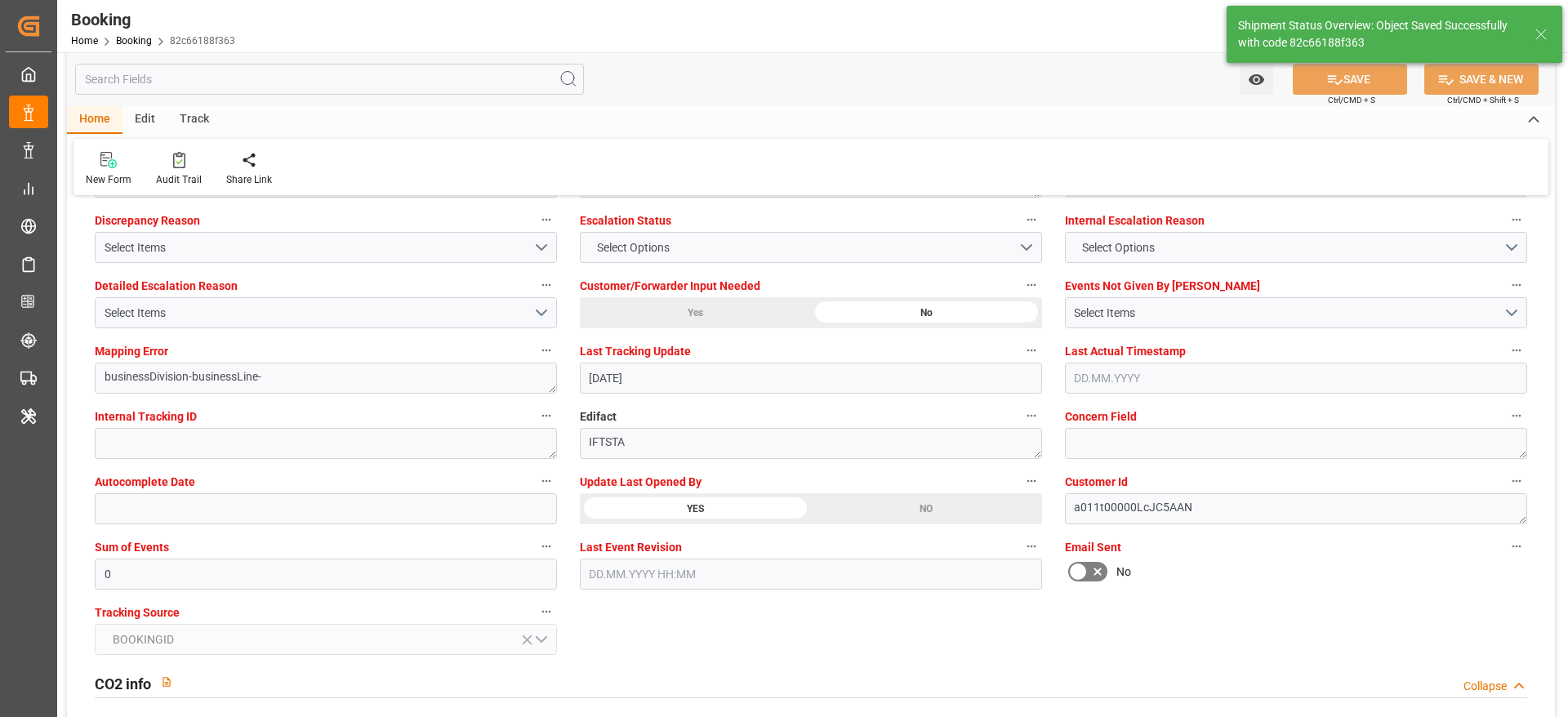
type textarea "[PERSON_NAME]"
type input "[DATE] 07:24"
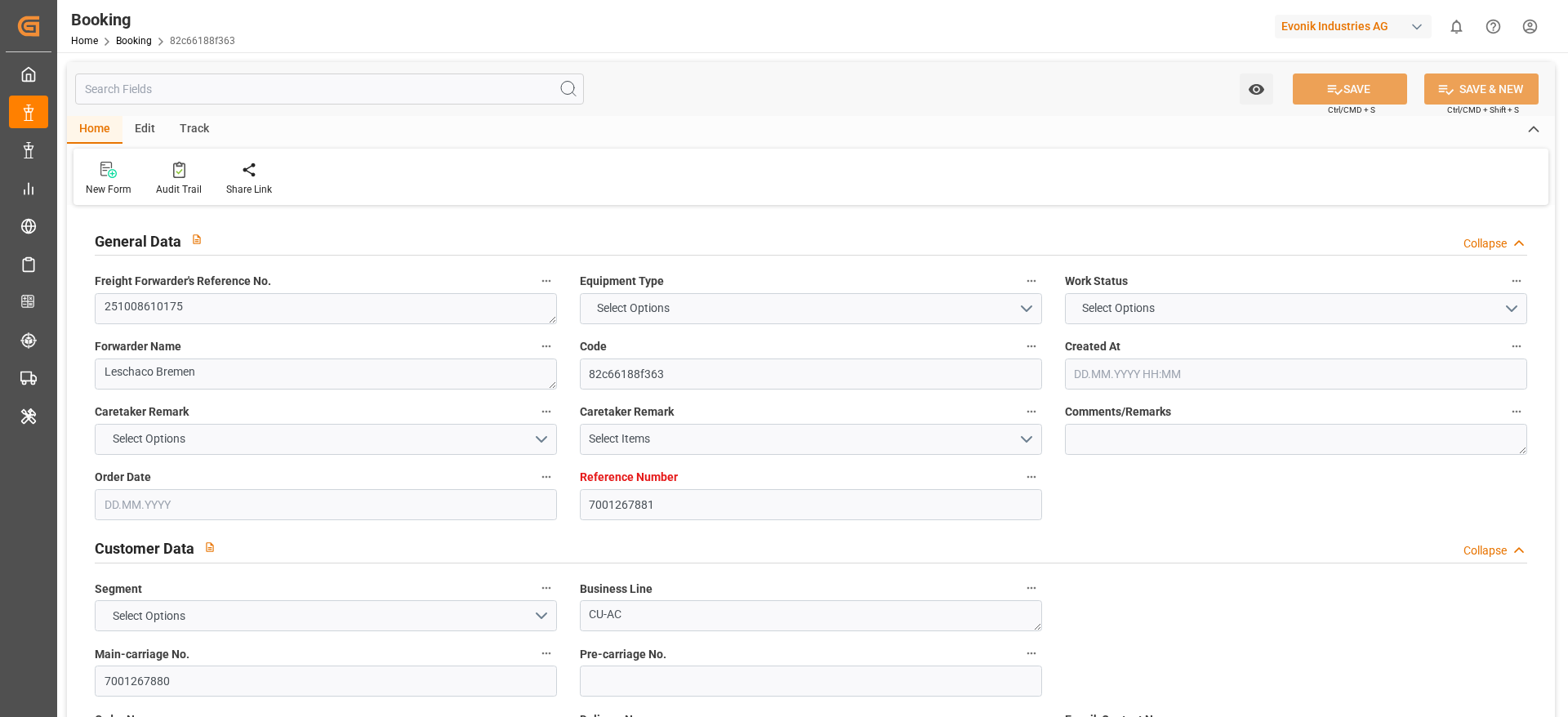
type input "7001267881"
type input "9632117"
type input "Hapag [PERSON_NAME]"
type input "Hapag Lloyd Aktiengesellschaft"
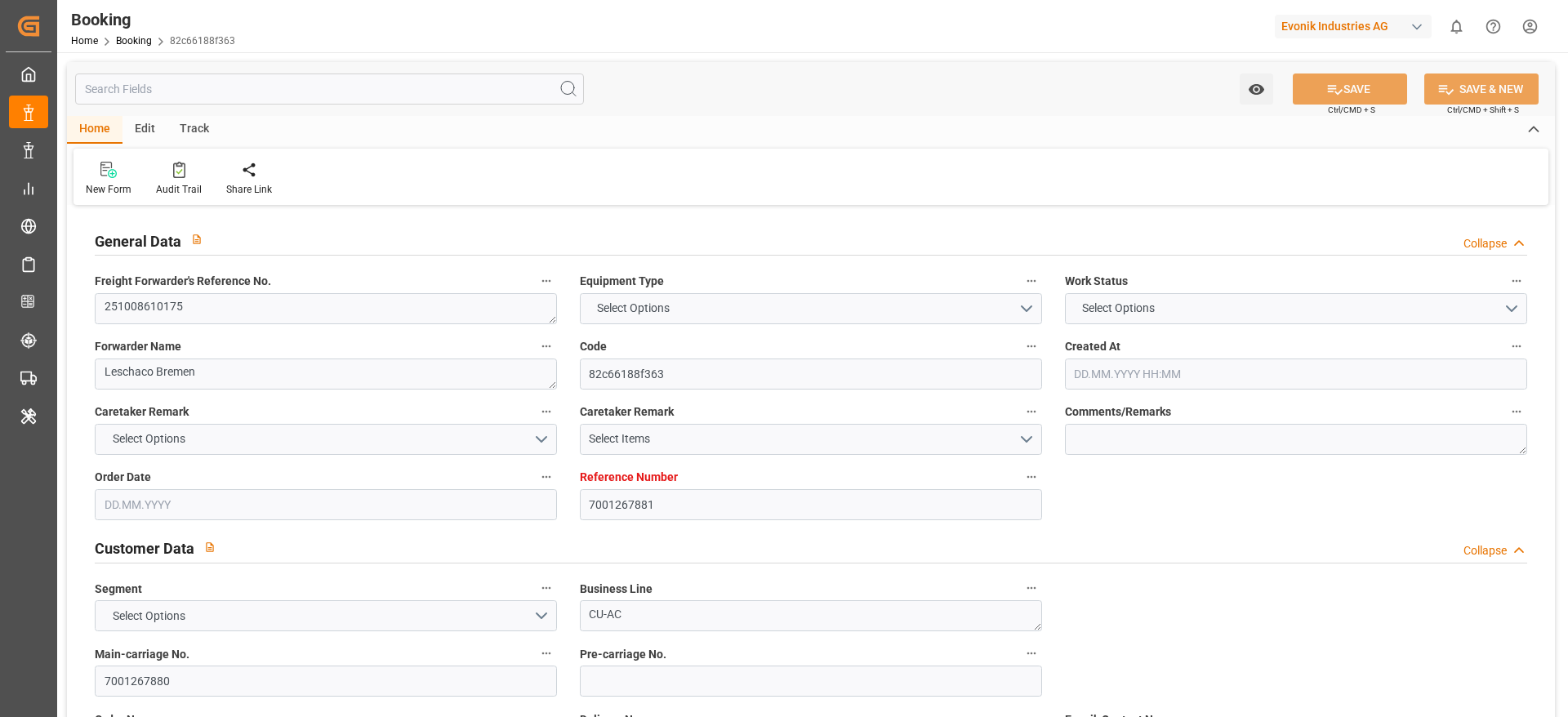
type input "NLRTM"
type input "CNTXG"
type input "MYTPP"
type input "0"
type input "NLRTM"
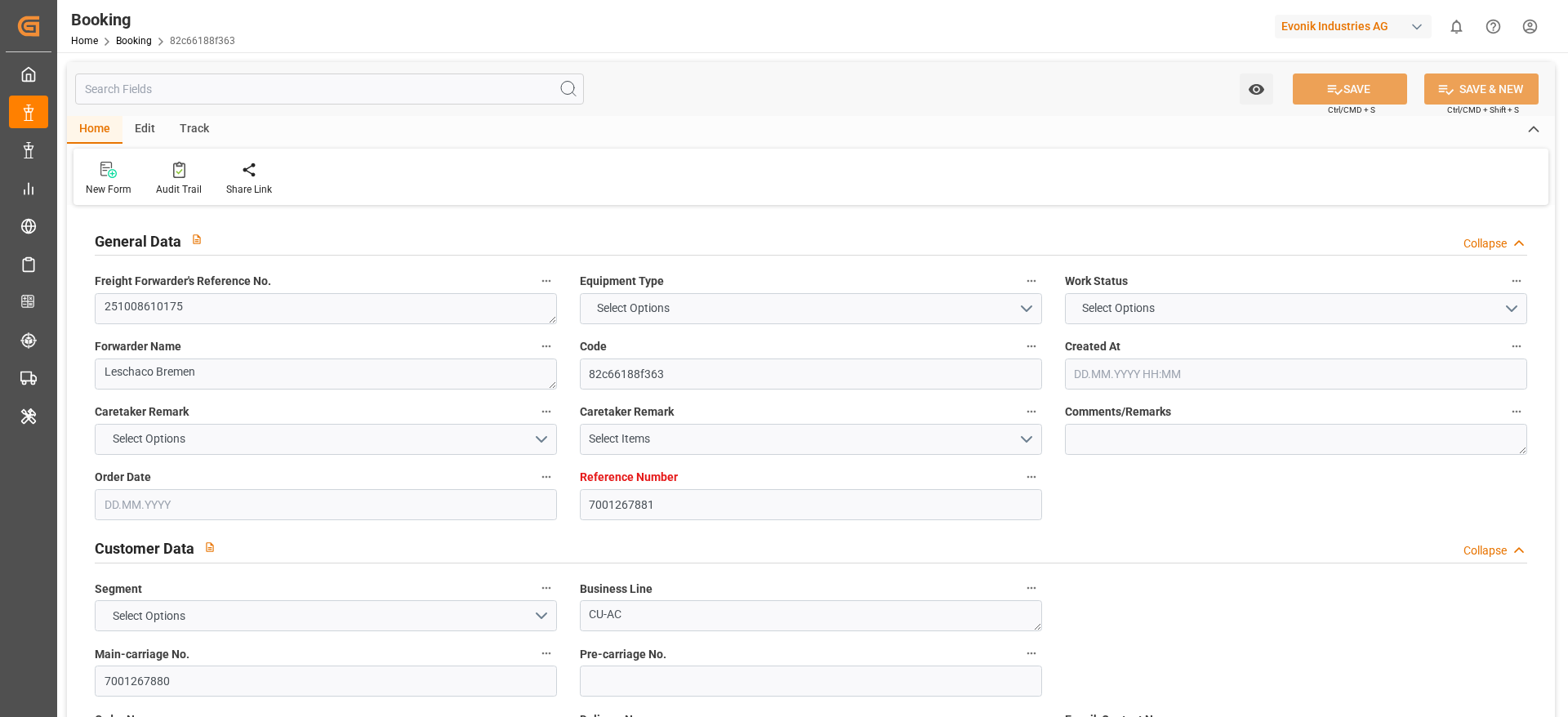
type input "CNTXG"
type input "9352030"
type input "[DATE] 05:26"
type input "[DATE]"
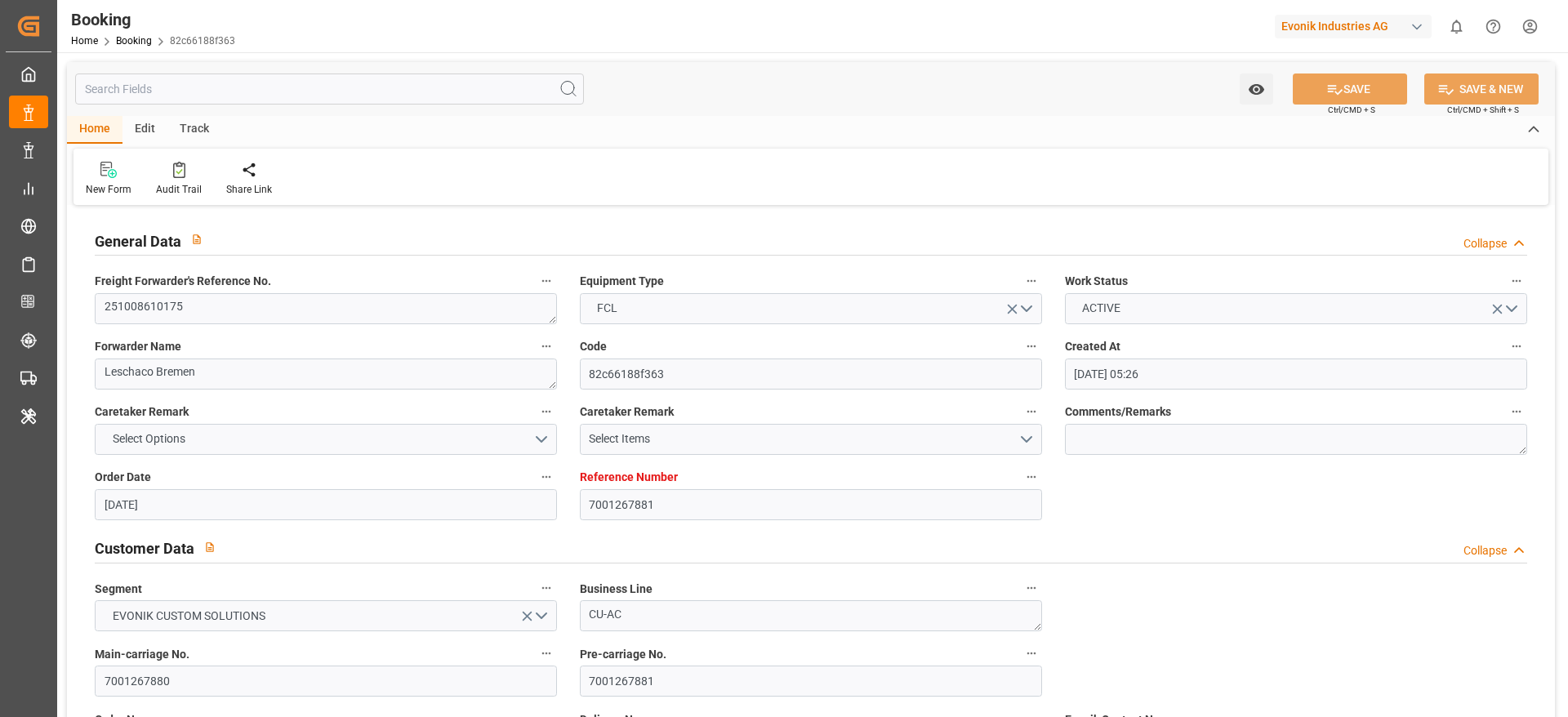
type input "[DATE]"
type input "[DATE] 00:00"
type input "[DATE]"
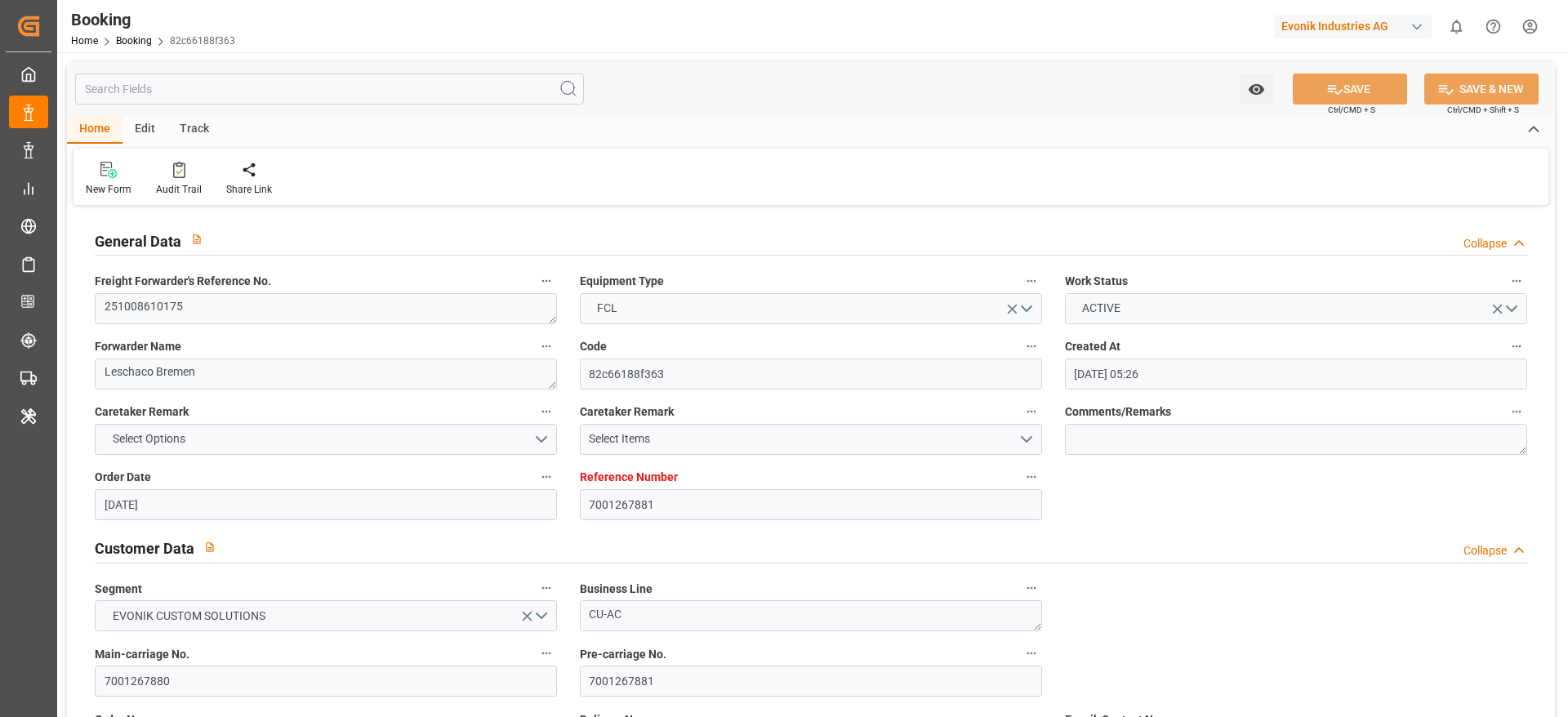
type input "[DATE]"
type input "[DATE] 15:00"
type input "[DATE] 00:00"
type input "[DATE] 08:00"
type input "[DATE] 00:00"
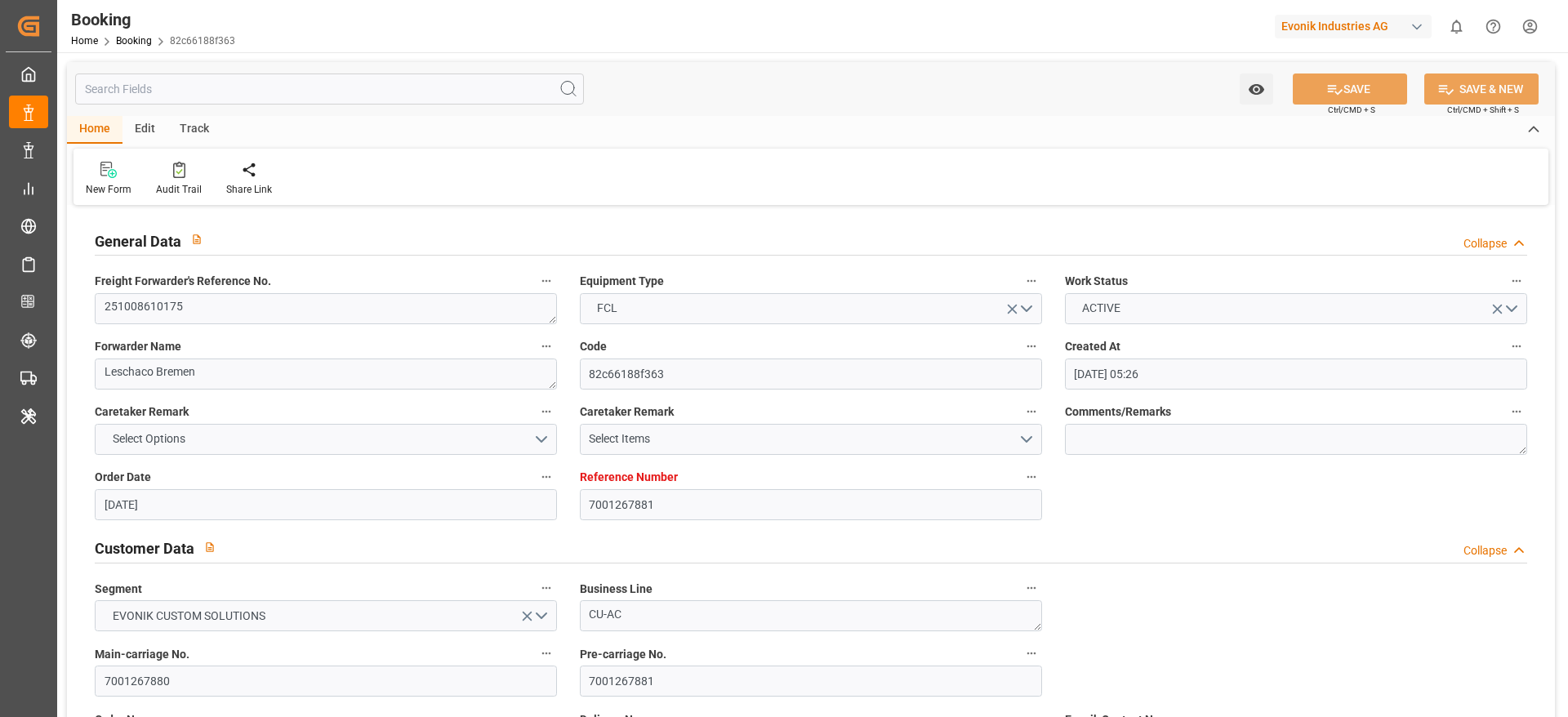
type input "[DATE] 01:00"
type input "[DATE] 00:00"
type input "[DATE] 15:00"
type input "[DATE] 00:00"
type input "[DATE] 07:24"
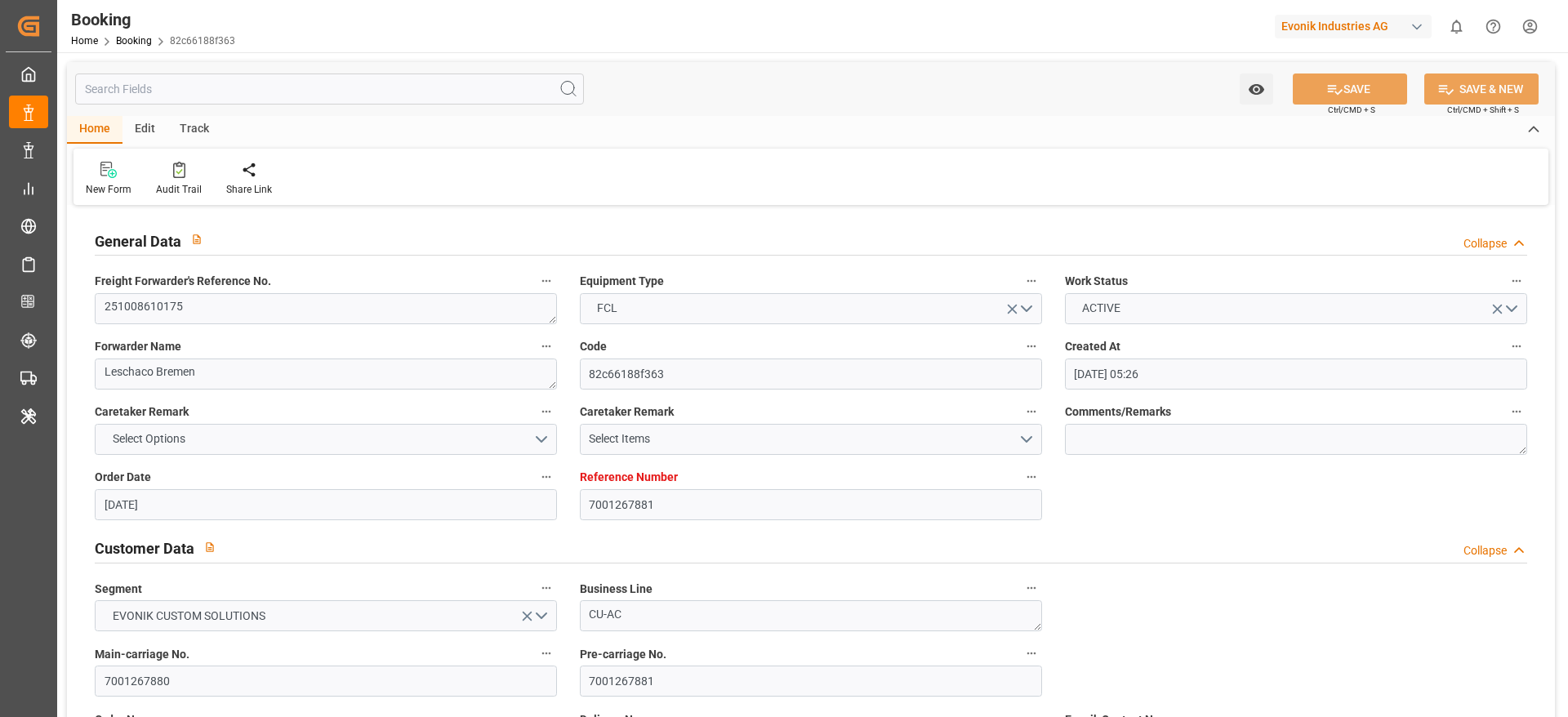
type input "[DATE]"
type input "[DATE] 15:00"
type input "[DATE] 01:00"
type input "[DATE] 12:18"
type input "[DATE] 00:01"
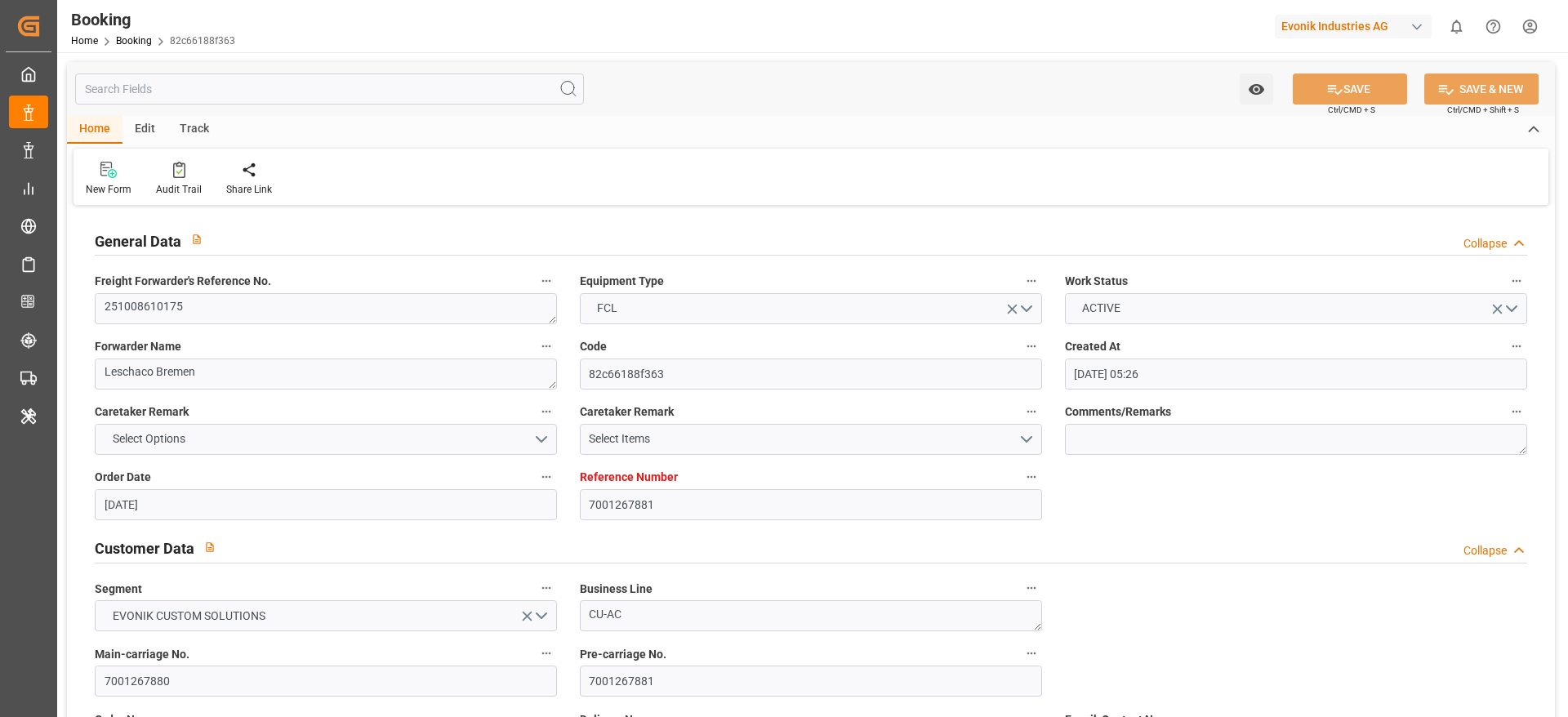
type input "[DATE] 00:01"
type input "[DATE] 15:00"
type input "[DATE] 08:00"
type input "[DATE] 16:09"
type input "[DATE] 08:00"
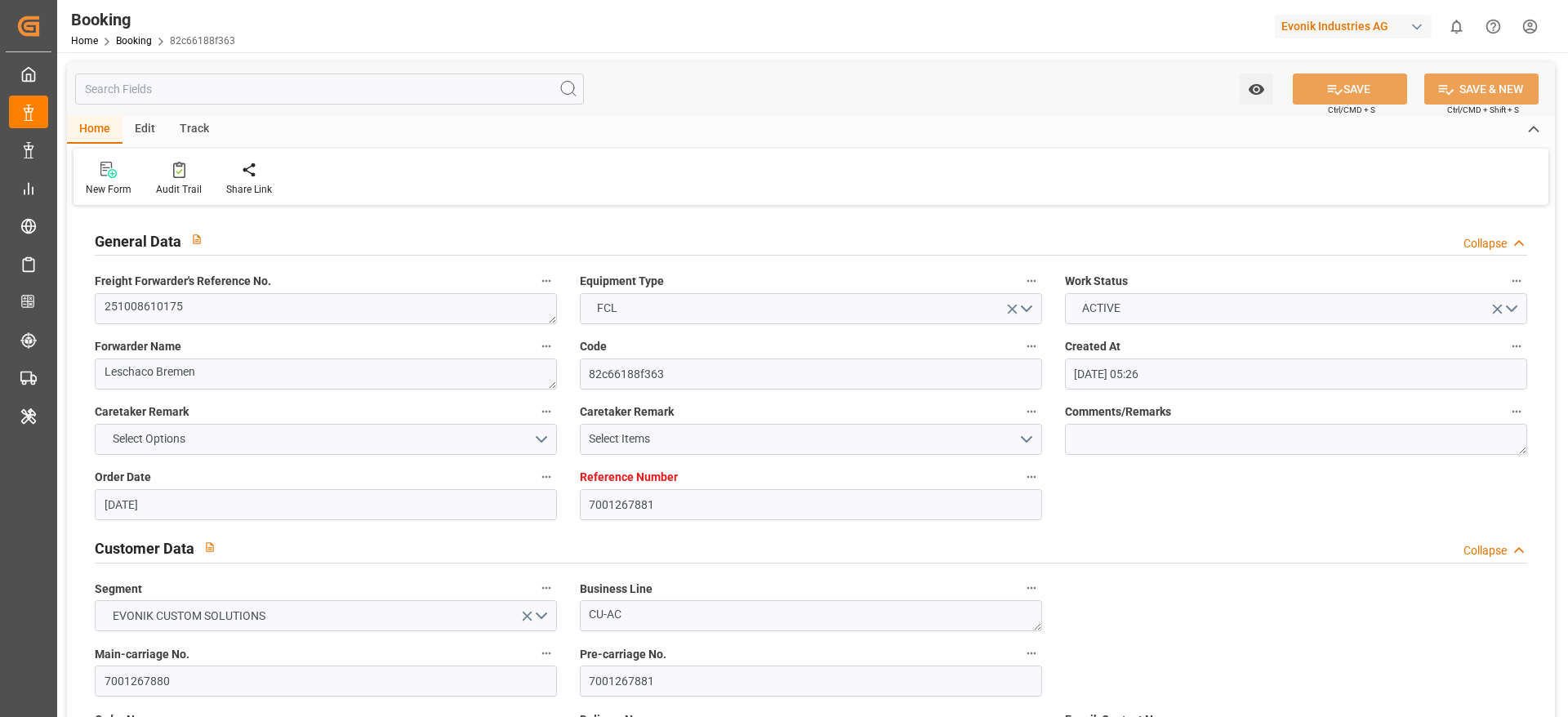
type input "[DATE] 08:00"
type input "[DATE] 16:09"
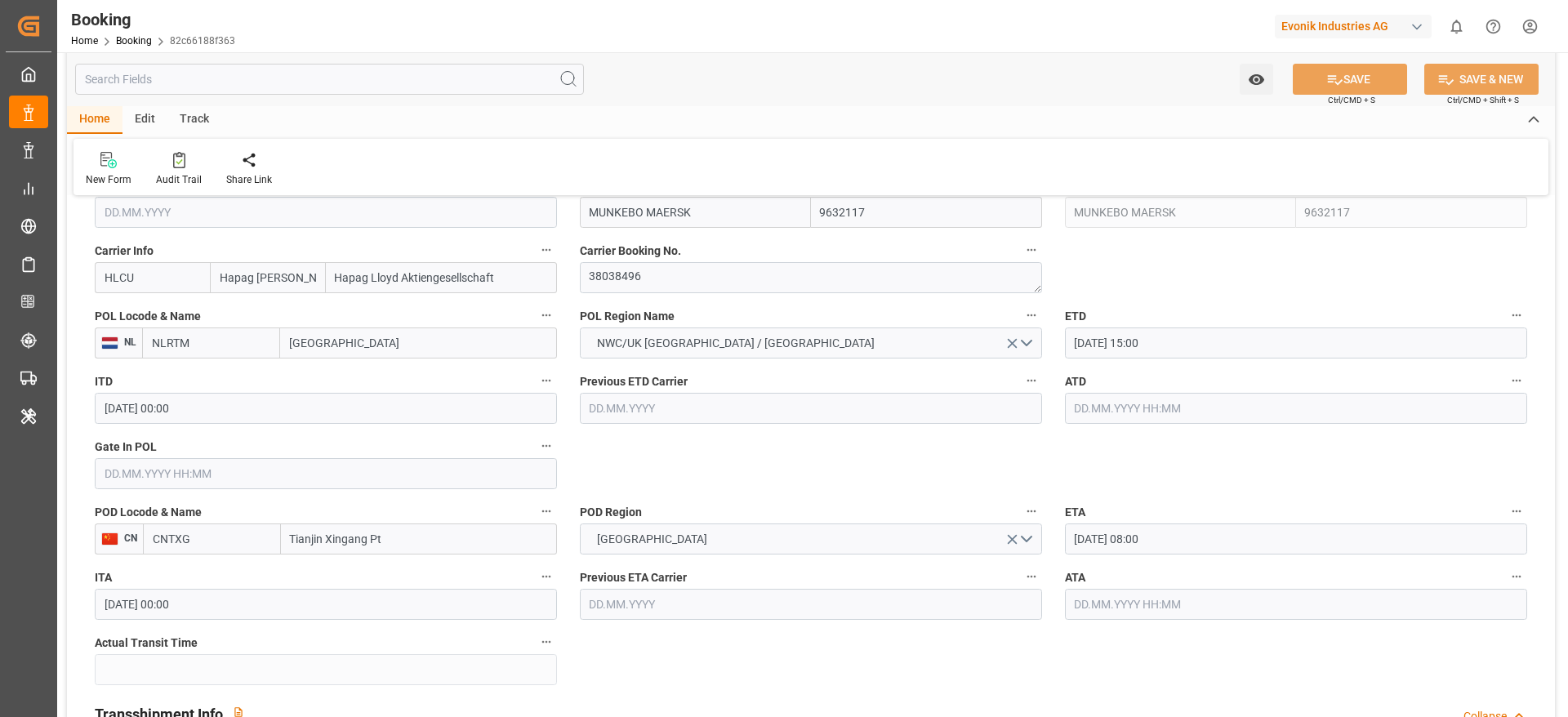
scroll to position [1224, 0]
